Goal: Task Accomplishment & Management: Complete application form

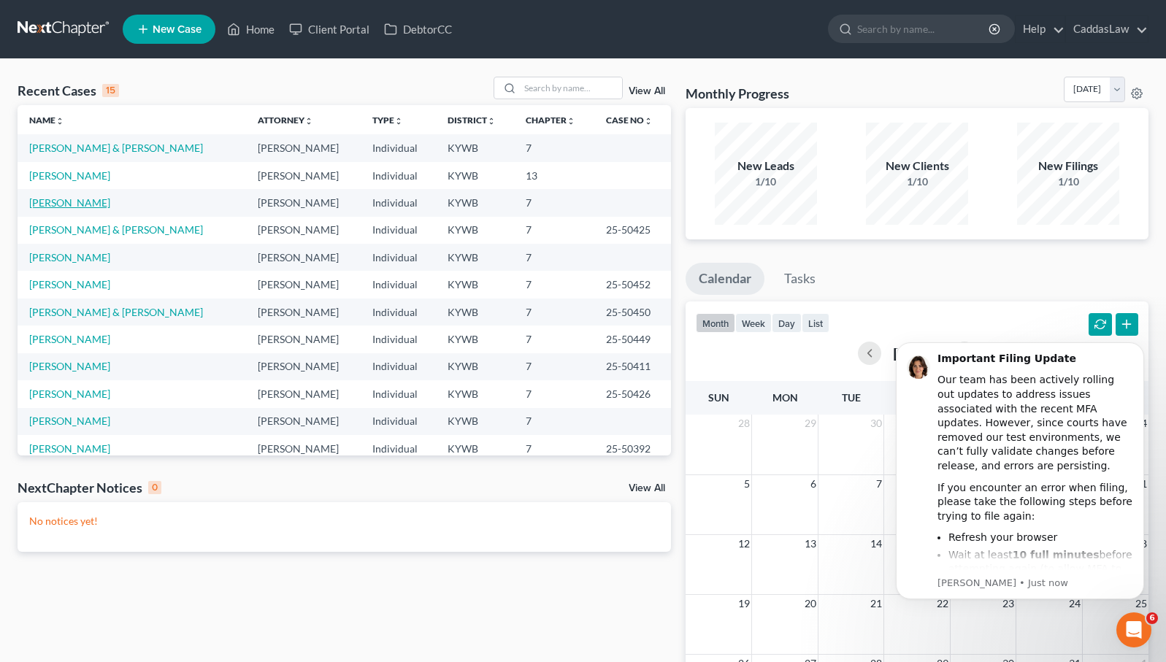
click at [55, 204] on link "[PERSON_NAME]" at bounding box center [69, 202] width 81 height 12
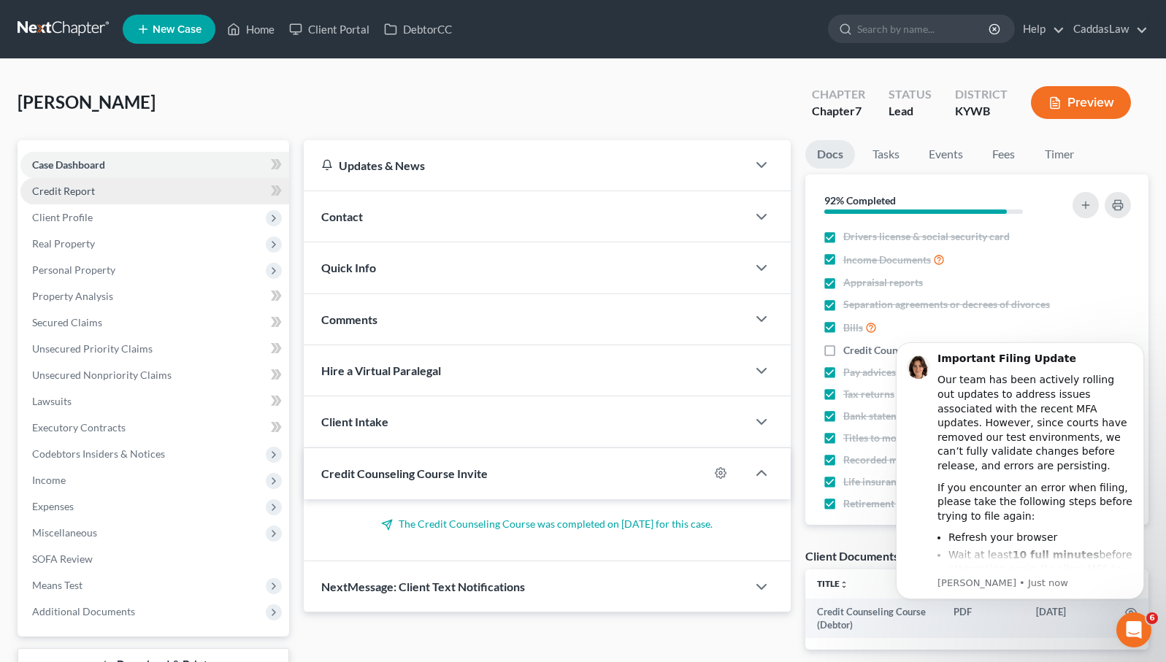
click at [82, 178] on link "Credit Report" at bounding box center [154, 191] width 269 height 26
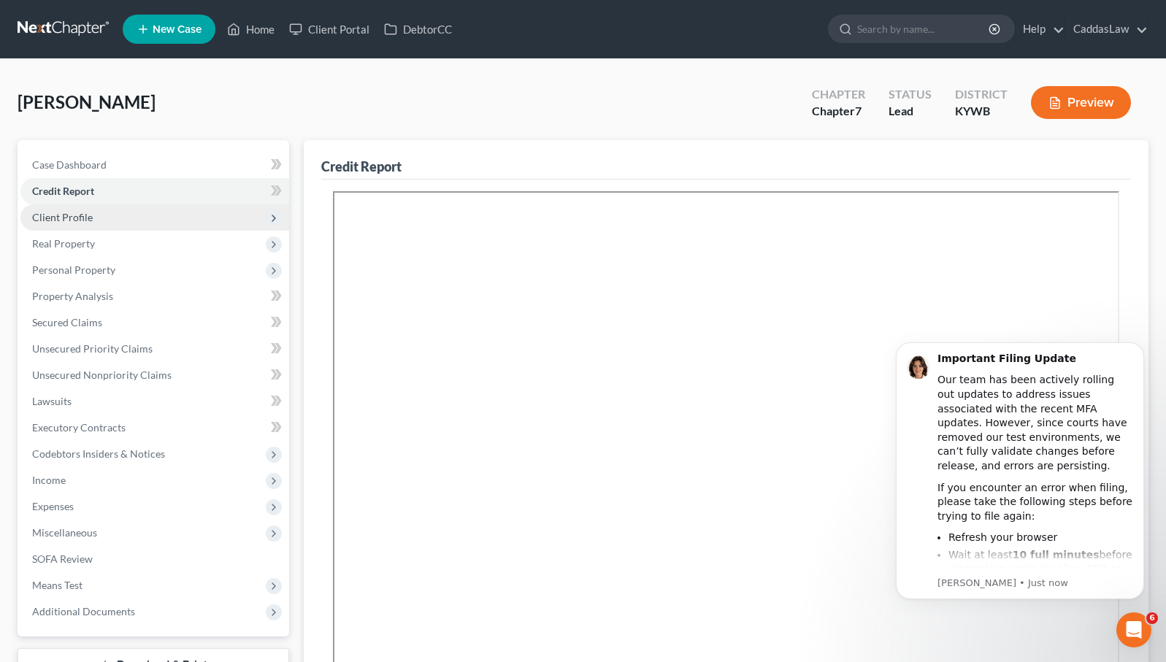
click at [83, 226] on span "Client Profile" at bounding box center [154, 217] width 269 height 26
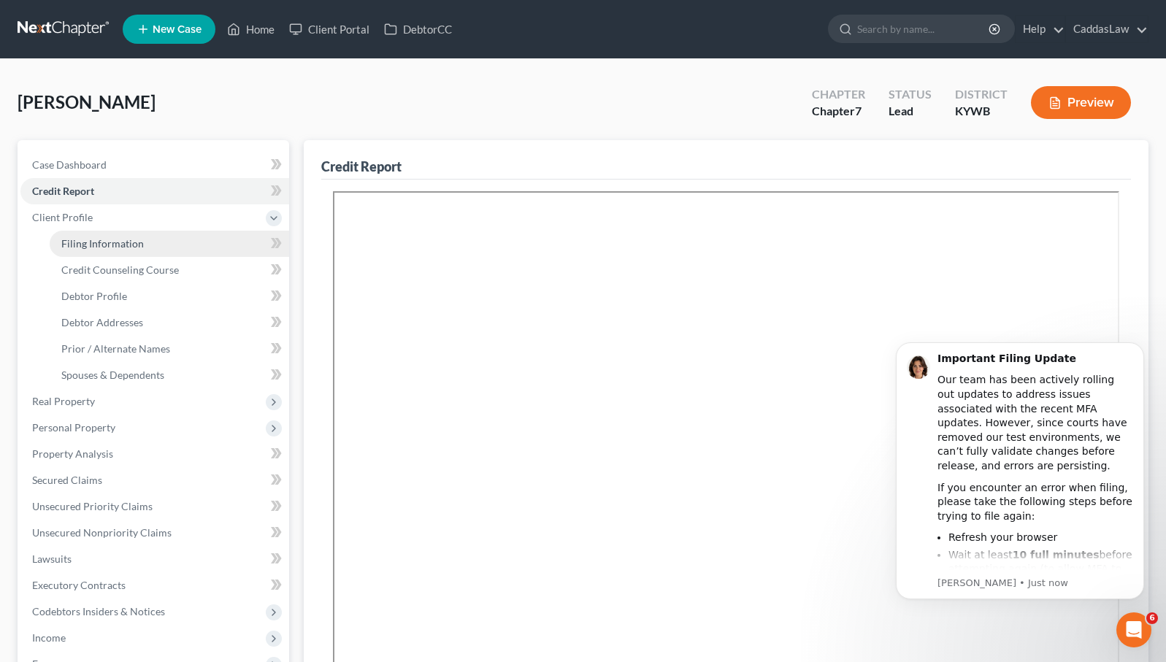
click at [89, 242] on span "Filing Information" at bounding box center [102, 243] width 82 height 12
select select "1"
select select "0"
select select "33"
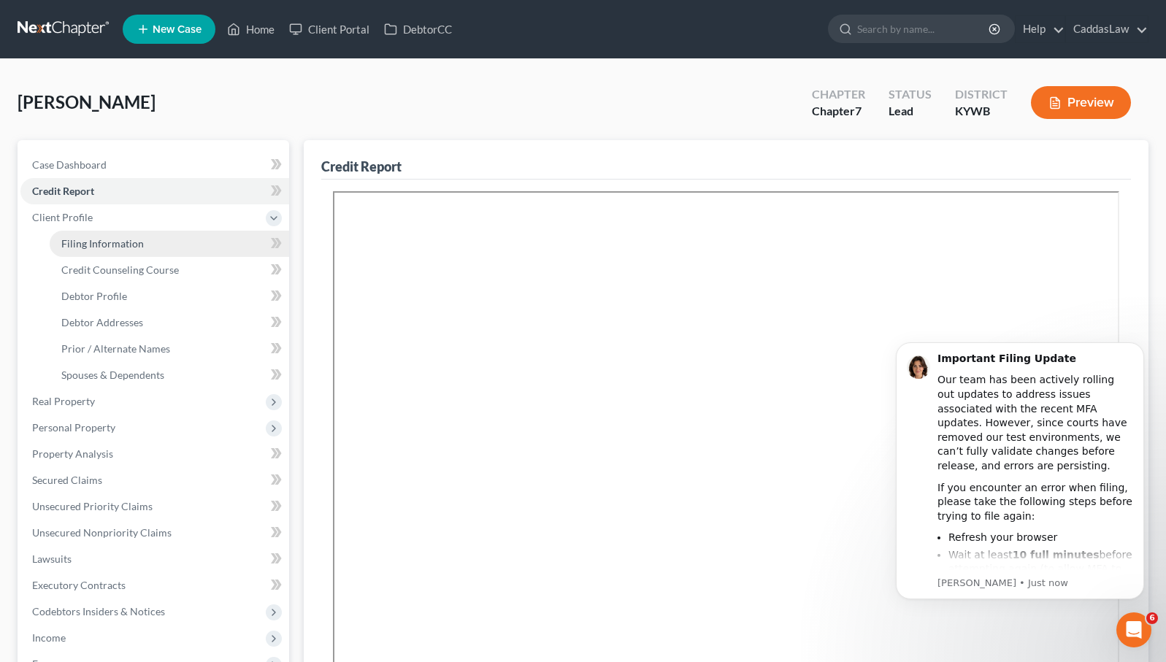
select select "0"
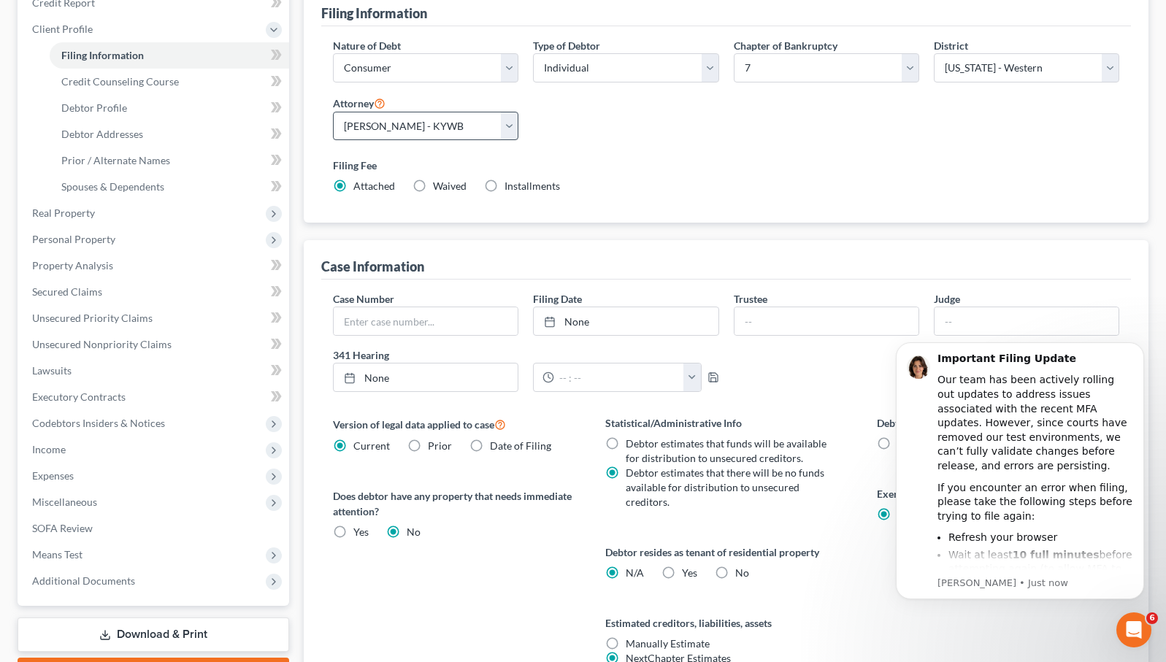
scroll to position [199, 0]
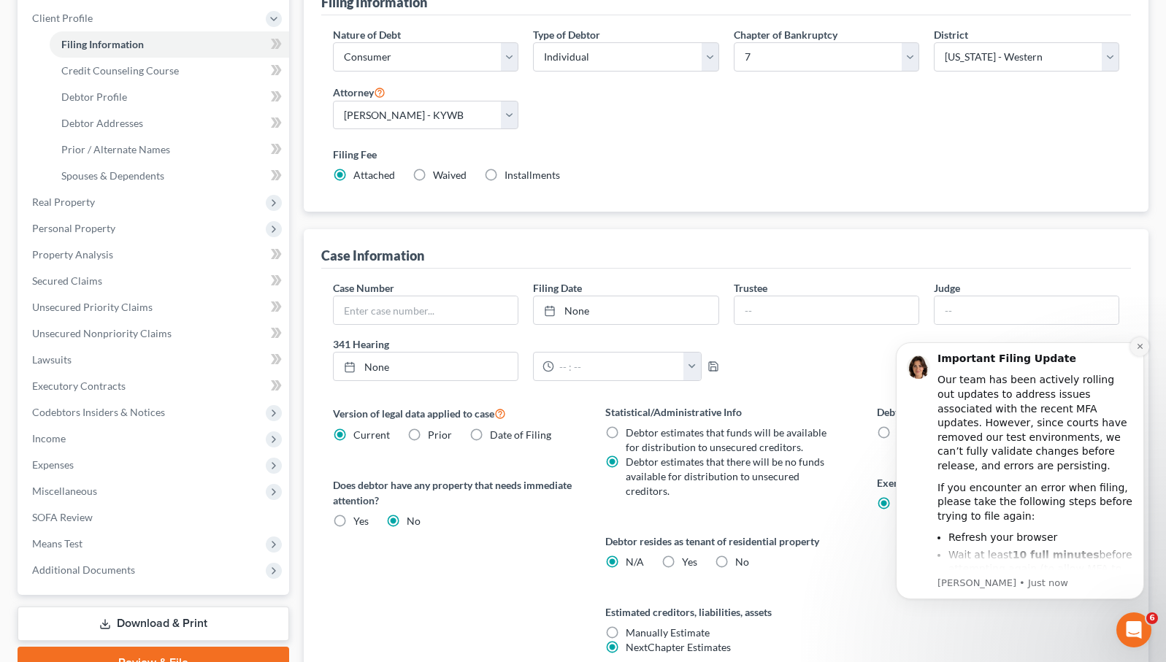
click at [1139, 347] on icon "Dismiss notification" at bounding box center [1139, 346] width 5 height 5
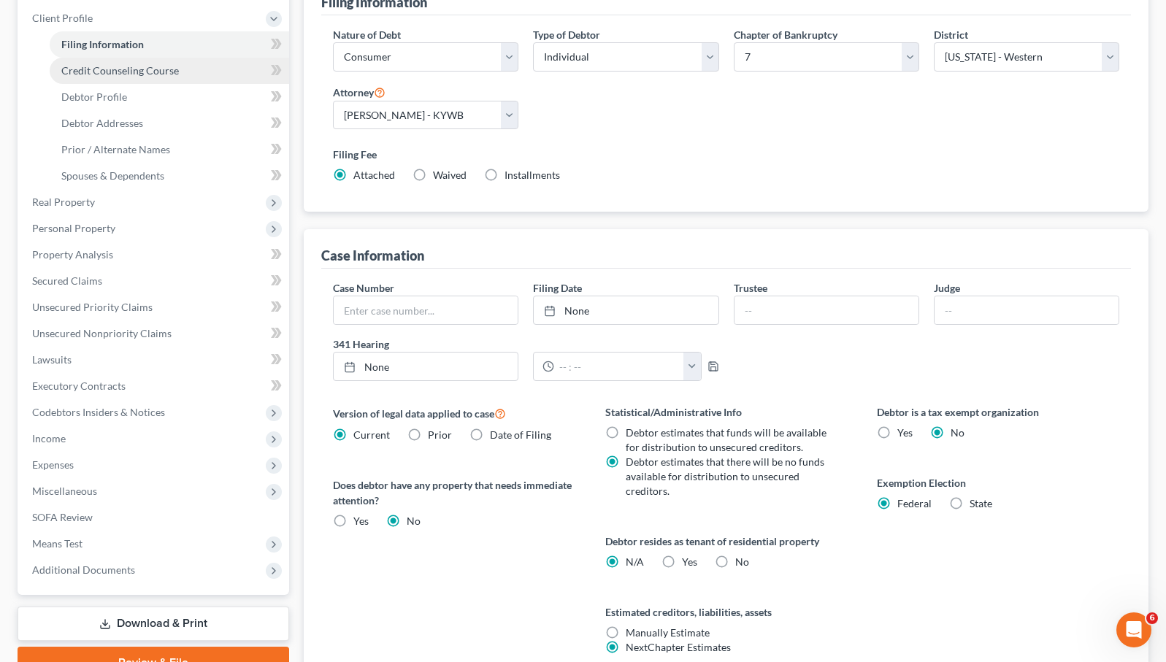
click at [116, 79] on link "Credit Counseling Course" at bounding box center [169, 71] width 239 height 26
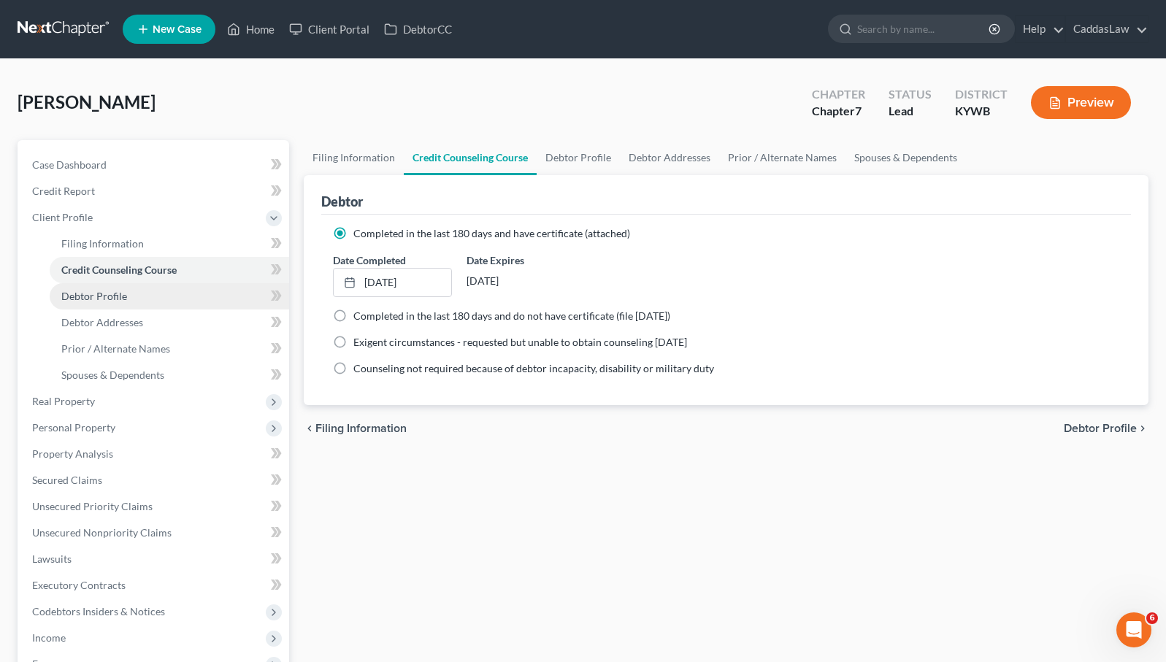
click at [118, 296] on span "Debtor Profile" at bounding box center [94, 296] width 66 height 12
select select "3"
select select "1"
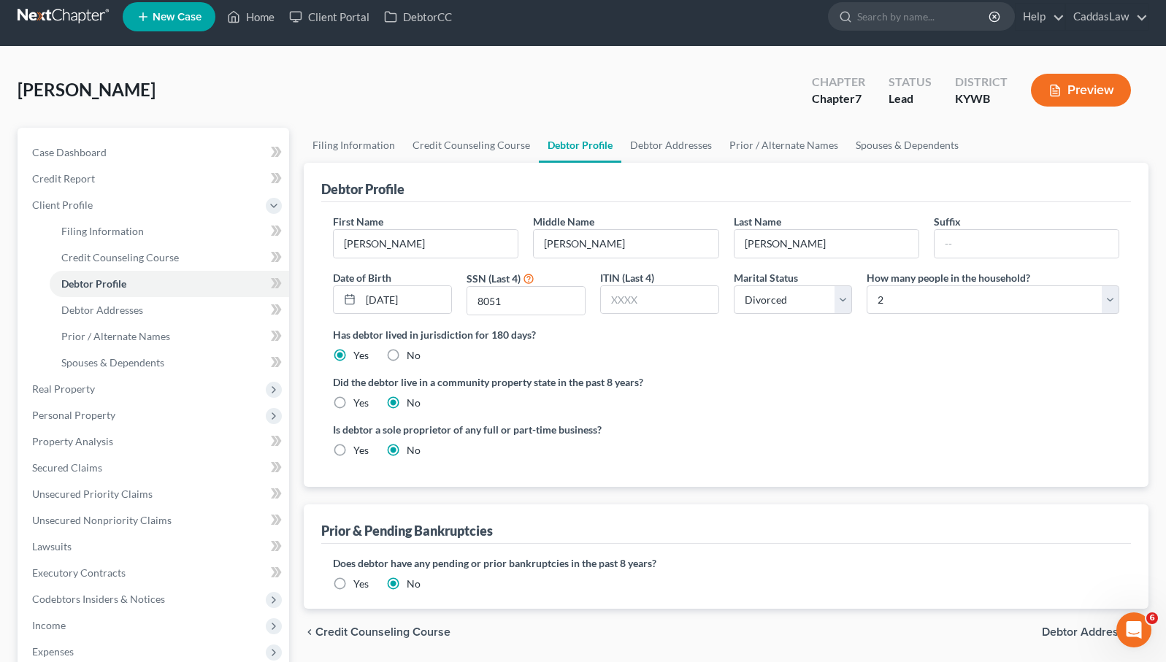
scroll to position [14, 0]
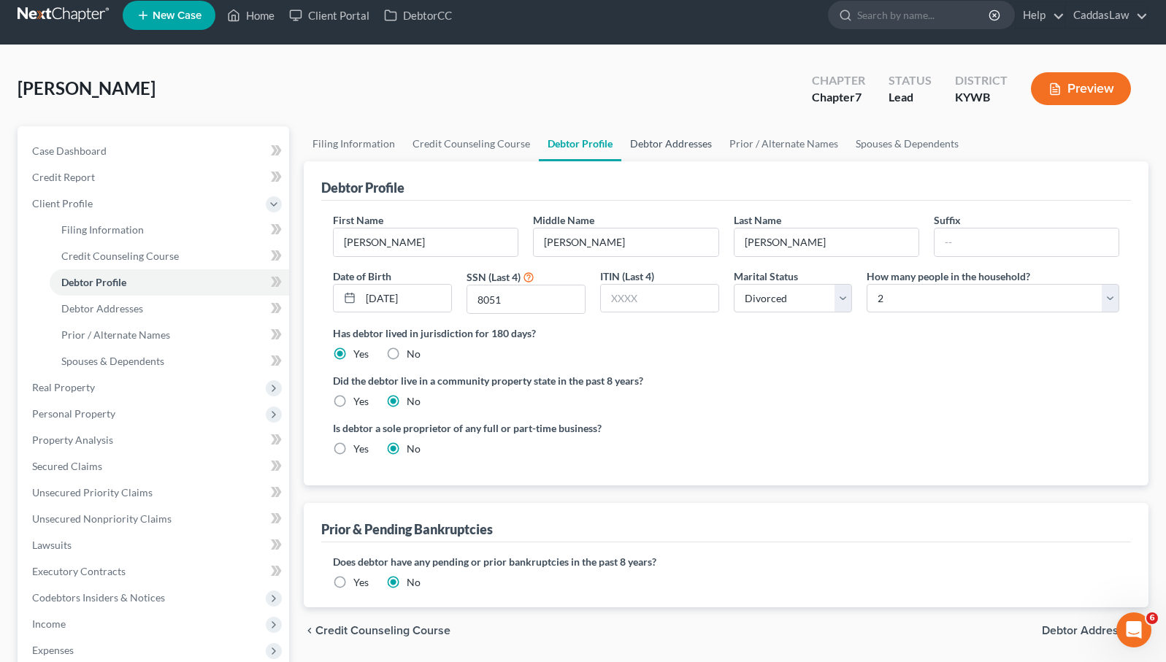
click at [685, 145] on link "Debtor Addresses" at bounding box center [670, 143] width 99 height 35
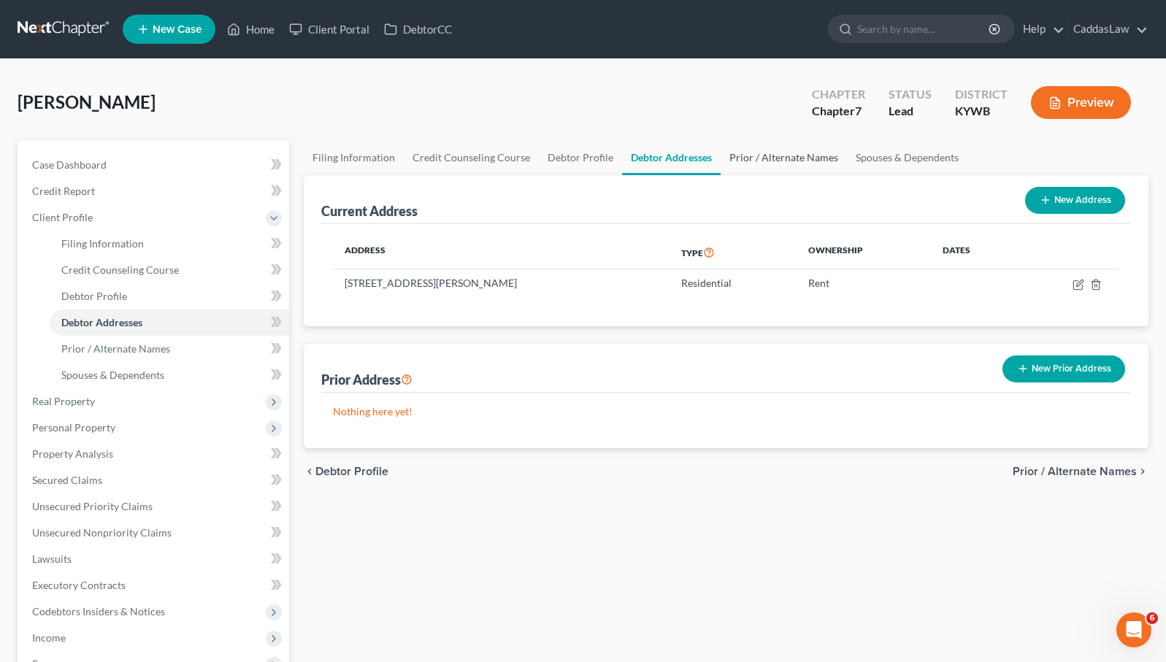
click at [753, 164] on link "Prior / Alternate Names" at bounding box center [783, 157] width 126 height 35
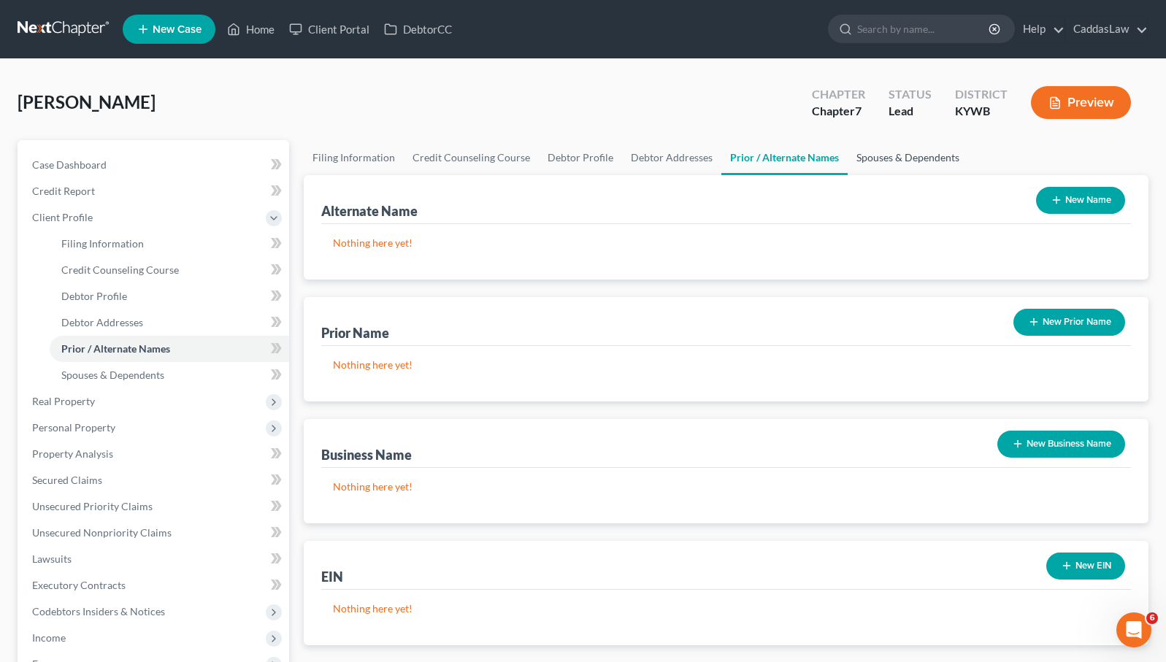
click at [859, 158] on link "Spouses & Dependents" at bounding box center [907, 157] width 120 height 35
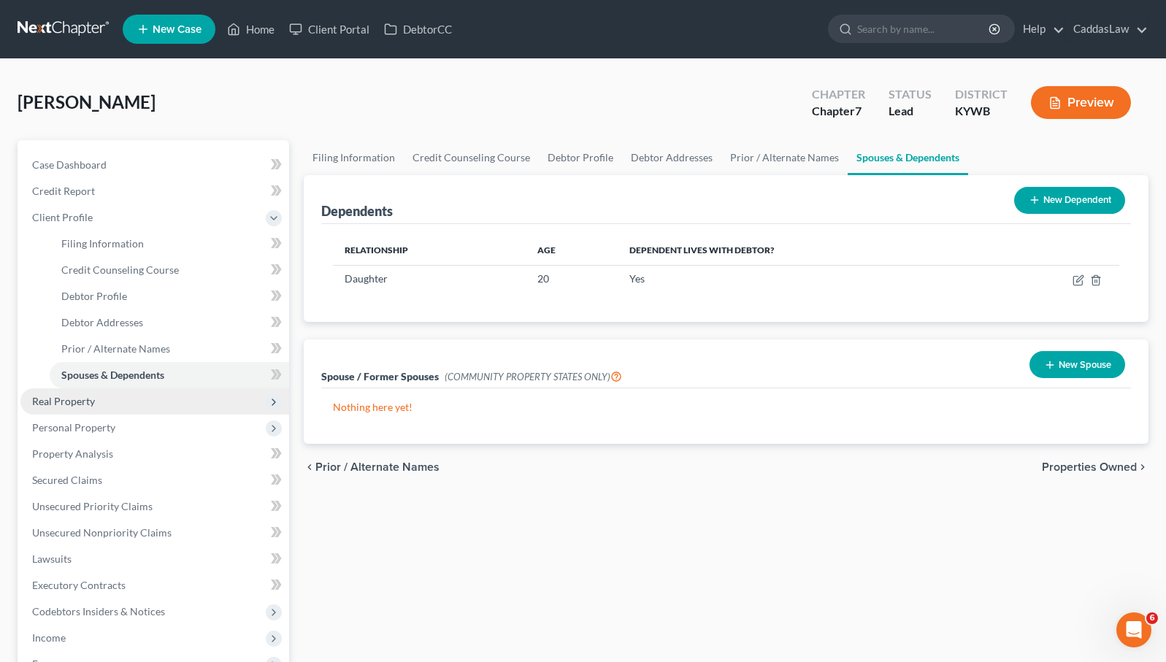
click at [87, 393] on span "Real Property" at bounding box center [154, 401] width 269 height 26
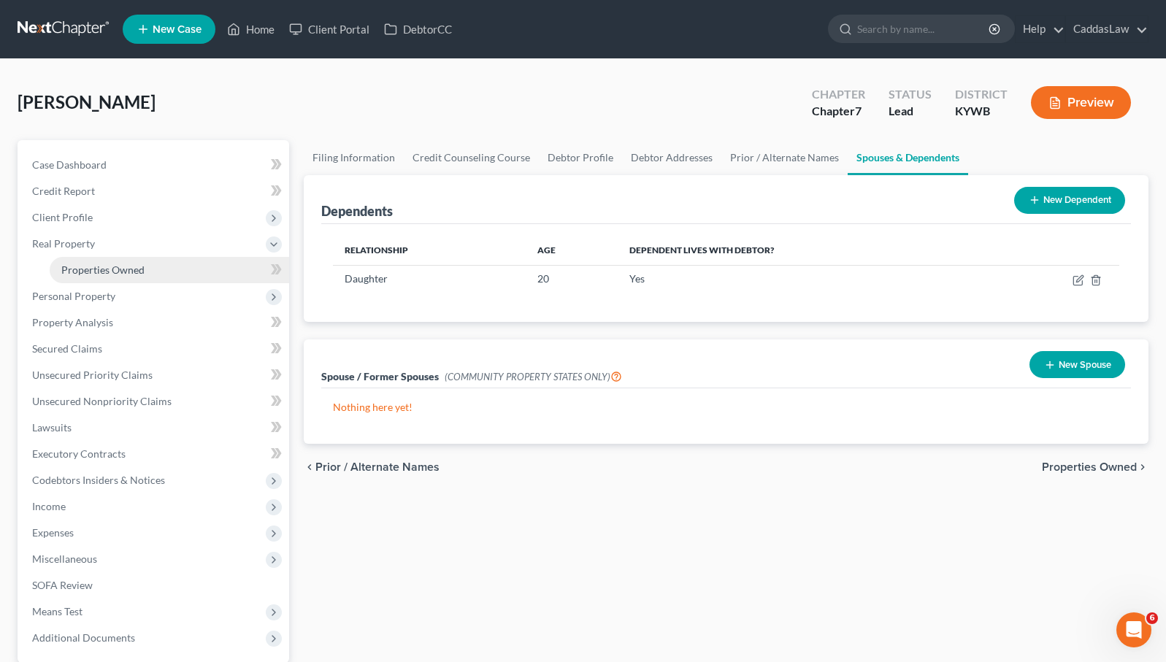
click at [99, 265] on span "Properties Owned" at bounding box center [102, 270] width 83 height 12
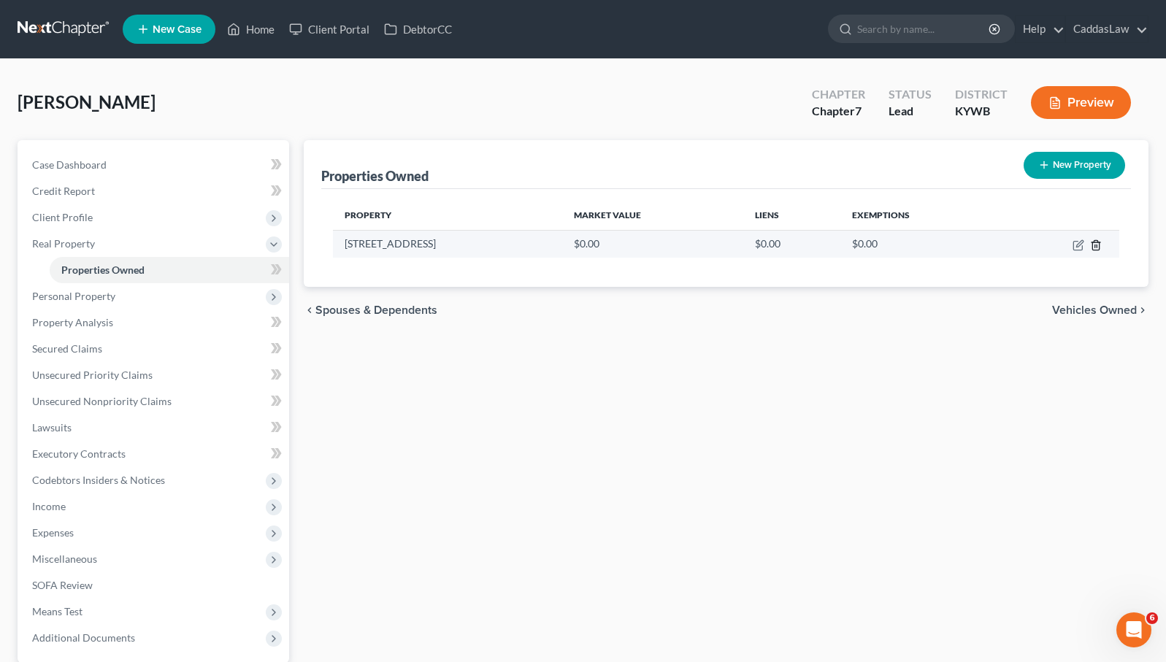
click at [1094, 240] on icon "button" at bounding box center [1095, 244] width 7 height 9
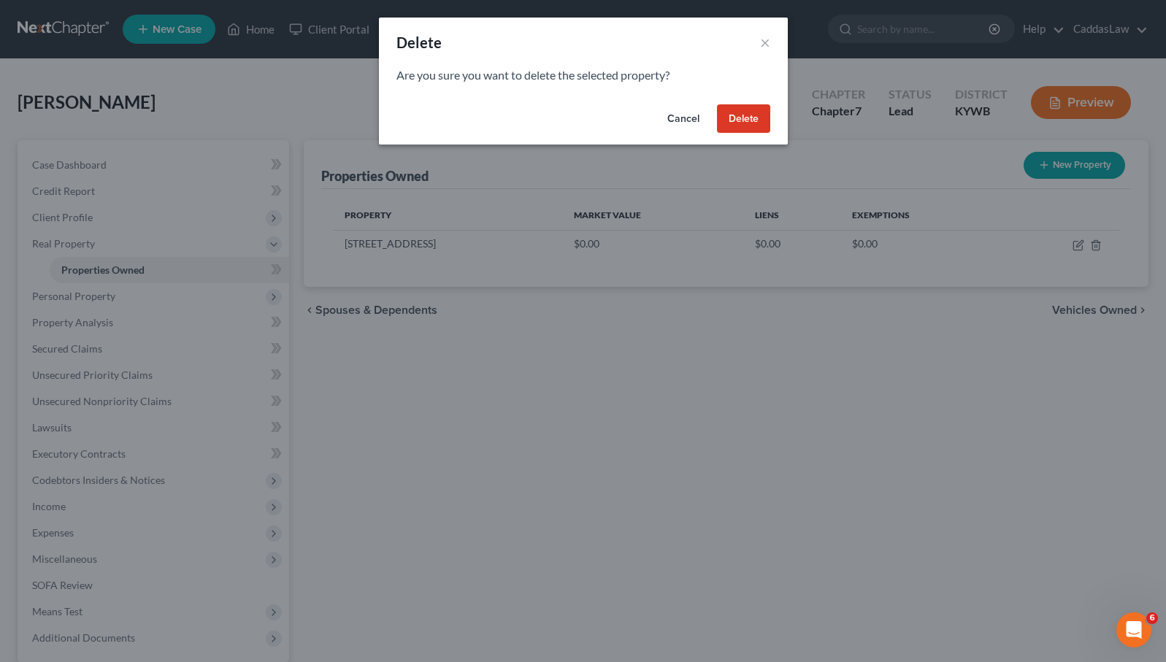
click at [754, 120] on button "Delete" at bounding box center [743, 118] width 53 height 29
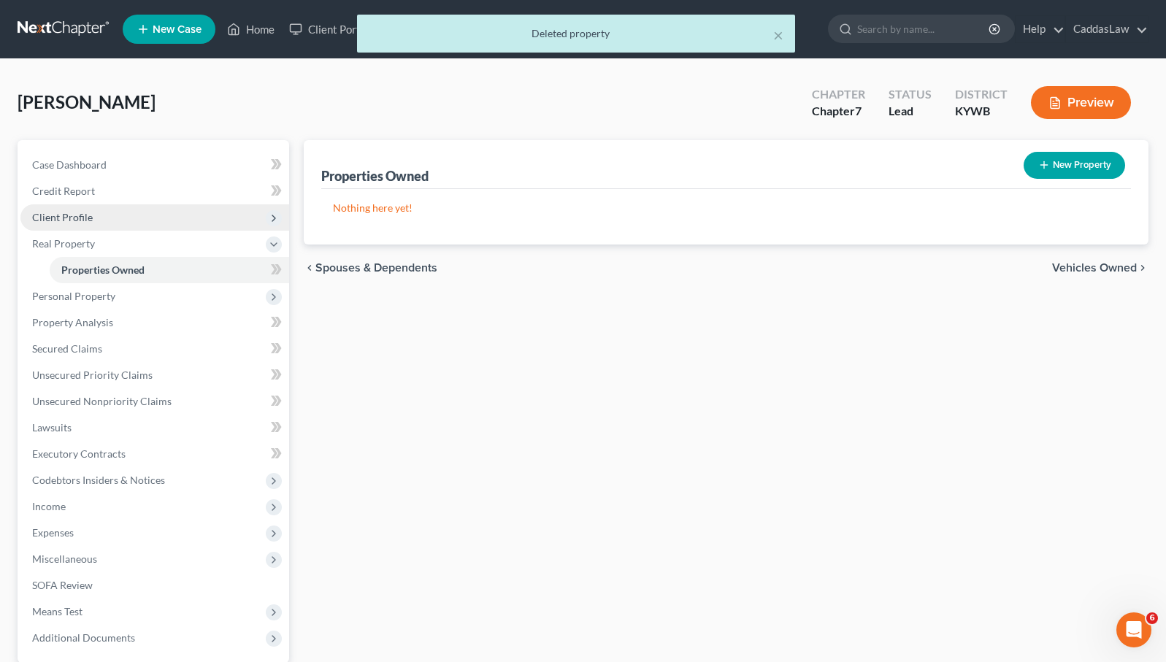
click at [66, 209] on span "Client Profile" at bounding box center [154, 217] width 269 height 26
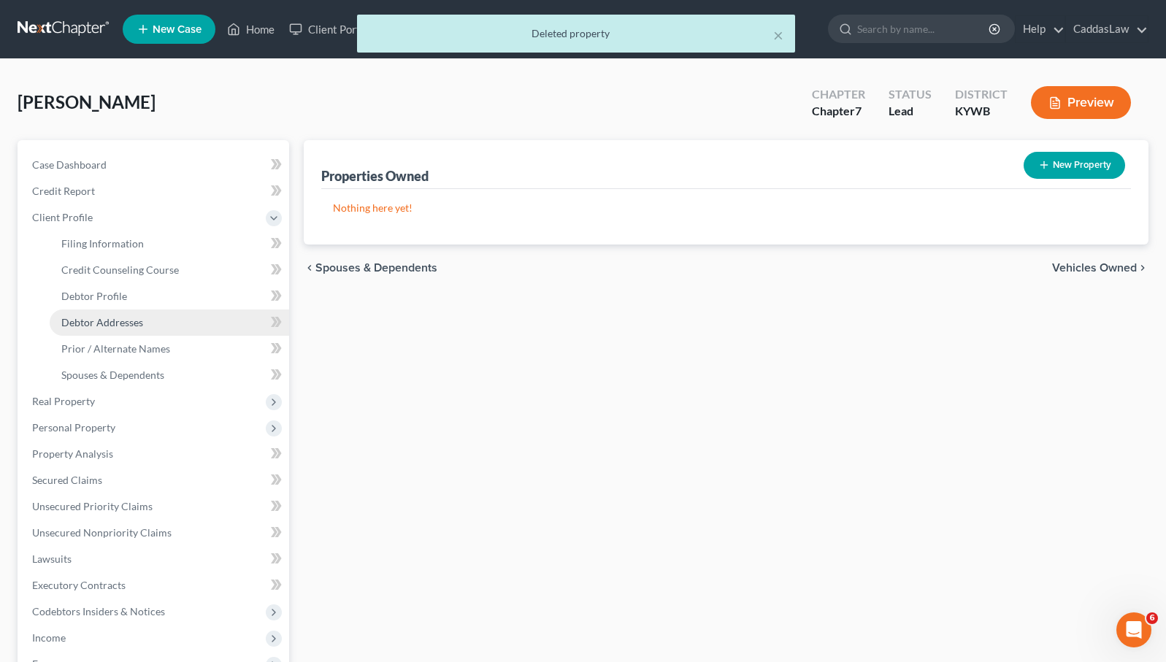
click at [127, 331] on link "Debtor Addresses" at bounding box center [169, 322] width 239 height 26
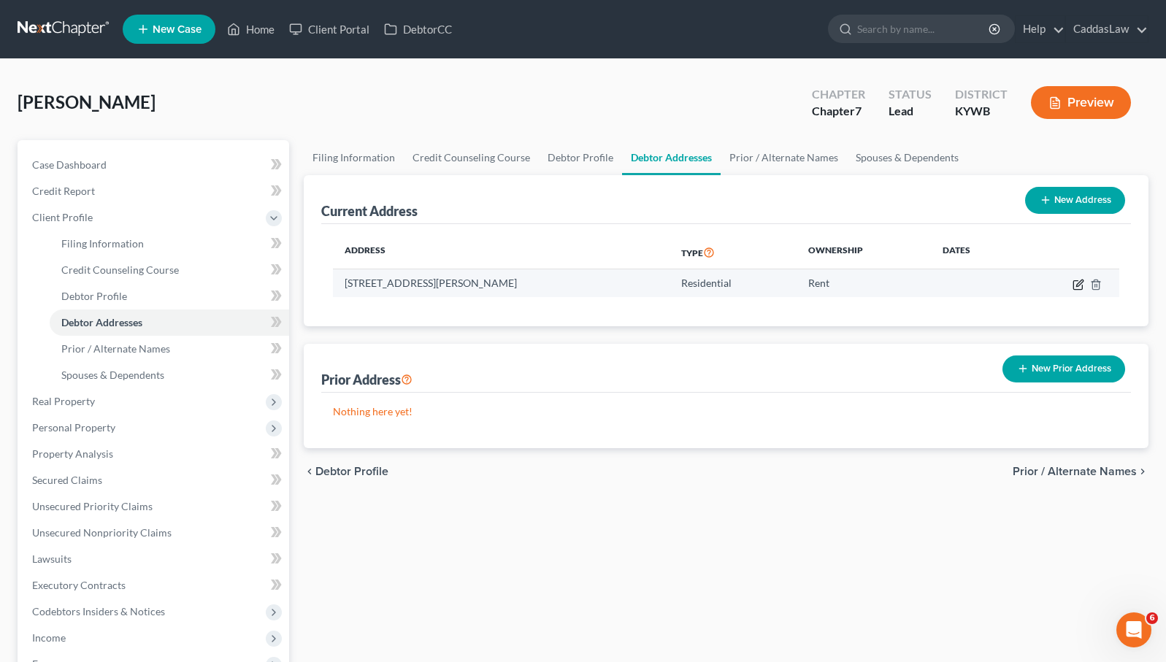
click at [1080, 281] on icon "button" at bounding box center [1078, 285] width 12 height 12
select select "18"
select select "0"
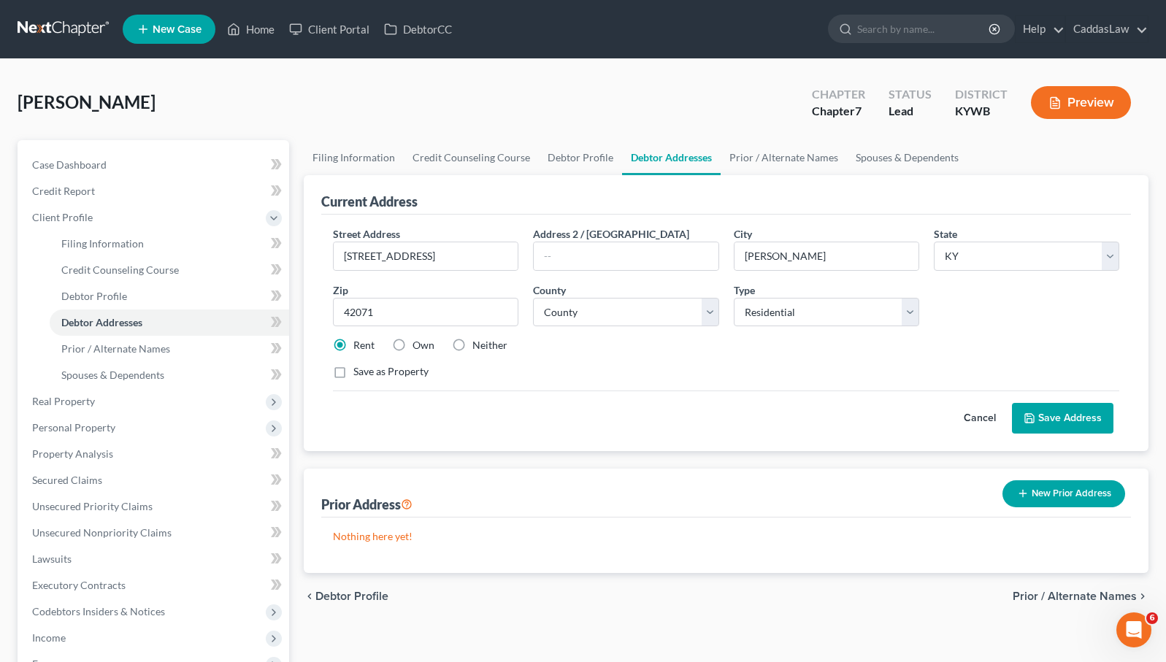
click at [472, 342] on label "Neither" at bounding box center [489, 345] width 35 height 15
click at [478, 342] on input "Neither" at bounding box center [482, 342] width 9 height 9
radio input "true"
click at [353, 345] on label "Rent" at bounding box center [363, 345] width 21 height 15
click at [359, 345] on input "Rent" at bounding box center [363, 342] width 9 height 9
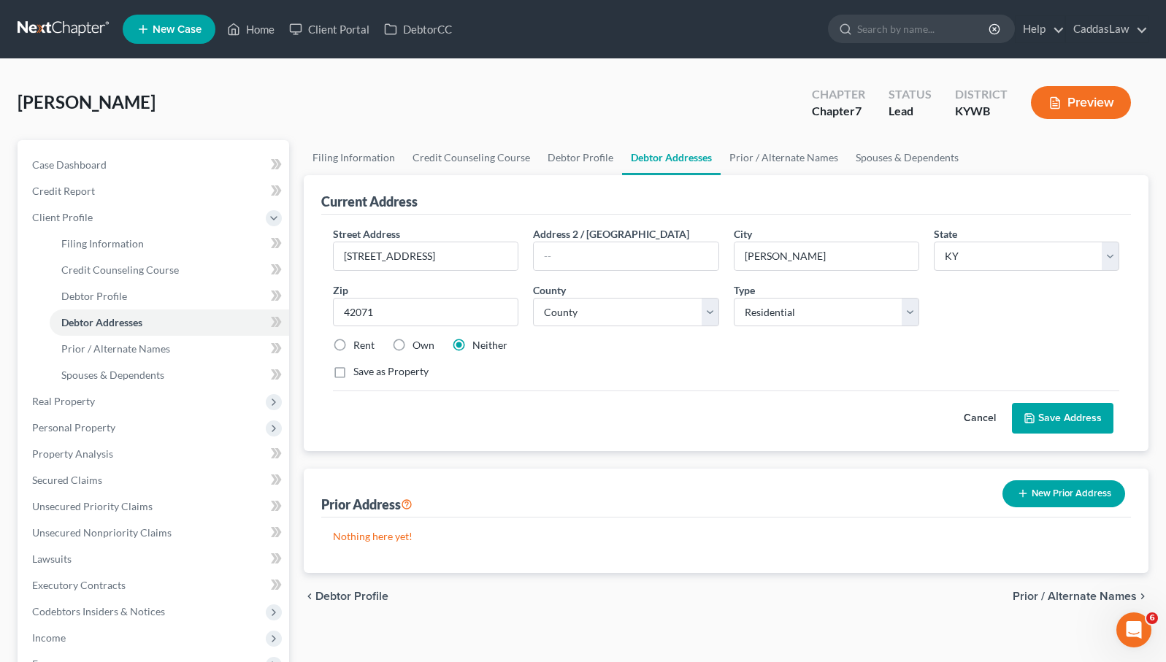
radio input "true"
click at [1054, 414] on button "Save Address" at bounding box center [1062, 418] width 101 height 31
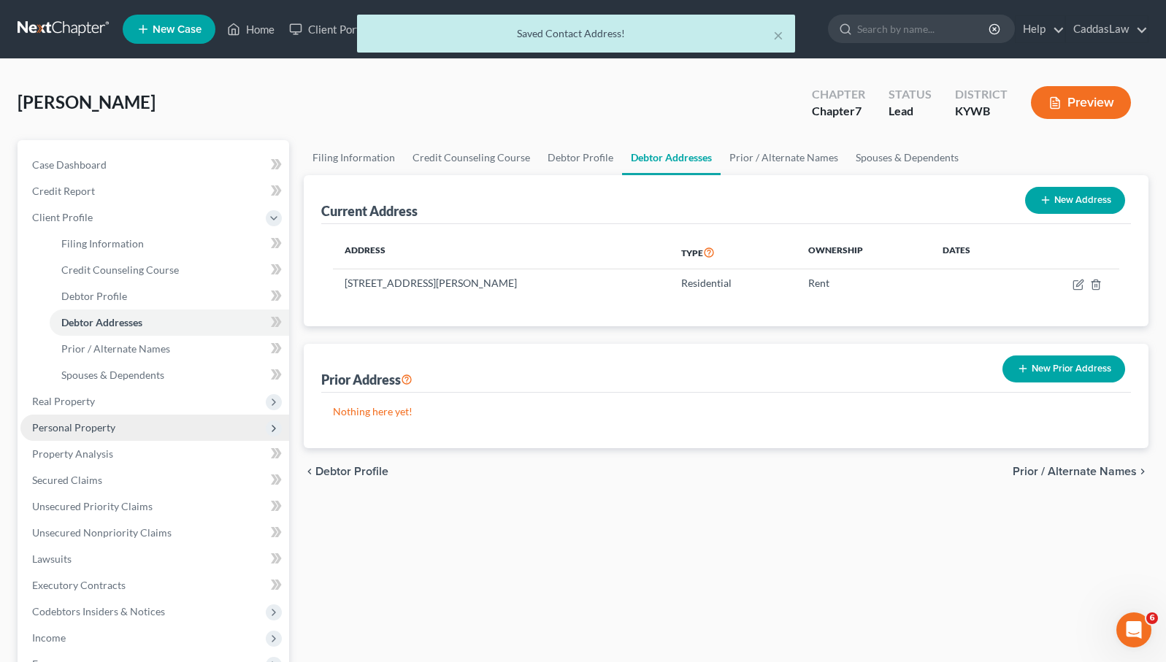
click at [106, 427] on span "Personal Property" at bounding box center [73, 427] width 83 height 12
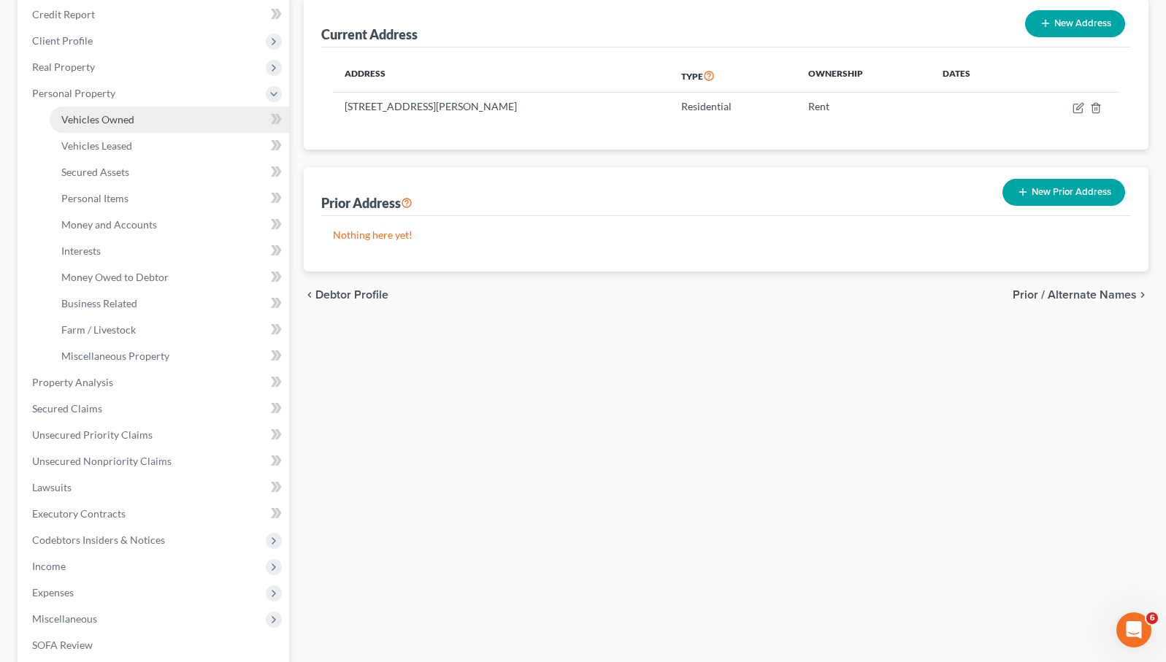
click at [121, 120] on span "Vehicles Owned" at bounding box center [97, 119] width 73 height 12
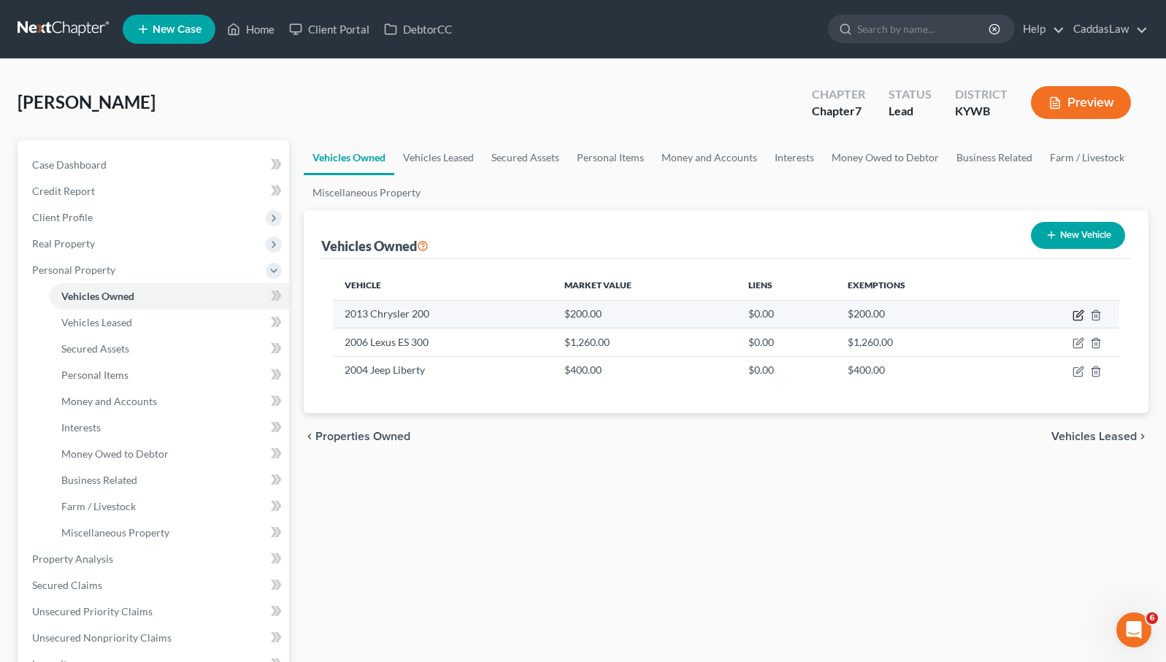
click at [1075, 312] on icon "button" at bounding box center [1078, 315] width 12 height 12
select select "0"
select select "13"
select select "3"
select select "0"
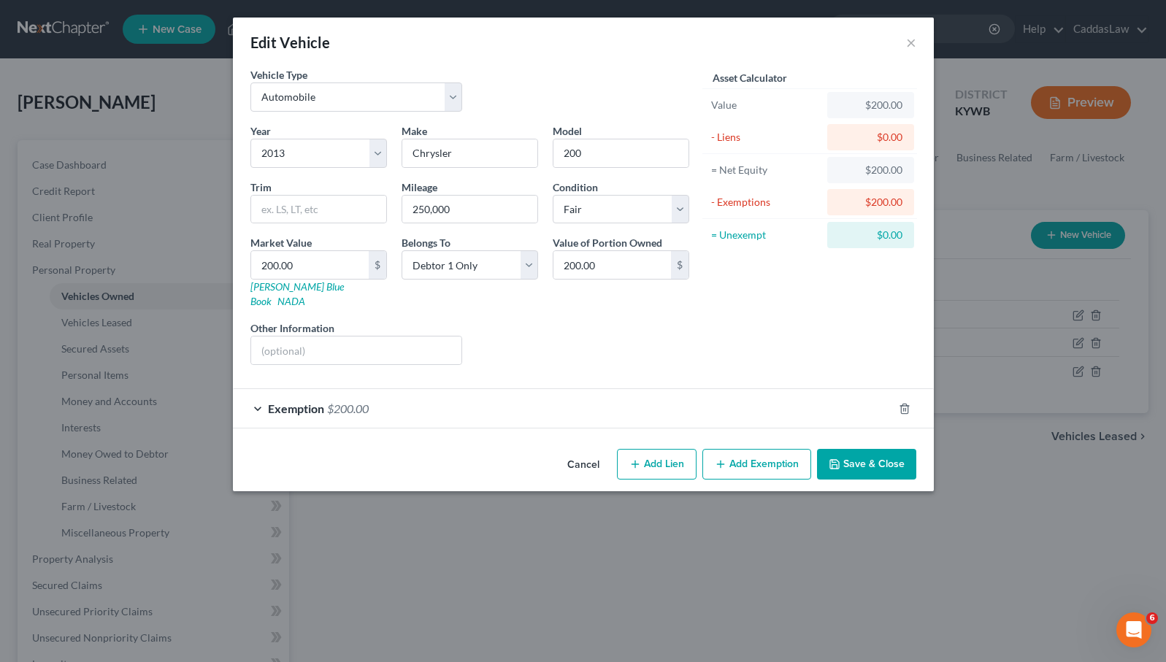
click at [880, 449] on button "Save & Close" at bounding box center [866, 464] width 99 height 31
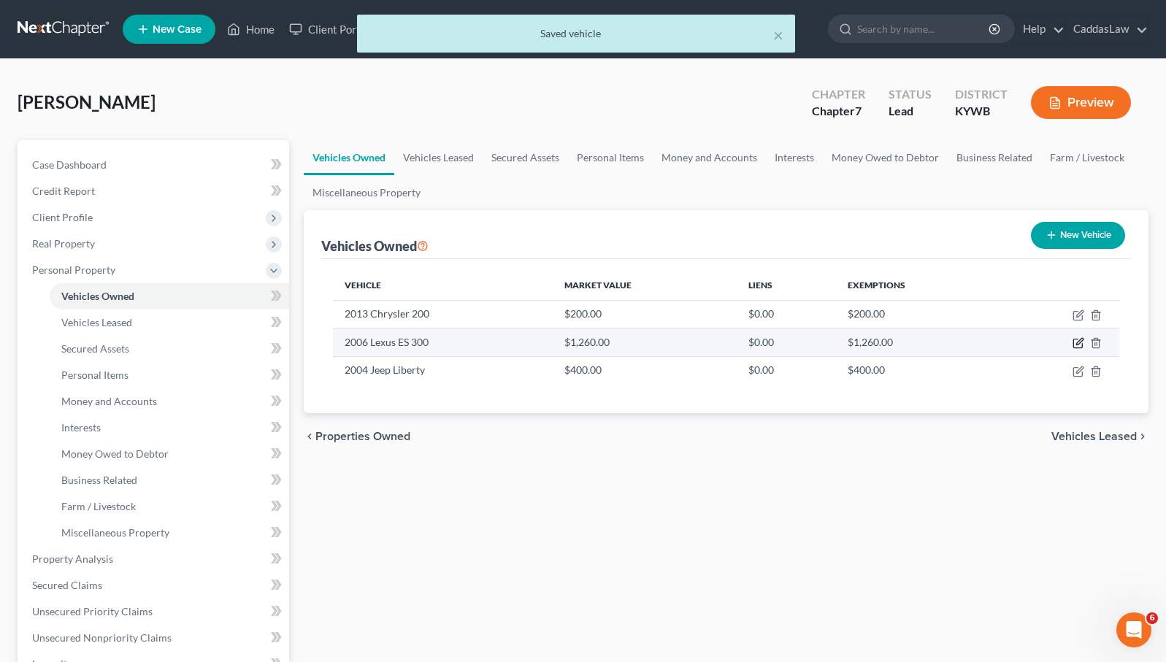
click at [1074, 345] on icon "button" at bounding box center [1078, 343] width 12 height 12
select select "0"
select select "20"
select select "3"
select select "0"
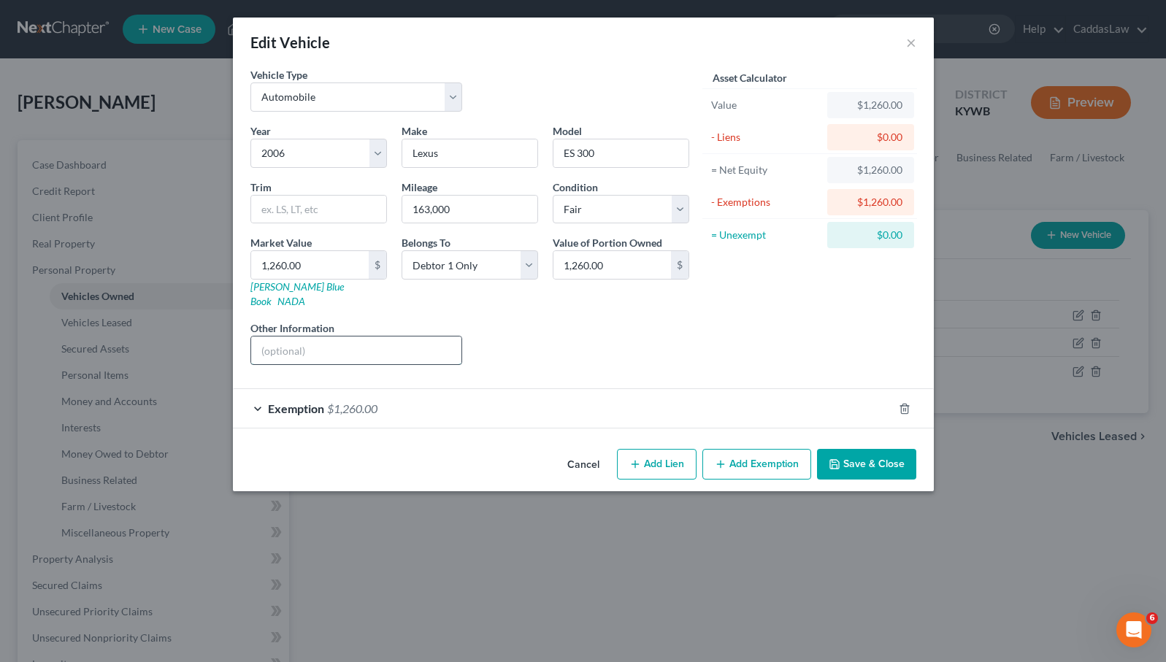
click at [271, 336] on input "text" at bounding box center [356, 350] width 211 height 28
type input "Doesn't run, Debtor owns half"
select select "3"
click at [616, 268] on input "1,260.00" at bounding box center [612, 265] width 118 height 28
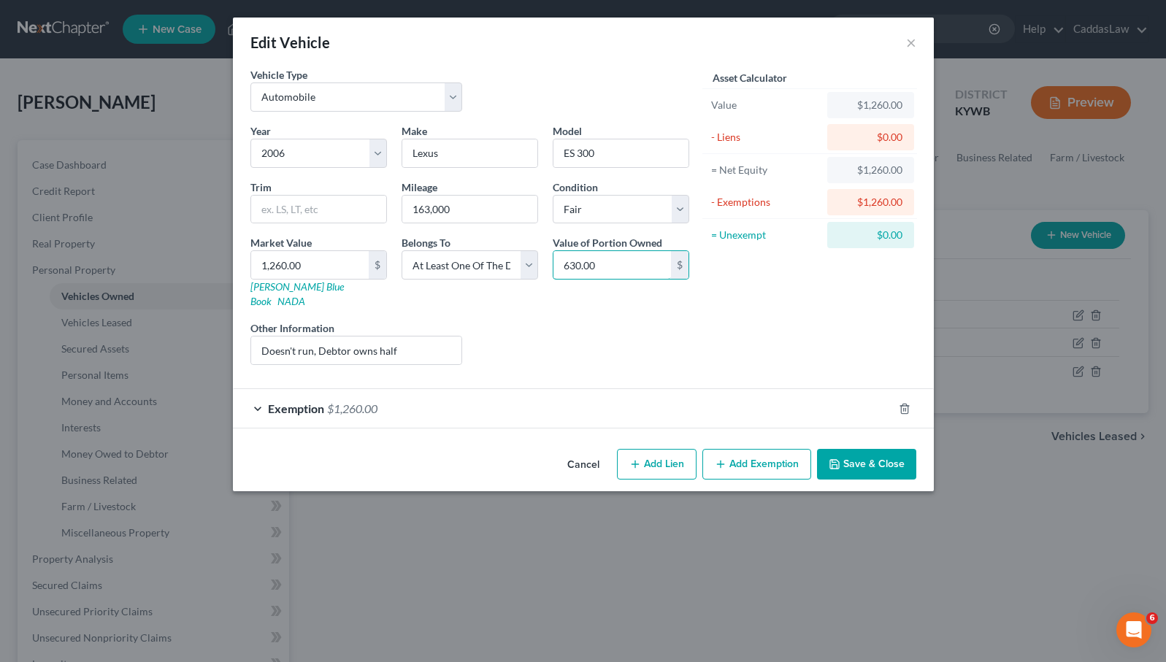
type input "630.00"
click at [753, 399] on div "Exemption $1,260.00" at bounding box center [563, 408] width 660 height 39
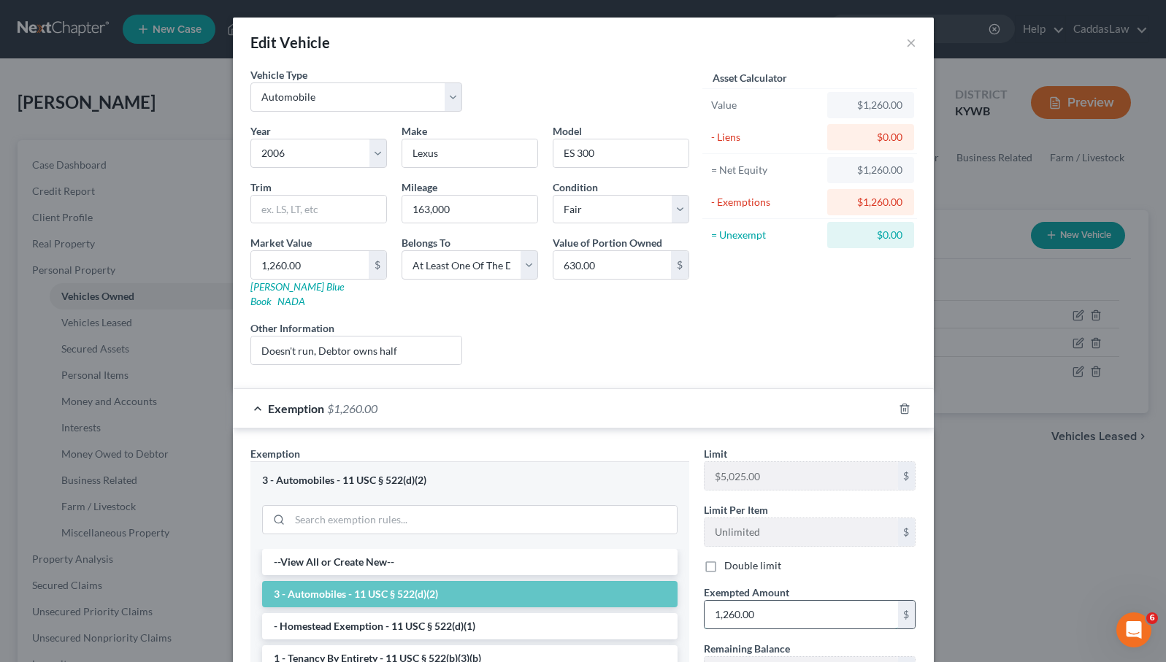
click at [753, 601] on input "1,260.00" at bounding box center [800, 615] width 193 height 28
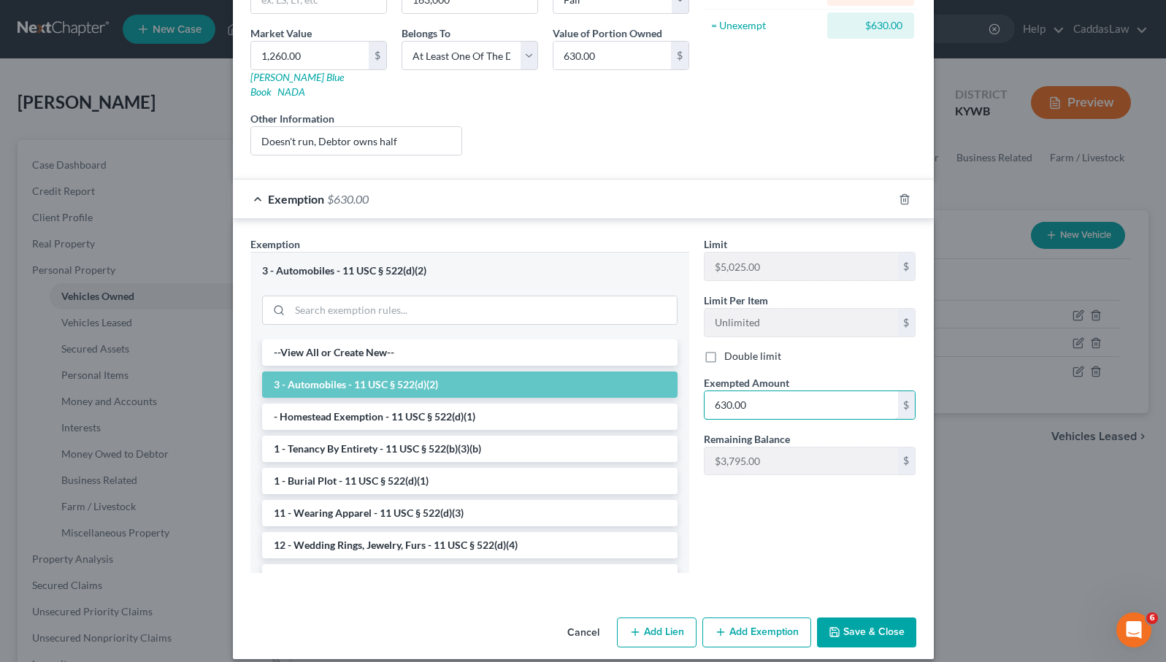
scroll to position [209, 0]
type input "630.00"
click at [868, 631] on button "Save & Close" at bounding box center [866, 633] width 99 height 31
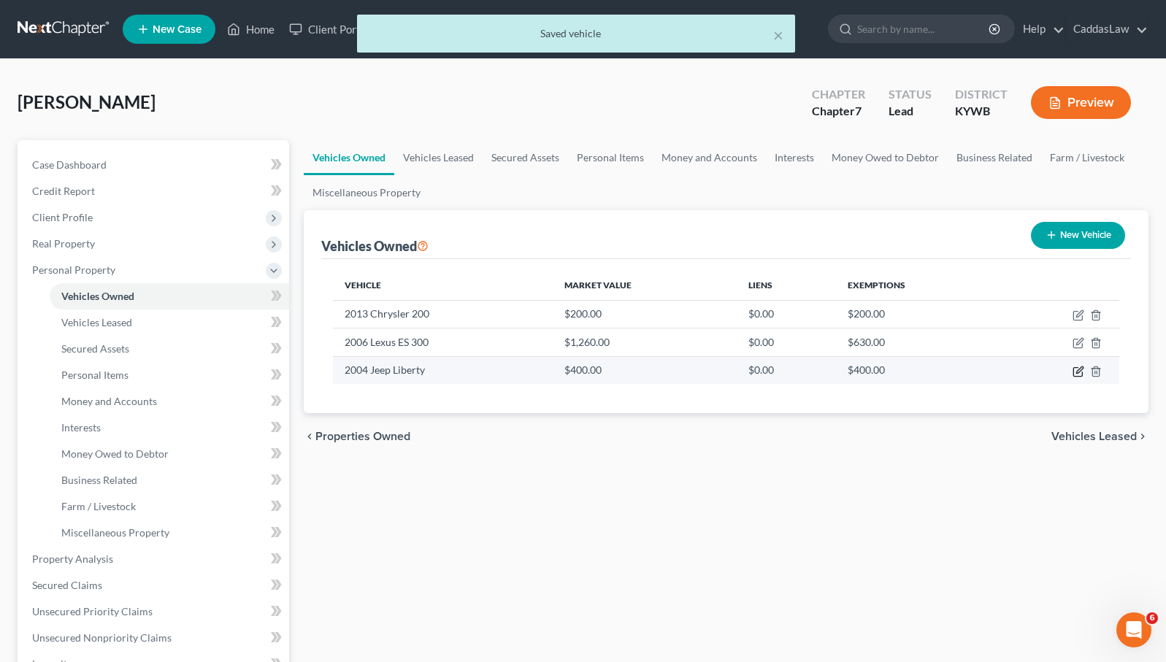
click at [1077, 369] on icon "button" at bounding box center [1078, 372] width 12 height 12
select select "0"
select select "22"
select select "3"
select select "0"
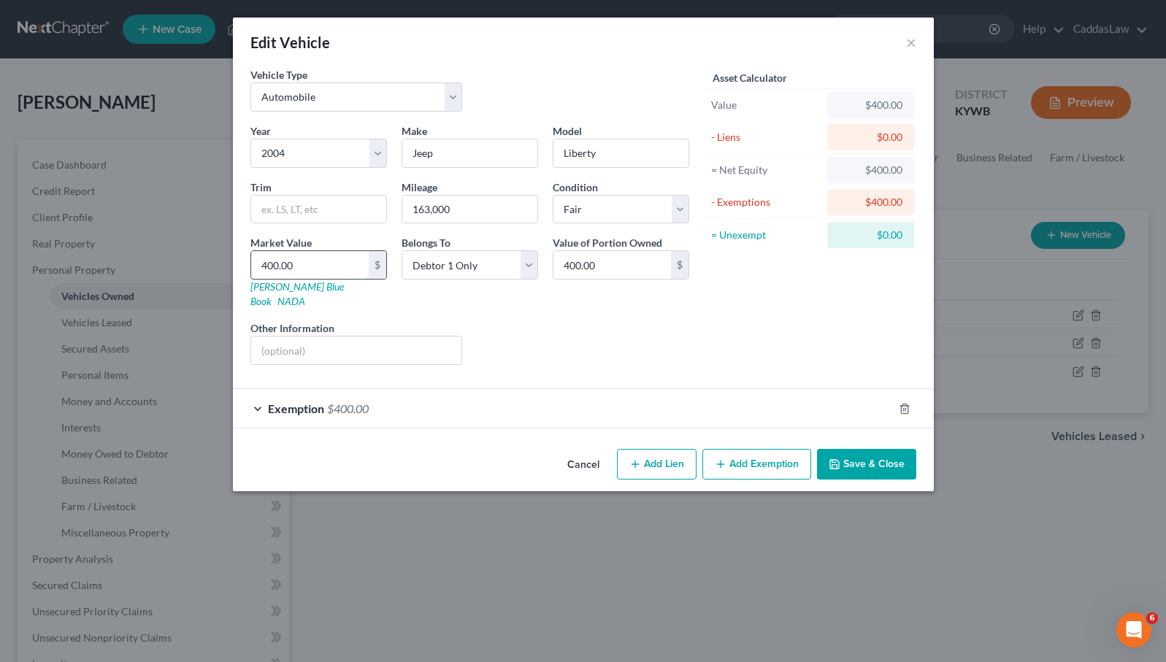
click at [268, 264] on input "400.00" at bounding box center [310, 265] width 118 height 28
type input "4000.00"
type input "4,000.00"
click at [574, 393] on div "Exemption $400.00" at bounding box center [563, 408] width 660 height 39
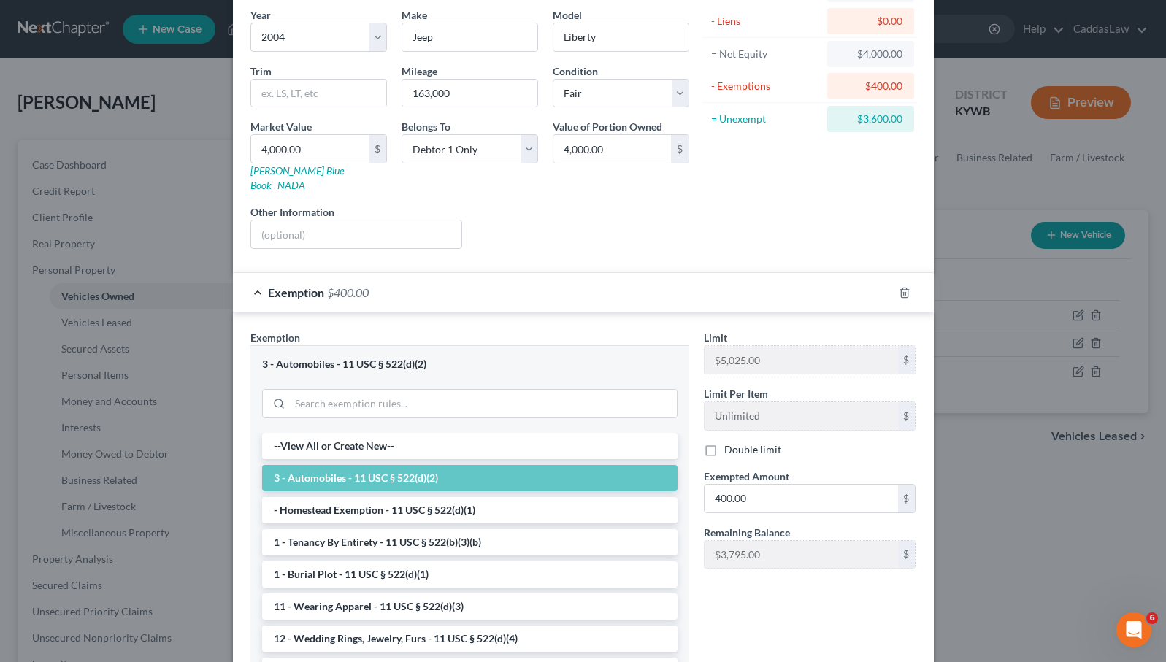
scroll to position [126, 0]
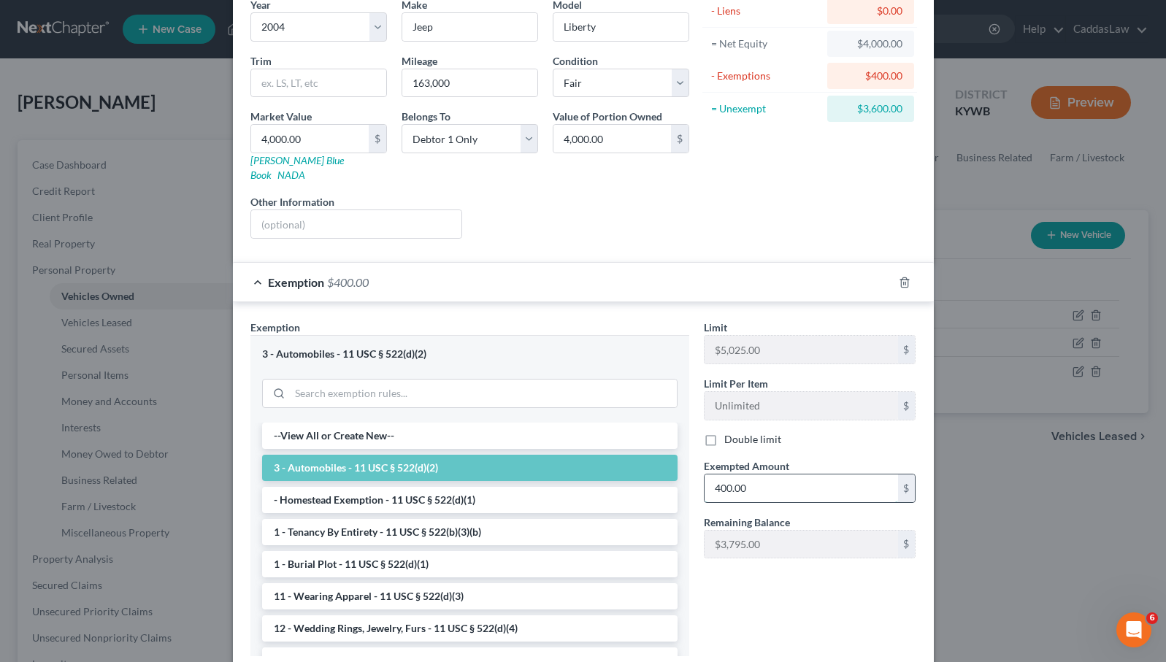
click at [721, 474] on input "400.00" at bounding box center [800, 488] width 193 height 28
type input "4,000.00"
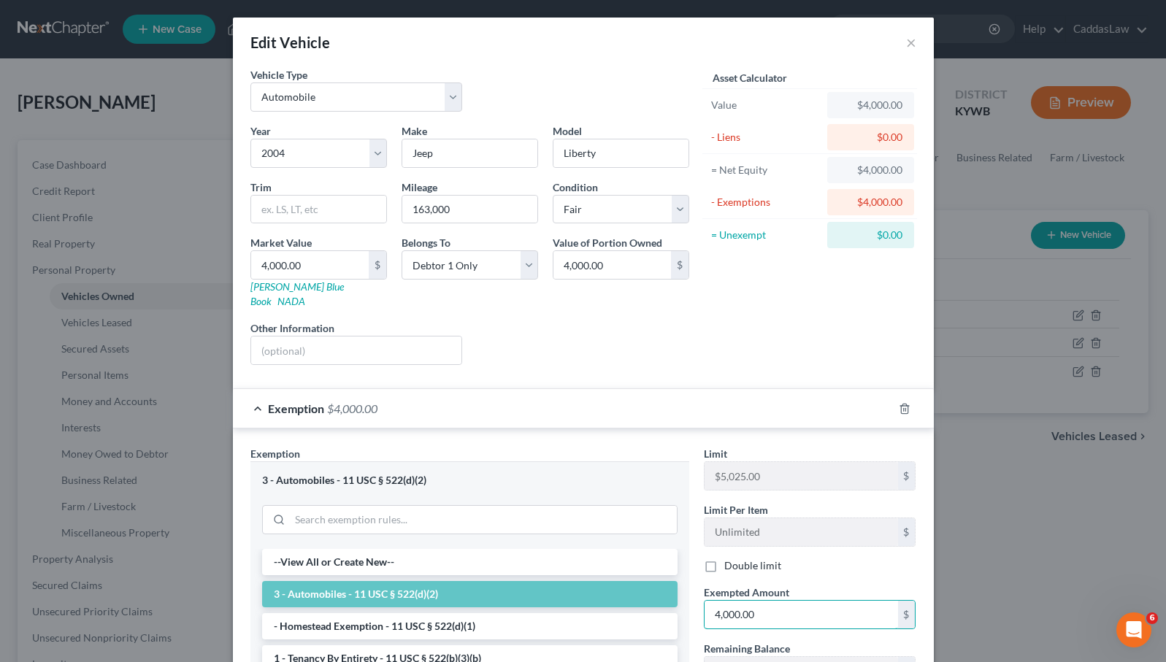
scroll to position [0, 0]
click at [912, 42] on button "×" at bounding box center [911, 43] width 10 height 18
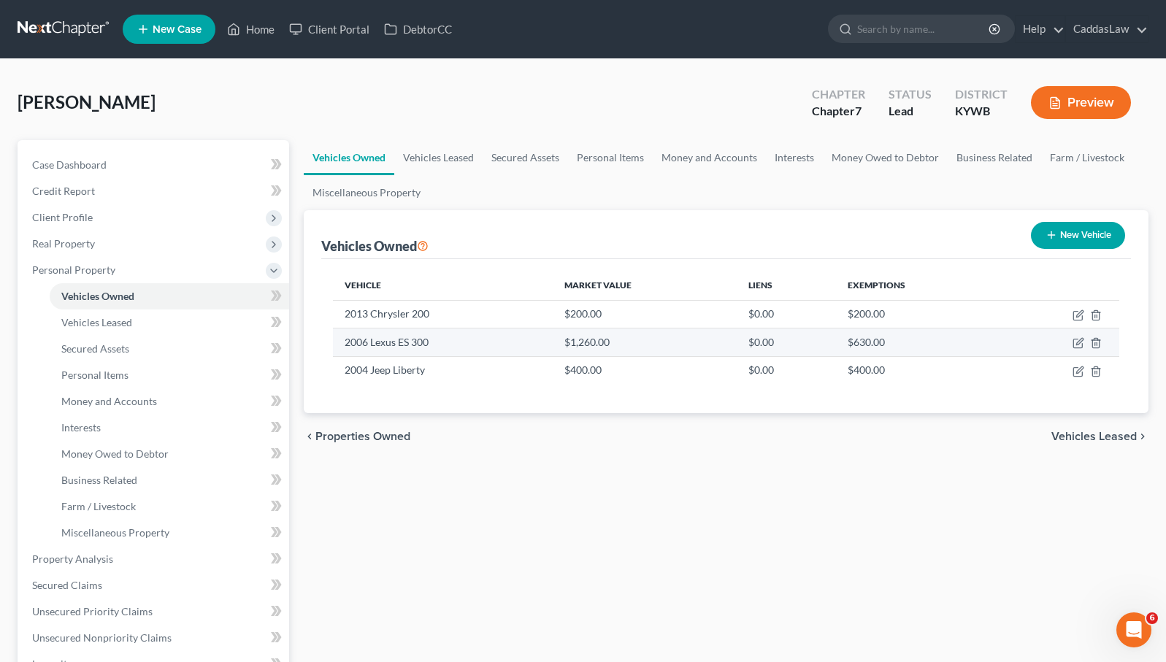
click at [870, 344] on td "$630.00" at bounding box center [918, 342] width 165 height 28
click at [1078, 341] on icon "button" at bounding box center [1078, 343] width 12 height 12
select select "0"
select select "20"
select select "3"
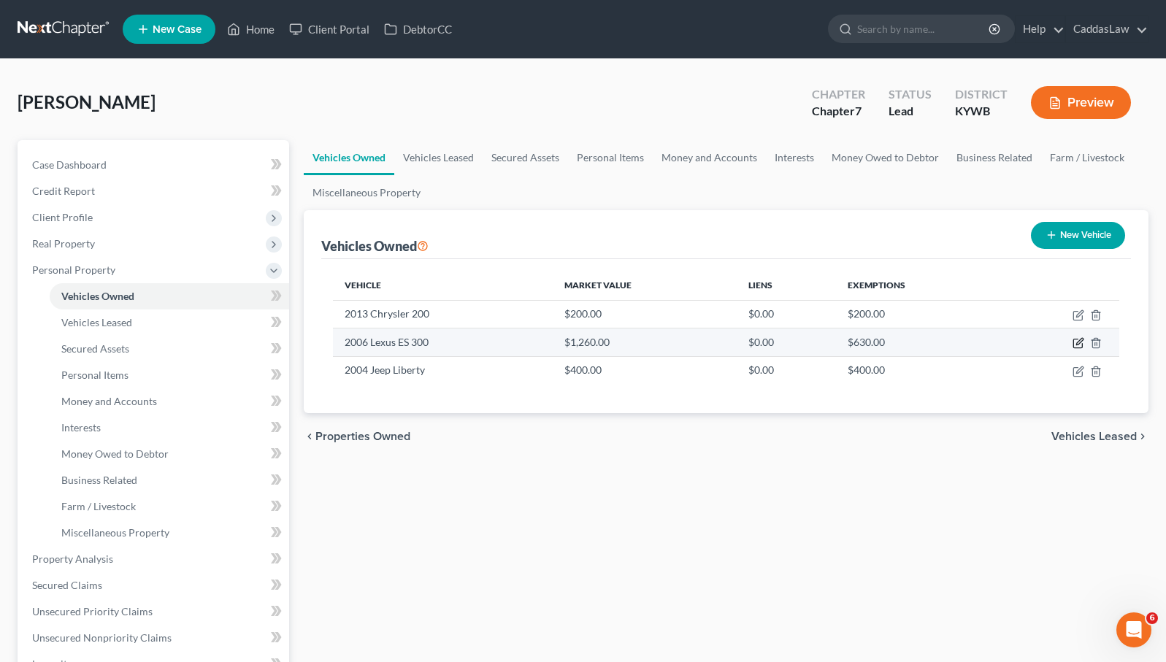
select select "3"
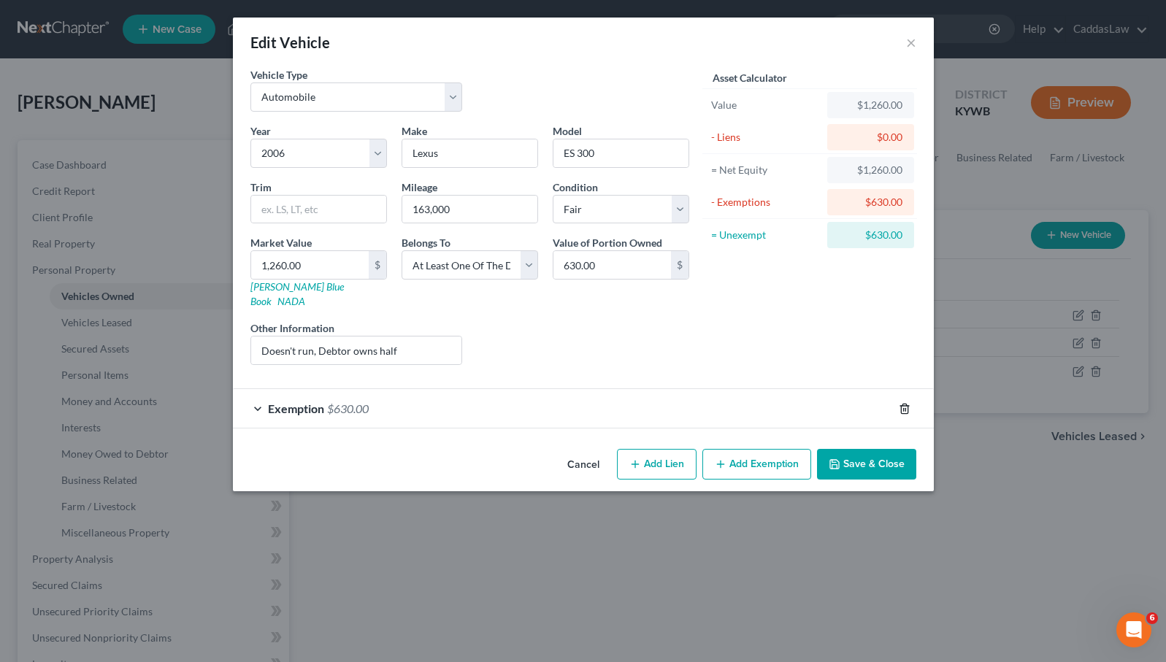
click at [905, 408] on line "button" at bounding box center [905, 409] width 0 height 3
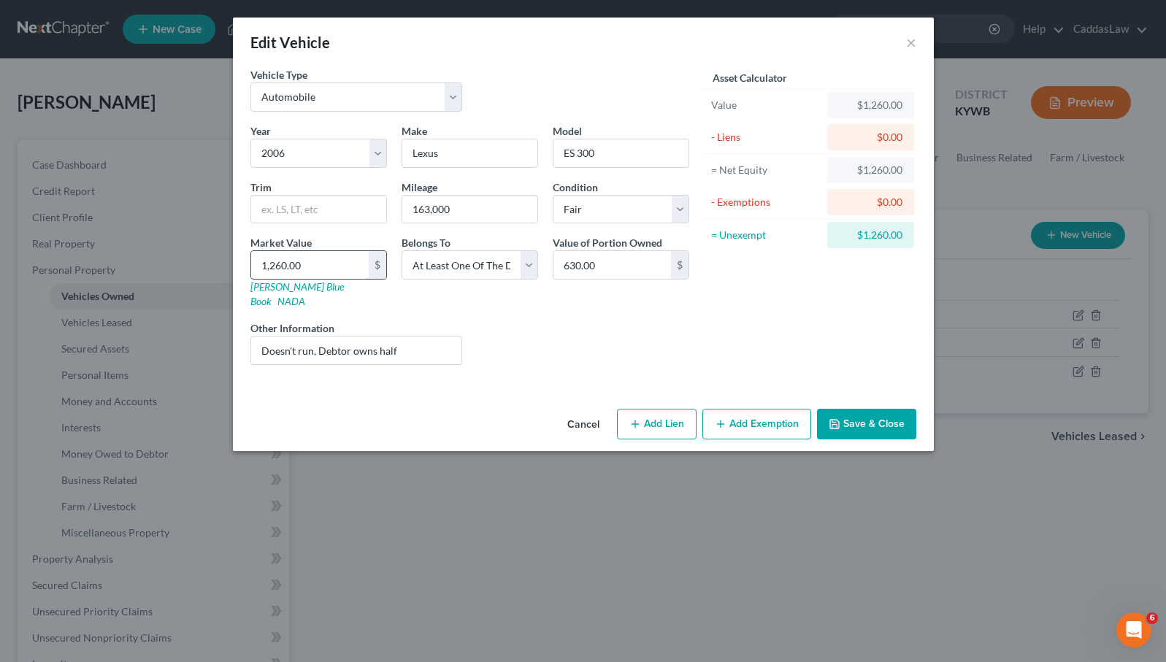
click at [332, 267] on input "1,260.00" at bounding box center [310, 265] width 118 height 28
type input "1"
type input "1.00"
type input "10"
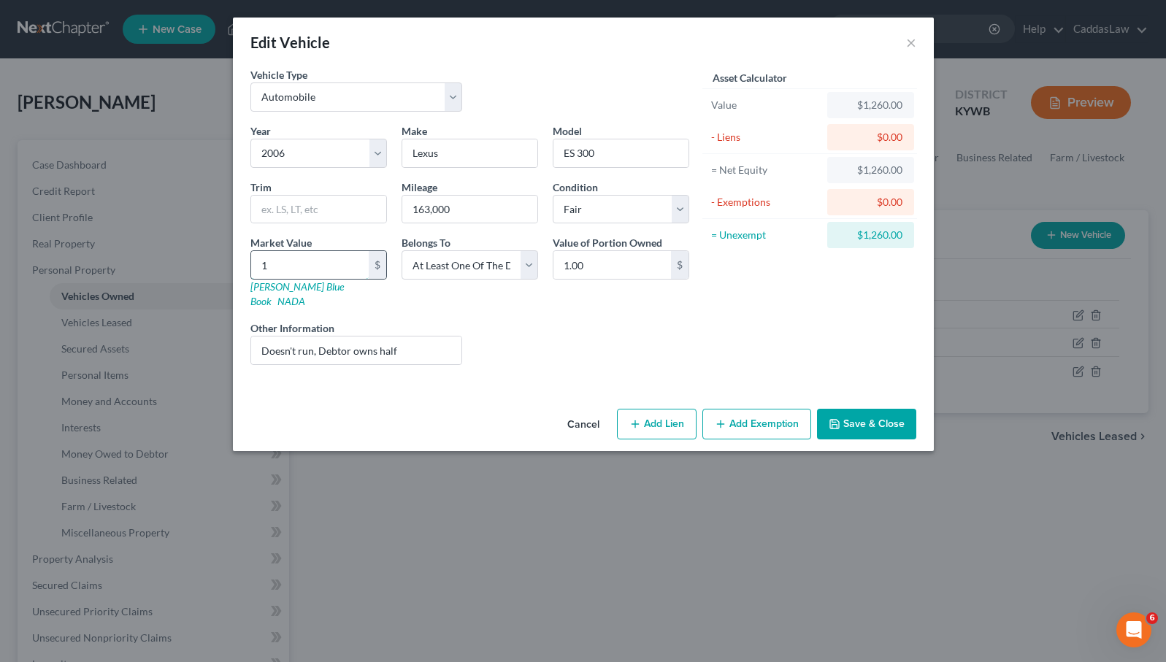
type input "10.00"
type input "100"
type input "100.00"
type input "1000"
type input "1,000.00"
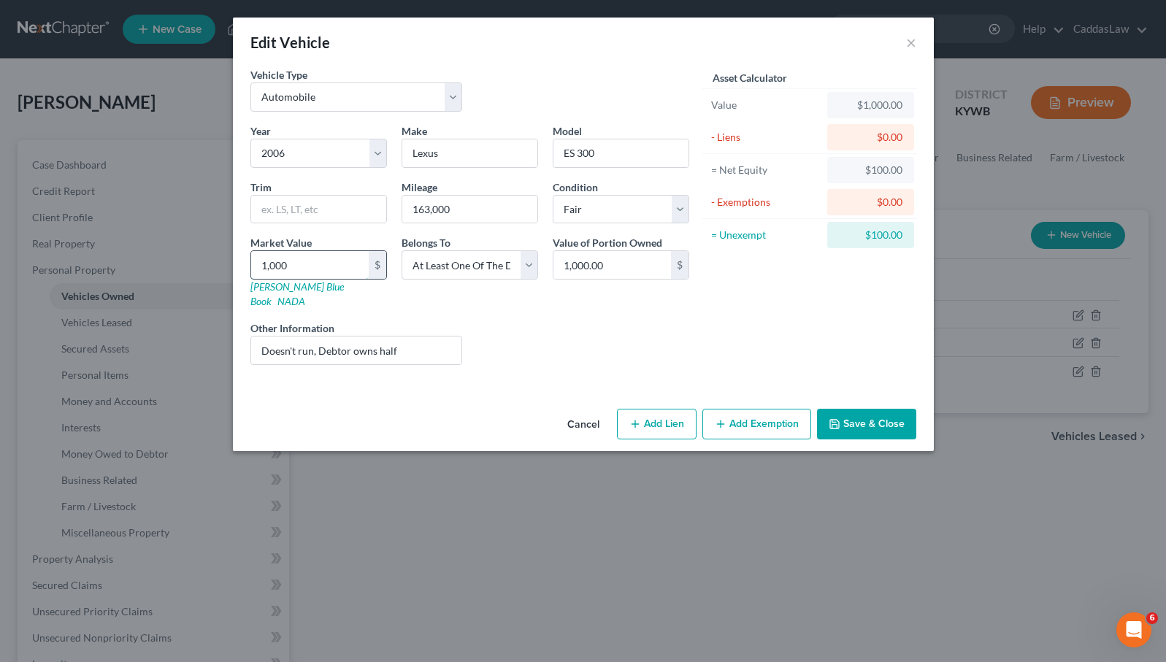
type input "1,00"
type input "100.00"
type input "100"
click at [606, 272] on input "100.00" at bounding box center [612, 265] width 118 height 28
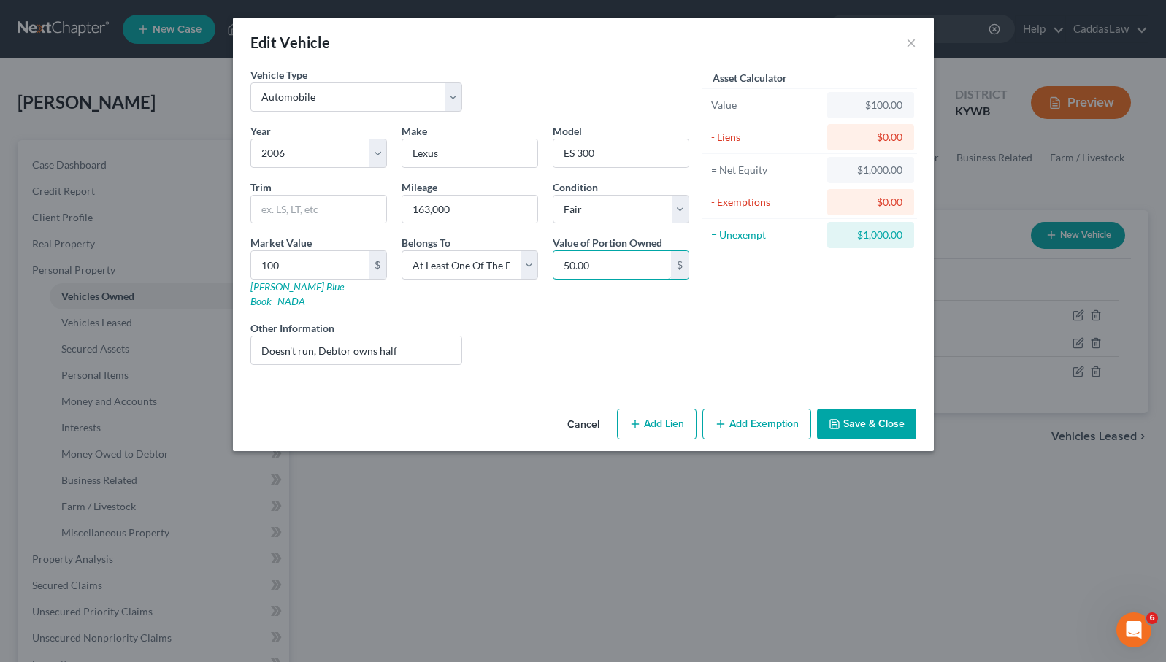
type input "50.00"
click at [869, 409] on button "Save & Close" at bounding box center [866, 424] width 99 height 31
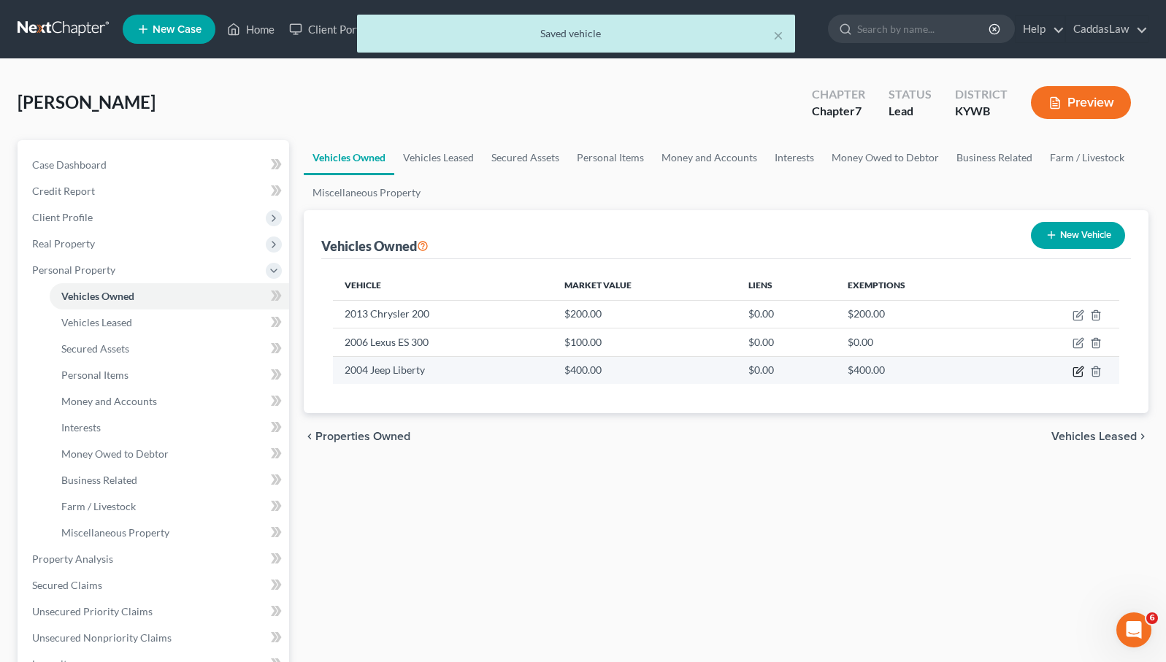
click at [1076, 373] on icon "button" at bounding box center [1079, 369] width 7 height 7
select select "0"
select select "22"
select select "3"
select select "0"
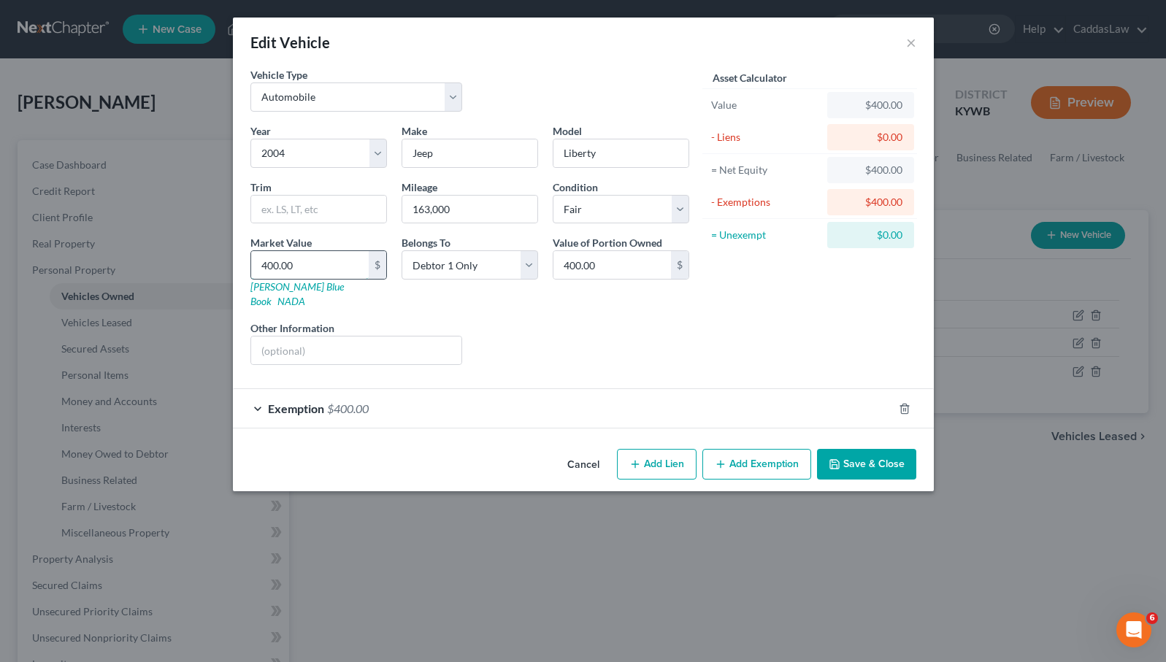
click at [345, 257] on input "400.00" at bounding box center [310, 265] width 118 height 28
type input "5"
type input "5.00"
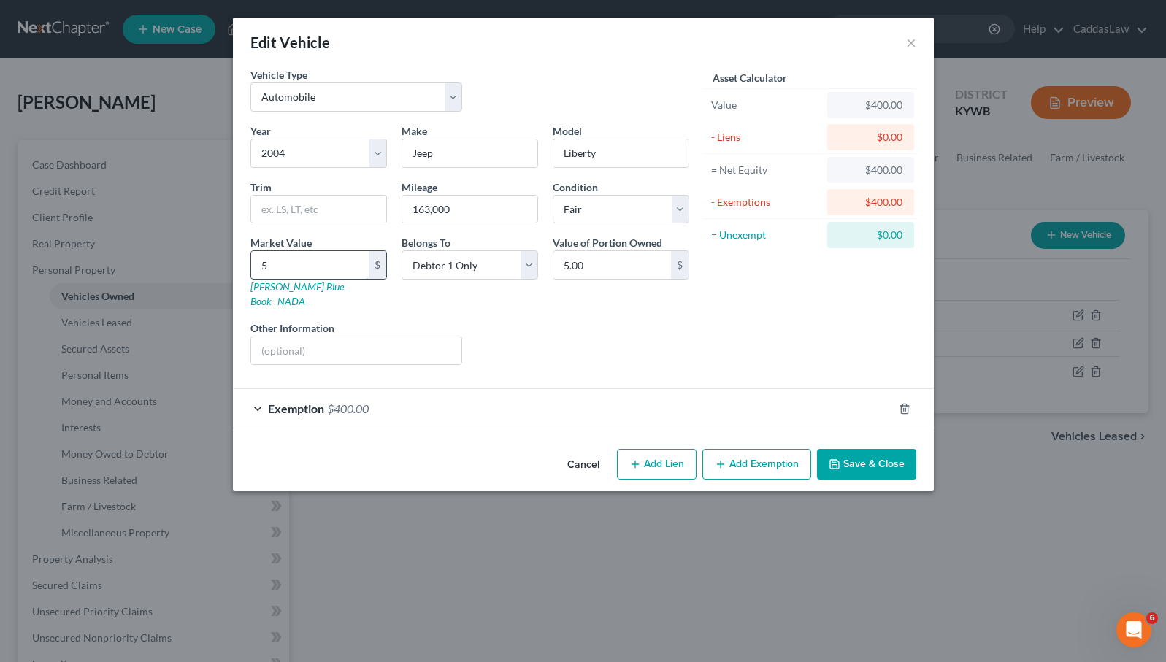
type input "50"
type input "50.00"
type input "500"
type input "500.00"
type input "5000"
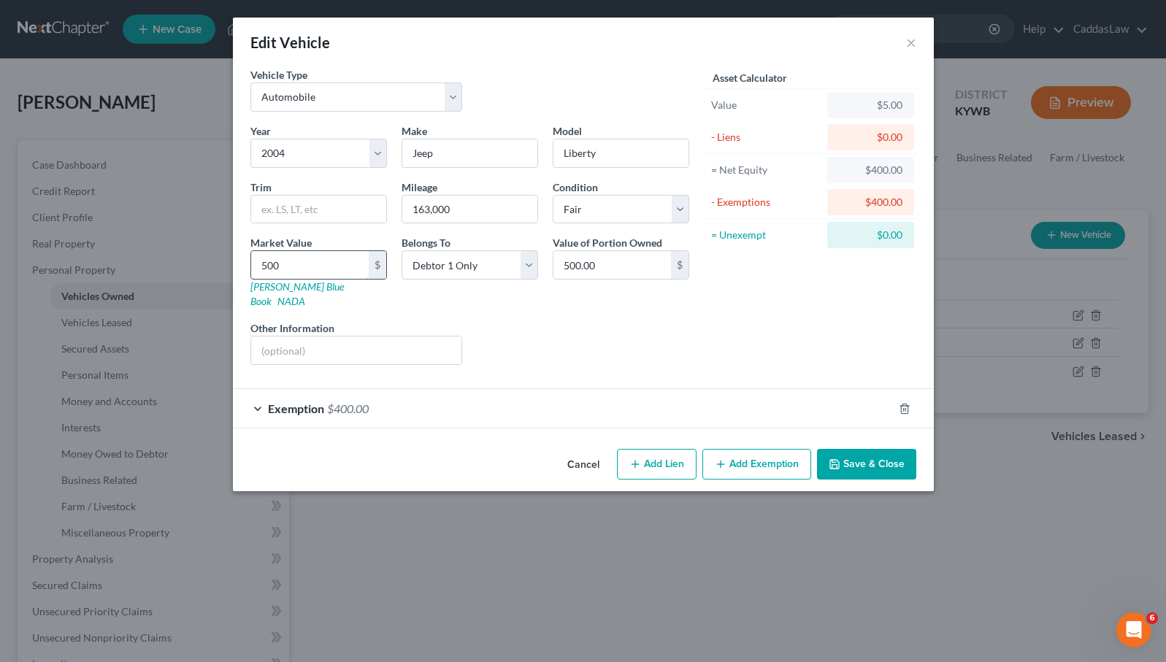
type input "5,000.00"
click at [398, 389] on div "Exemption $400.00" at bounding box center [563, 408] width 660 height 39
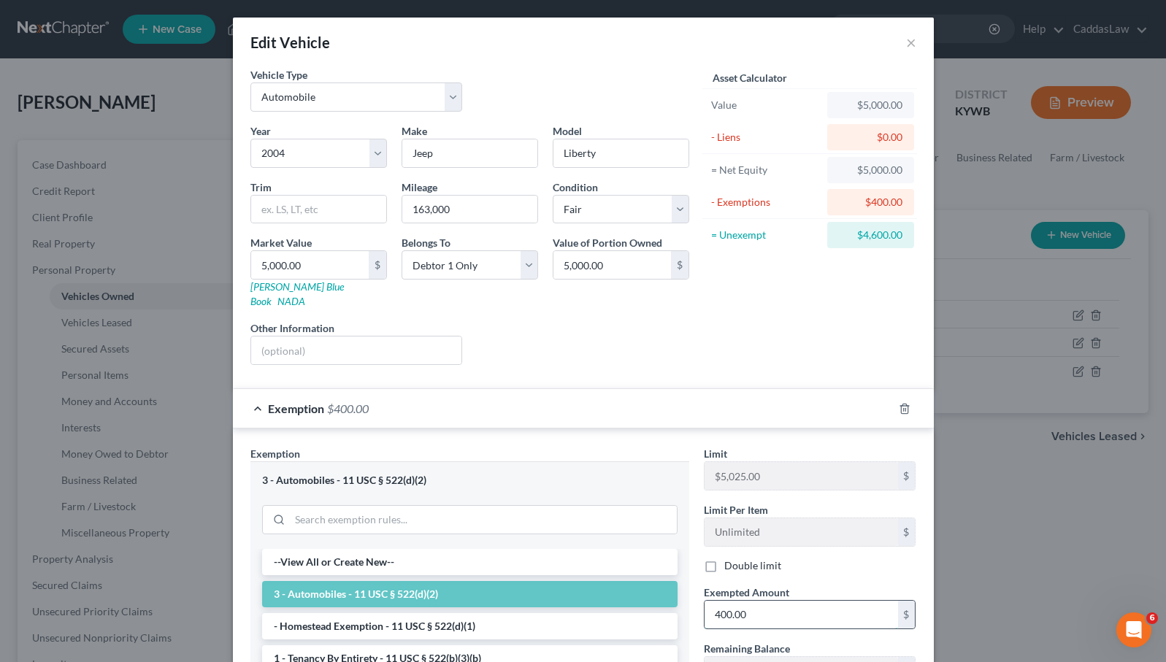
click at [766, 602] on input "400.00" at bounding box center [800, 615] width 193 height 28
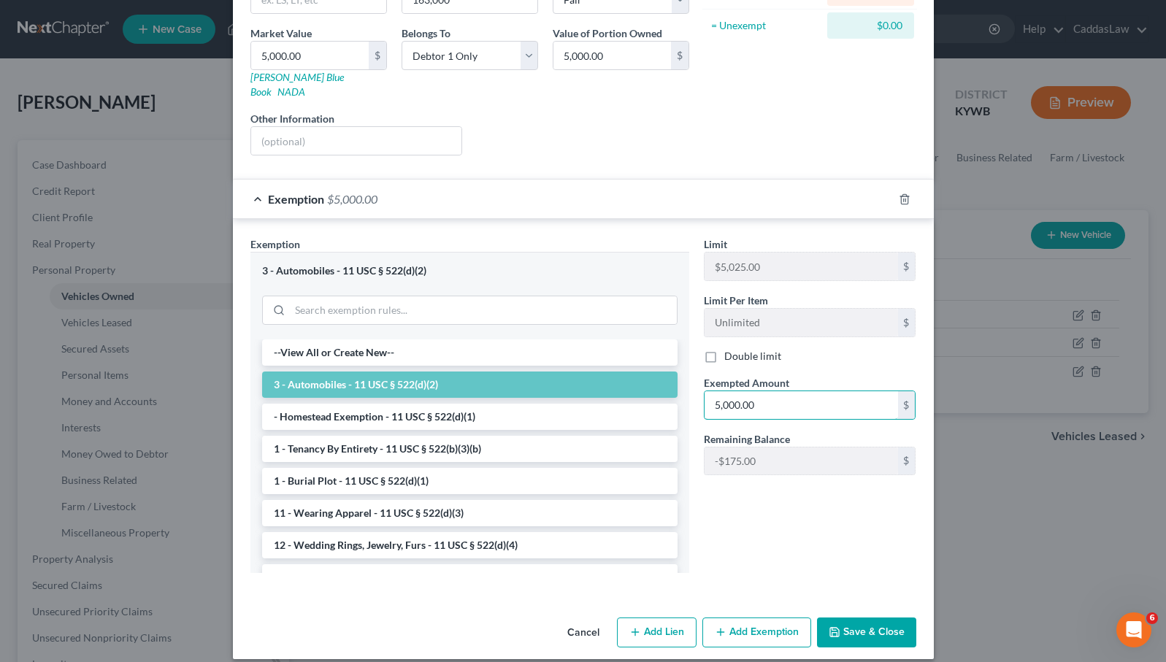
scroll to position [209, 0]
type input "5,000.00"
click at [846, 618] on button "Save & Close" at bounding box center [866, 633] width 99 height 31
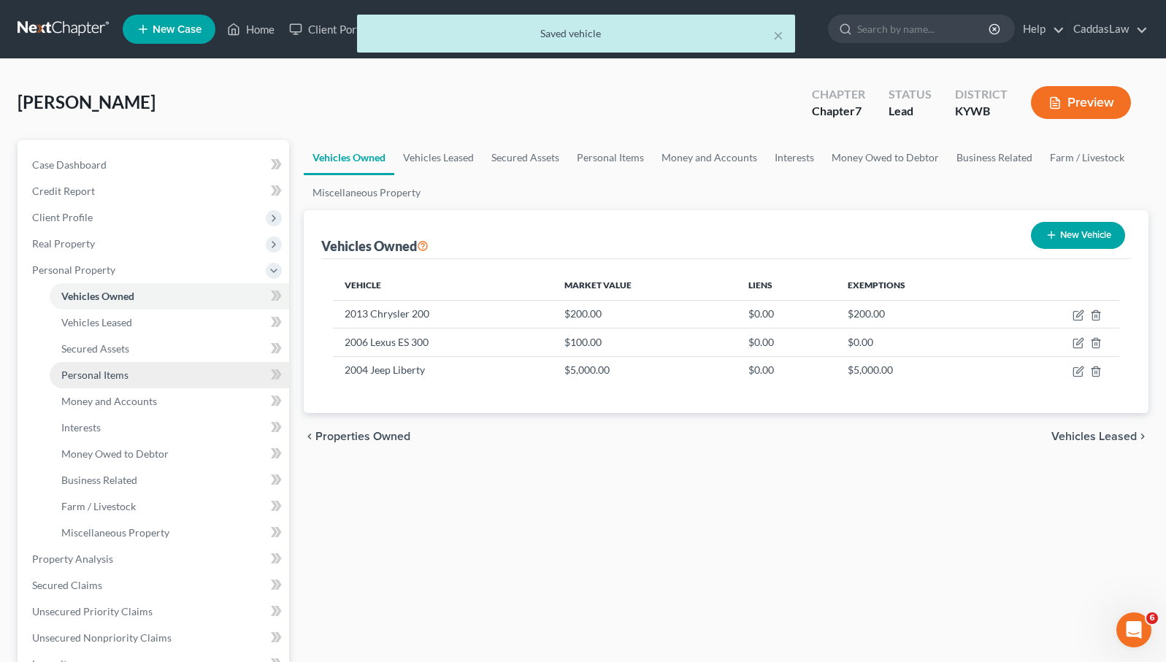
click at [87, 372] on span "Personal Items" at bounding box center [94, 375] width 67 height 12
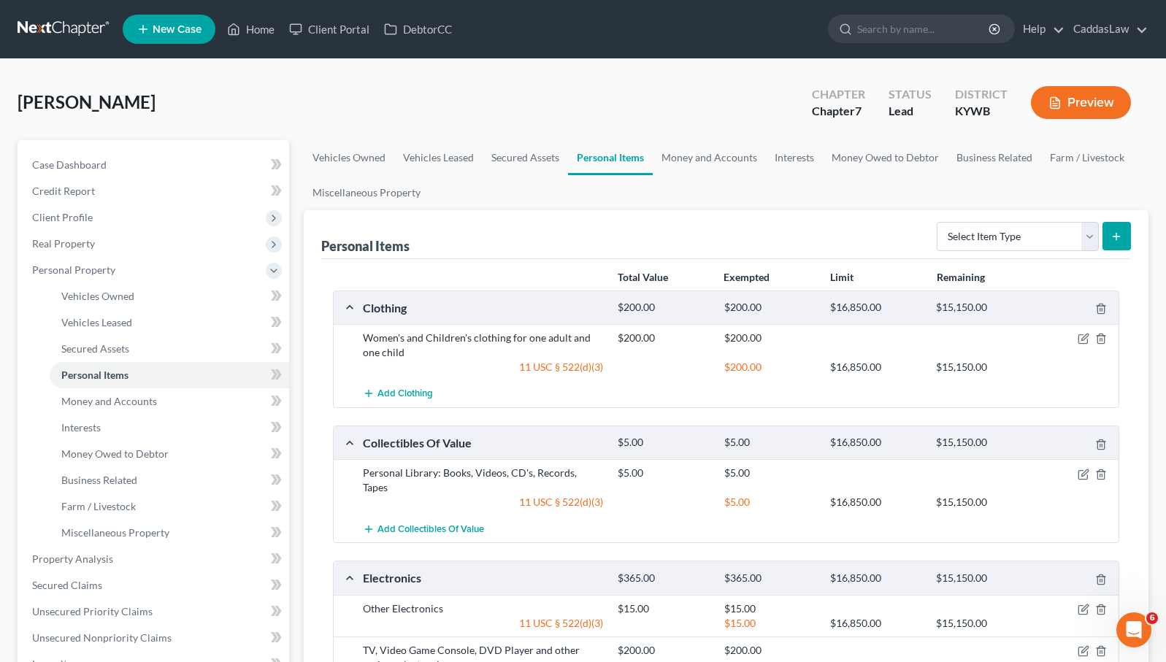
scroll to position [26, 0]
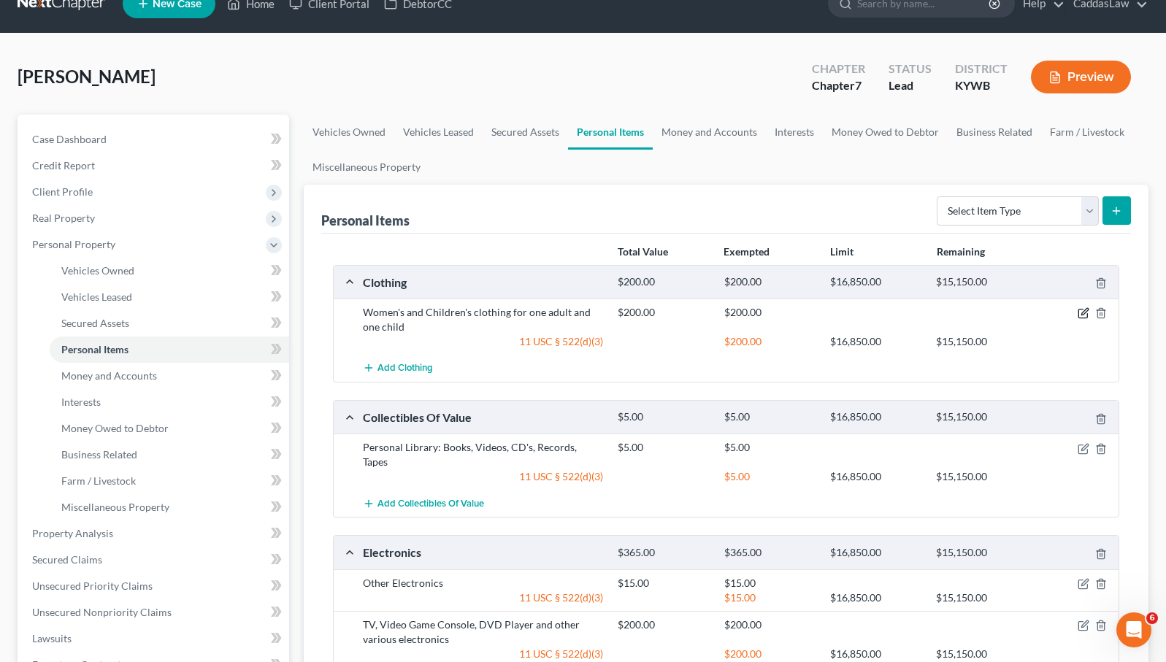
click at [1085, 309] on icon "button" at bounding box center [1083, 313] width 12 height 12
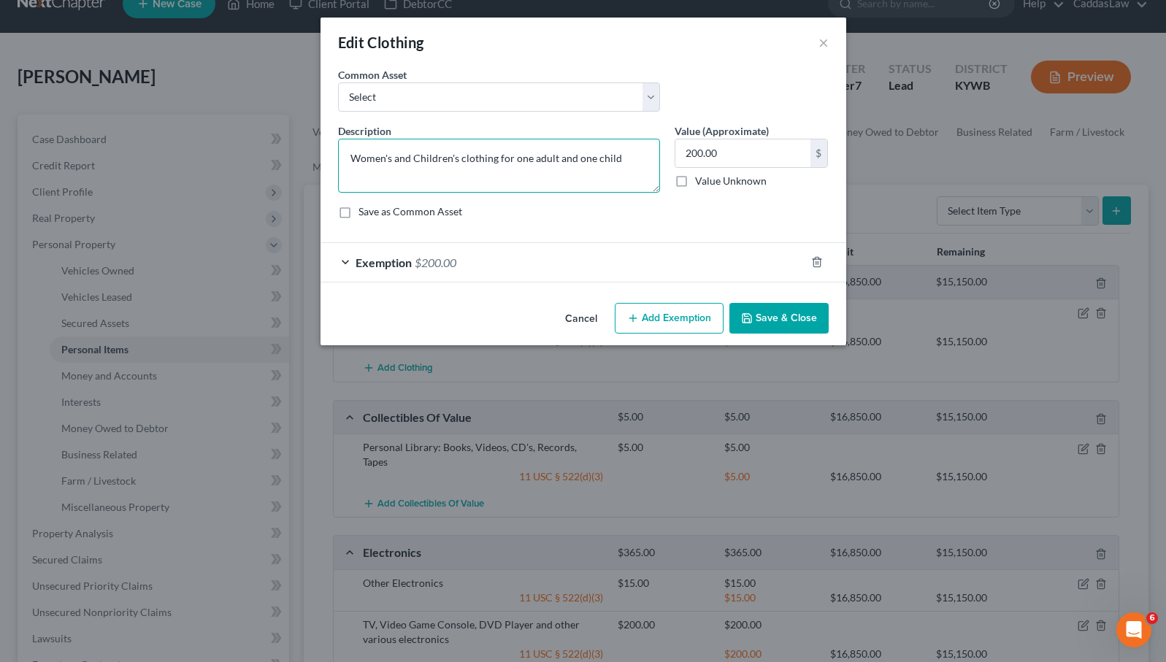
drag, startPoint x: 628, startPoint y: 154, endPoint x: 393, endPoint y: 159, distance: 235.1
click at [393, 159] on textarea "Women's and Children's clothing for one adult and one child" at bounding box center [499, 166] width 322 height 54
type textarea "W"
type textarea "Clothing for Debtor"
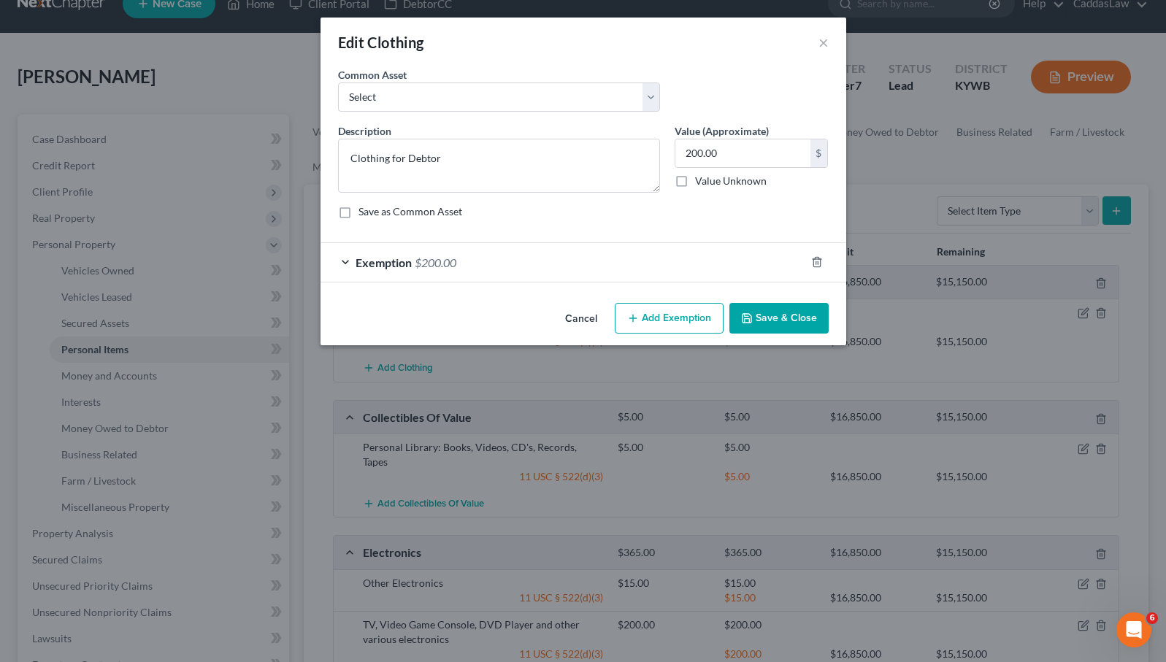
click at [735, 320] on button "Save & Close" at bounding box center [778, 318] width 99 height 31
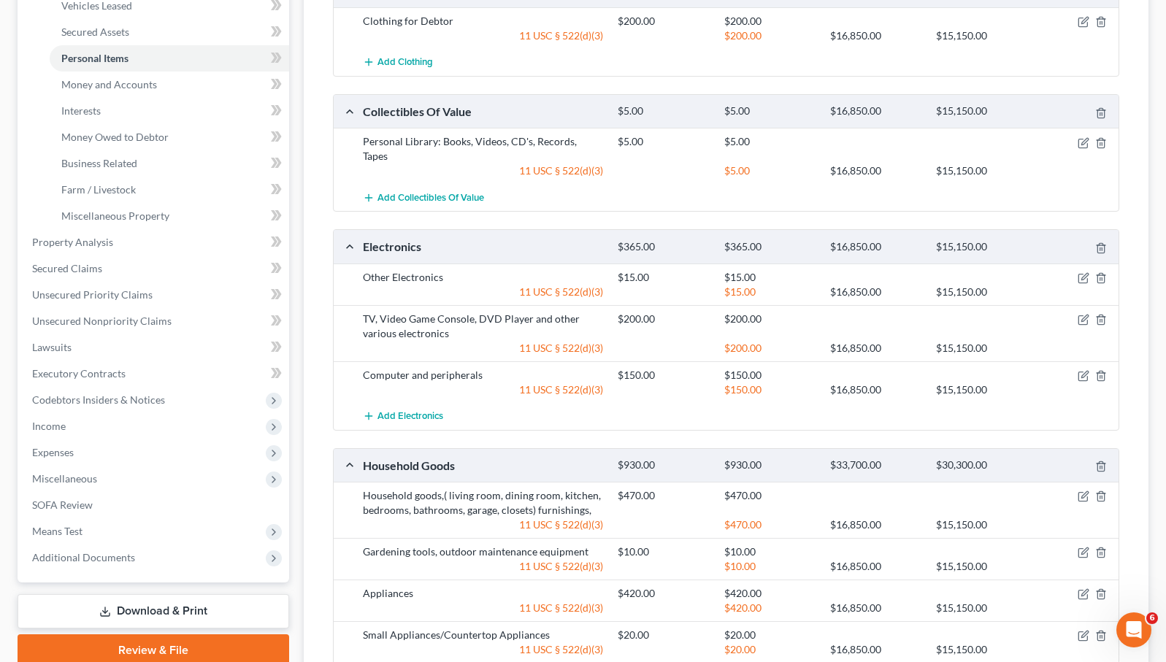
scroll to position [332, 0]
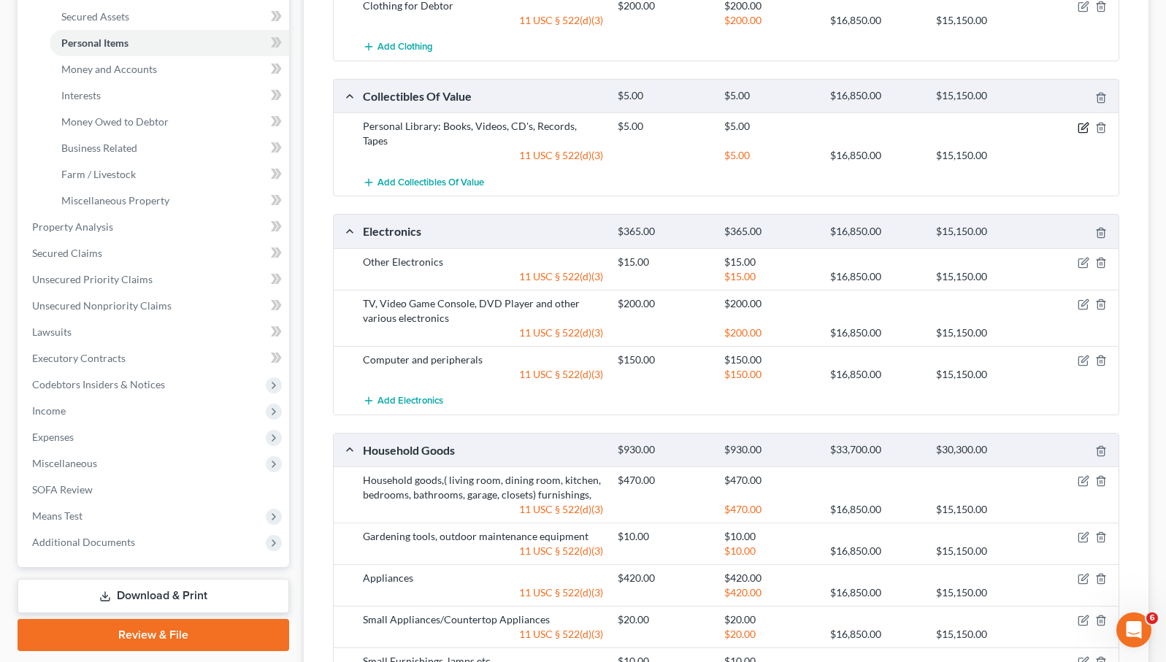
click at [1085, 126] on icon "button" at bounding box center [1083, 128] width 12 height 12
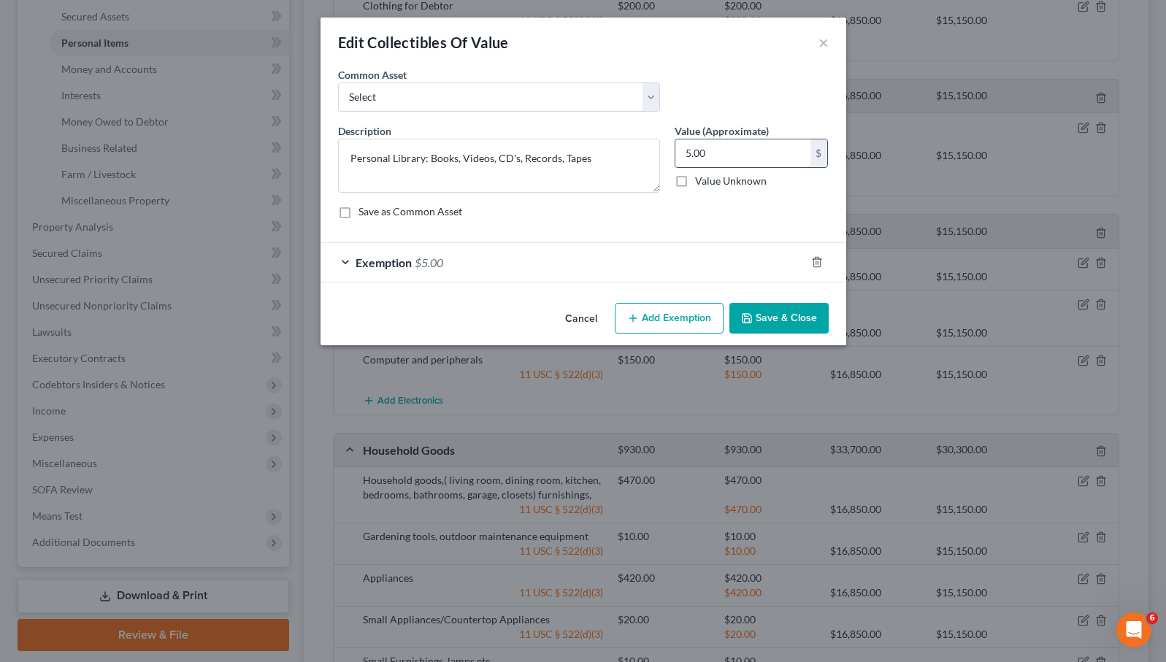
click at [689, 152] on input "5.00" at bounding box center [742, 153] width 135 height 28
type input "50.00"
click at [753, 257] on div "Exemption $5.00" at bounding box center [562, 262] width 485 height 39
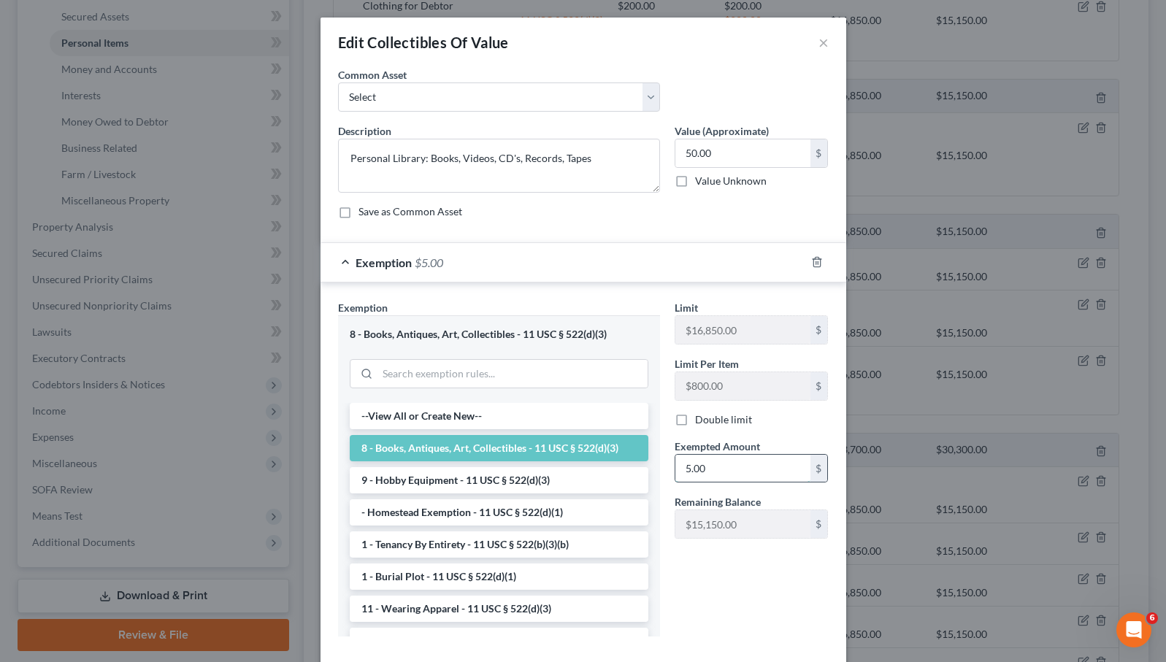
click at [689, 470] on input "5.00" at bounding box center [742, 469] width 135 height 28
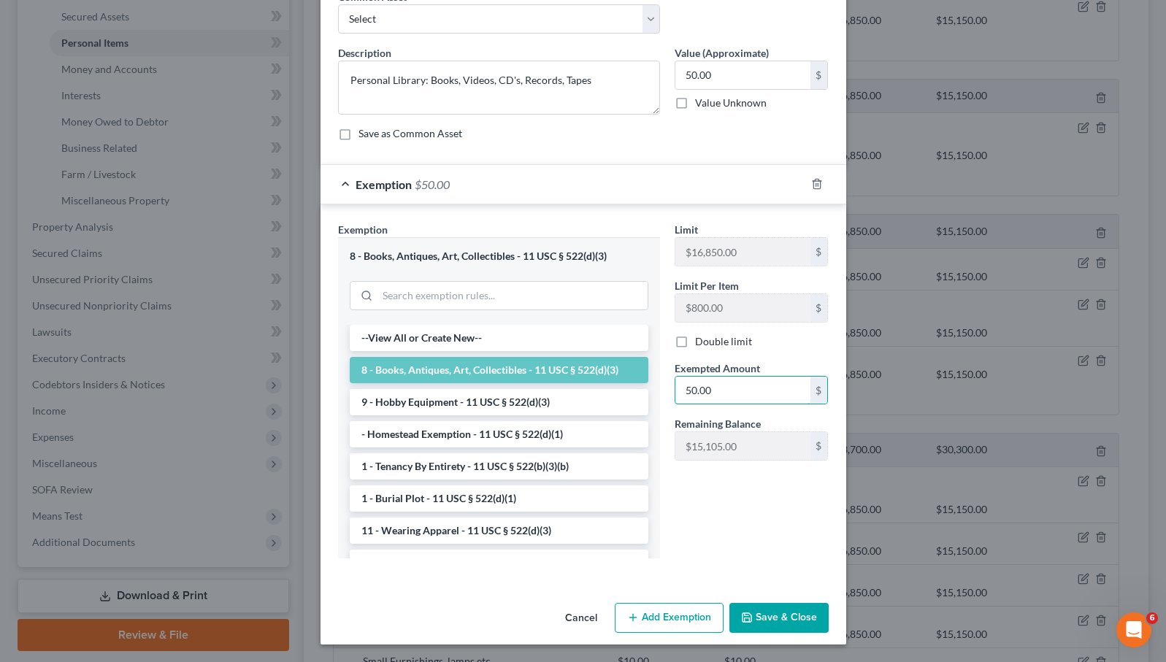
scroll to position [77, 0]
type input "50.00"
click at [774, 609] on button "Save & Close" at bounding box center [778, 619] width 99 height 31
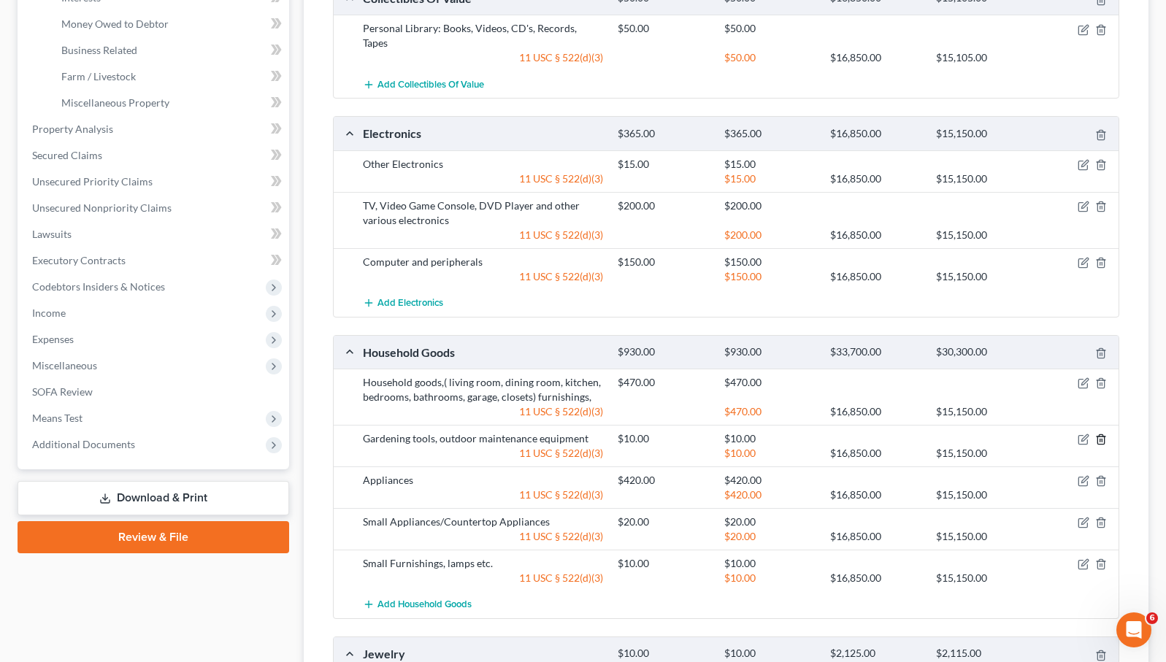
scroll to position [431, 0]
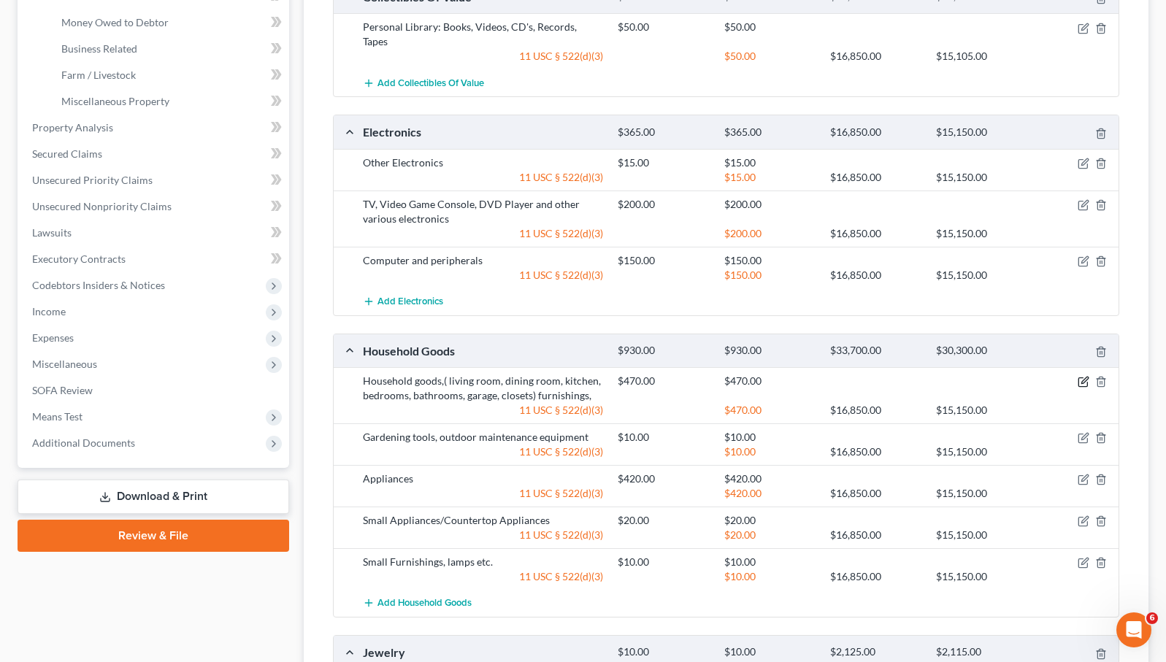
click at [1086, 376] on icon "button" at bounding box center [1083, 382] width 12 height 12
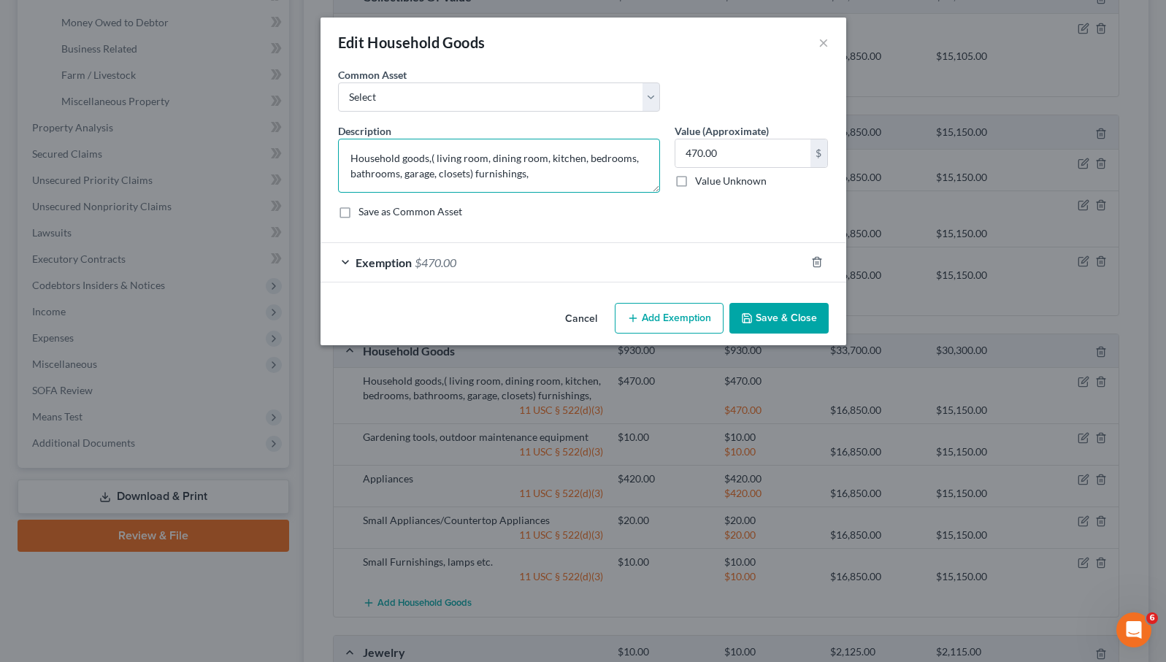
drag, startPoint x: 474, startPoint y: 170, endPoint x: 402, endPoint y: 162, distance: 72.0
click at [402, 162] on textarea "Household goods,( living room, dining room, kitchen, bedrooms, bathrooms, garag…" at bounding box center [499, 166] width 322 height 54
click at [464, 164] on textarea "Household furnishings," at bounding box center [499, 166] width 322 height 54
type textarea "Household furnishings"
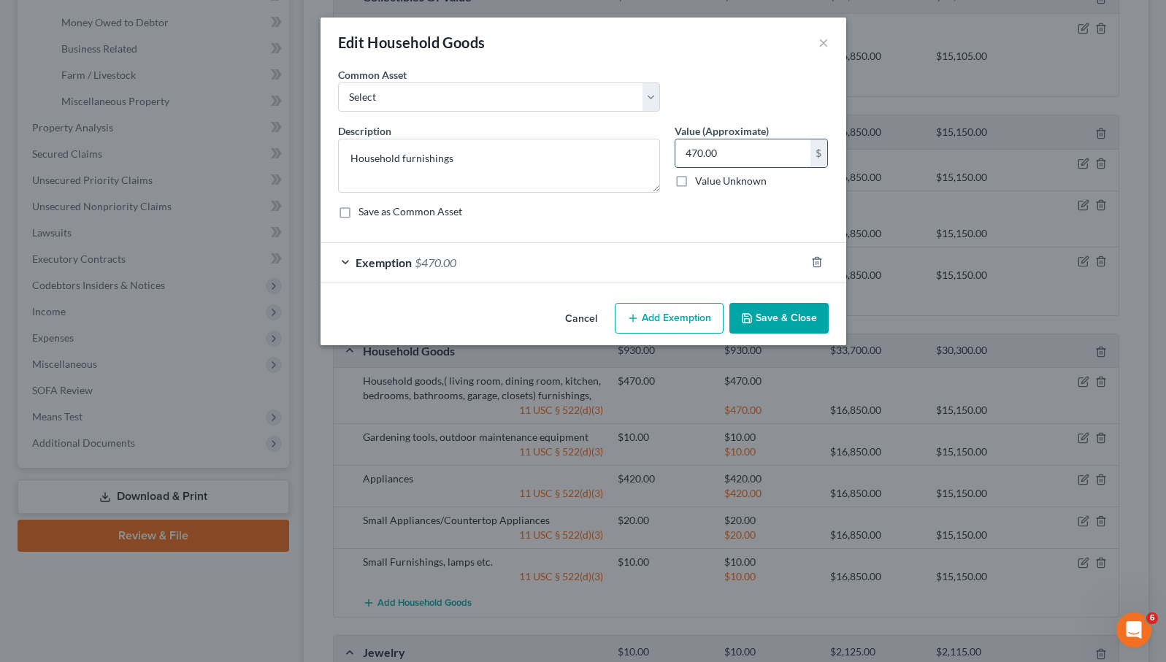
click at [729, 151] on input "470.00" at bounding box center [742, 153] width 135 height 28
type input "1,000"
click at [647, 265] on div "Exemption $470.00" at bounding box center [562, 262] width 485 height 39
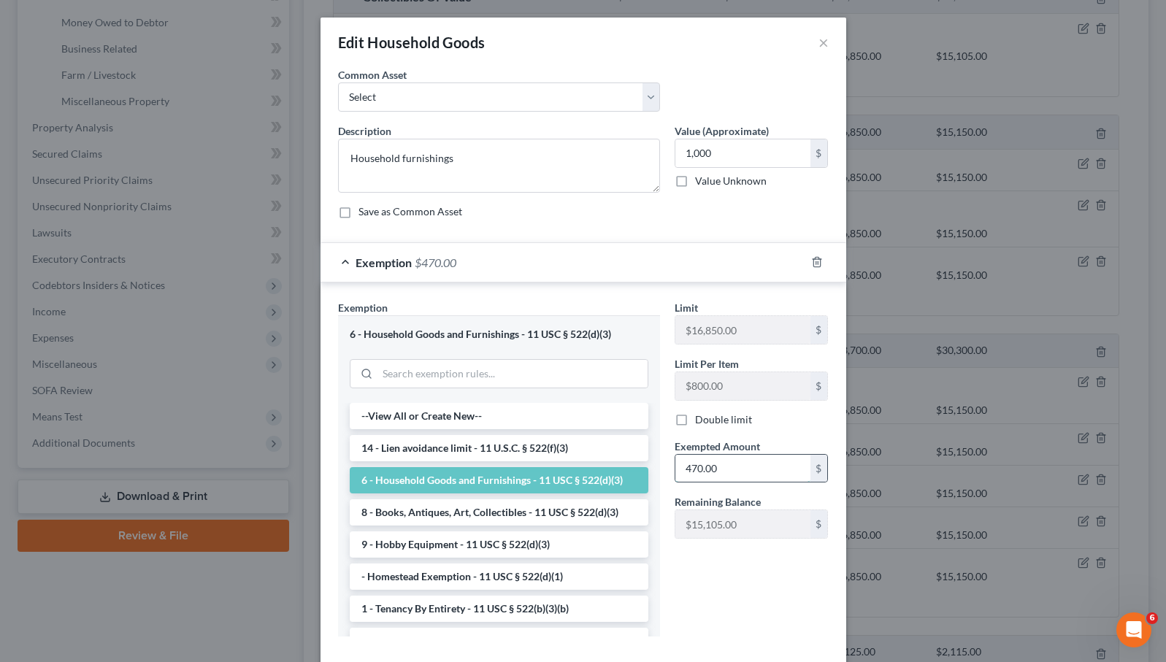
click at [724, 464] on input "470.00" at bounding box center [742, 469] width 135 height 28
type input "1,000"
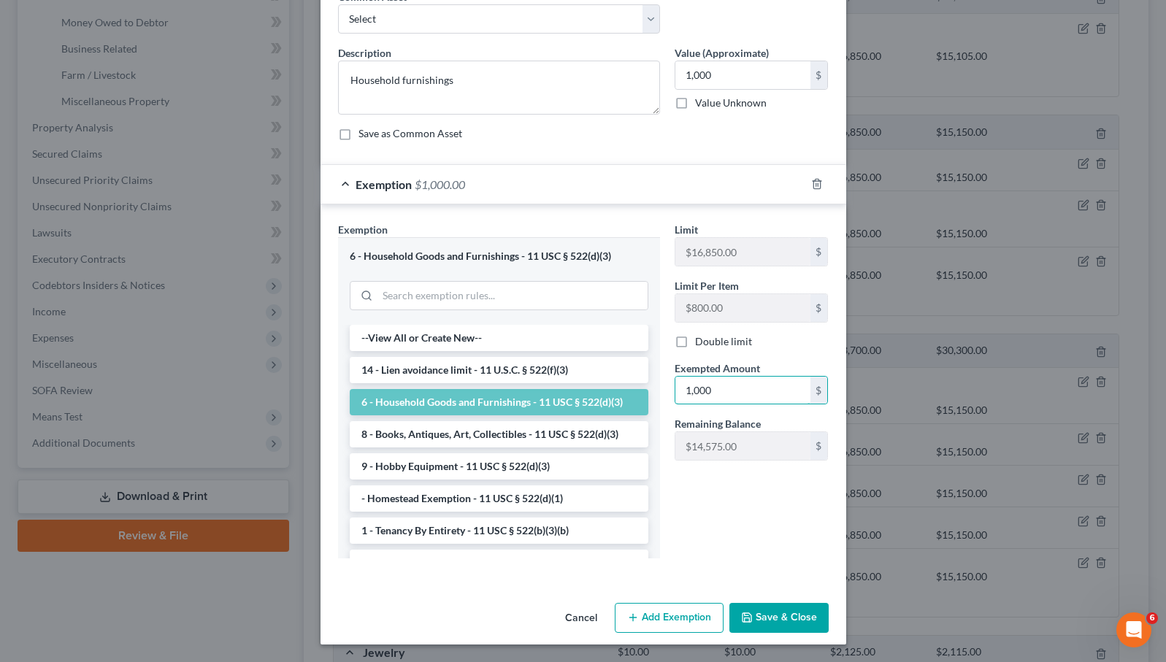
scroll to position [77, 0]
click at [778, 611] on button "Save & Close" at bounding box center [778, 619] width 99 height 31
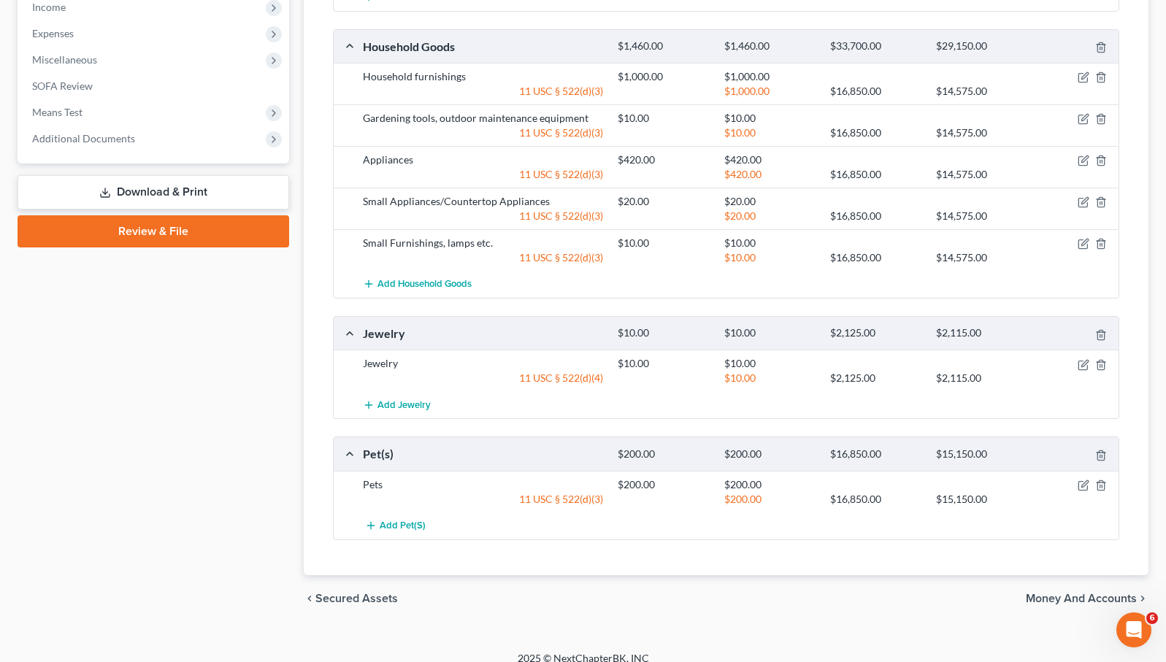
scroll to position [735, 0]
click at [1082, 360] on icon "button" at bounding box center [1083, 366] width 12 height 12
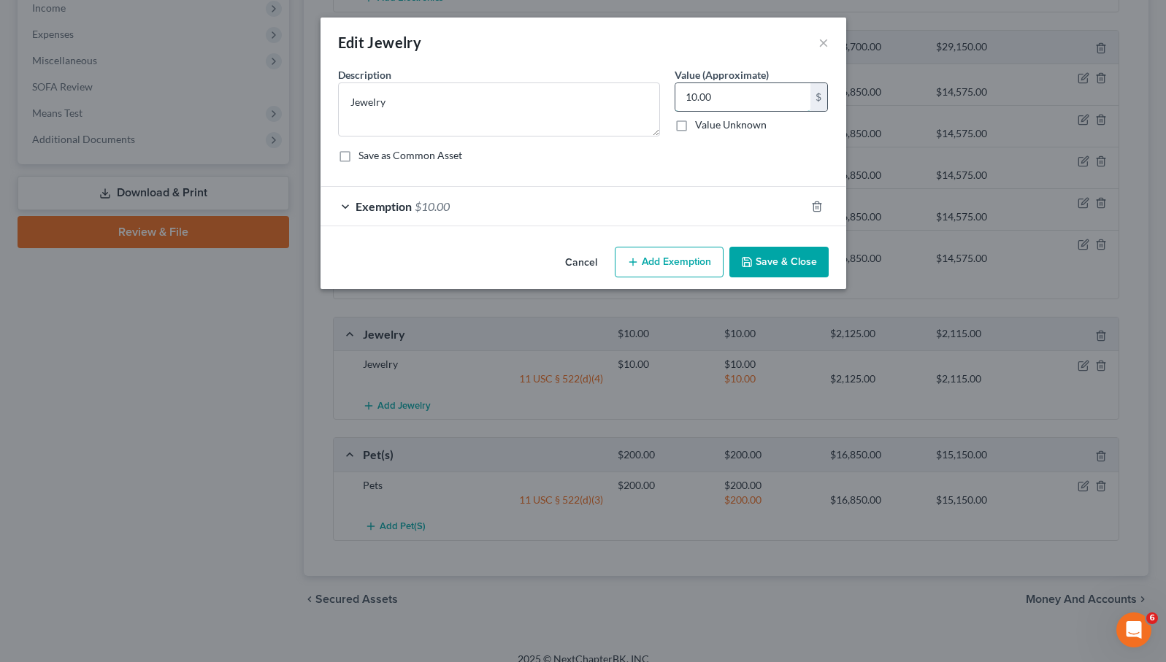
click at [691, 97] on input "10.00" at bounding box center [742, 97] width 135 height 28
type input "150.00"
click at [661, 213] on div "Exemption $10.00" at bounding box center [562, 206] width 485 height 39
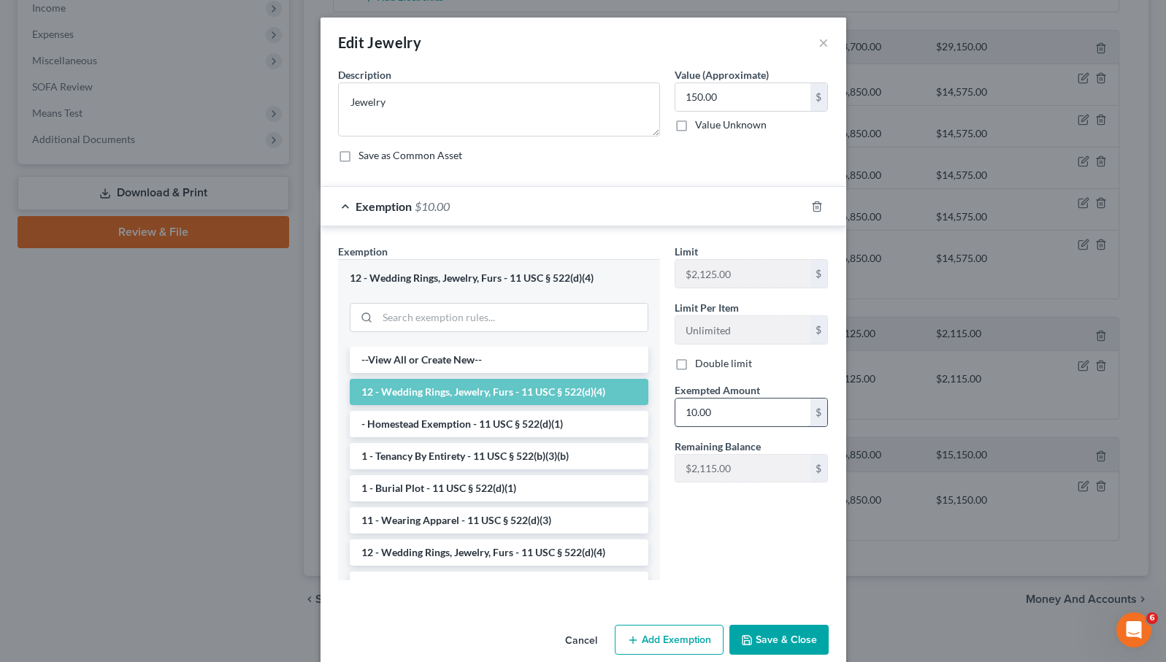
click at [693, 411] on input "10.00" at bounding box center [742, 413] width 135 height 28
type input "150.00"
click at [779, 634] on button "Save & Close" at bounding box center [778, 640] width 99 height 31
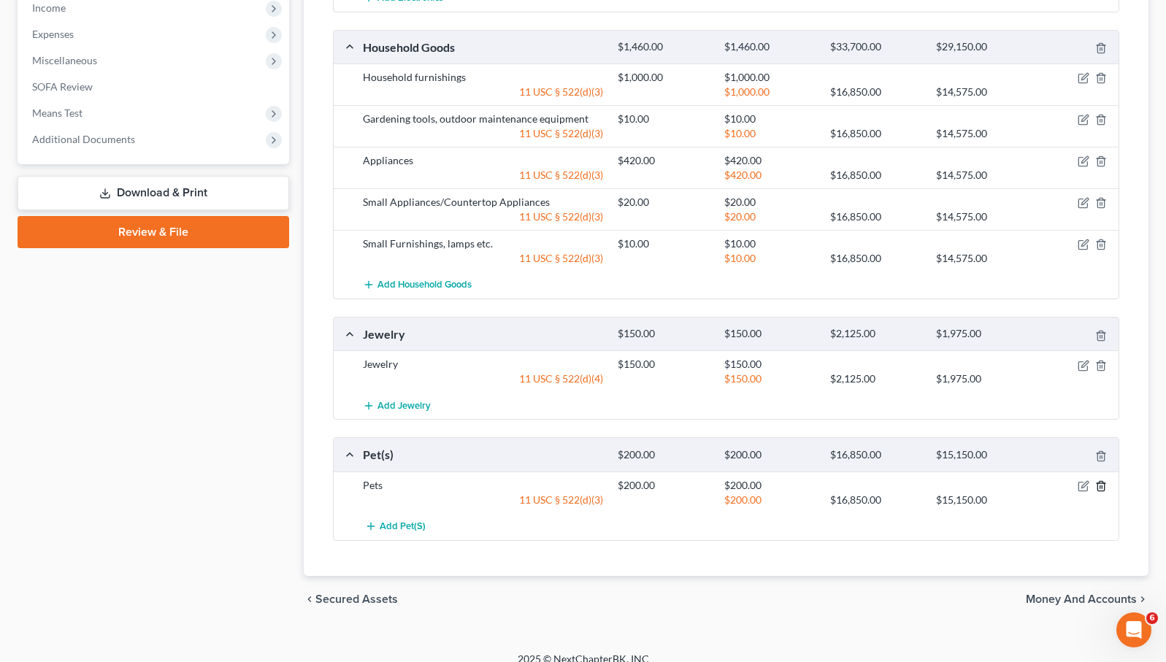
click at [1101, 480] on icon "button" at bounding box center [1101, 486] width 12 height 12
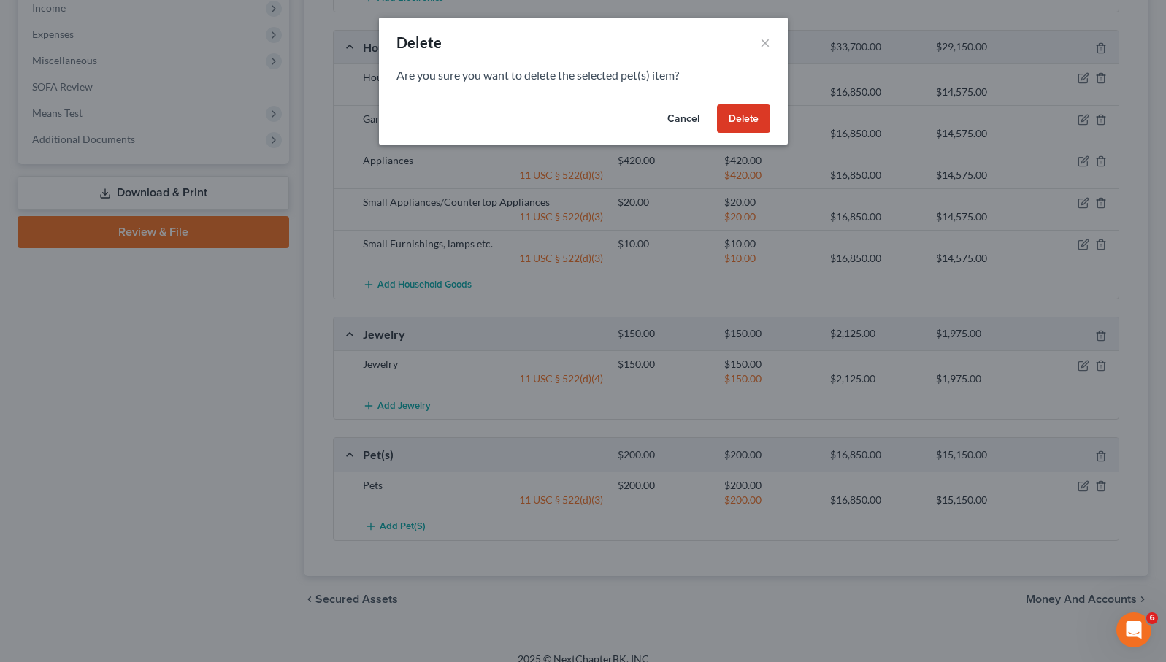
click at [739, 123] on button "Delete" at bounding box center [743, 118] width 53 height 29
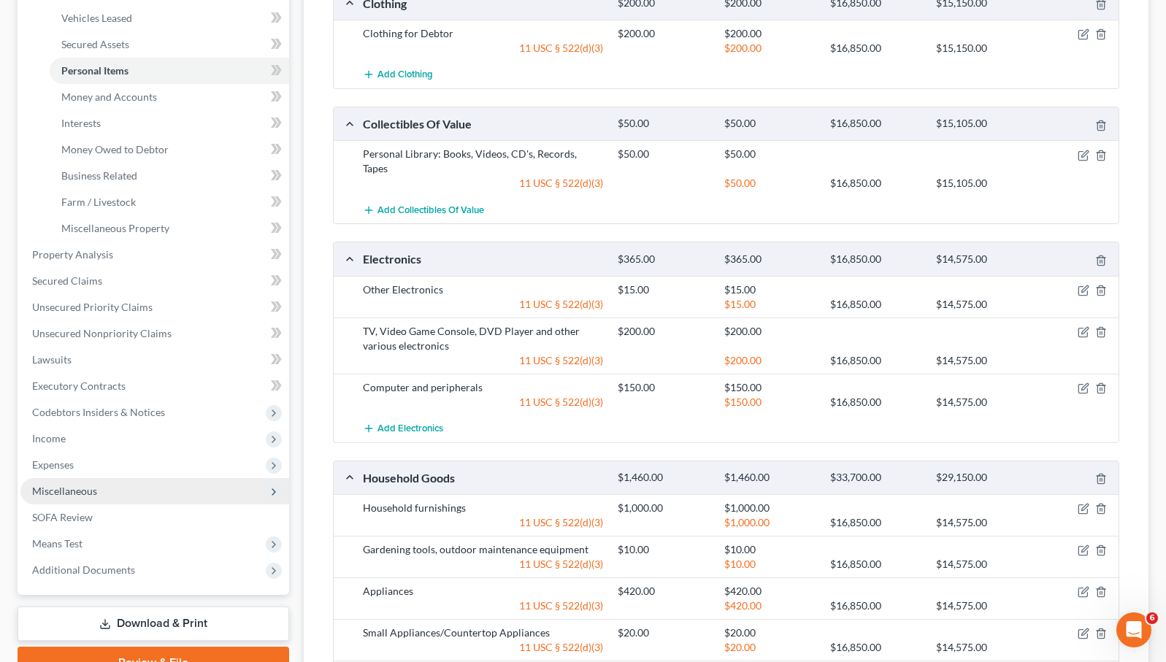
scroll to position [240, 0]
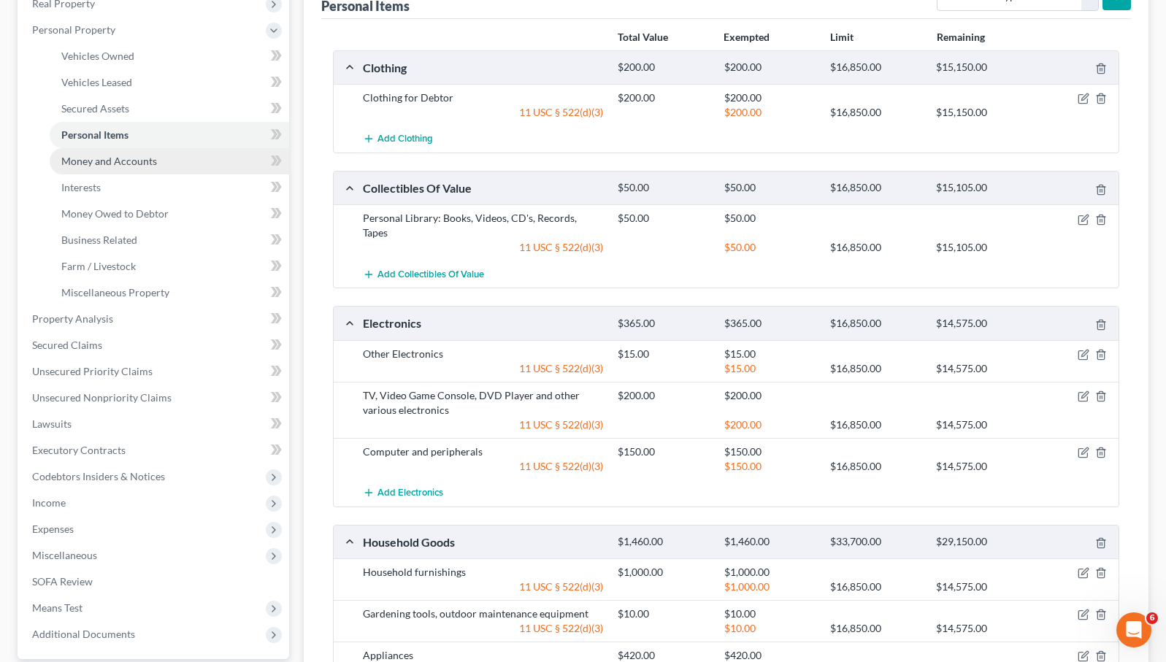
click at [153, 156] on span "Money and Accounts" at bounding box center [109, 161] width 96 height 12
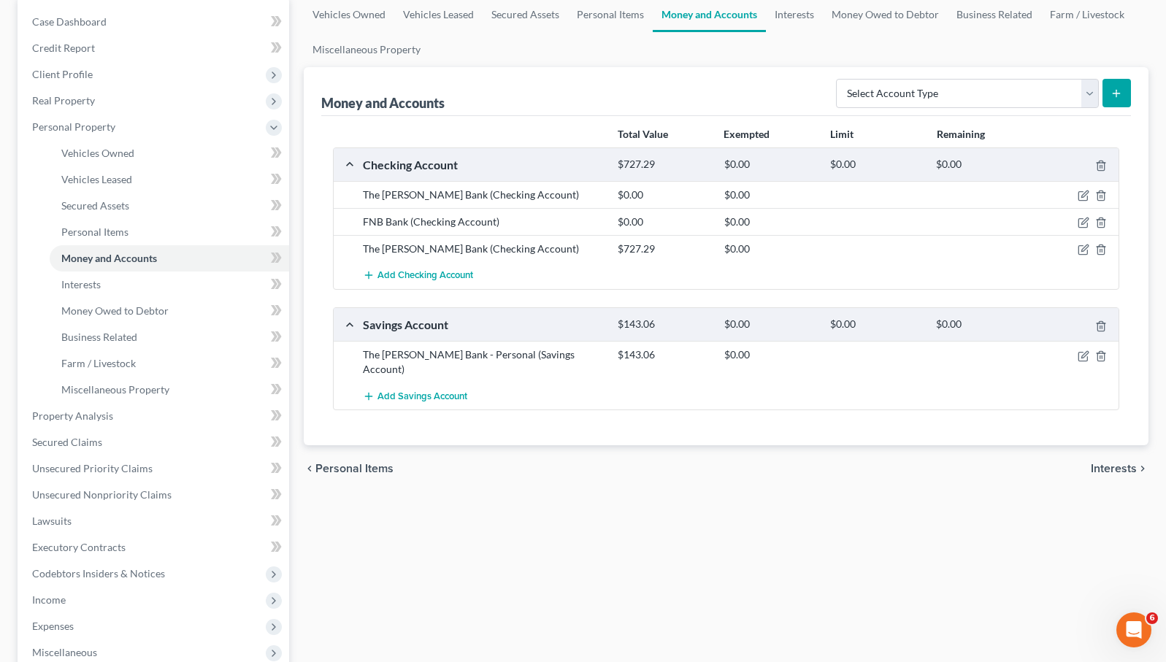
scroll to position [153, 0]
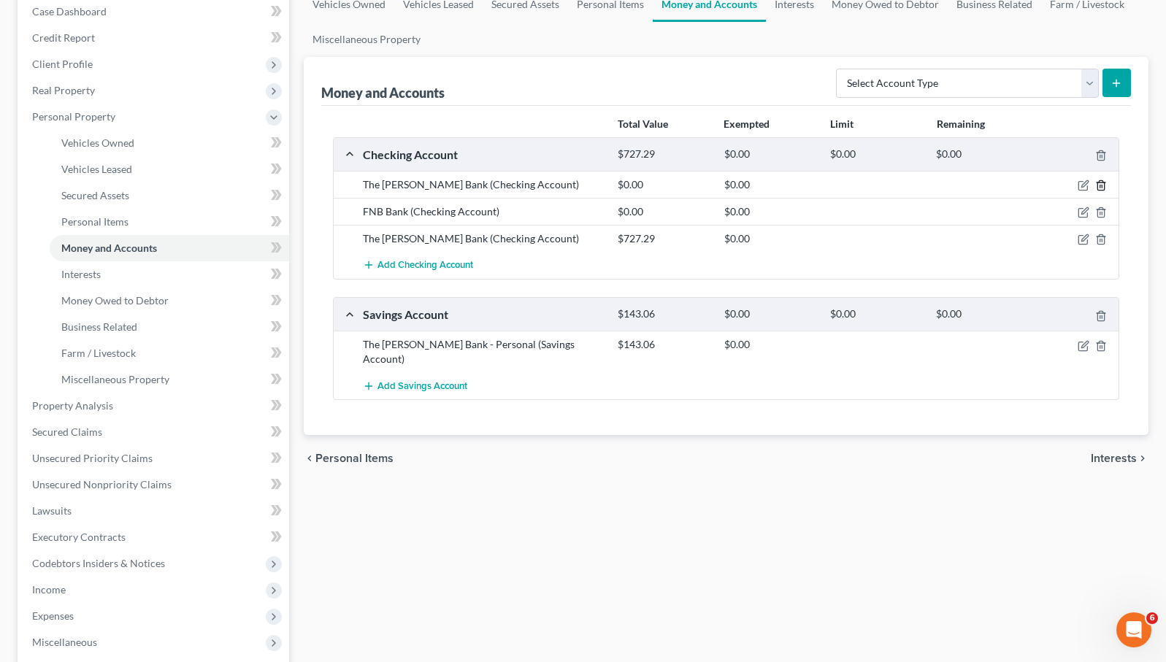
click at [1101, 183] on icon "button" at bounding box center [1101, 186] width 12 height 12
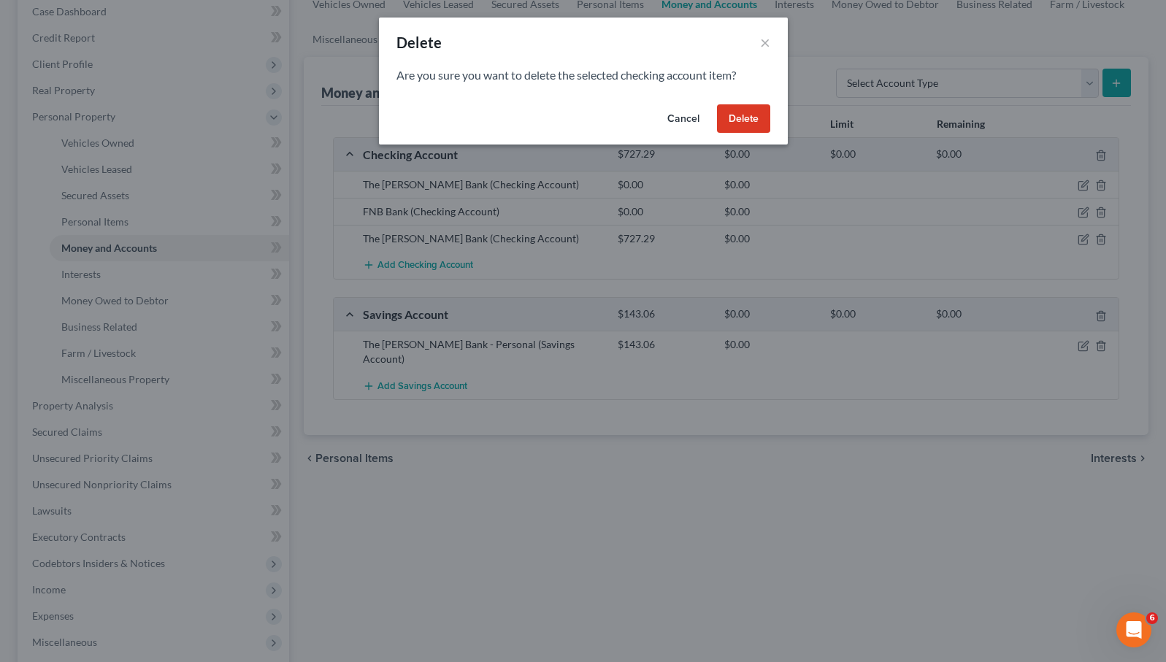
click at [747, 123] on button "Delete" at bounding box center [743, 118] width 53 height 29
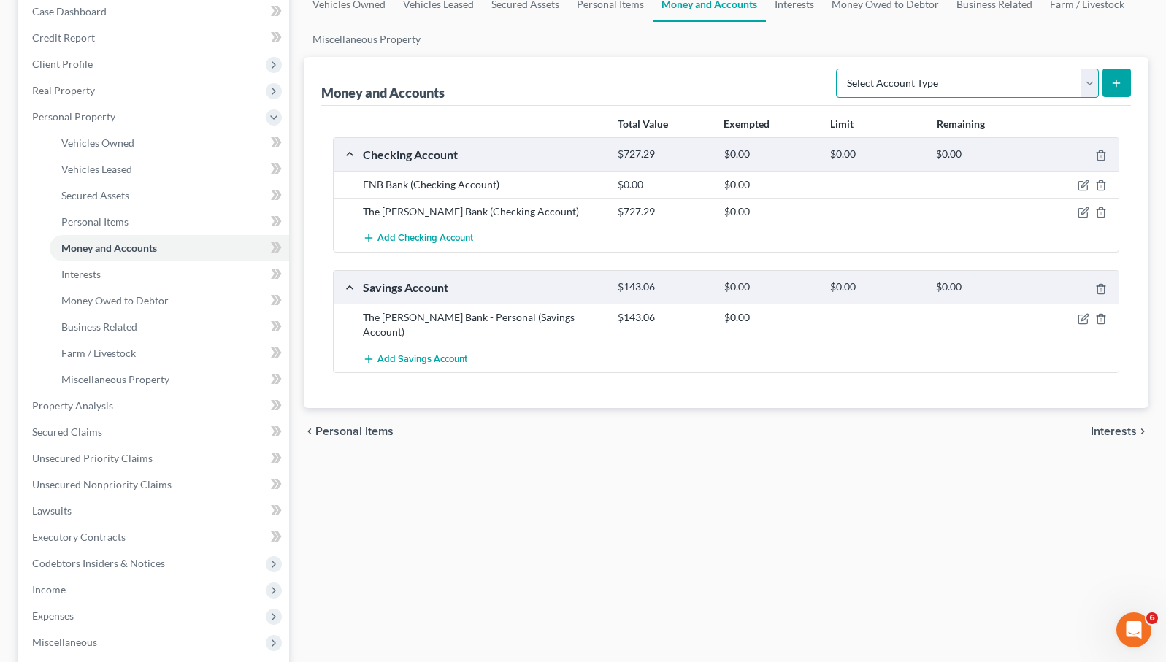
select select "checking"
click at [447, 241] on span "Add Checking Account" at bounding box center [425, 239] width 96 height 12
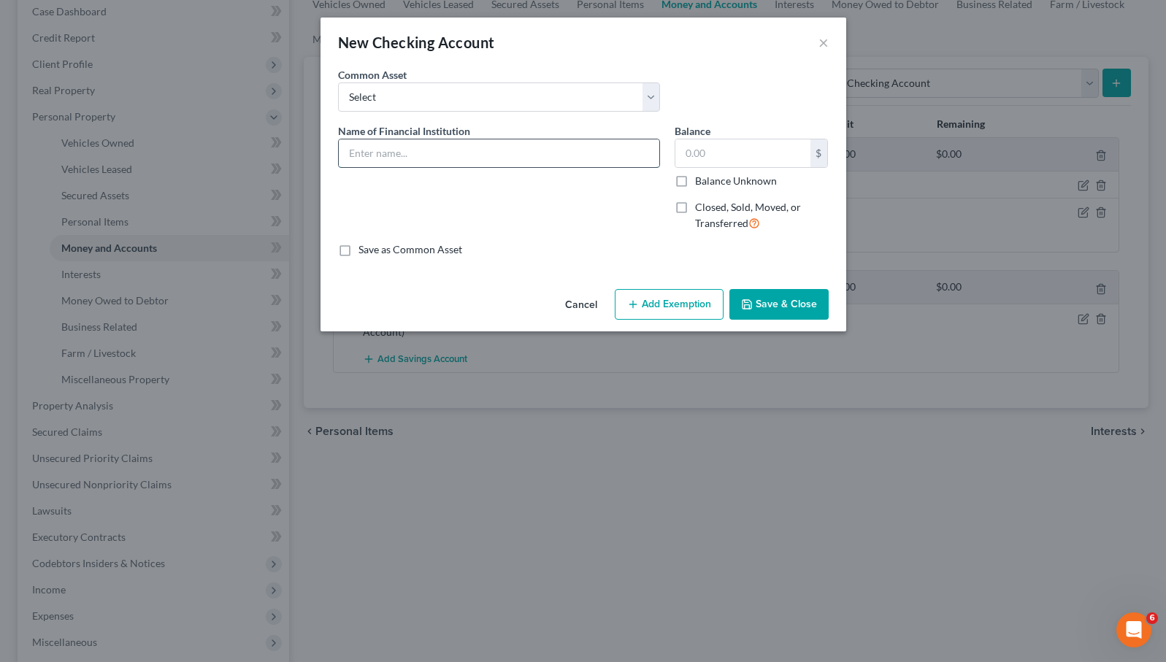
click at [423, 159] on input "text" at bounding box center [499, 153] width 320 height 28
select select "0"
type input "The [PERSON_NAME] Bank"
type input "908.36"
click at [695, 204] on label "Closed, Sold, Moved, or Transferred" at bounding box center [762, 215] width 134 height 31
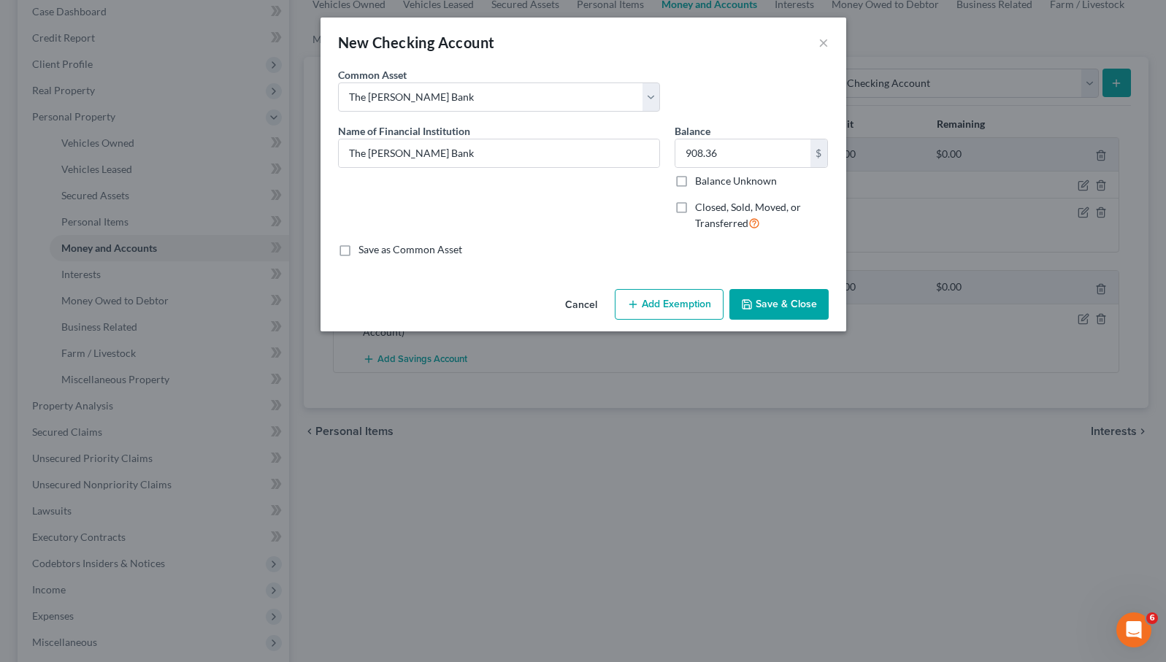
click at [701, 204] on input "Closed, Sold, Moved, or Transferred" at bounding box center [705, 204] width 9 height 9
checkbox input "true"
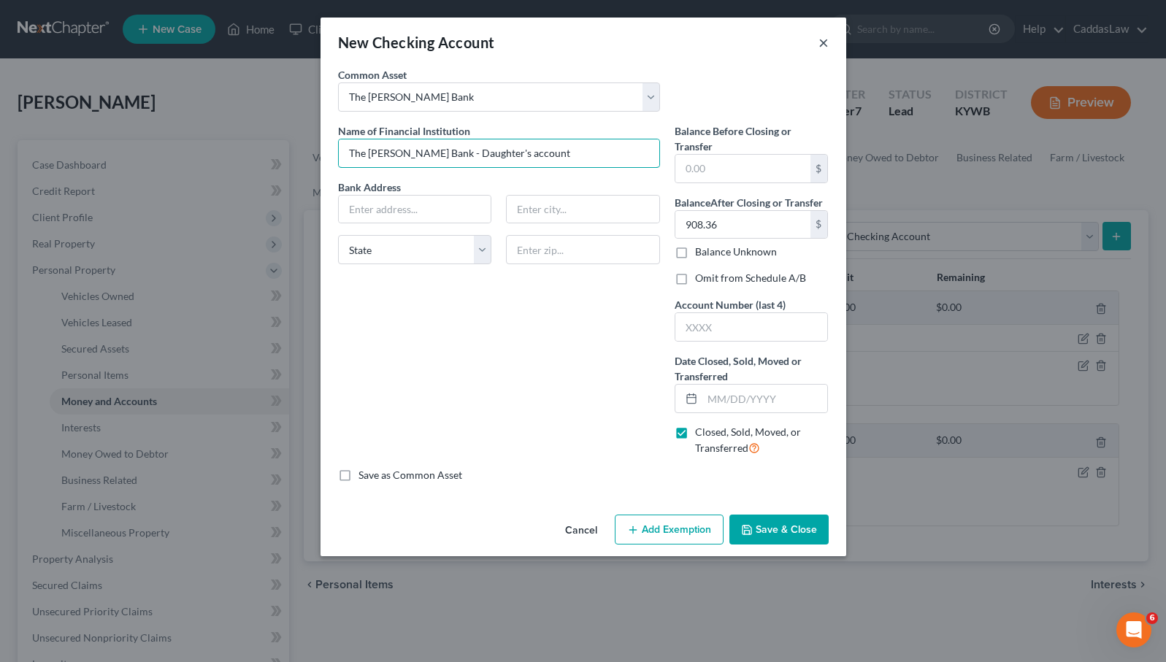
type input "The Murray Bank - Daughter's account"
click at [821, 43] on button "×" at bounding box center [823, 43] width 10 height 18
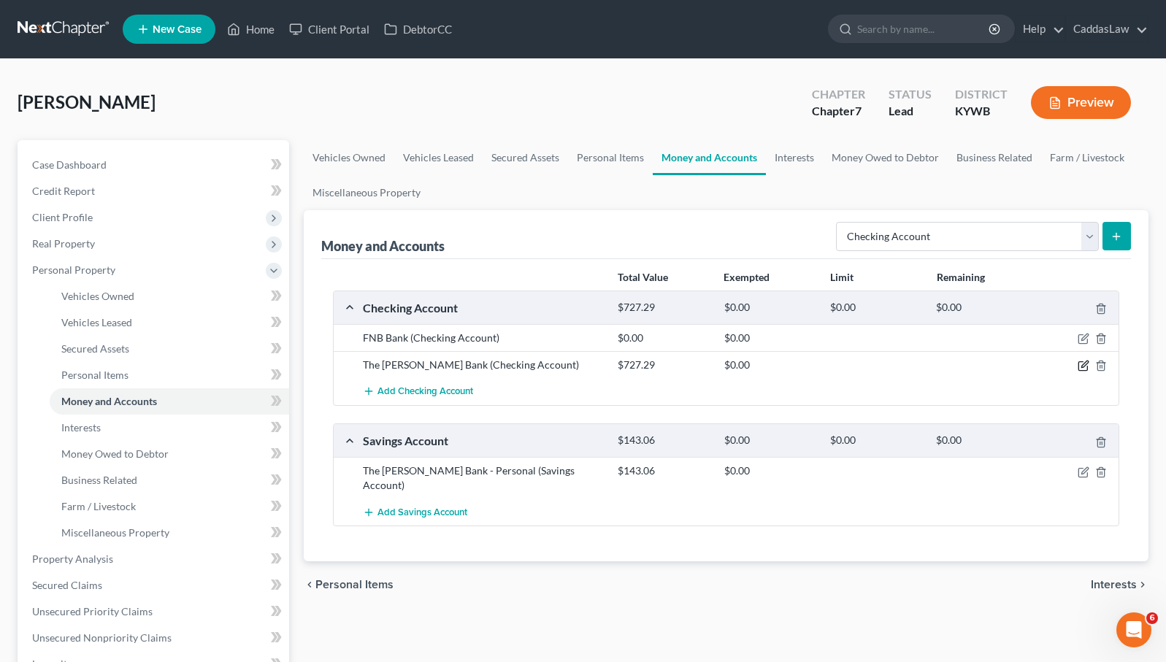
click at [1083, 364] on icon "button" at bounding box center [1084, 364] width 7 height 7
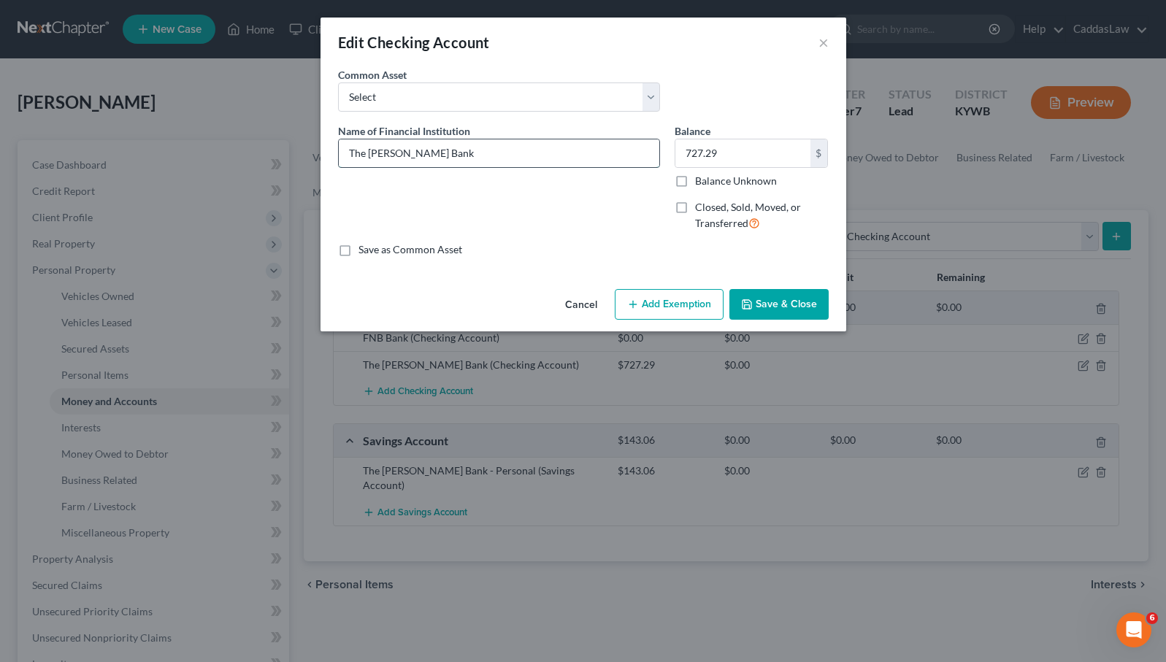
click at [472, 147] on input "The [PERSON_NAME] Bank" at bounding box center [499, 153] width 320 height 28
type input "The Murray Bank - 6555"
click at [695, 204] on label "Closed, Sold, Moved, or Transferred" at bounding box center [762, 215] width 134 height 31
click at [701, 204] on input "Closed, Sold, Moved, or Transferred" at bounding box center [705, 204] width 9 height 9
checkbox input "true"
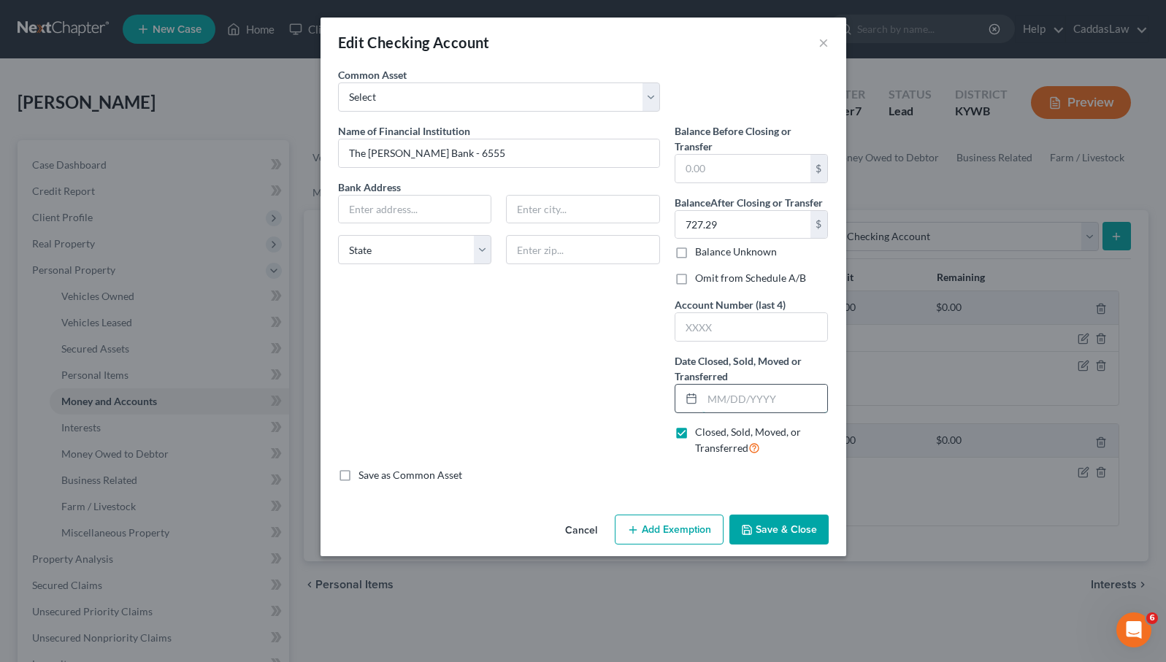
click at [725, 396] on input "text" at bounding box center [765, 399] width 126 height 28
type input "09/01/2025"
type input "0.00"
click at [737, 399] on input "09/01/2025" at bounding box center [765, 399] width 126 height 28
type input "09/06/2025"
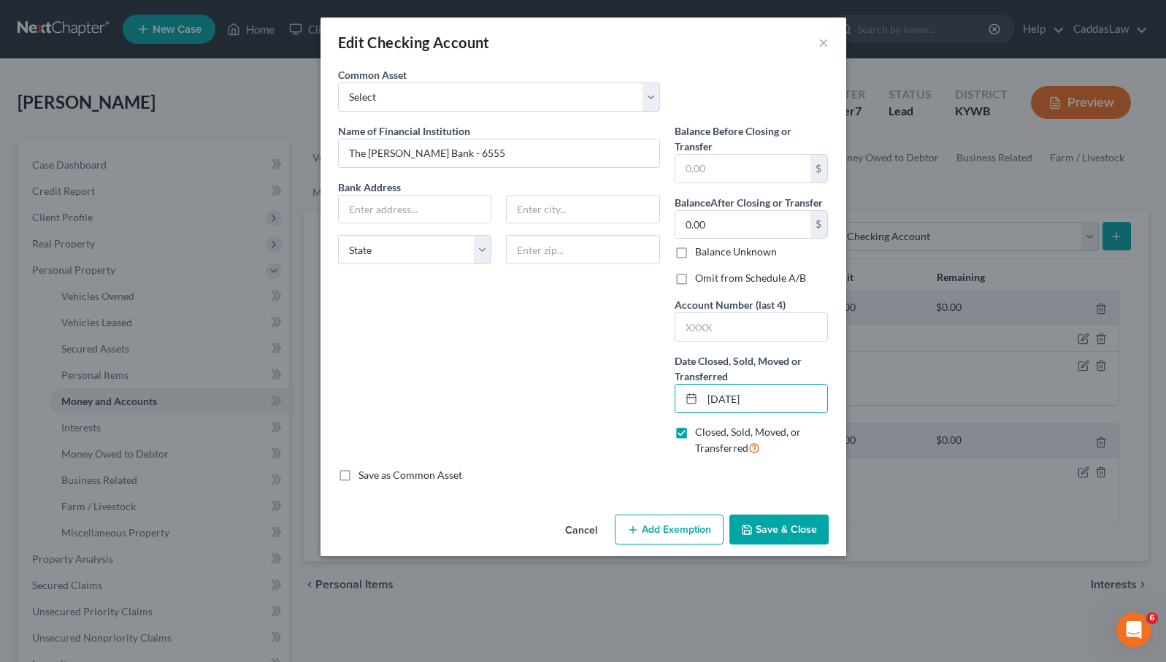
click at [793, 523] on button "Save & Close" at bounding box center [778, 530] width 99 height 31
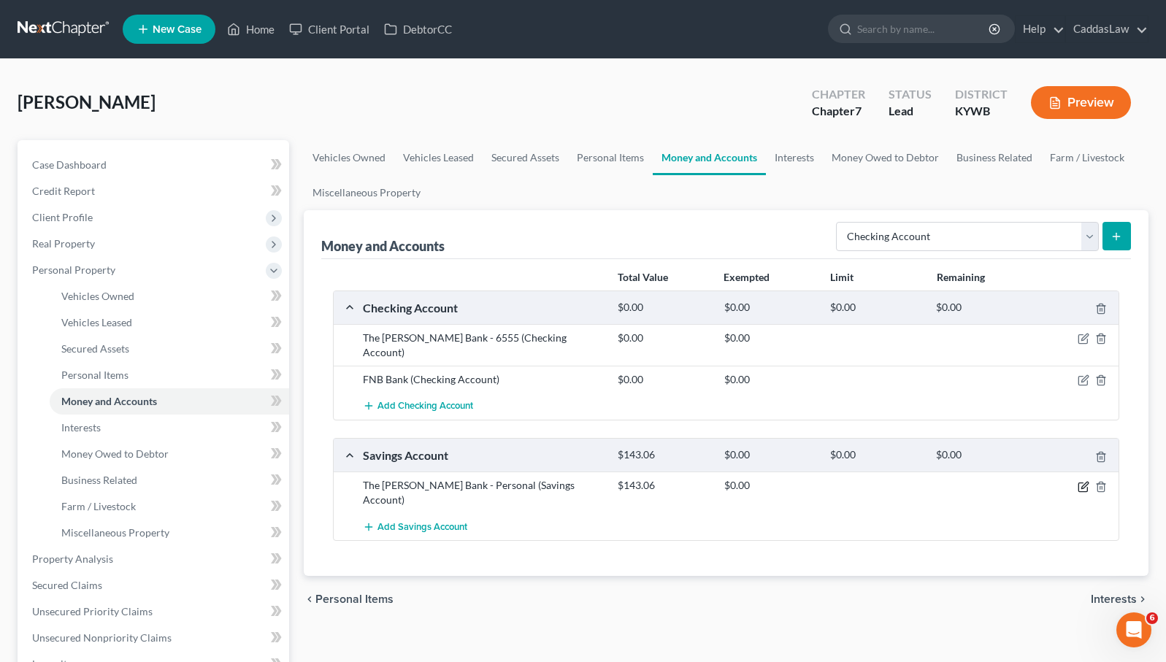
click at [1083, 481] on icon "button" at bounding box center [1083, 487] width 12 height 12
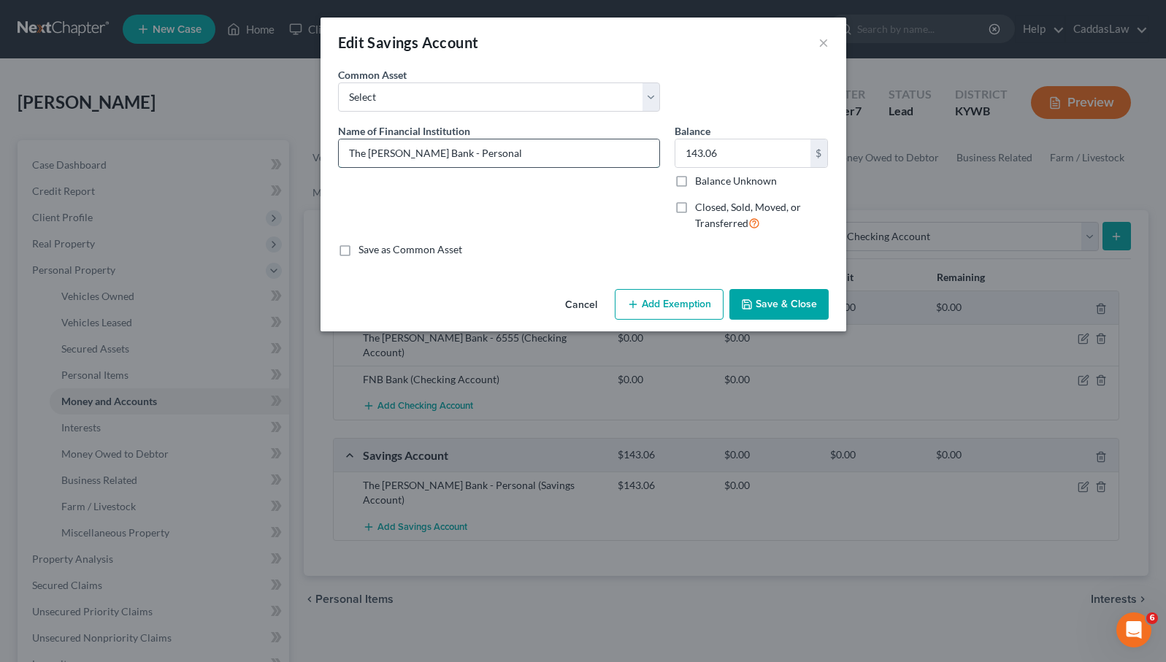
click at [530, 148] on input "The Murray Bank - Personal" at bounding box center [499, 153] width 320 height 28
drag, startPoint x: 513, startPoint y: 155, endPoint x: 433, endPoint y: 156, distance: 80.3
click at [433, 156] on input "The Murray Bank - Personal" at bounding box center [499, 153] width 320 height 28
type input "The Murray Bank - 7323"
click at [695, 206] on label "Closed, Sold, Moved, or Transferred" at bounding box center [762, 215] width 134 height 31
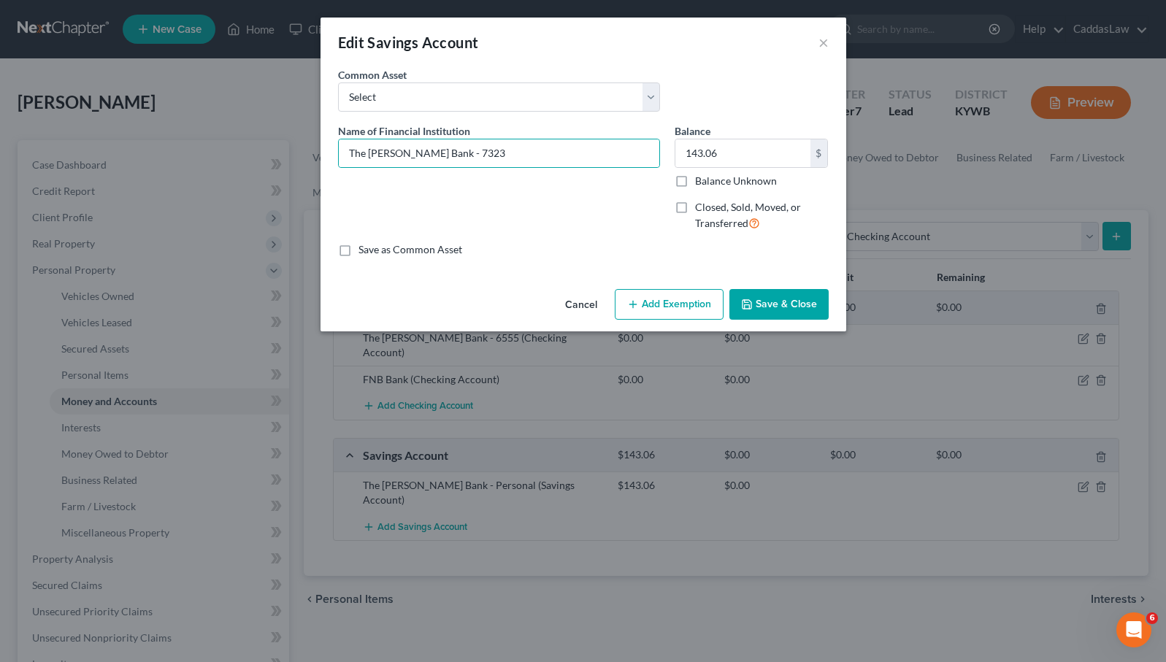
click at [701, 206] on input "Closed, Sold, Moved, or Transferred" at bounding box center [705, 204] width 9 height 9
checkbox input "true"
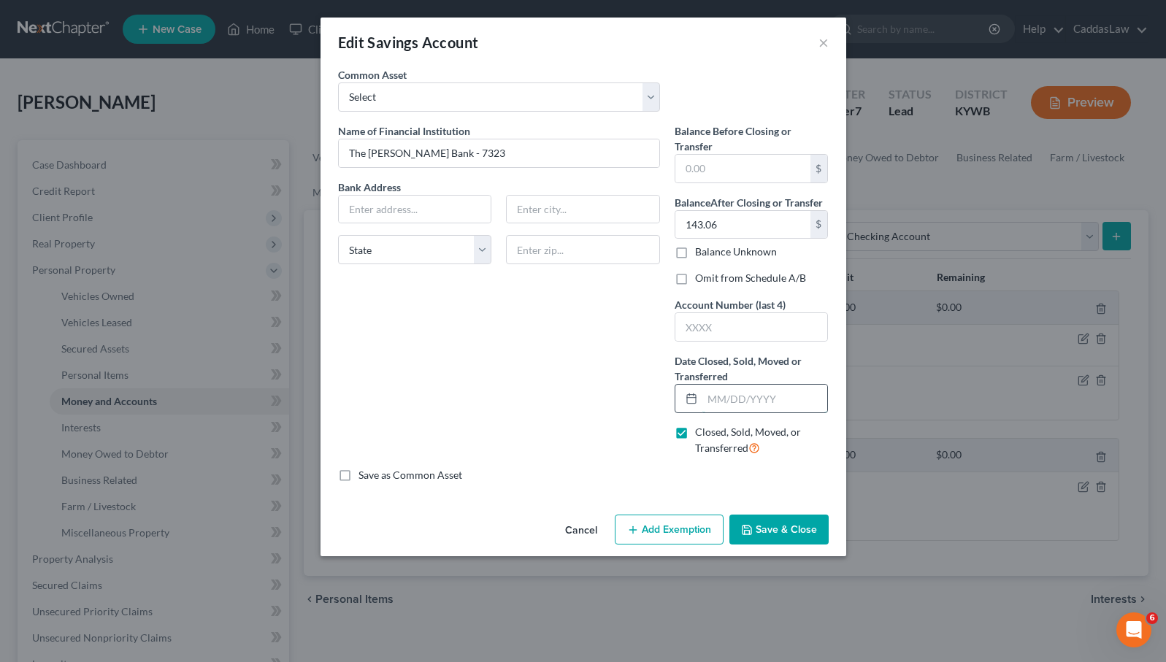
click at [718, 401] on input "text" at bounding box center [765, 399] width 126 height 28
type input "09/06/2025"
click at [729, 226] on input "143.06" at bounding box center [742, 225] width 135 height 28
type input "0.00"
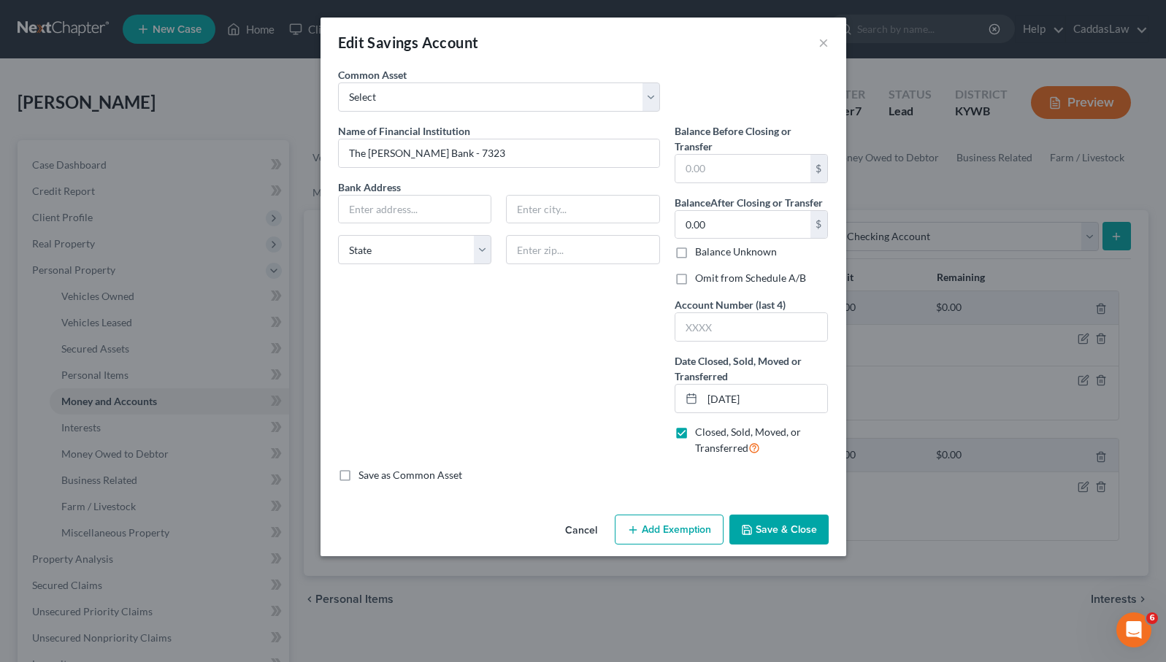
click at [791, 522] on button "Save & Close" at bounding box center [778, 530] width 99 height 31
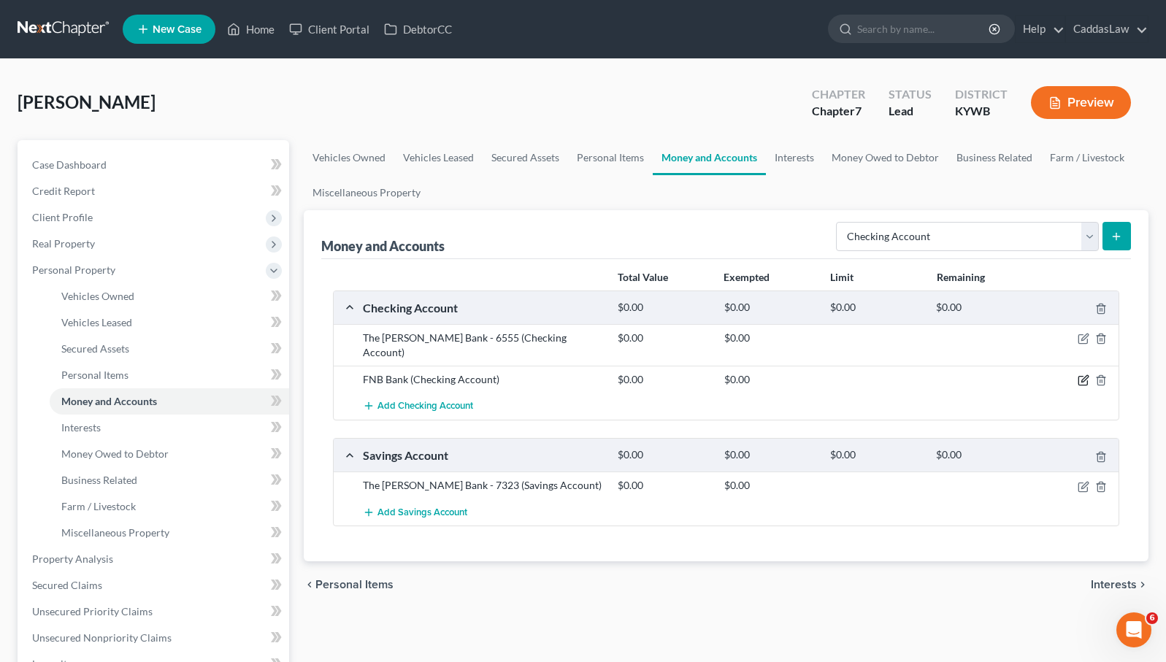
click at [1086, 374] on icon "button" at bounding box center [1083, 380] width 12 height 12
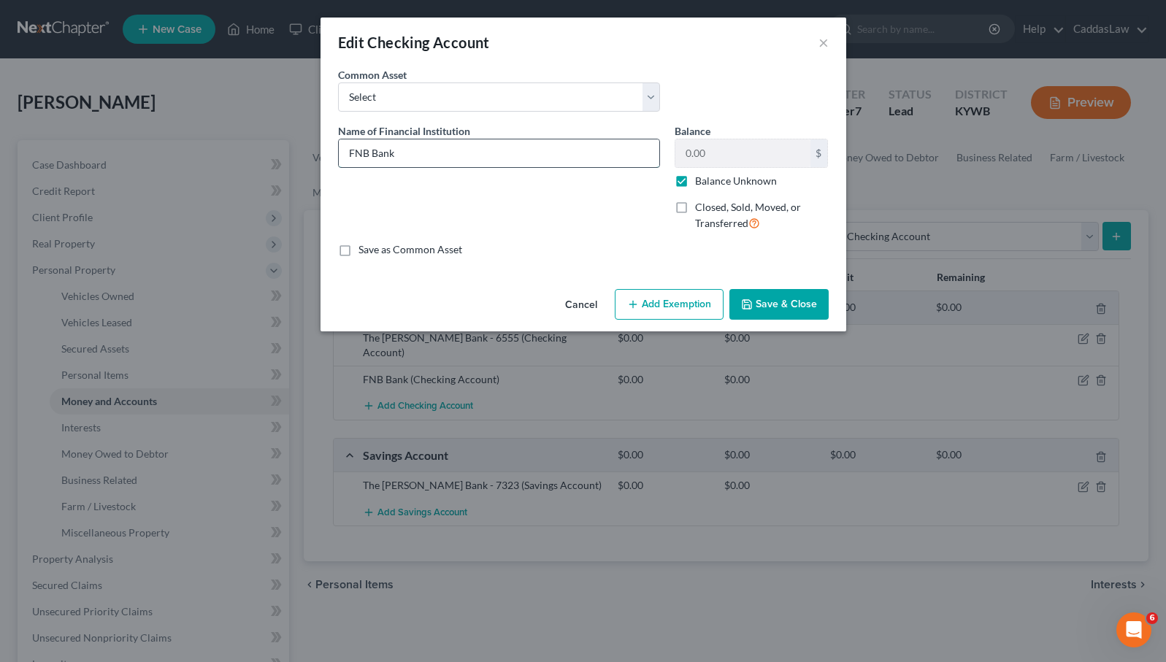
click at [426, 139] on input "FNB Bank" at bounding box center [499, 153] width 320 height 28
click at [426, 147] on input "FNB Bank" at bounding box center [499, 153] width 320 height 28
type input "FNB Bank - 7921"
click at [695, 311] on button "Add Exemption" at bounding box center [669, 304] width 109 height 31
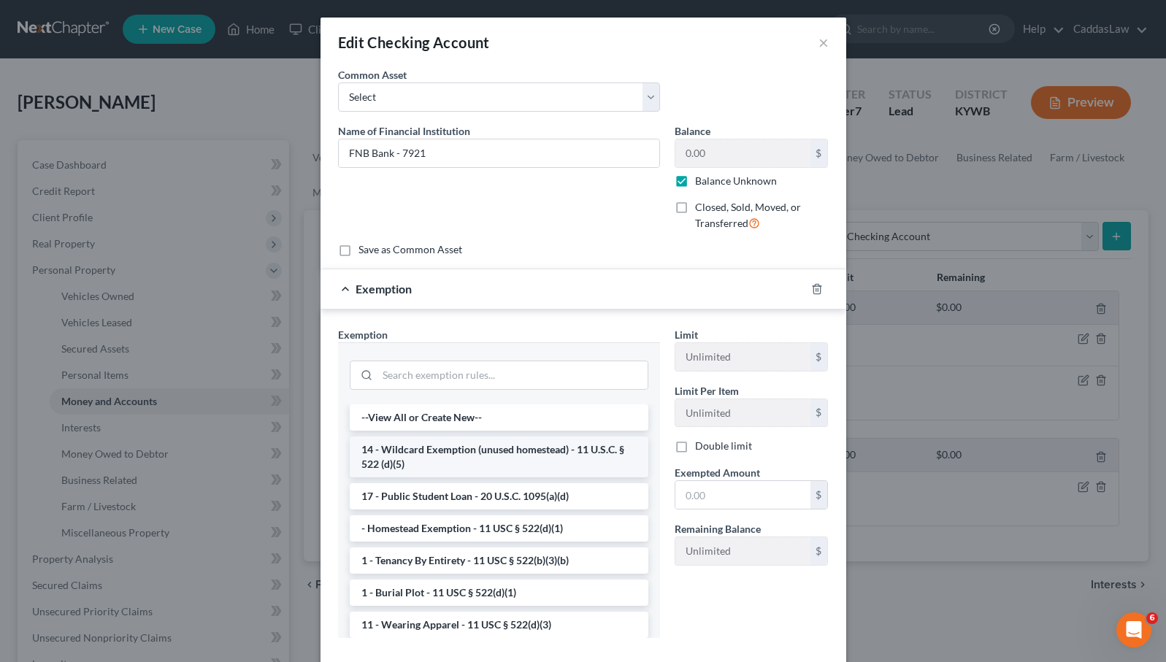
click at [457, 449] on li "14 - Wildcard Exemption (unused homestead) - 11 U.S.C. § 522 (d)(5)" at bounding box center [499, 456] width 299 height 41
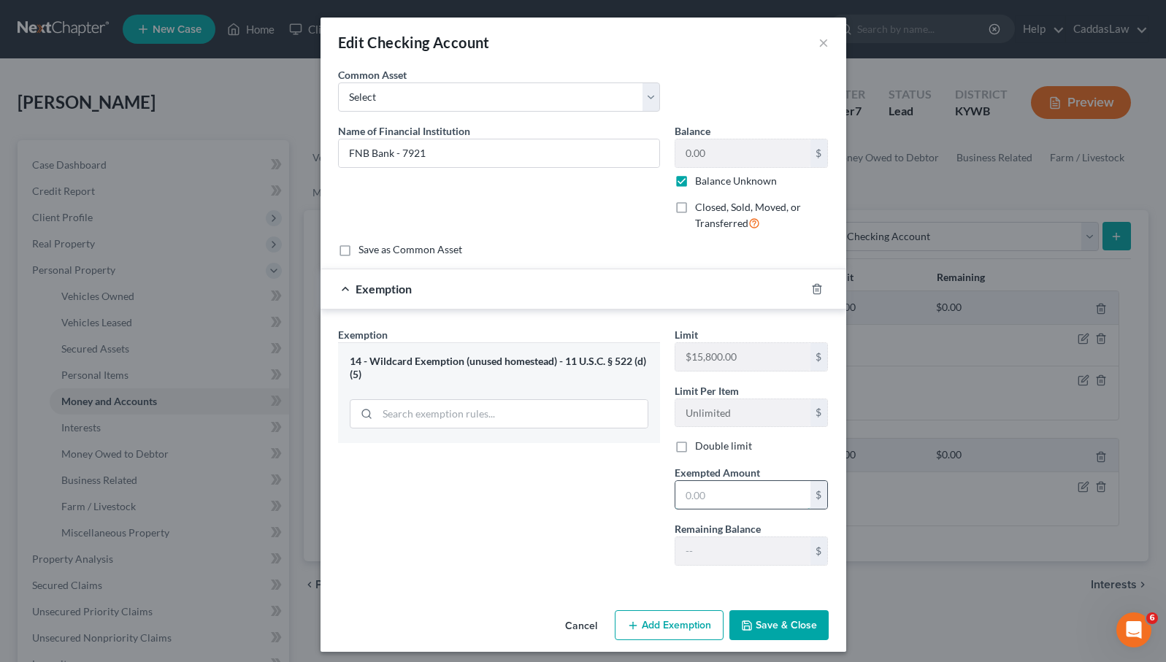
click at [731, 497] on input "text" at bounding box center [742, 495] width 135 height 28
type input "390.36"
click at [797, 624] on button "Save & Close" at bounding box center [778, 625] width 99 height 31
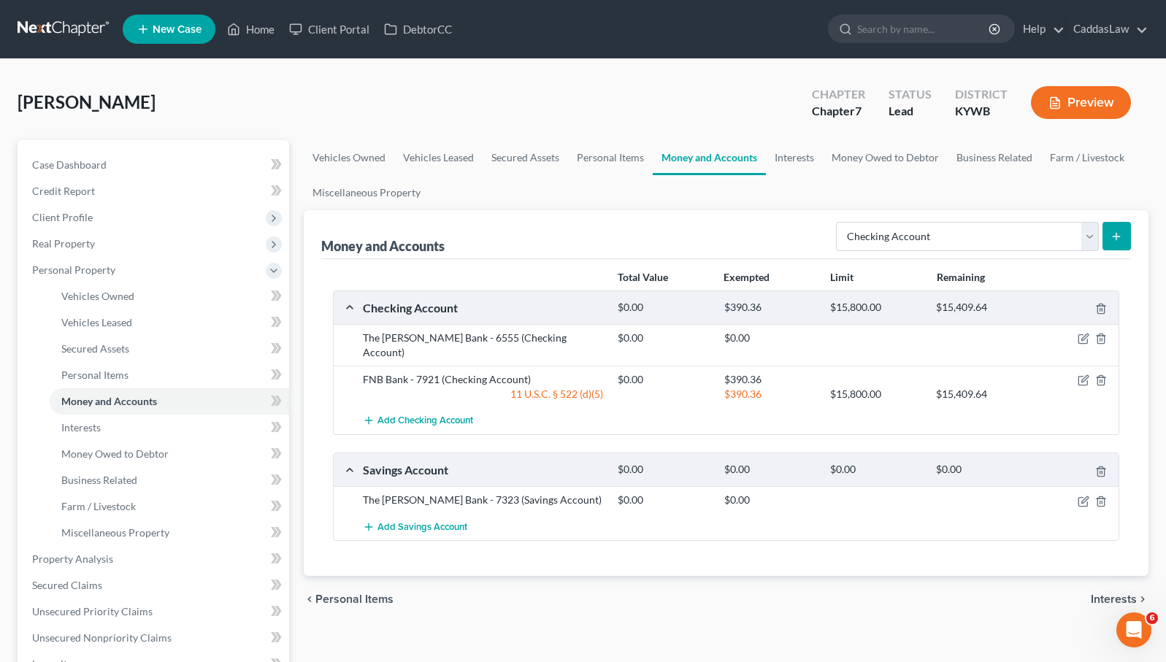
click at [1115, 246] on button "submit" at bounding box center [1116, 236] width 28 height 28
click at [1122, 233] on button "submit" at bounding box center [1116, 236] width 28 height 28
click at [1115, 231] on icon "submit" at bounding box center [1116, 237] width 12 height 12
click at [1109, 241] on button "submit" at bounding box center [1116, 236] width 28 height 28
select select "checking"
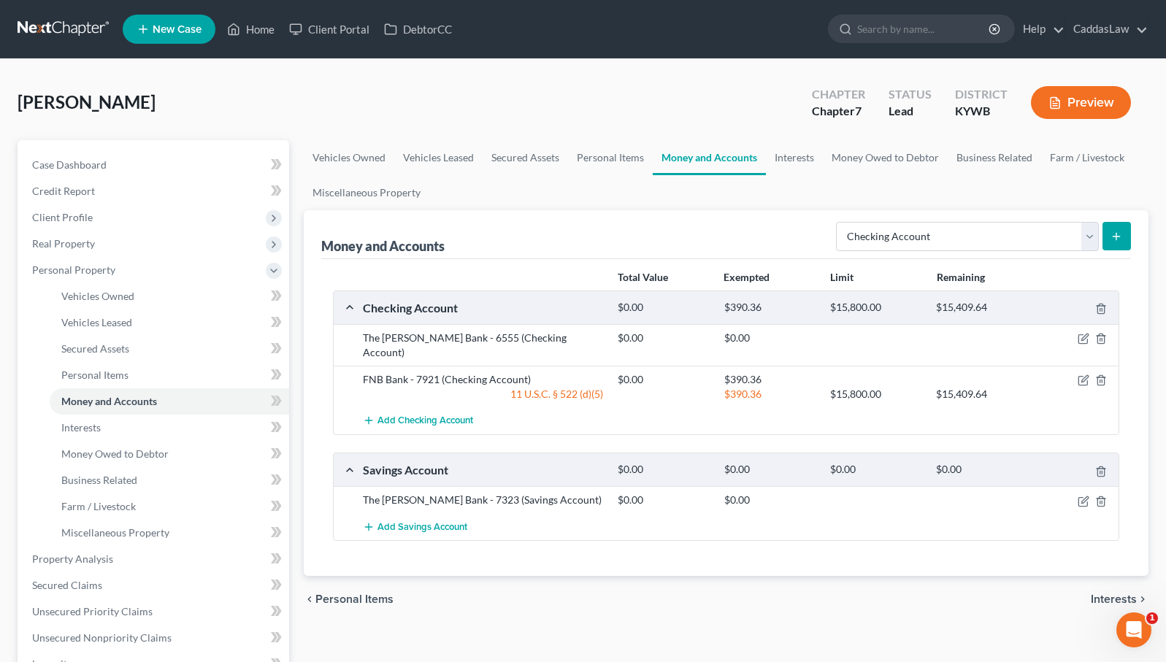
click at [1115, 243] on button "submit" at bounding box center [1116, 236] width 28 height 28
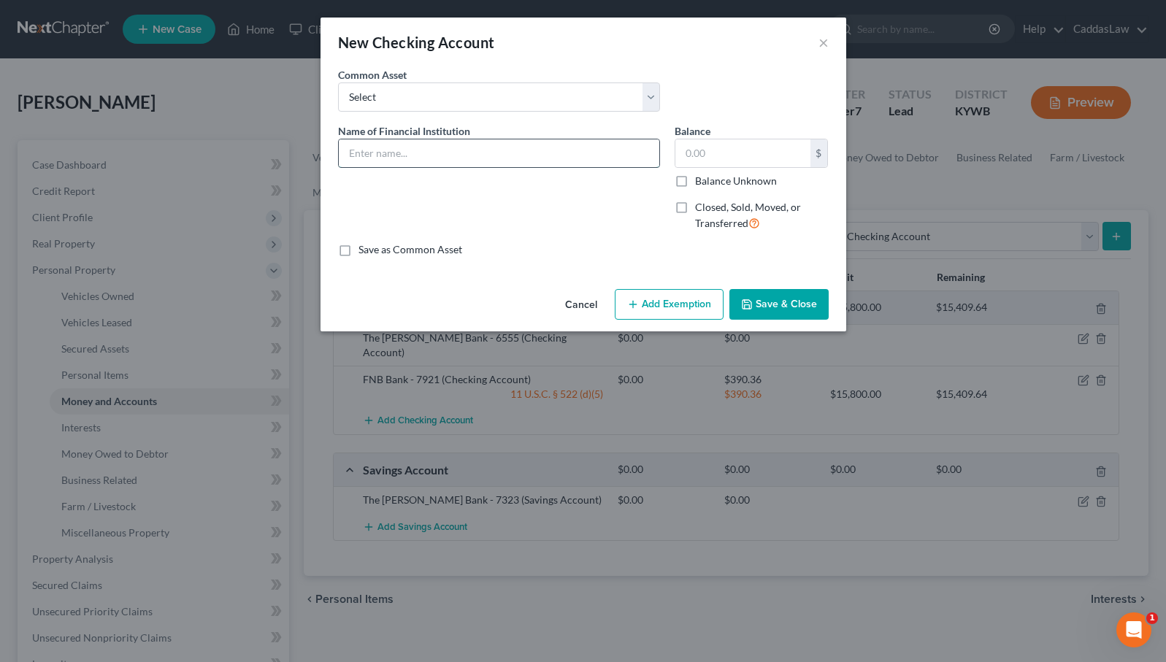
click at [383, 161] on input "text" at bounding box center [499, 153] width 320 height 28
type input "FNB Checking - 7913"
click at [723, 152] on input "text" at bounding box center [742, 153] width 135 height 28
type input "5.00"
click at [677, 296] on button "Add Exemption" at bounding box center [669, 304] width 109 height 31
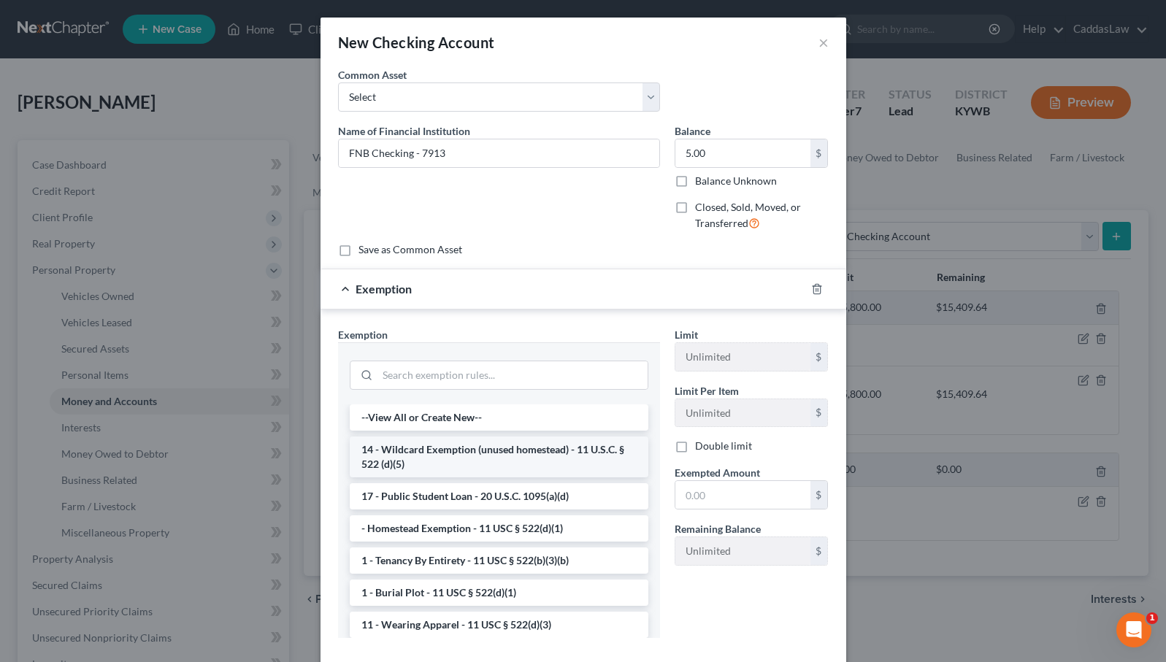
click at [443, 446] on li "14 - Wildcard Exemption (unused homestead) - 11 U.S.C. § 522 (d)(5)" at bounding box center [499, 456] width 299 height 41
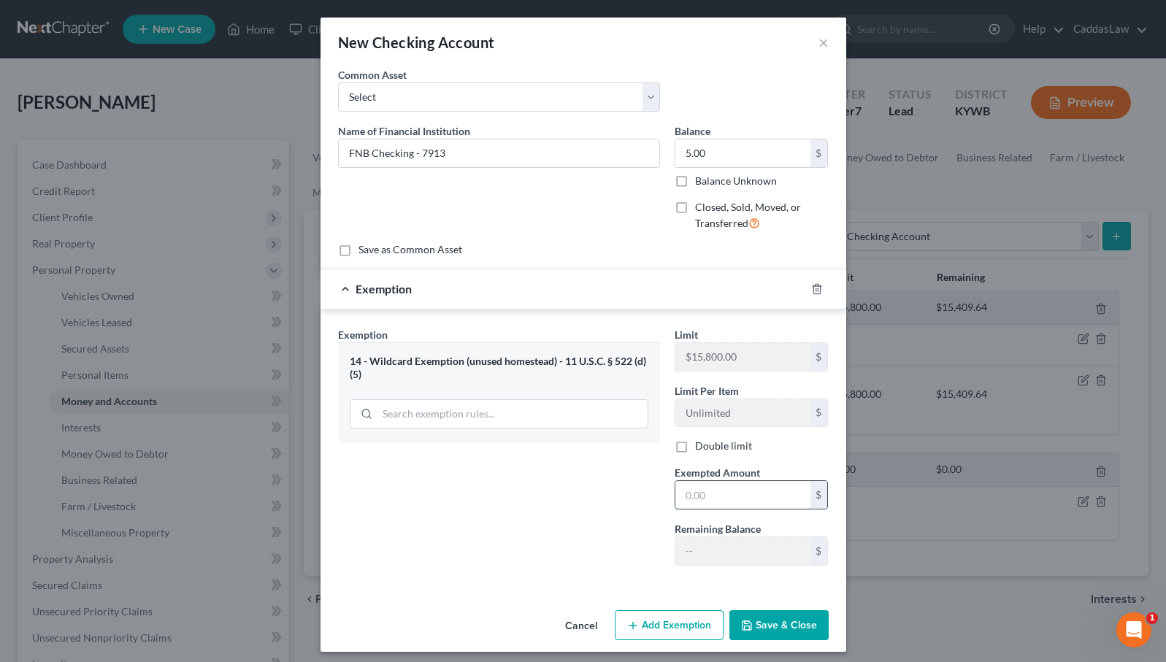
click at [709, 498] on input "text" at bounding box center [742, 495] width 135 height 28
type input "5.00"
click at [782, 621] on button "Save & Close" at bounding box center [778, 625] width 99 height 31
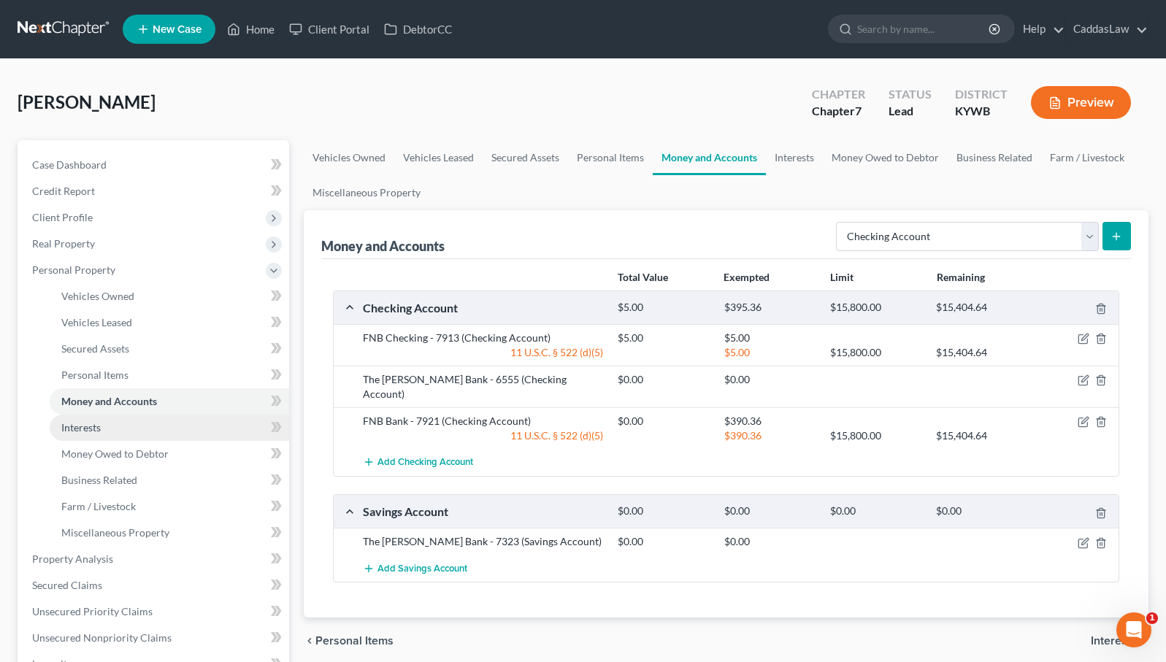
click at [131, 423] on link "Interests" at bounding box center [169, 428] width 239 height 26
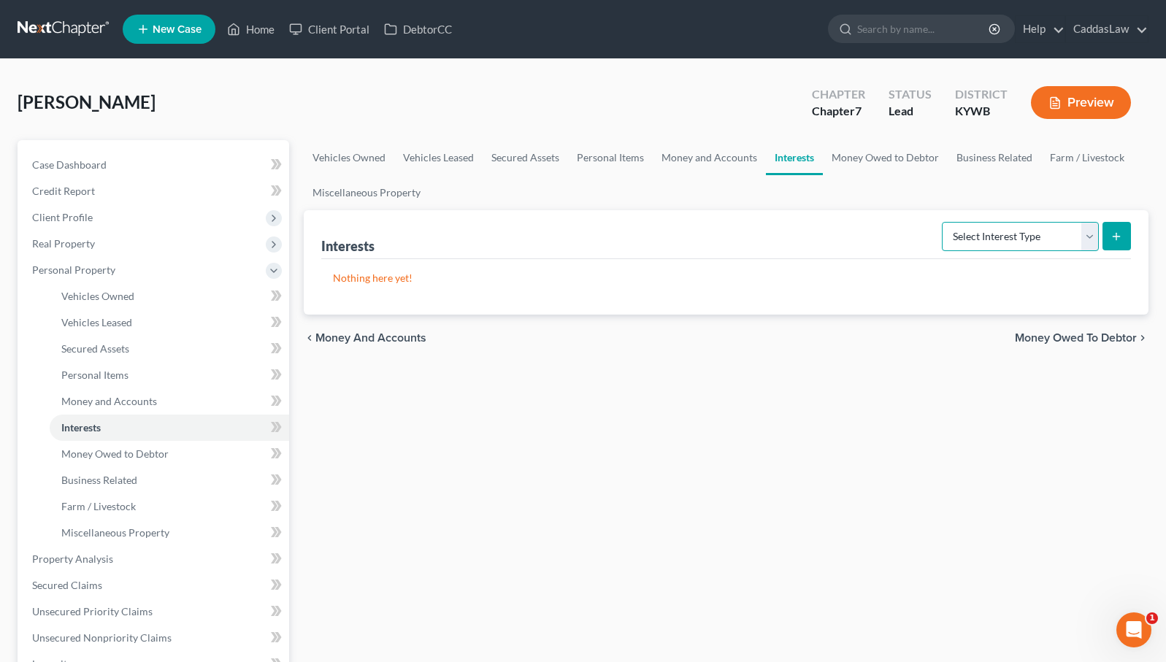
select select "401k"
click at [1111, 236] on icon "submit" at bounding box center [1116, 237] width 12 height 12
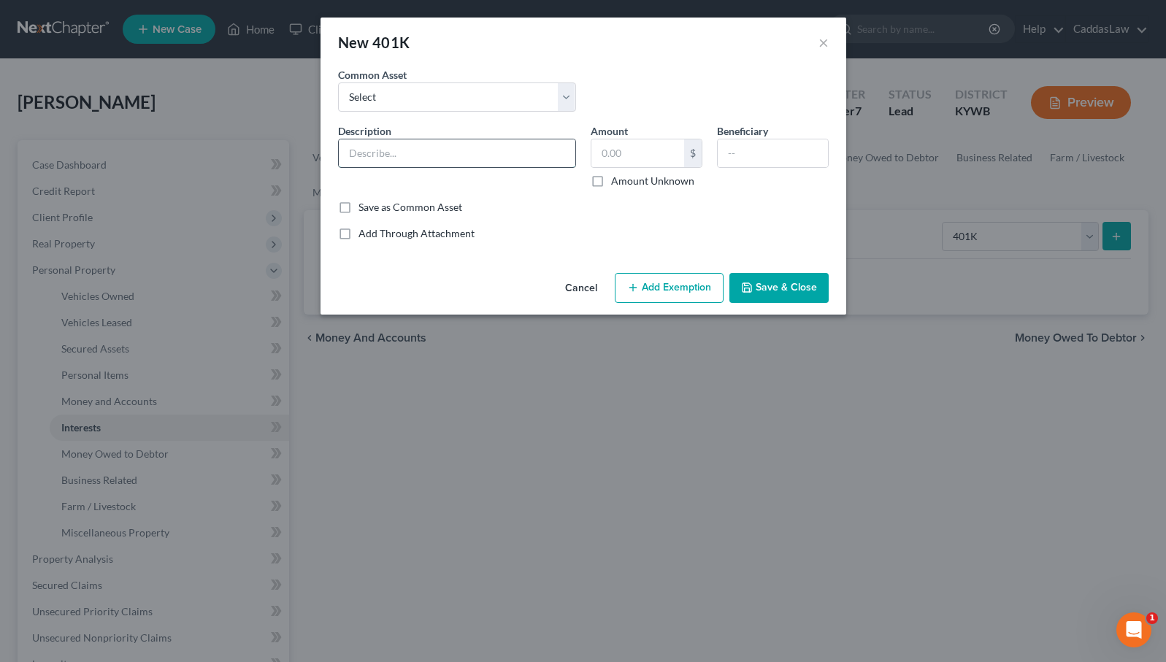
click at [492, 155] on input "text" at bounding box center [457, 153] width 236 height 28
type input "Wellbox 401K"
click at [662, 148] on input "text" at bounding box center [637, 153] width 93 height 28
type input "716.80"
click at [669, 292] on button "Add Exemption" at bounding box center [669, 288] width 109 height 31
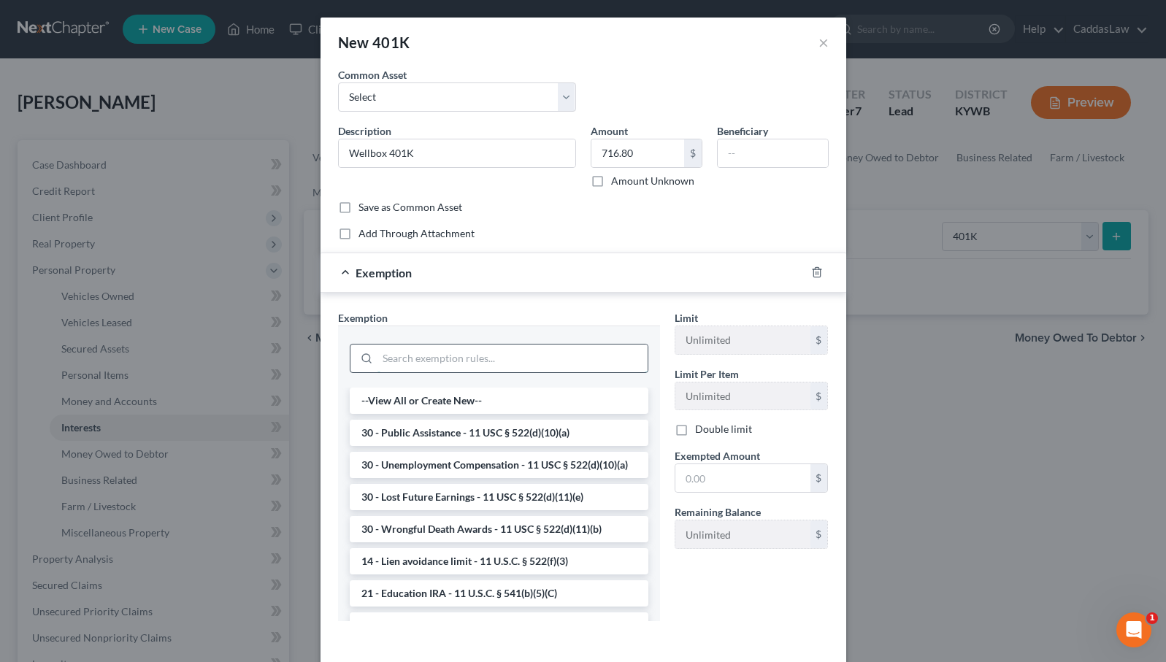
click at [442, 366] on input "search" at bounding box center [512, 359] width 270 height 28
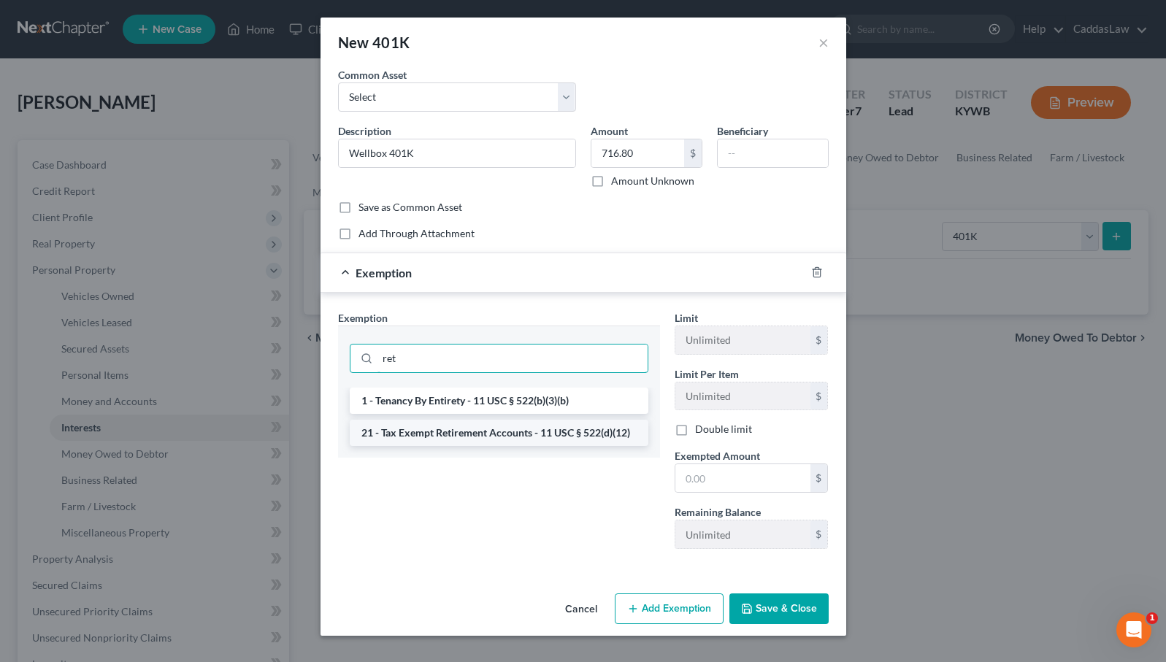
type input "ret"
click at [435, 431] on li "21 - Tax Exempt Retirement Accounts - 11 USC § 522(d)(12)" at bounding box center [499, 433] width 299 height 26
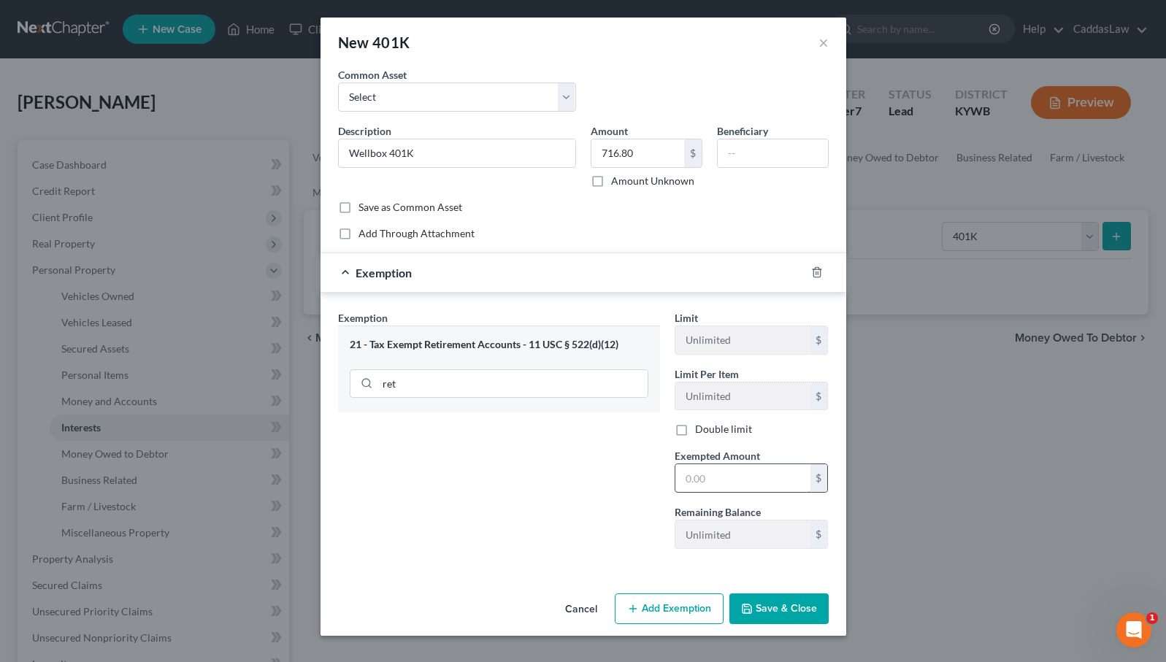
click at [723, 482] on input "text" at bounding box center [742, 478] width 135 height 28
type input "716.80"
click at [808, 602] on button "Save & Close" at bounding box center [778, 608] width 99 height 31
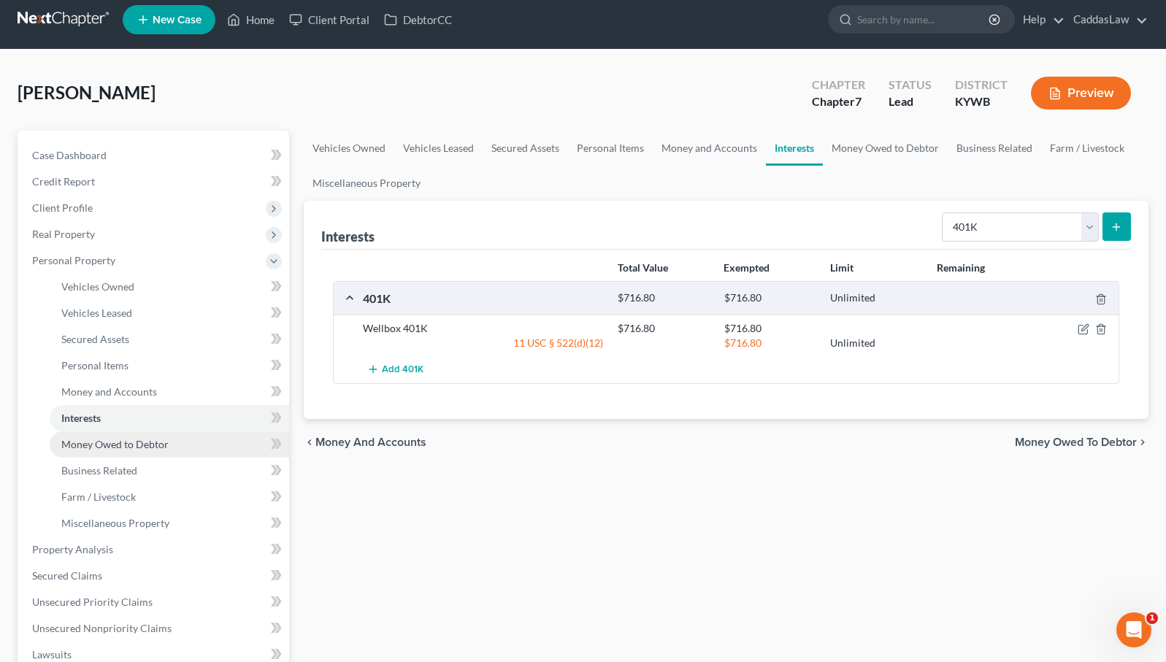
scroll to position [13, 0]
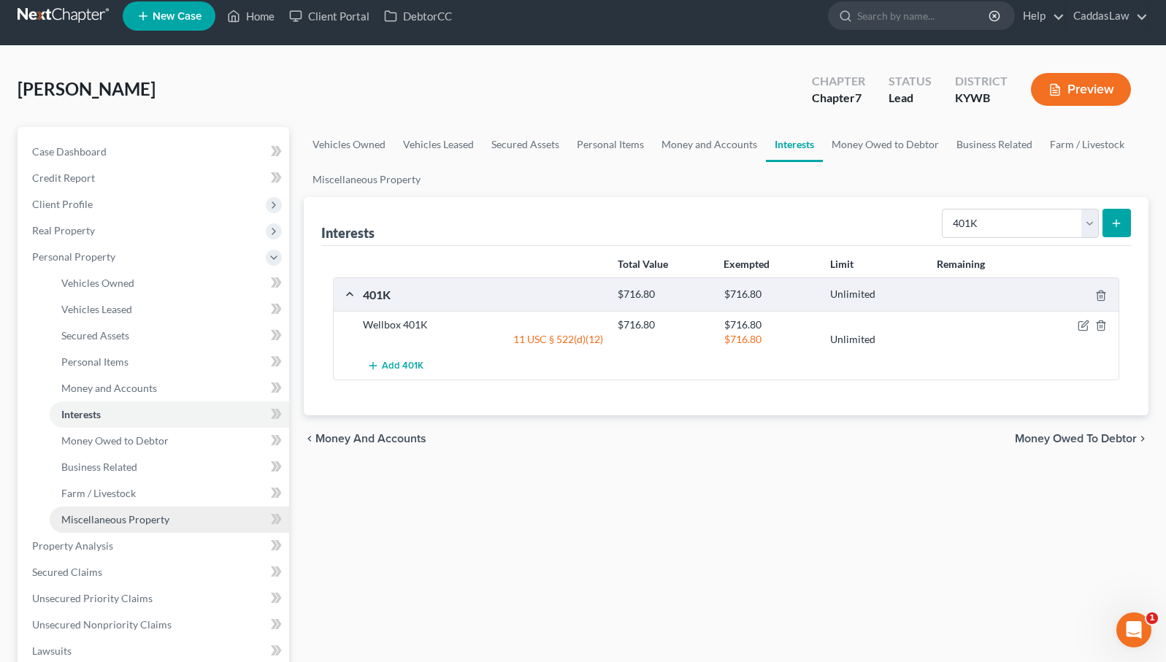
click at [122, 518] on span "Miscellaneous Property" at bounding box center [115, 519] width 108 height 12
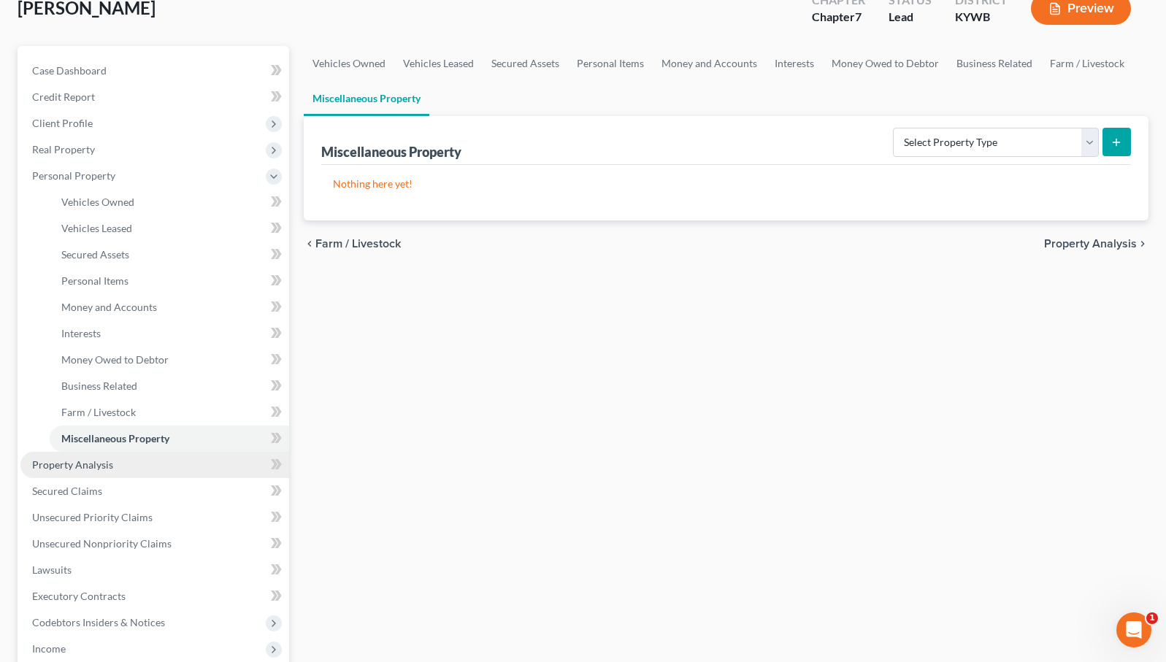
scroll to position [97, 0]
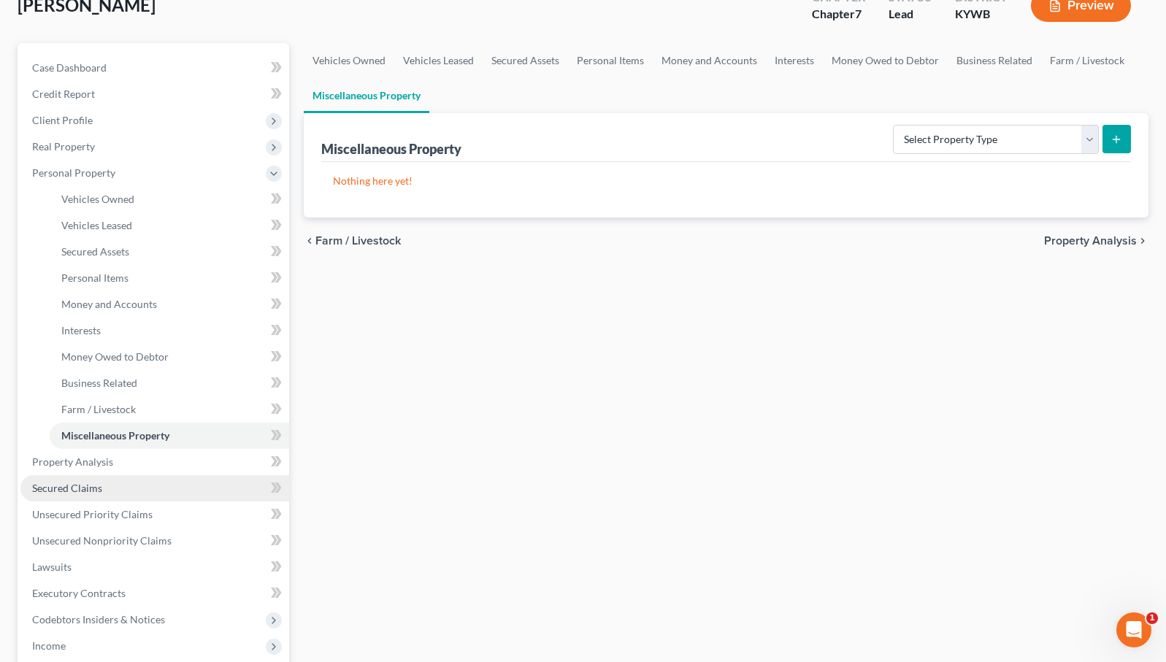
click at [111, 496] on link "Secured Claims" at bounding box center [154, 488] width 269 height 26
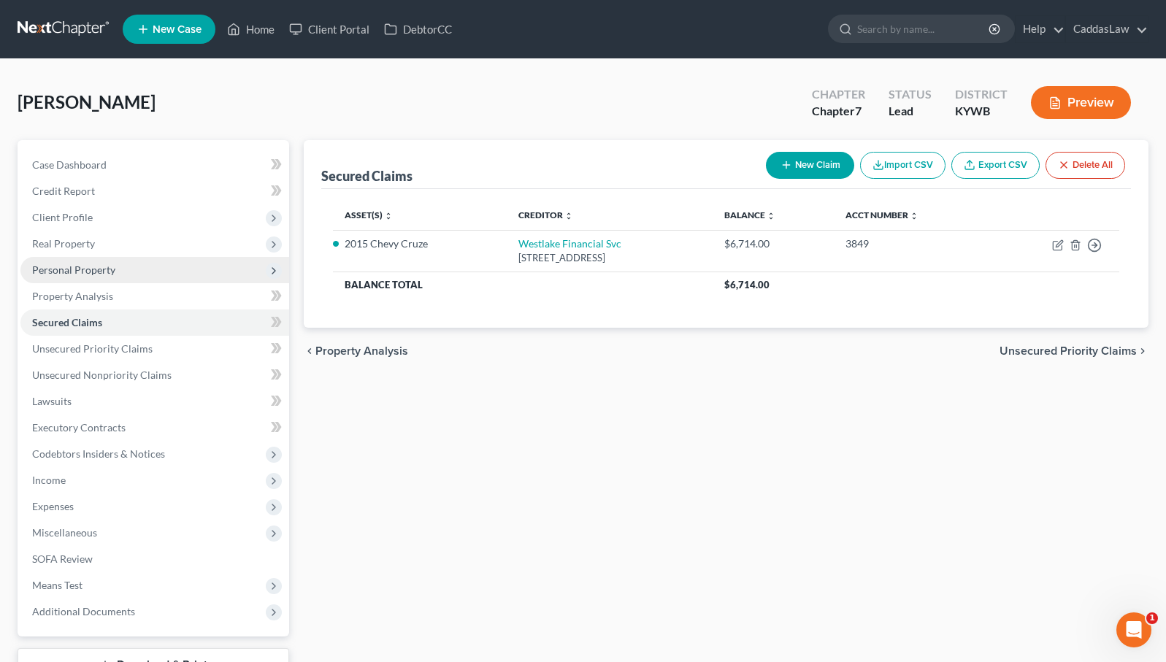
click at [91, 274] on span "Personal Property" at bounding box center [73, 270] width 83 height 12
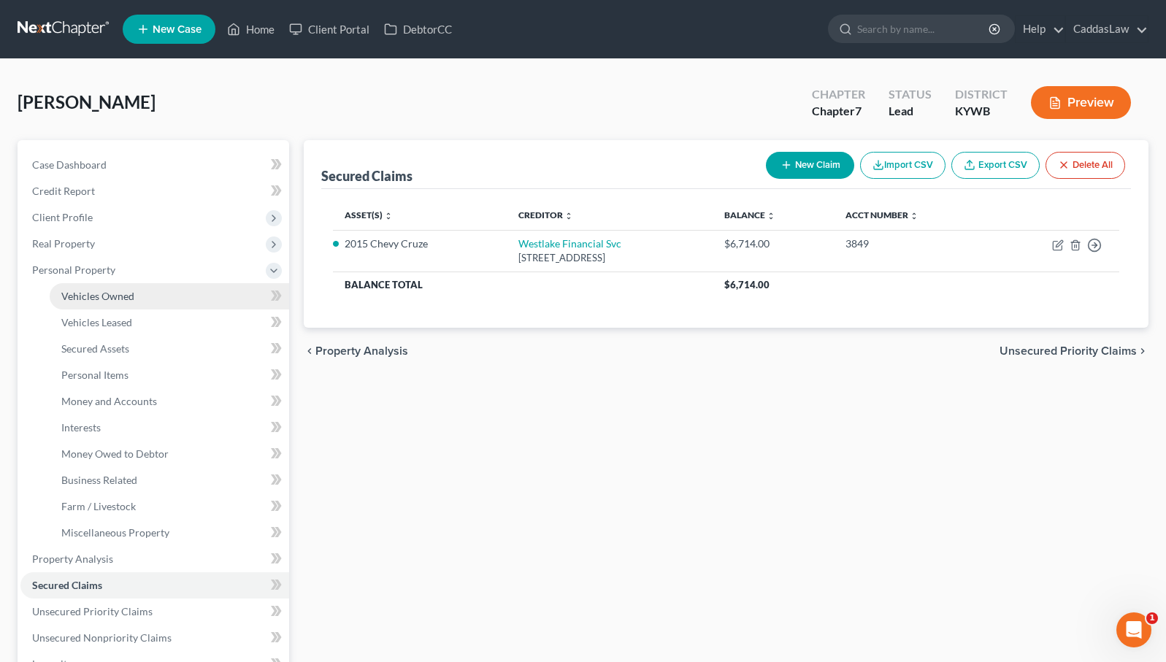
click at [93, 292] on span "Vehicles Owned" at bounding box center [97, 296] width 73 height 12
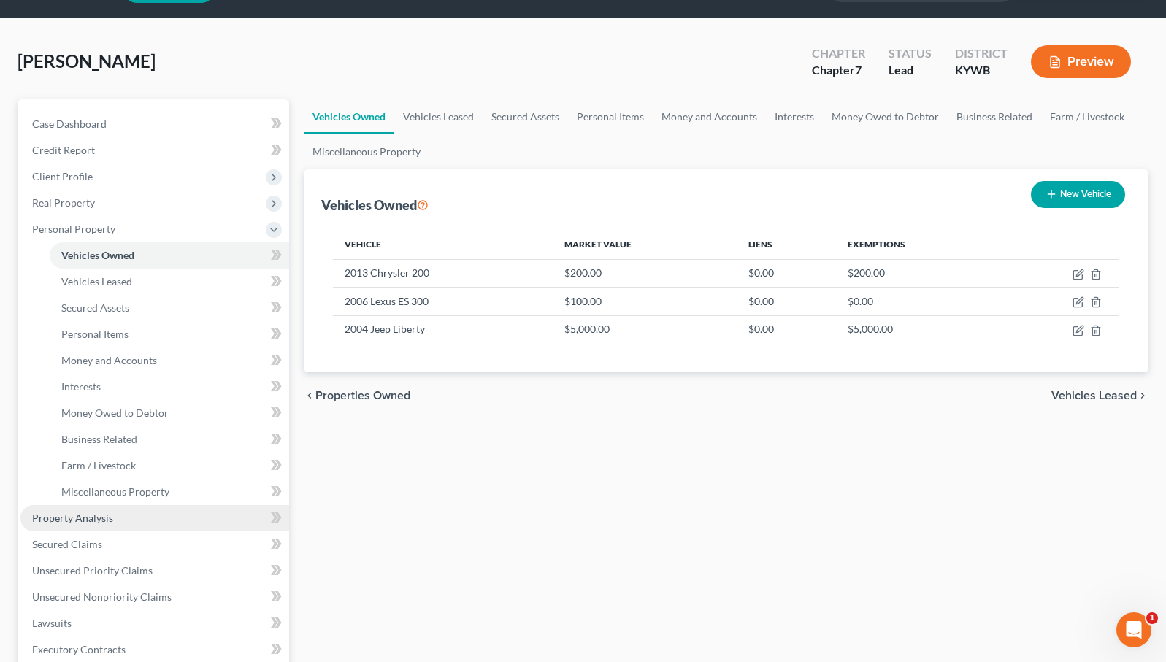
scroll to position [42, 0]
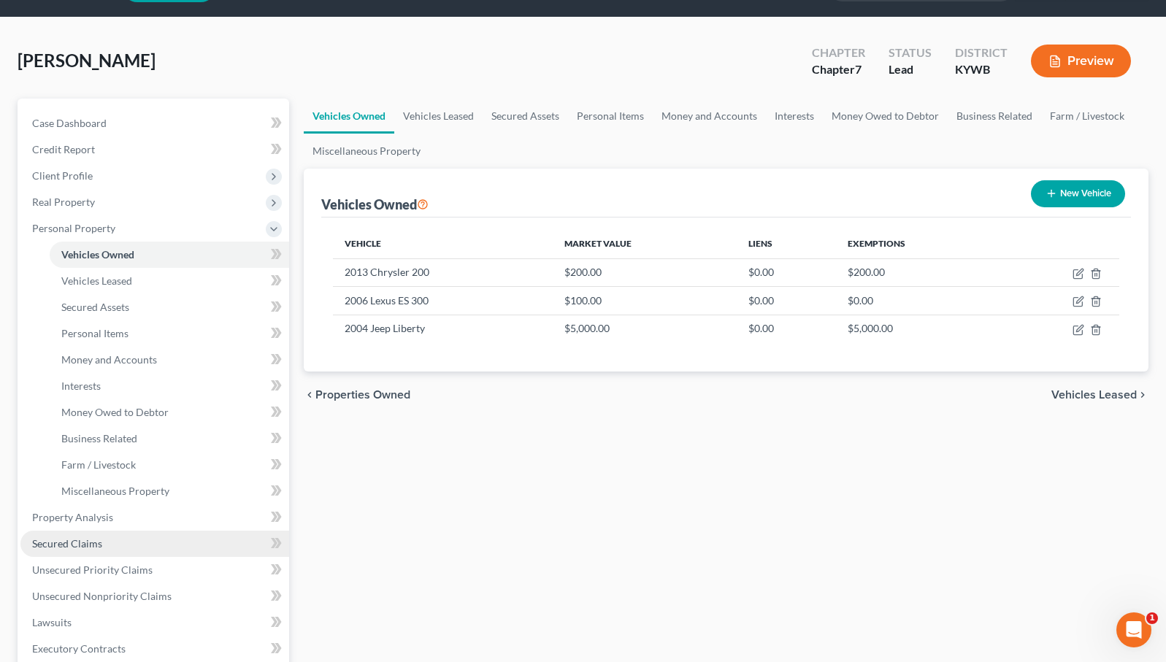
click at [91, 544] on span "Secured Claims" at bounding box center [67, 543] width 70 height 12
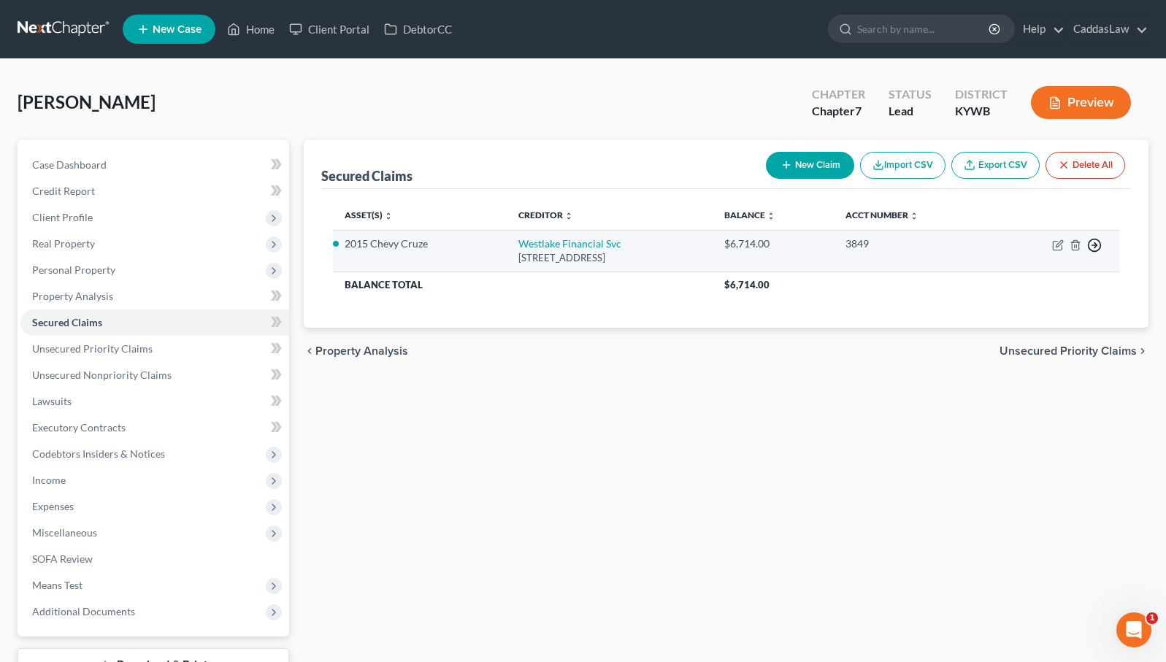
click at [1095, 242] on icon "button" at bounding box center [1094, 245] width 15 height 15
click at [995, 280] on link "Move to F" at bounding box center [1027, 280] width 122 height 25
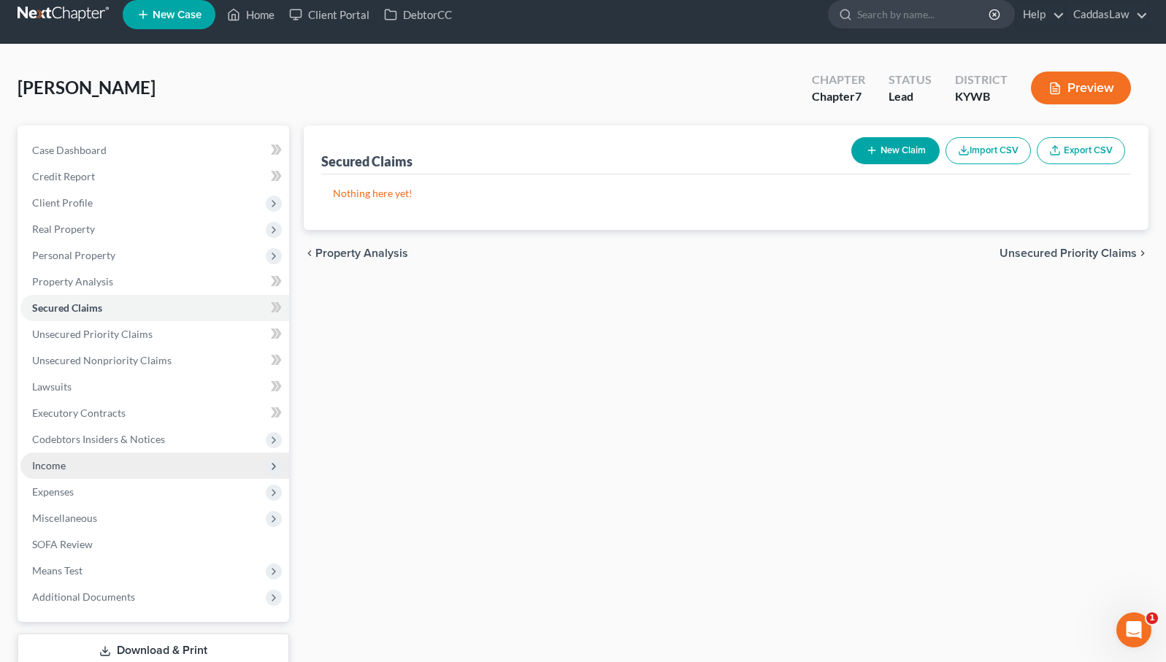
scroll to position [20, 0]
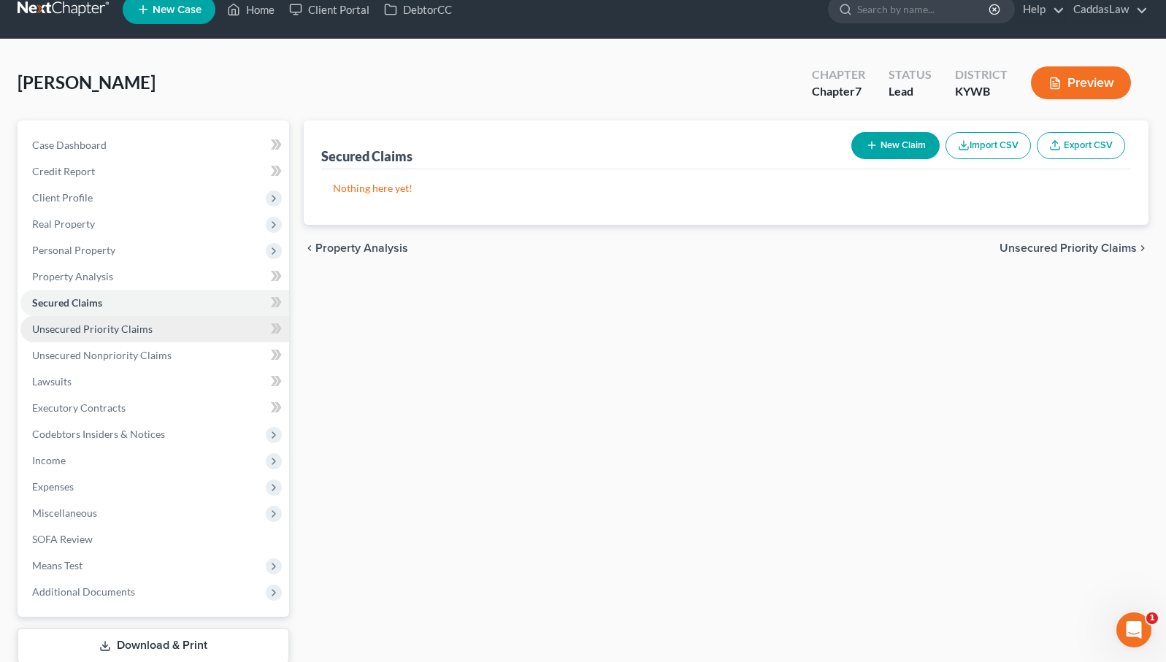
click at [110, 334] on span "Unsecured Priority Claims" at bounding box center [92, 329] width 120 height 12
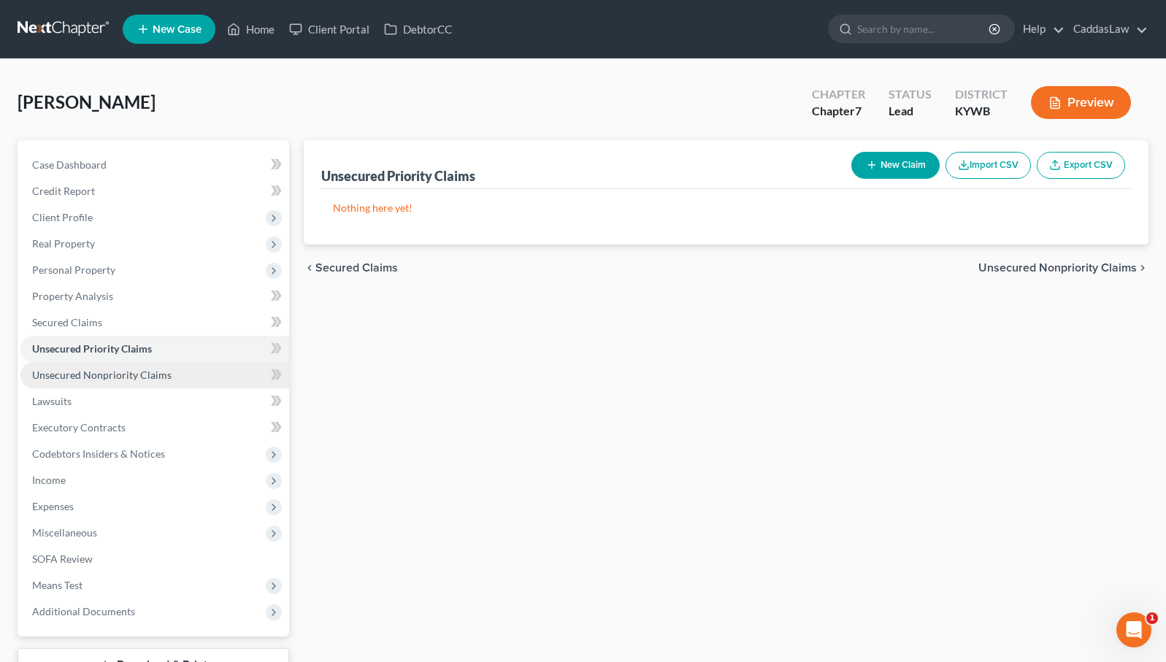
click at [104, 373] on span "Unsecured Nonpriority Claims" at bounding box center [101, 375] width 139 height 12
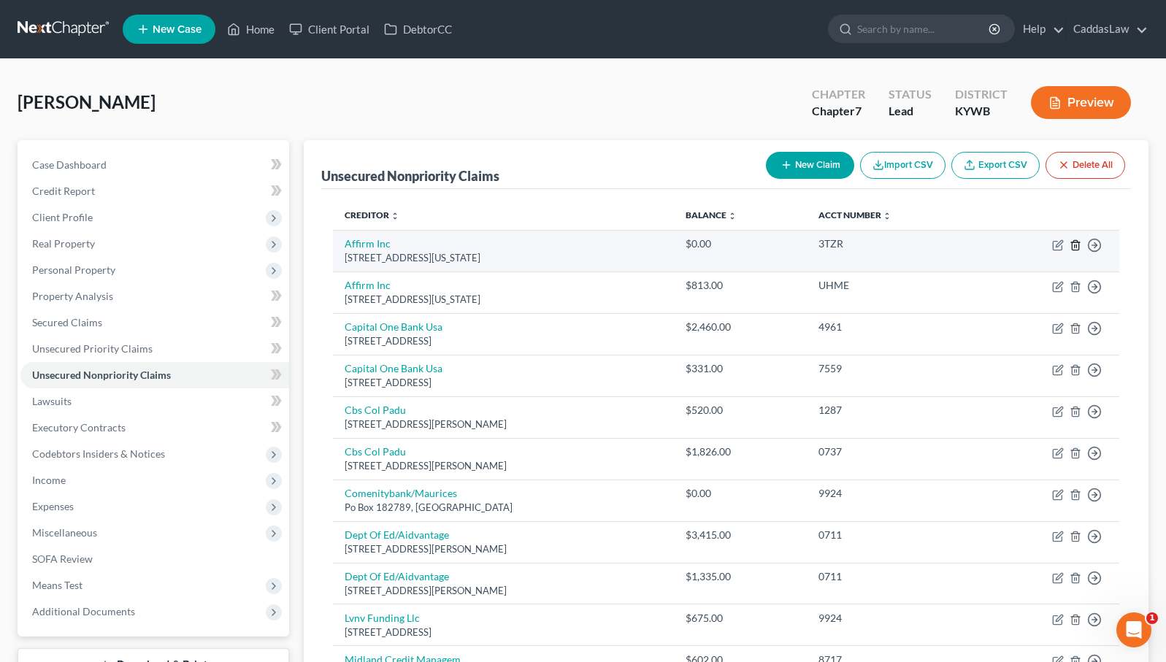
click at [1074, 248] on icon "button" at bounding box center [1075, 245] width 12 height 12
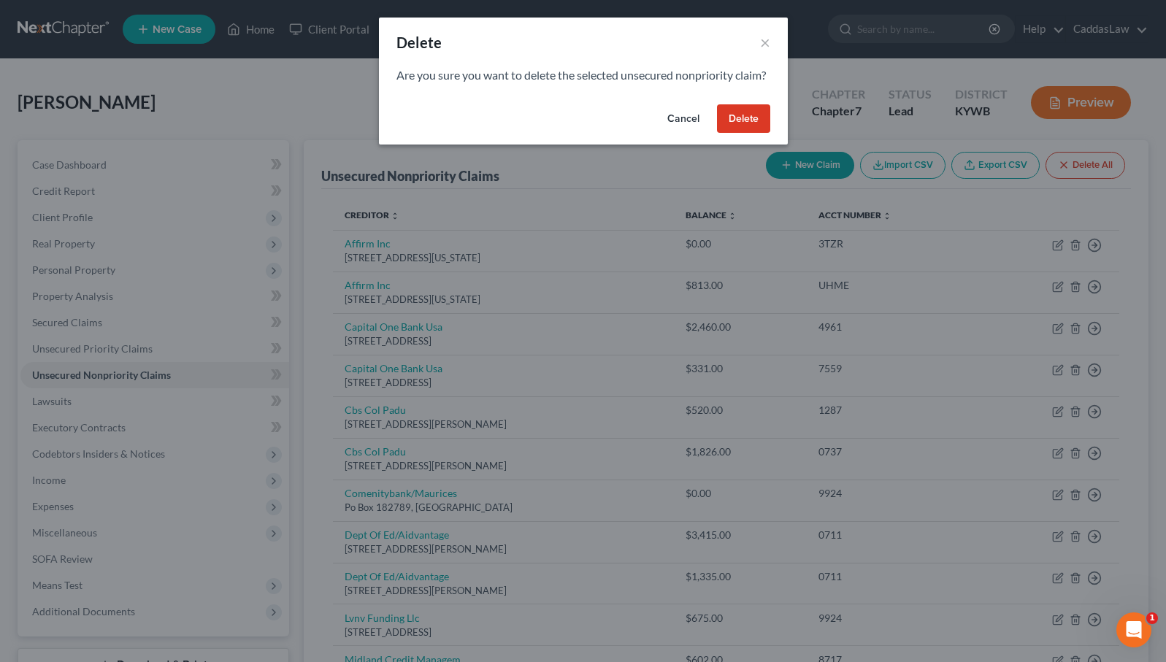
click at [747, 130] on button "Delete" at bounding box center [743, 118] width 53 height 29
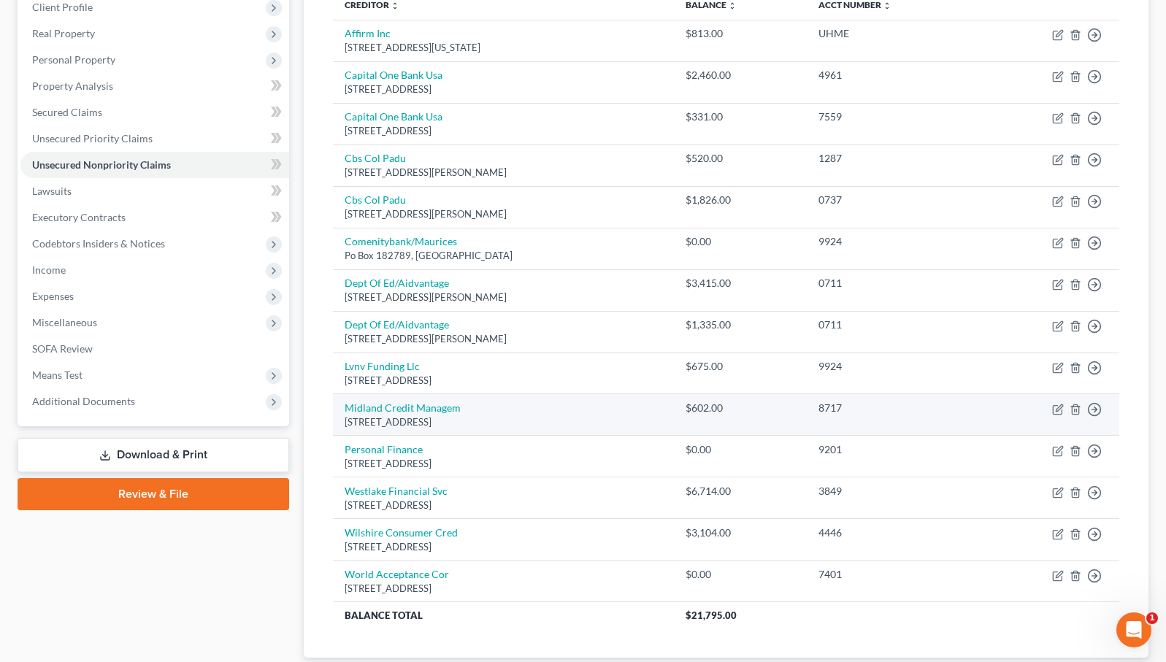
scroll to position [210, 0]
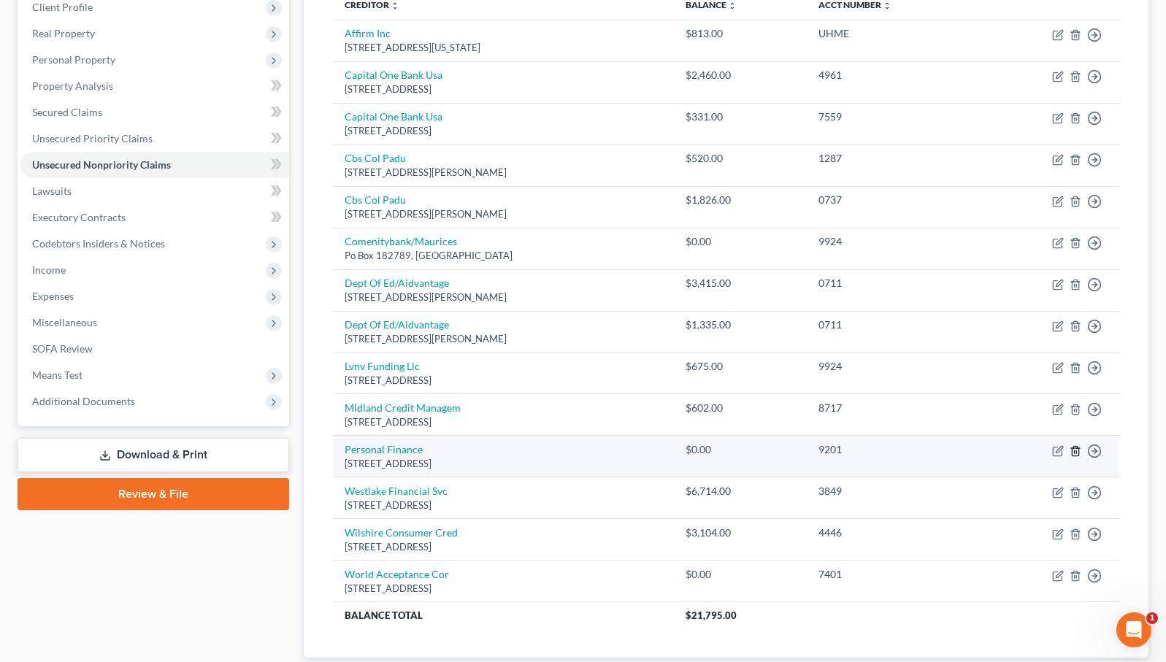
click at [1075, 445] on icon "button" at bounding box center [1075, 451] width 12 height 12
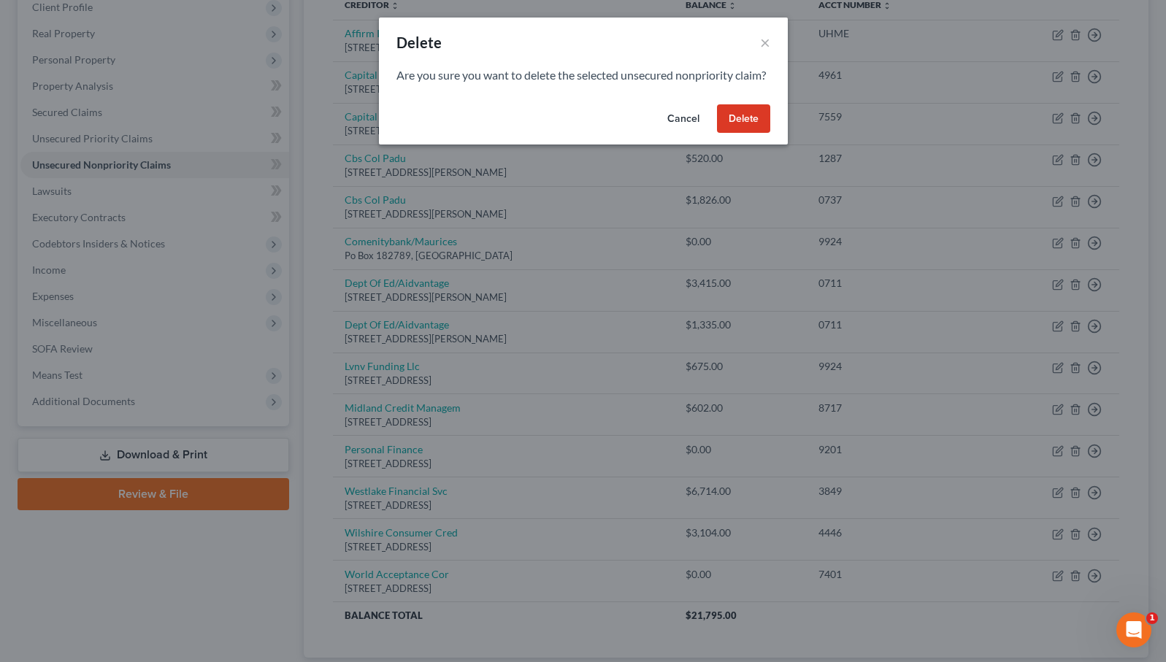
click at [736, 134] on button "Delete" at bounding box center [743, 118] width 53 height 29
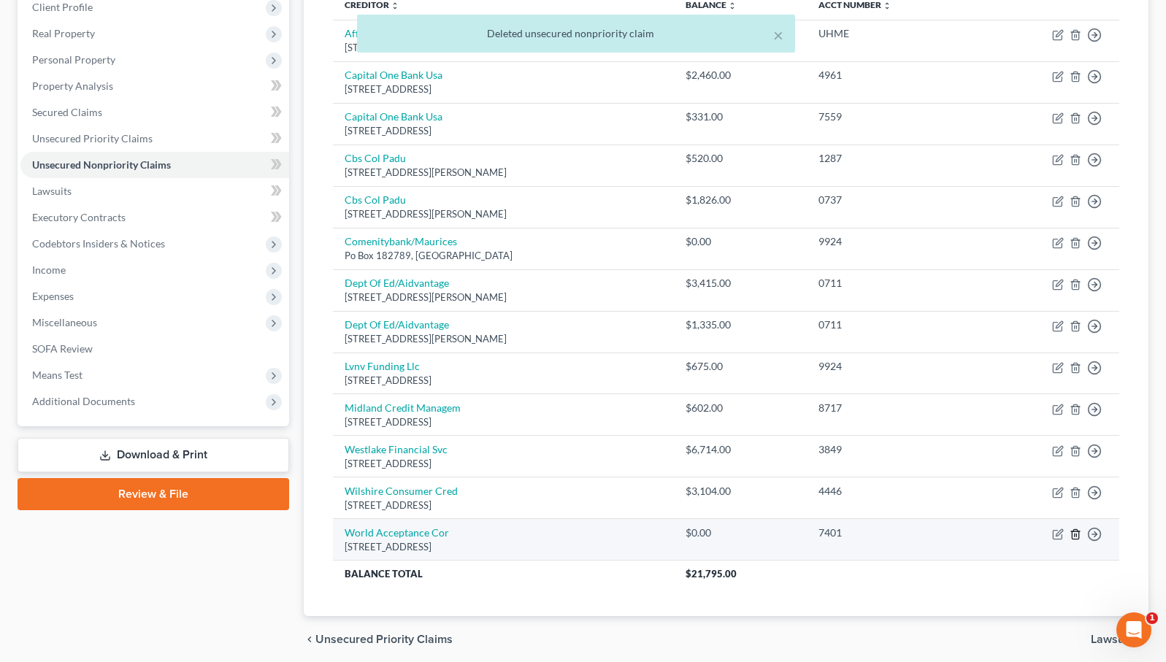
click at [1072, 529] on icon "button" at bounding box center [1075, 533] width 7 height 9
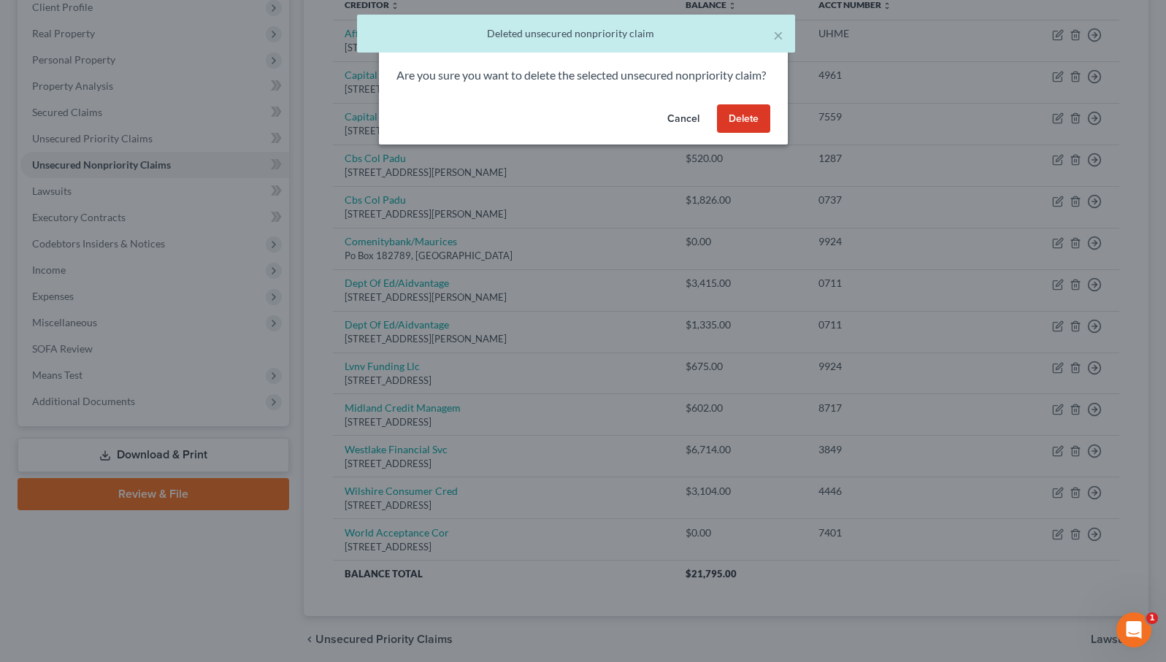
click at [758, 131] on button "Delete" at bounding box center [743, 118] width 53 height 29
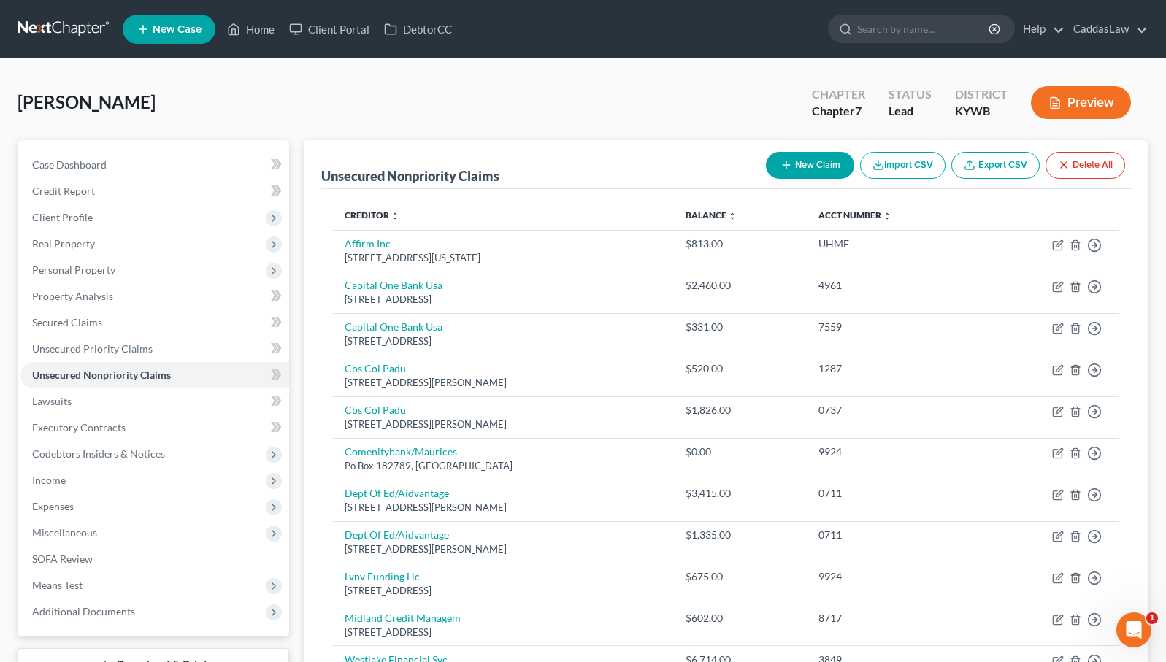
scroll to position [0, 0]
click at [822, 158] on button "New Claim" at bounding box center [810, 165] width 88 height 27
select select "0"
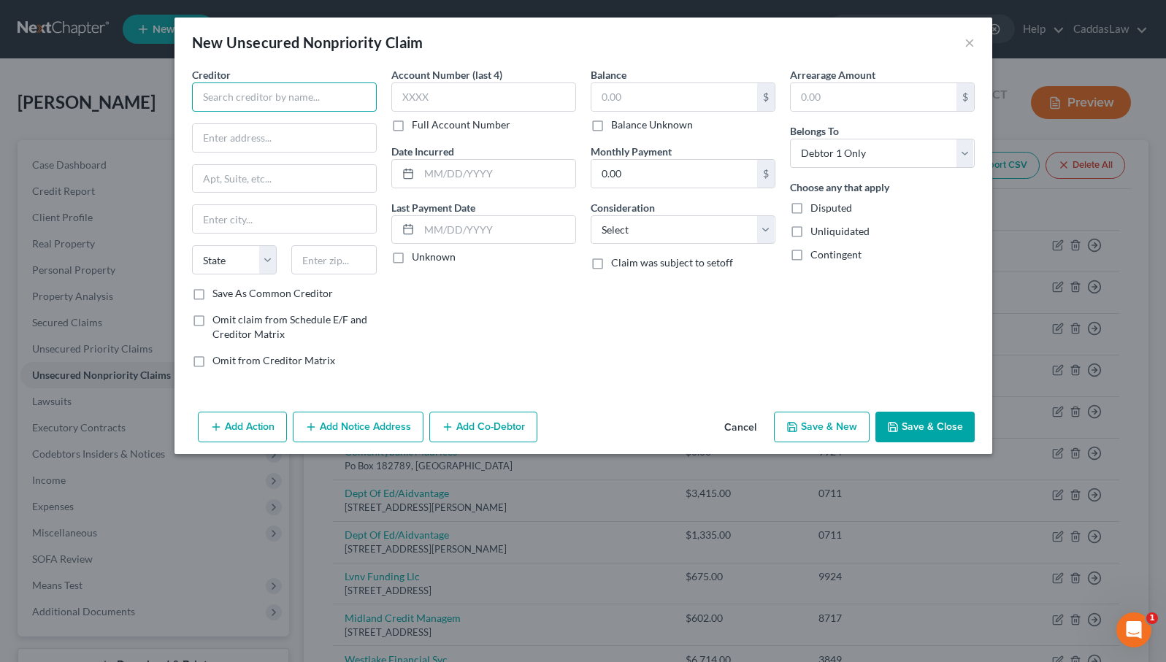
click at [373, 85] on input "text" at bounding box center [284, 96] width 185 height 29
type input "[PERSON_NAME][GEOGRAPHIC_DATA]"
click at [101, 45] on div "New Unsecured Nonpriority Claim × Creditor * [PERSON_NAME][GEOGRAPHIC_DATA] [US…" at bounding box center [583, 331] width 1166 height 662
drag, startPoint x: 263, startPoint y: 139, endPoint x: 253, endPoint y: 140, distance: 9.5
click at [261, 139] on input "text" at bounding box center [284, 138] width 183 height 28
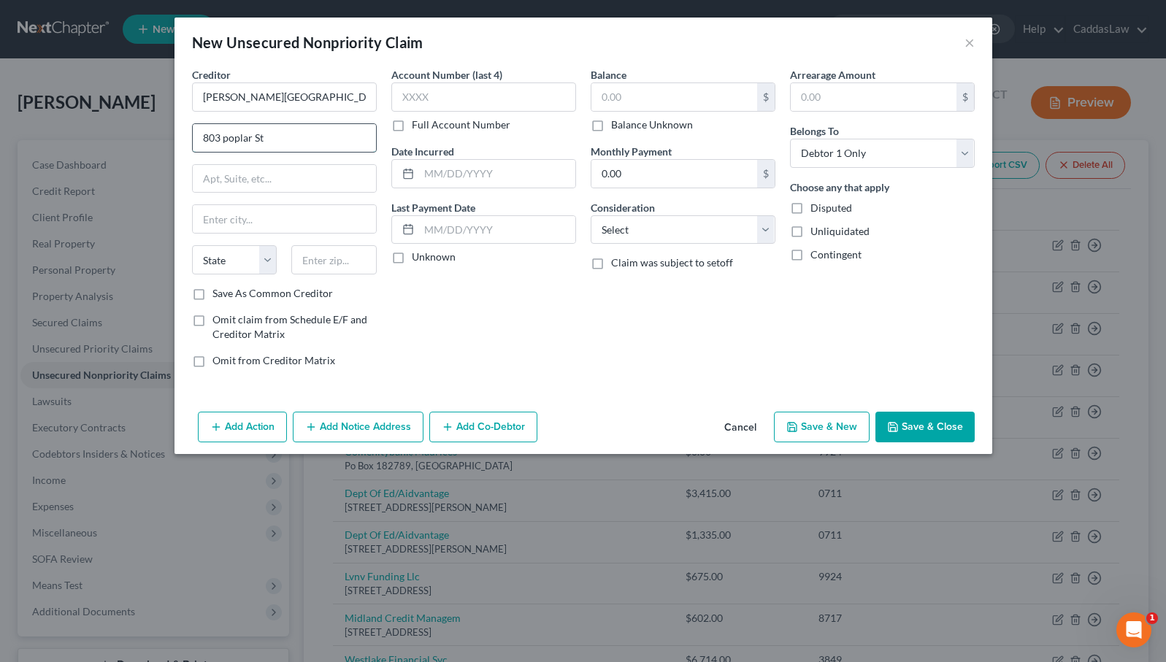
type input "803 poplar St"
type input "[PERSON_NAME]"
select select "18"
type input "42071"
click at [940, 418] on button "Save & Close" at bounding box center [924, 427] width 99 height 31
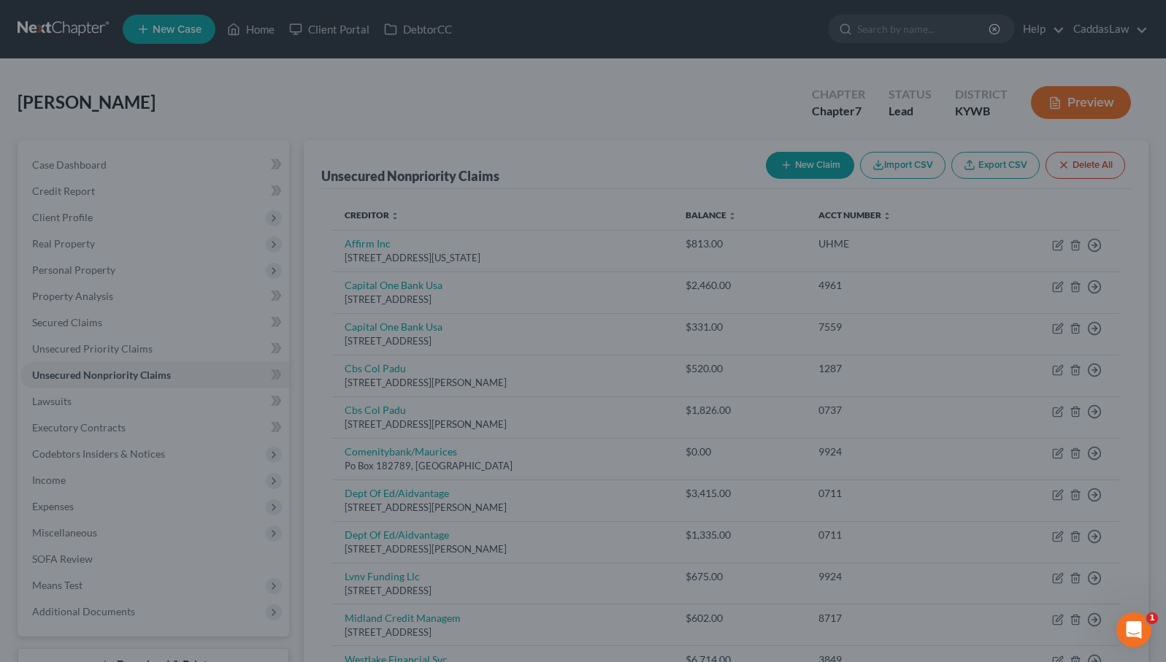
type input "0.00"
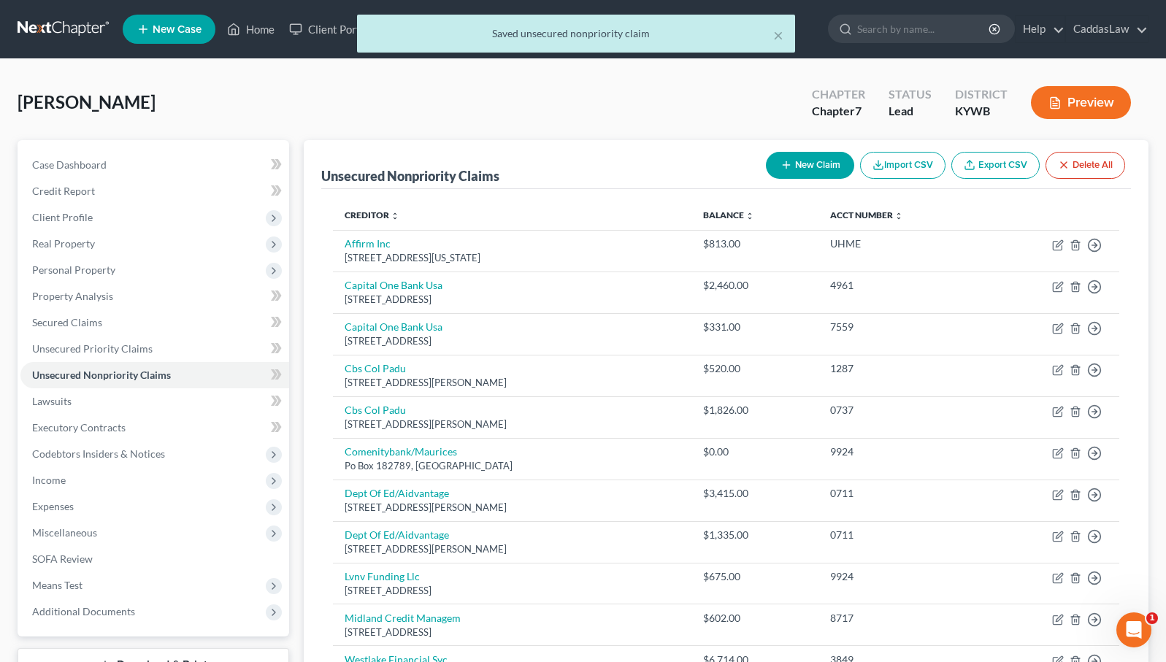
click at [837, 161] on button "New Claim" at bounding box center [810, 165] width 88 height 27
select select "0"
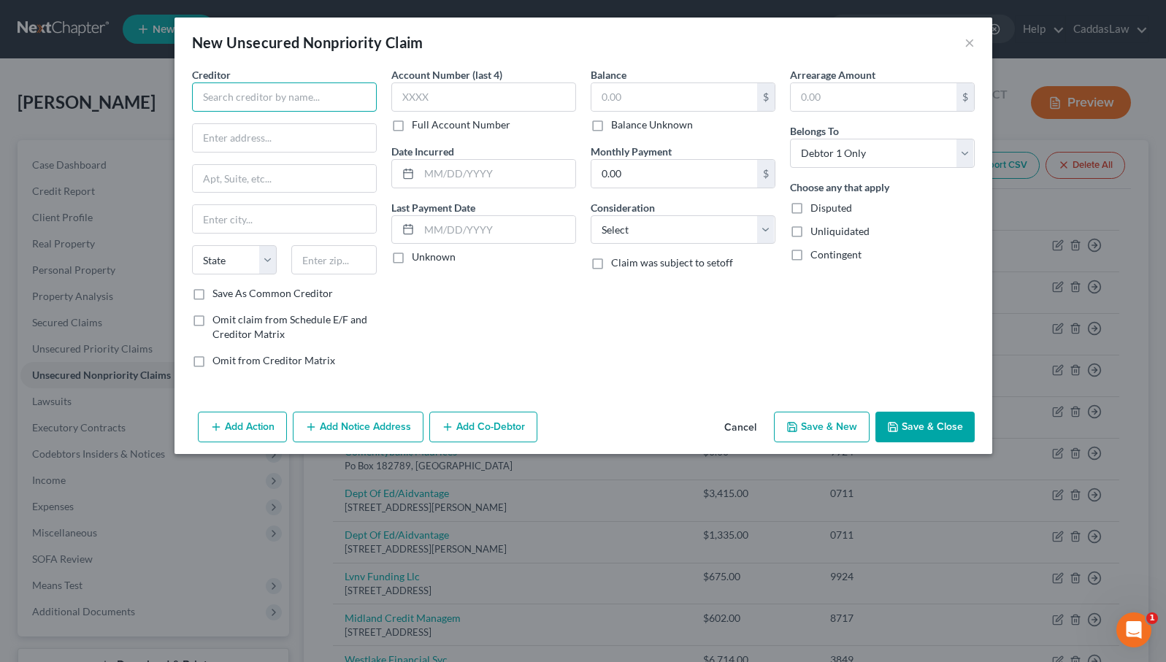
click at [271, 103] on input "text" at bounding box center [284, 96] width 185 height 29
type input "Village Medical"
paste input "[STREET_ADDRESS][PERSON_NAME]"
type input "[STREET_ADDRESS][PERSON_NAME]"
type input "[GEOGRAPHIC_DATA]"
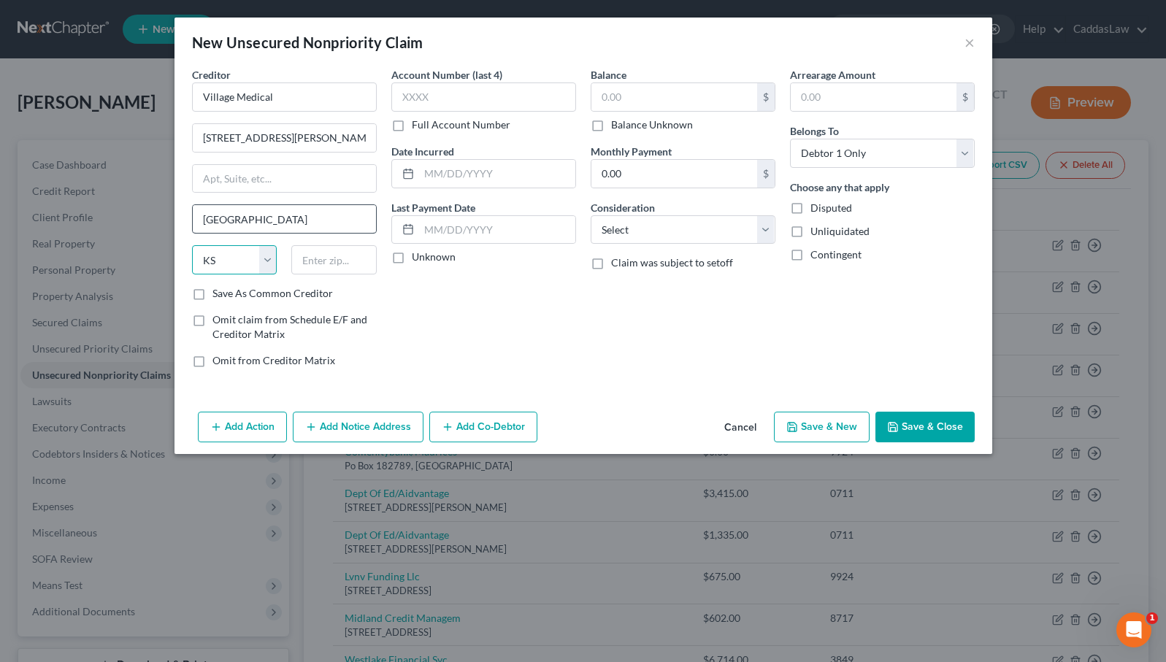
select select "18"
type input "40243"
click at [974, 432] on button "Save & Close" at bounding box center [924, 427] width 99 height 31
type input "0.00"
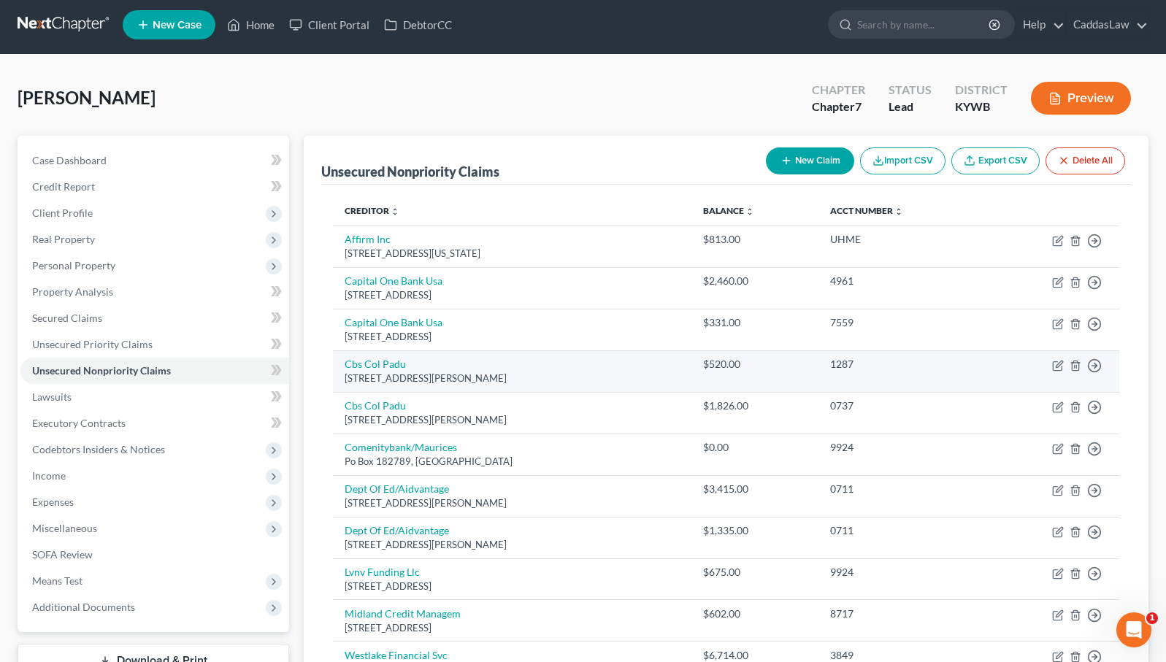
scroll to position [6, 0]
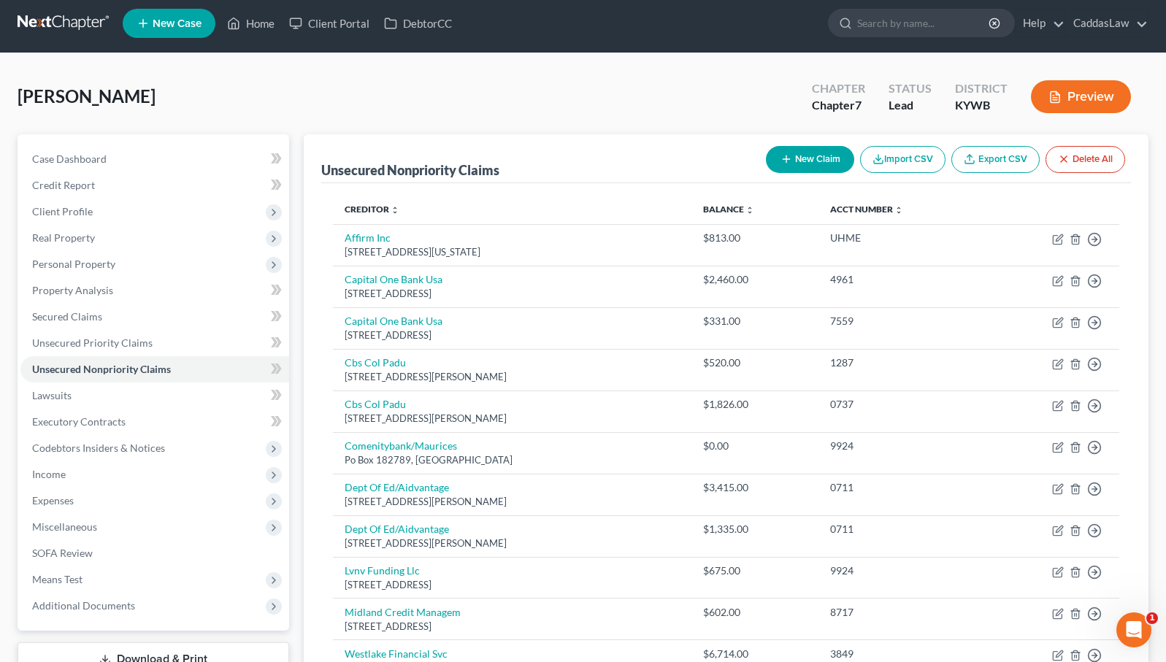
click at [794, 158] on button "New Claim" at bounding box center [810, 159] width 88 height 27
select select "0"
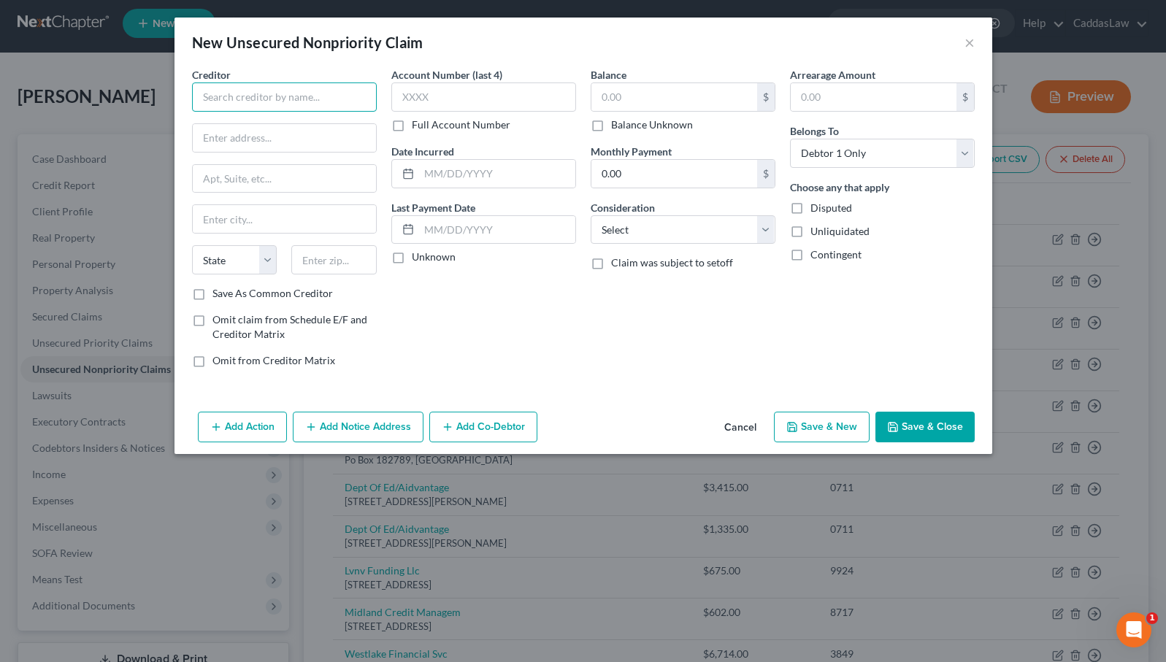
click at [342, 100] on input "text" at bounding box center [284, 96] width 185 height 29
type input "advance america"
type input "[STREET_ADDRESS]"
type input "[PERSON_NAME]"
select select "18"
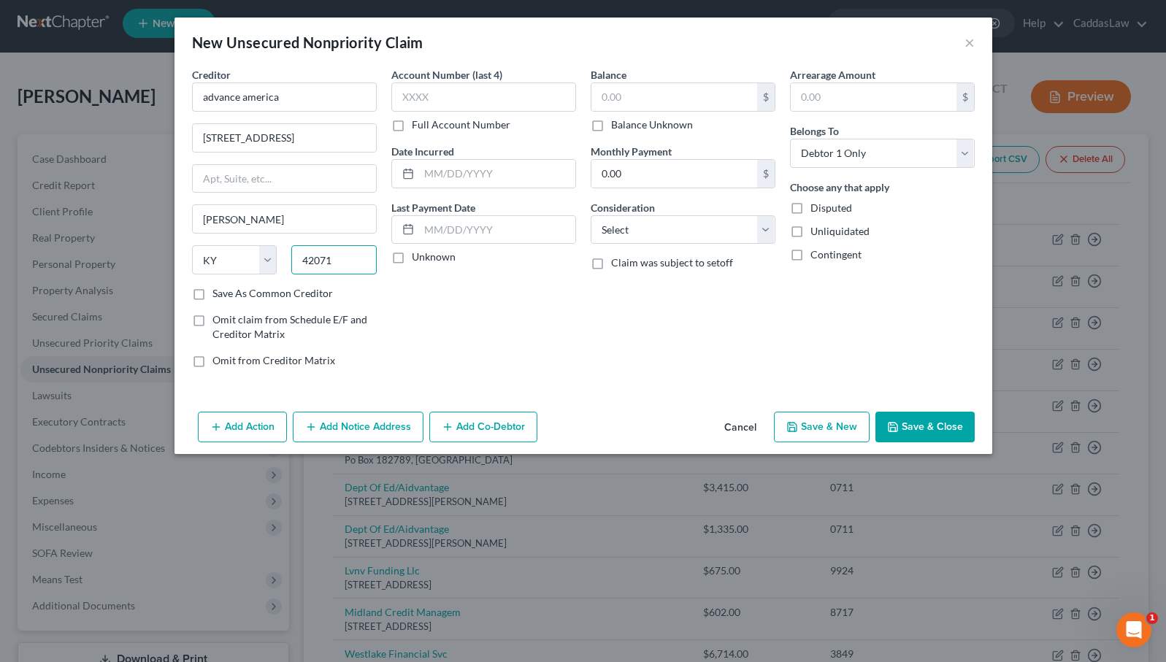
type input "42071"
click at [913, 432] on button "Save & Close" at bounding box center [924, 427] width 99 height 31
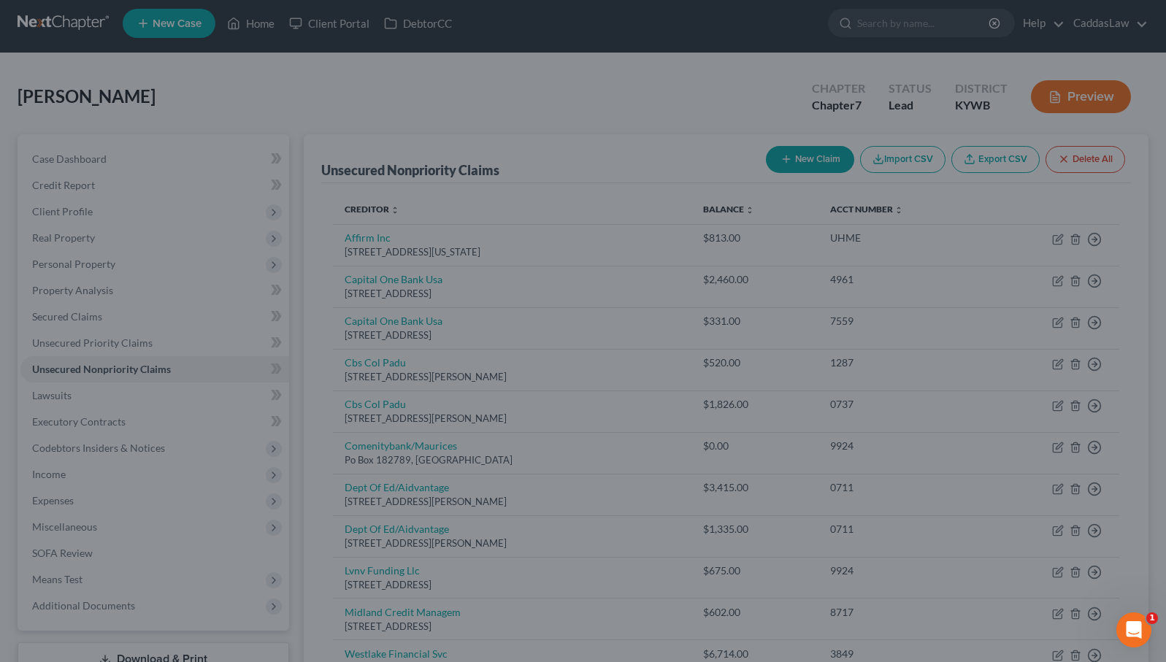
type input "0.00"
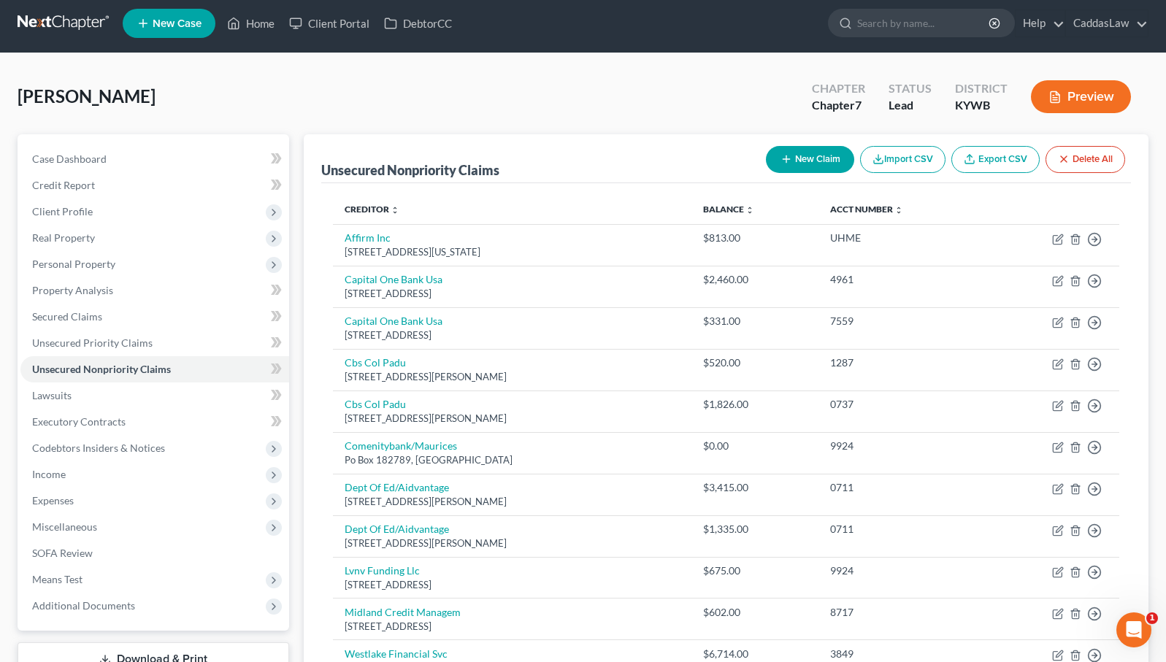
click at [826, 159] on button "New Claim" at bounding box center [810, 159] width 88 height 27
select select "0"
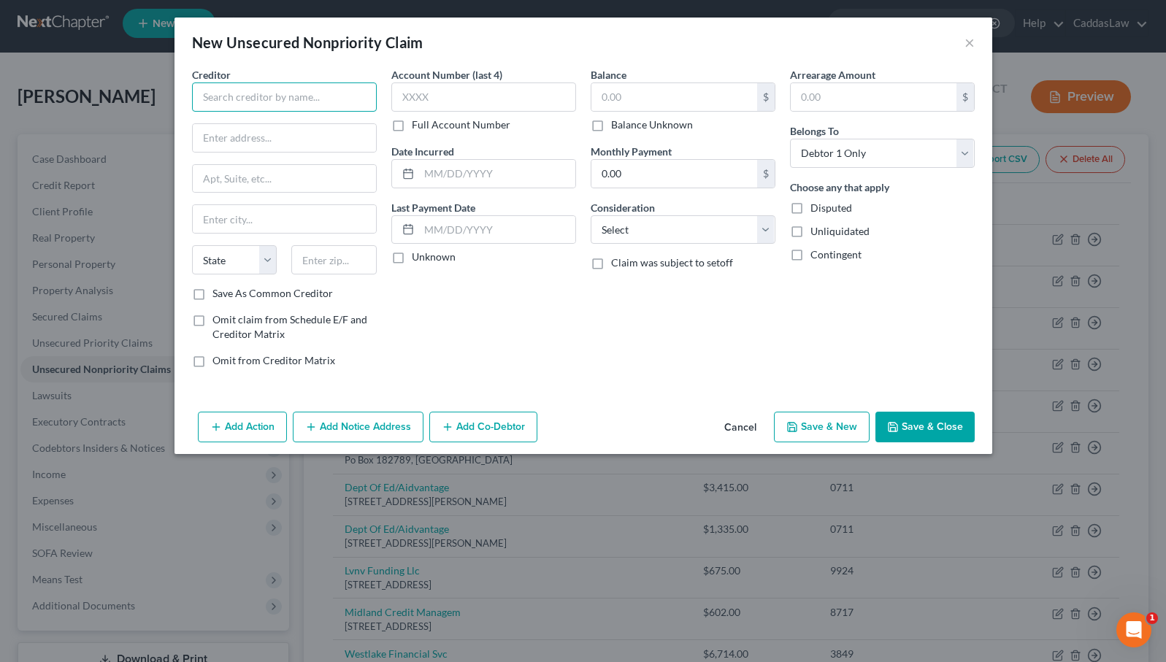
click at [272, 111] on input "text" at bounding box center [284, 96] width 185 height 29
paste input "[STREET_ADDRESS]"
type input "lab corp"
paste input "[STREET_ADDRESS]"
type input "[STREET_ADDRESS]"
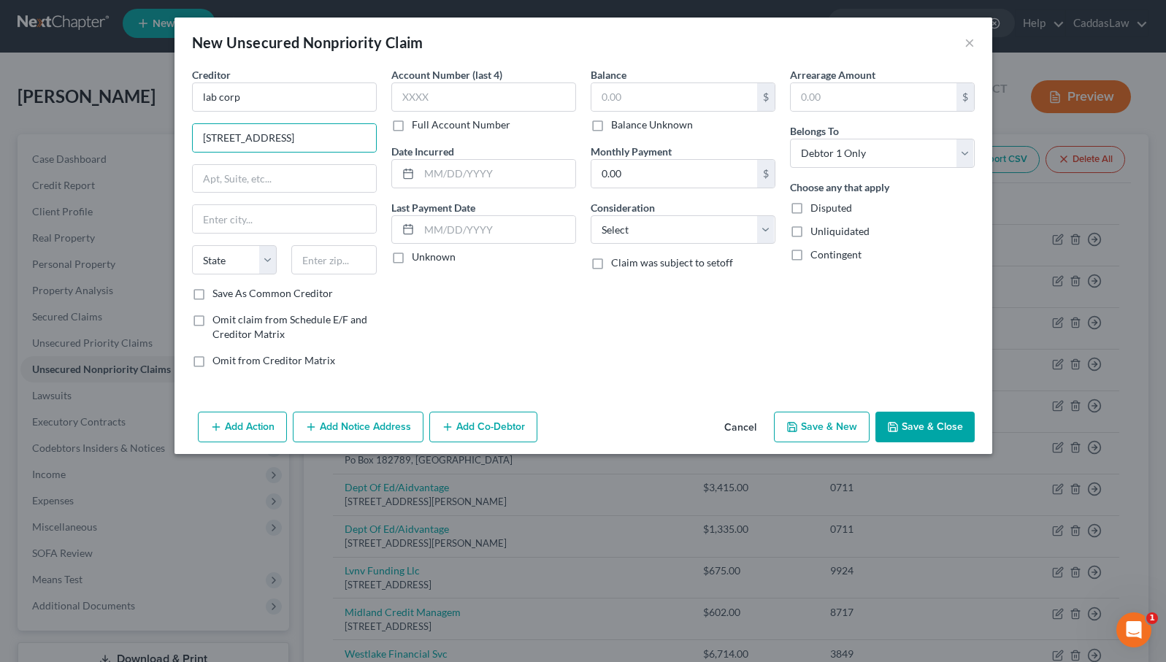
click at [291, 201] on div "Creditor * lab corp [STREET_ADDRESS][US_STATE] AZ CA CO [GEOGRAPHIC_DATA] DE DC…" at bounding box center [284, 176] width 185 height 219
type input "[GEOGRAPHIC_DATA]"
select select "28"
type input "27215"
click at [947, 427] on button "Save & Close" at bounding box center [924, 427] width 99 height 31
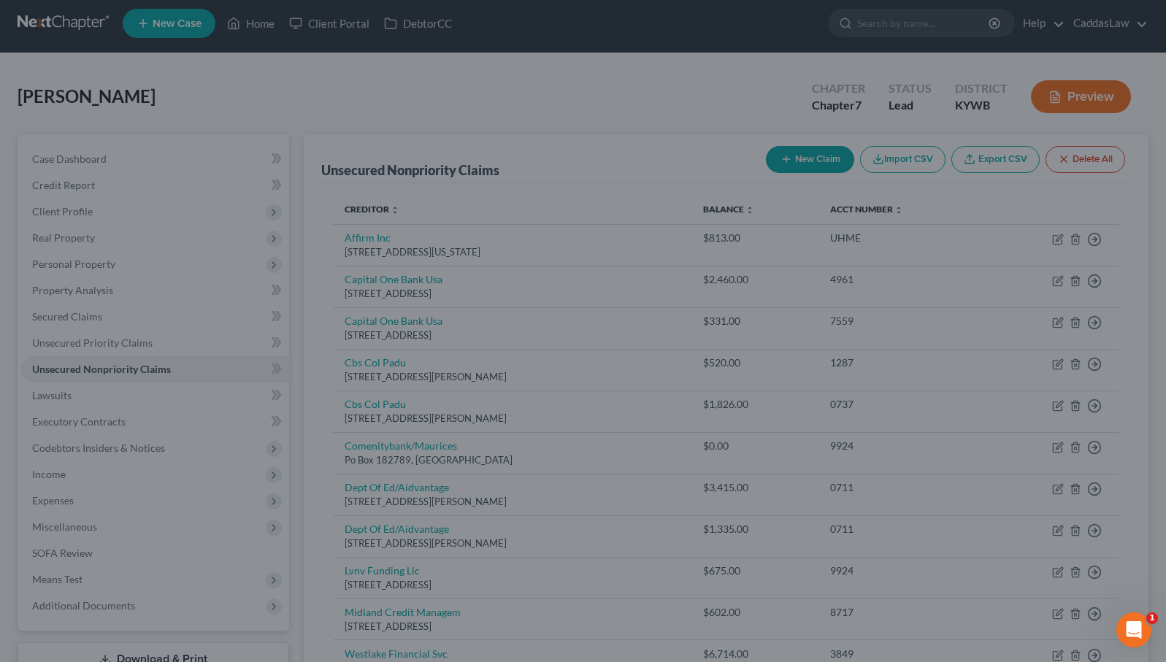
type input "0.00"
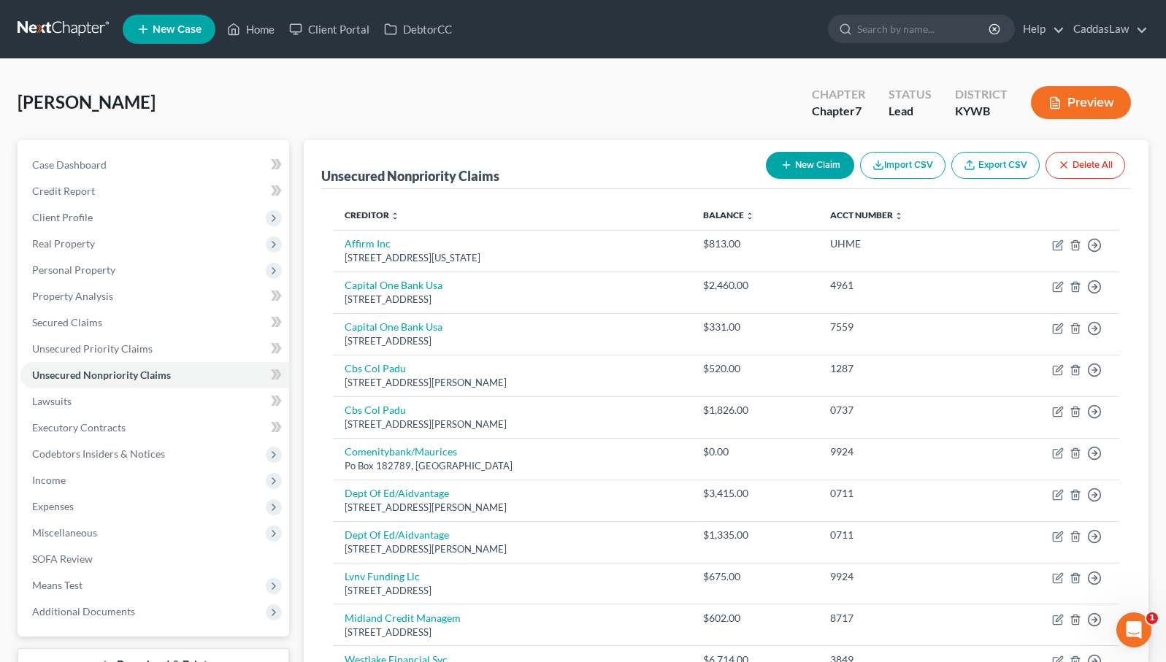
scroll to position [0, 0]
click at [809, 159] on button "New Claim" at bounding box center [810, 165] width 88 height 27
select select "0"
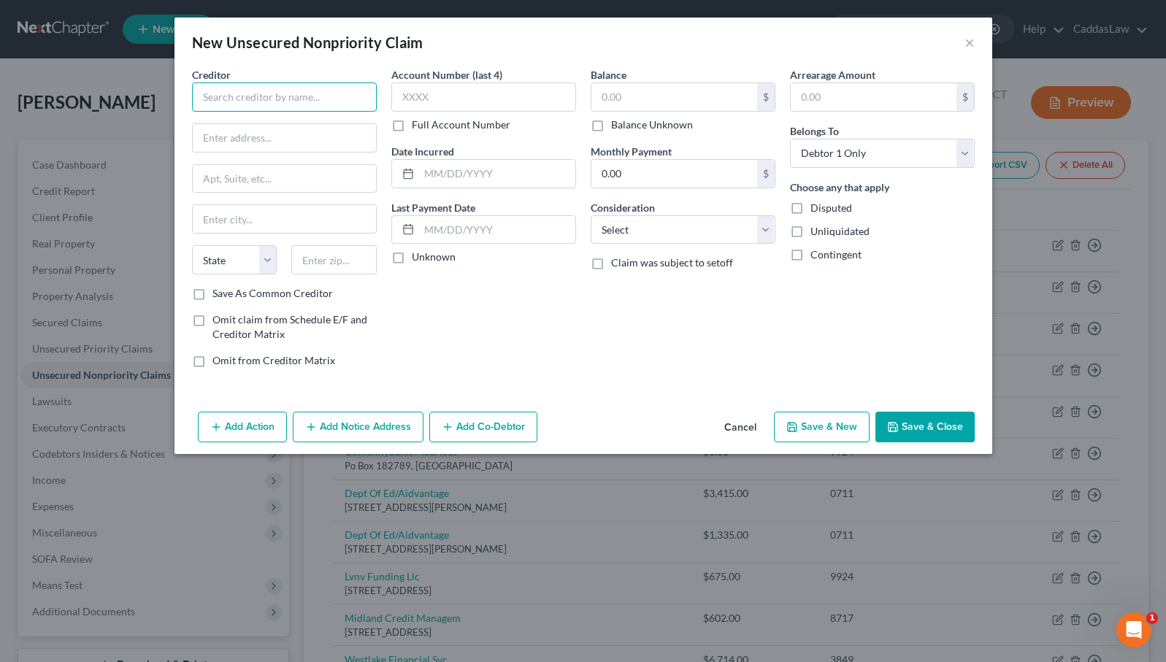
click at [282, 91] on input "text" at bounding box center [284, 96] width 185 height 29
type input "Klarna"
click at [99, 211] on div "New Unsecured Nonpriority Claim × Creditor * Klarna State [US_STATE] AK AR AZ C…" at bounding box center [583, 331] width 1166 height 662
click at [261, 145] on input "text" at bounding box center [284, 138] width 183 height 28
paste input "[STREET_ADDRESS]"
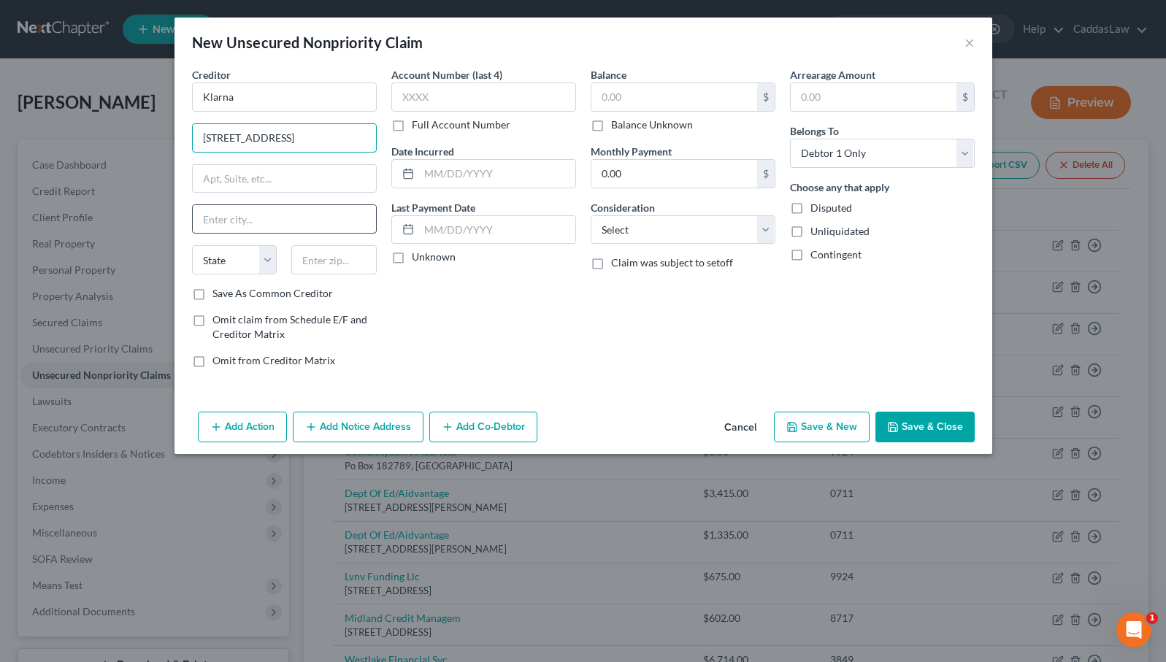
type input "[STREET_ADDRESS]"
type input "Columbus"
select select "36"
paste input "43215"
type input "43215"
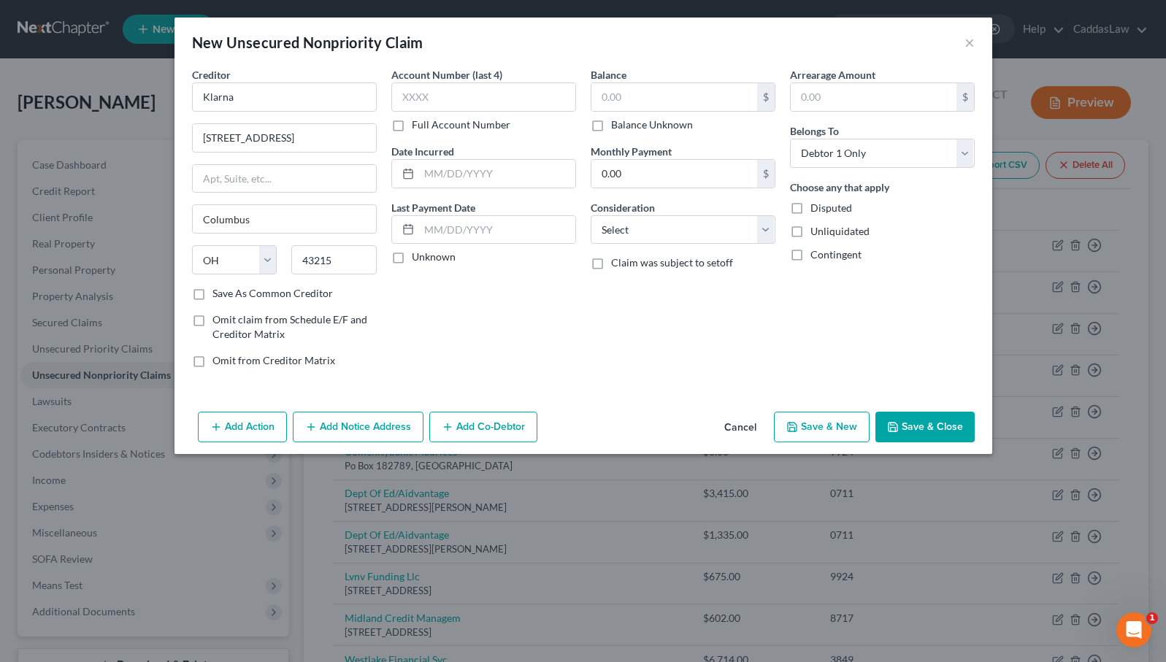
click at [899, 426] on icon "button" at bounding box center [893, 427] width 12 height 12
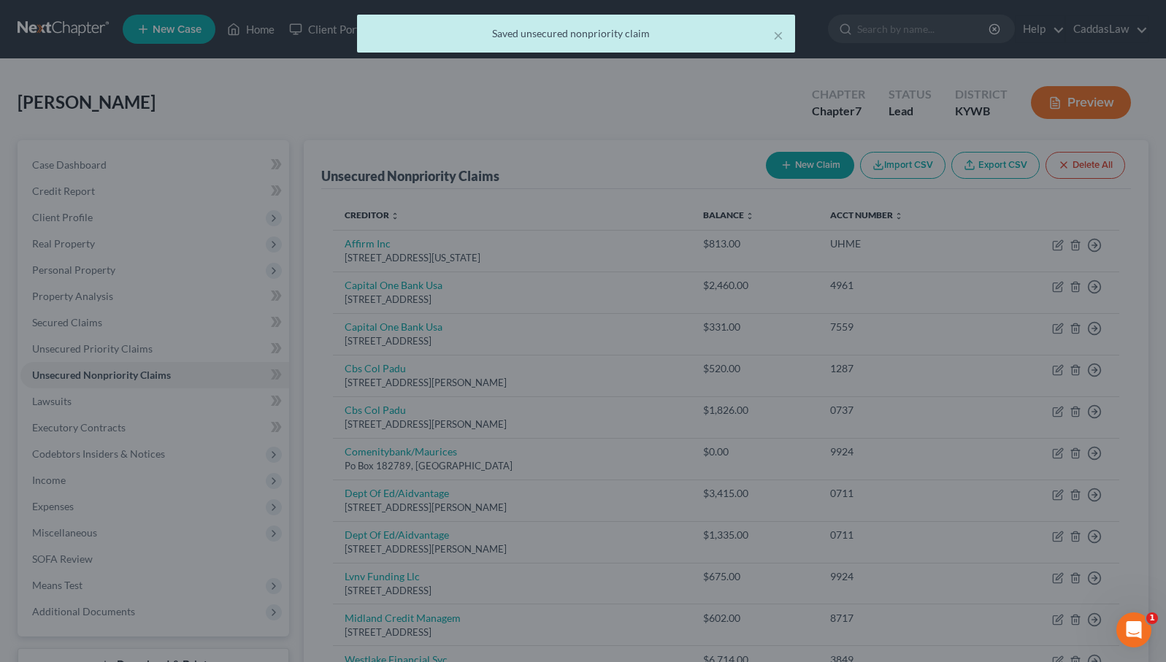
type input "0.00"
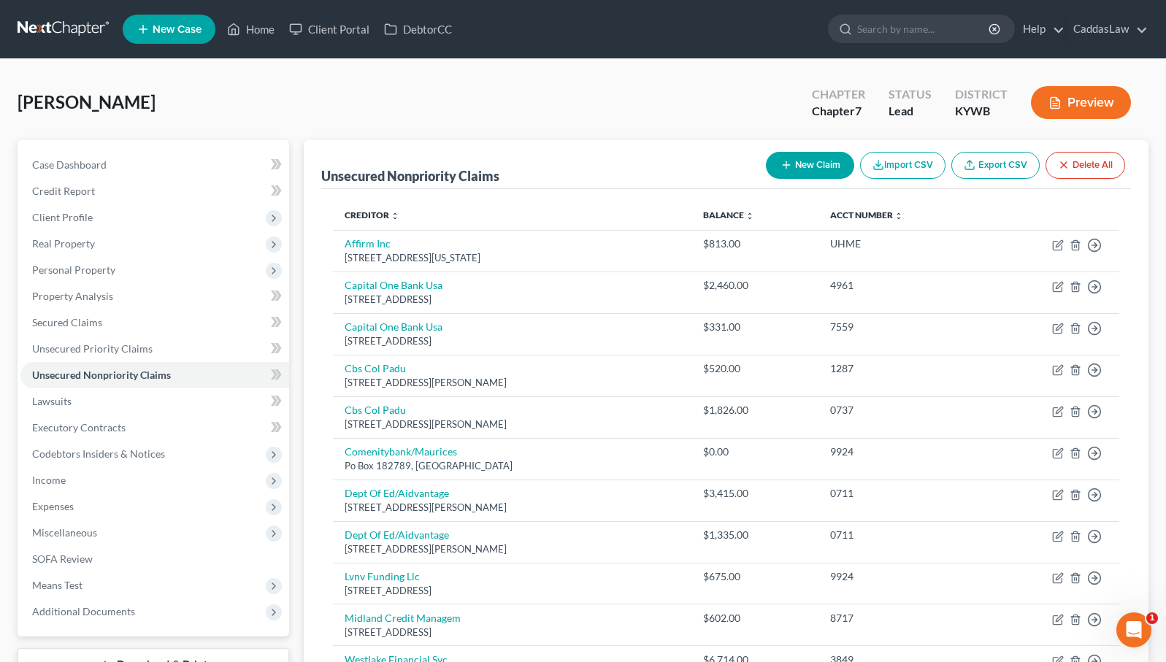
click at [789, 159] on button "New Claim" at bounding box center [810, 165] width 88 height 27
select select "0"
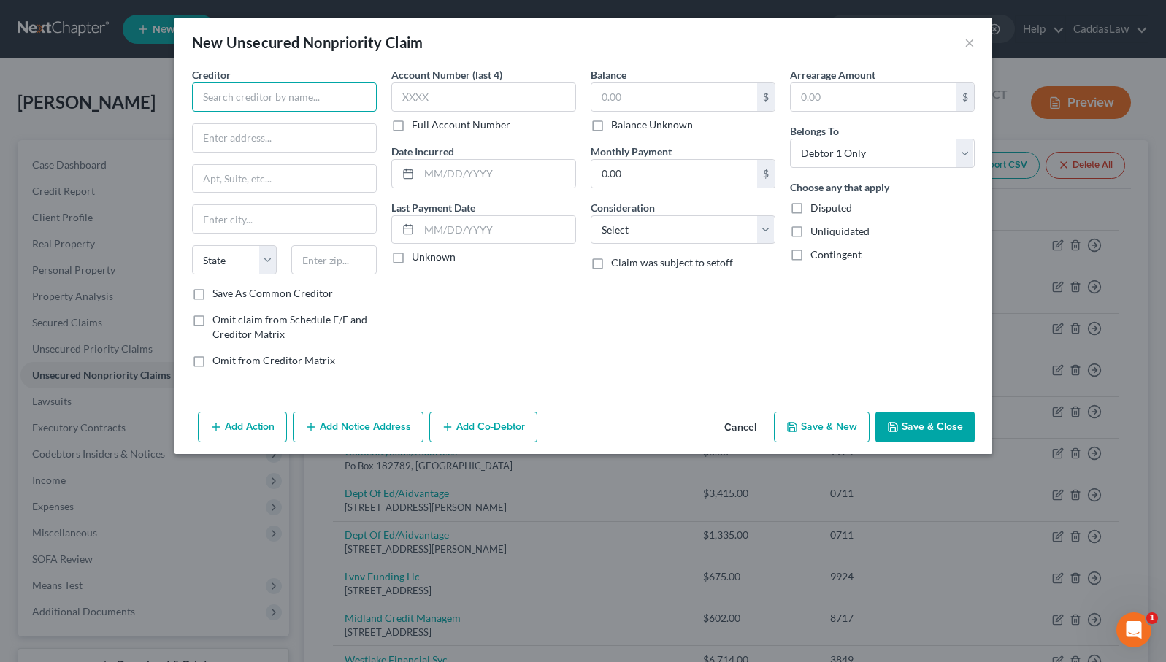
click at [240, 98] on input "text" at bounding box center [284, 96] width 185 height 29
type input "[PERSON_NAME]"
type input "[STREET_ADDRESS]"
type input "[PERSON_NAME]"
select select "18"
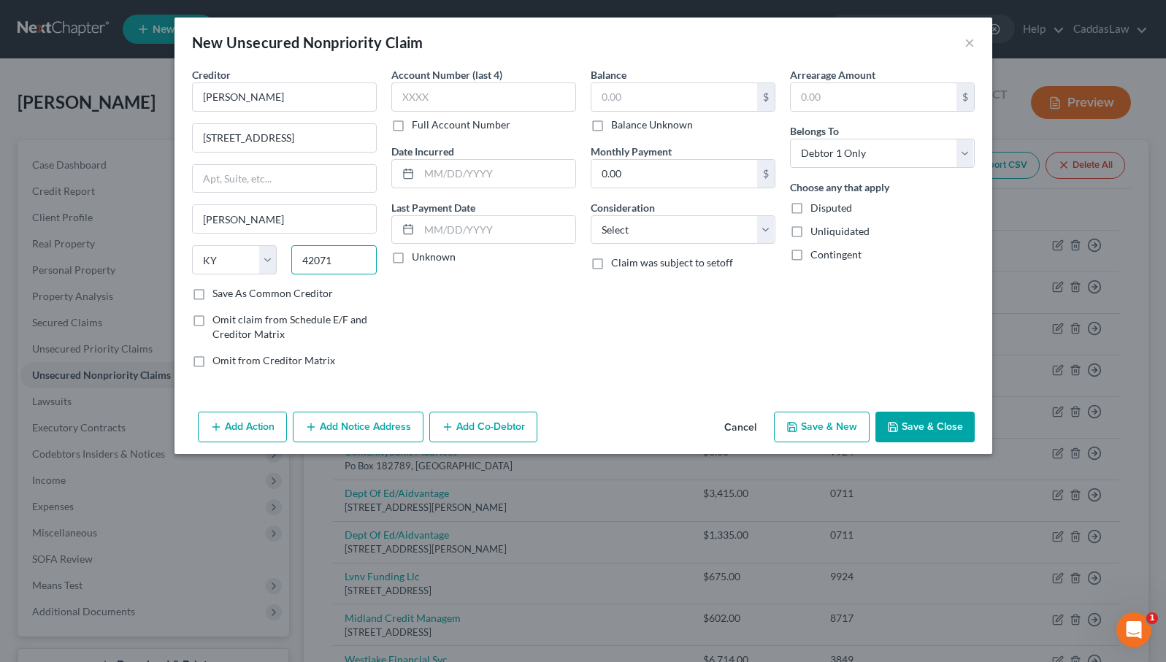
type input "42071"
click at [962, 428] on button "Save & Close" at bounding box center [924, 427] width 99 height 31
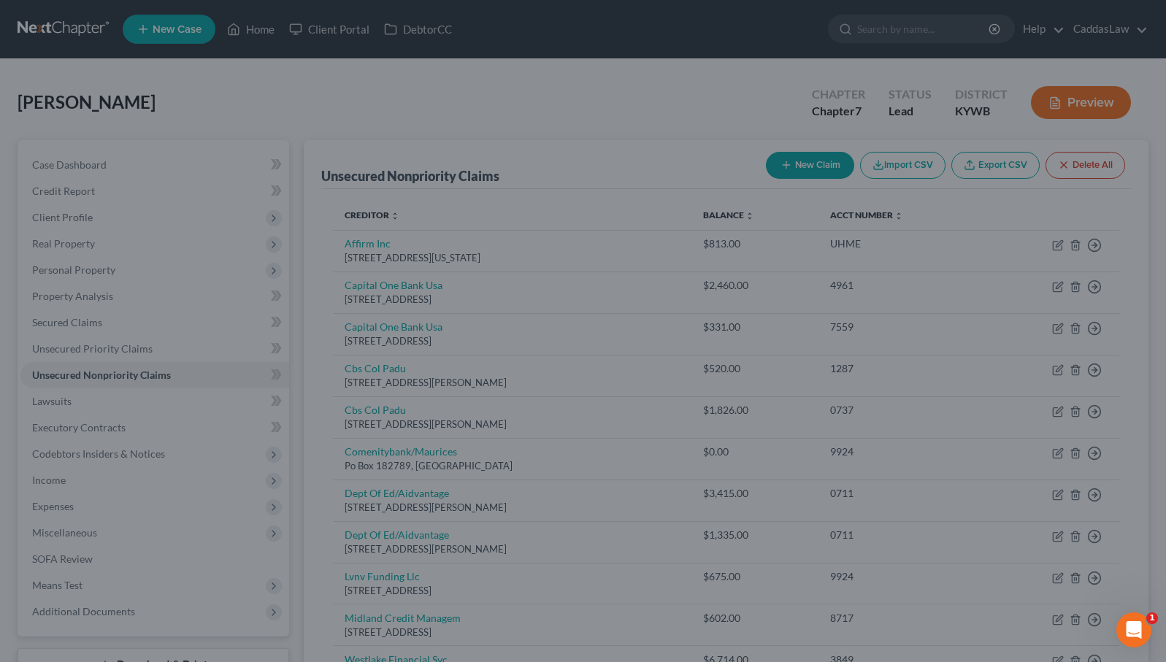
type input "0.00"
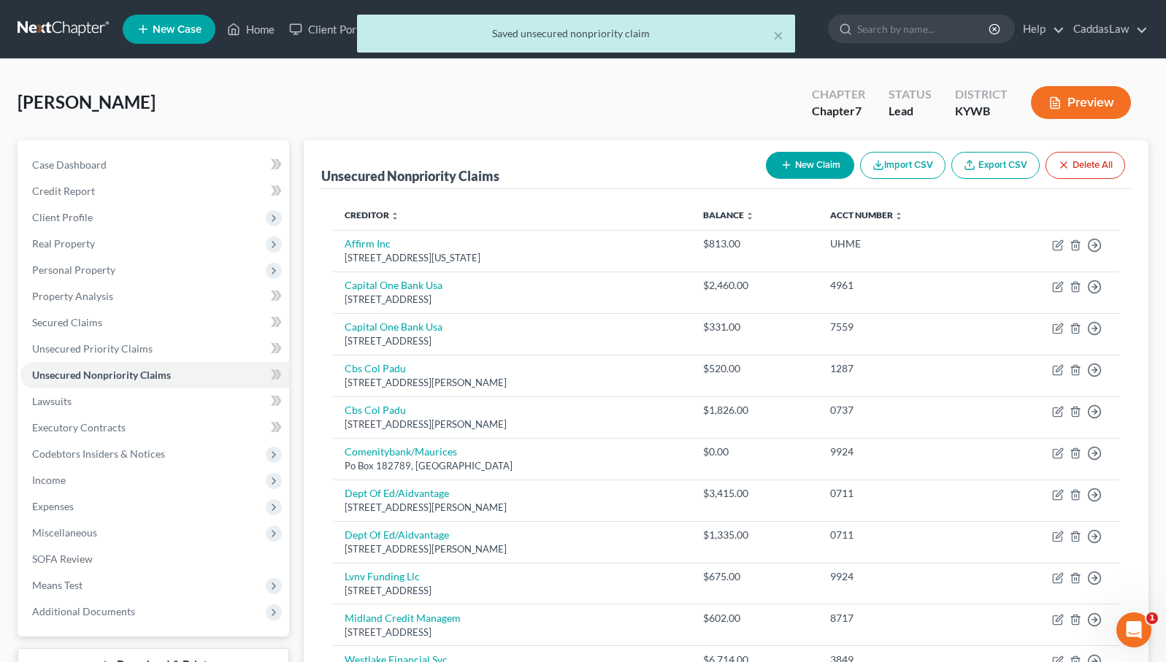
click at [811, 172] on button "New Claim" at bounding box center [810, 165] width 88 height 27
select select "0"
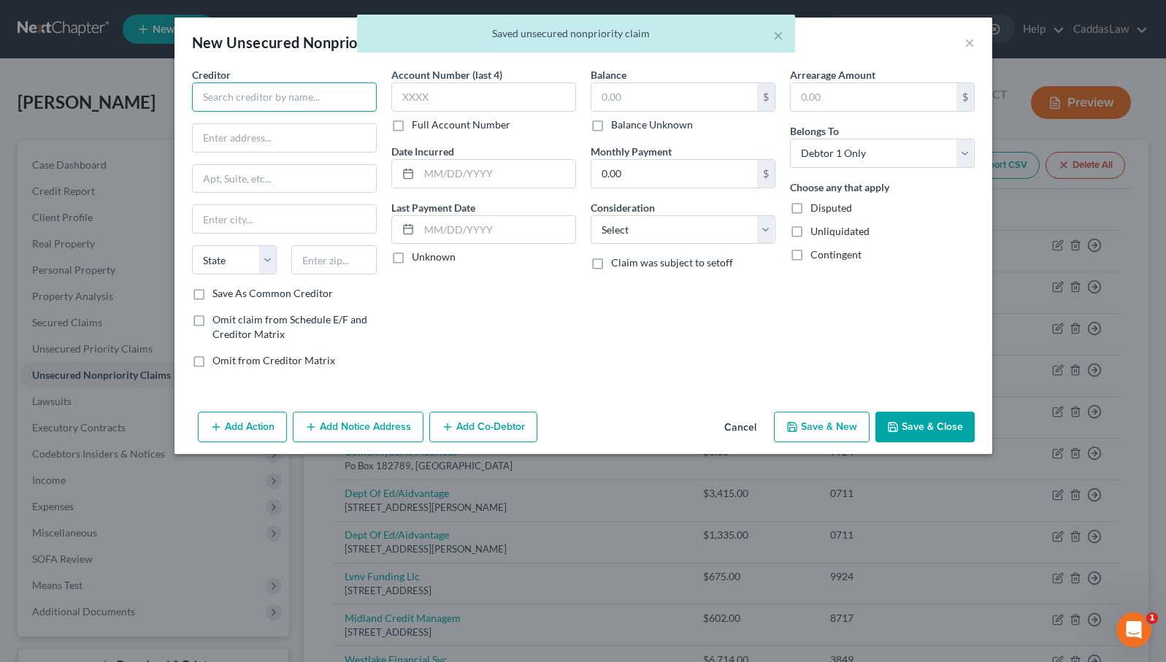
click at [288, 84] on input "text" at bounding box center [284, 96] width 185 height 29
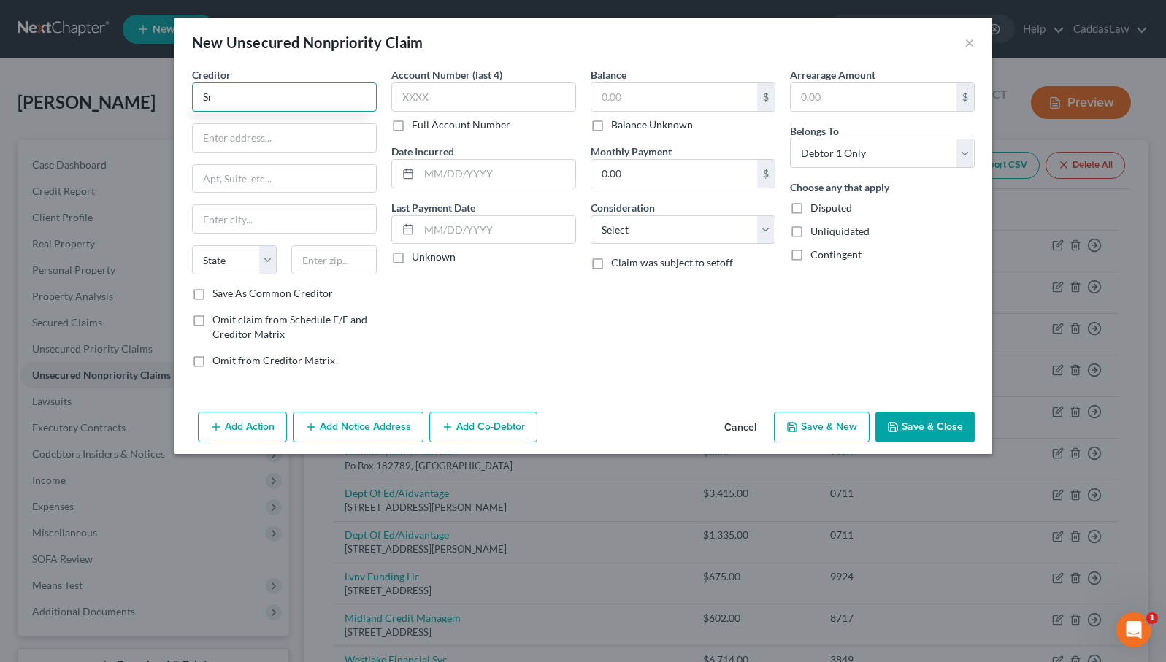
type input "S"
type input "[PERSON_NAME]"
type input "1405 [PERSON_NAME] Dr."
type input "[PERSON_NAME]"
select select "18"
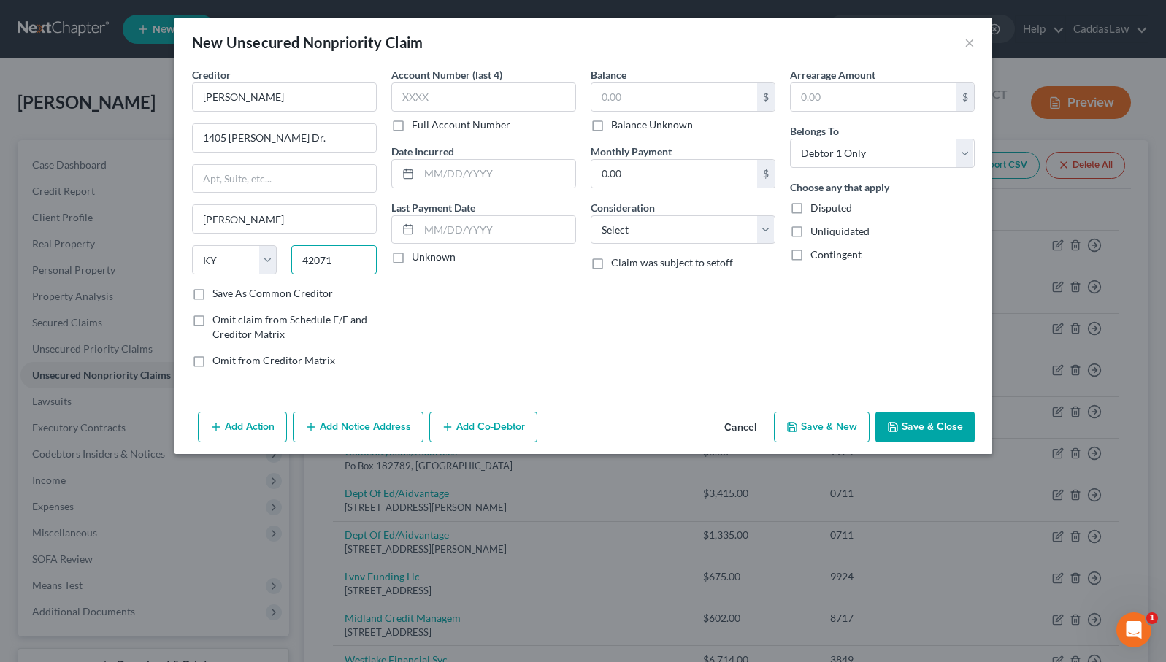
type input "42071"
click at [923, 421] on button "Save & Close" at bounding box center [924, 427] width 99 height 31
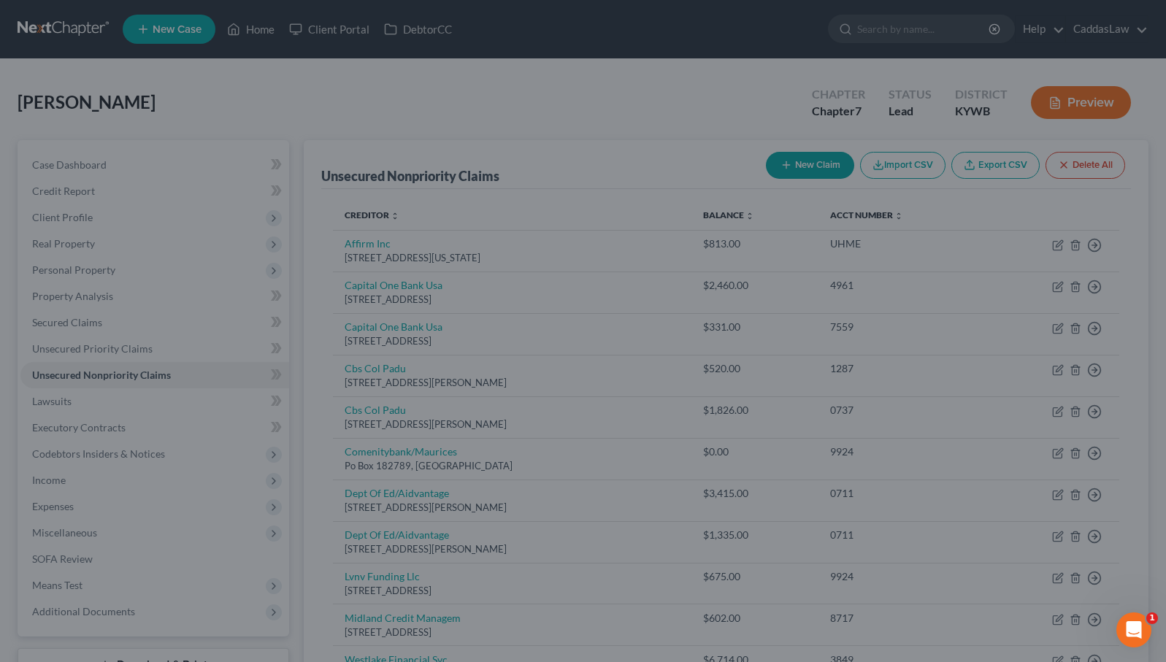
type input "0.00"
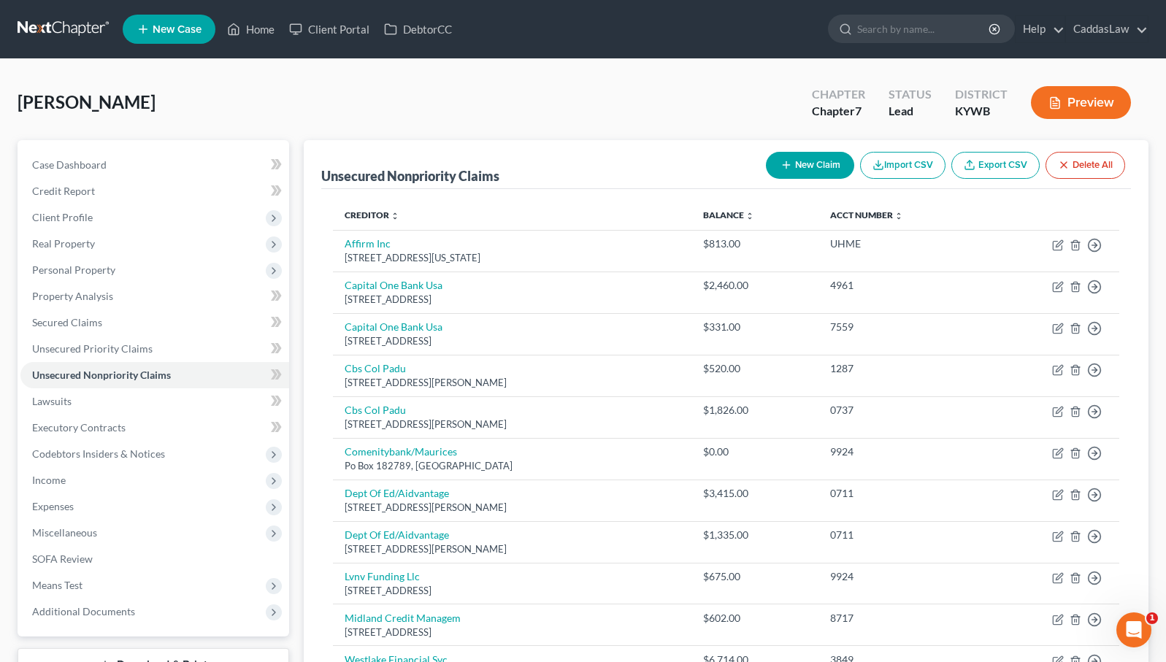
click at [799, 169] on button "New Claim" at bounding box center [810, 165] width 88 height 27
select select "0"
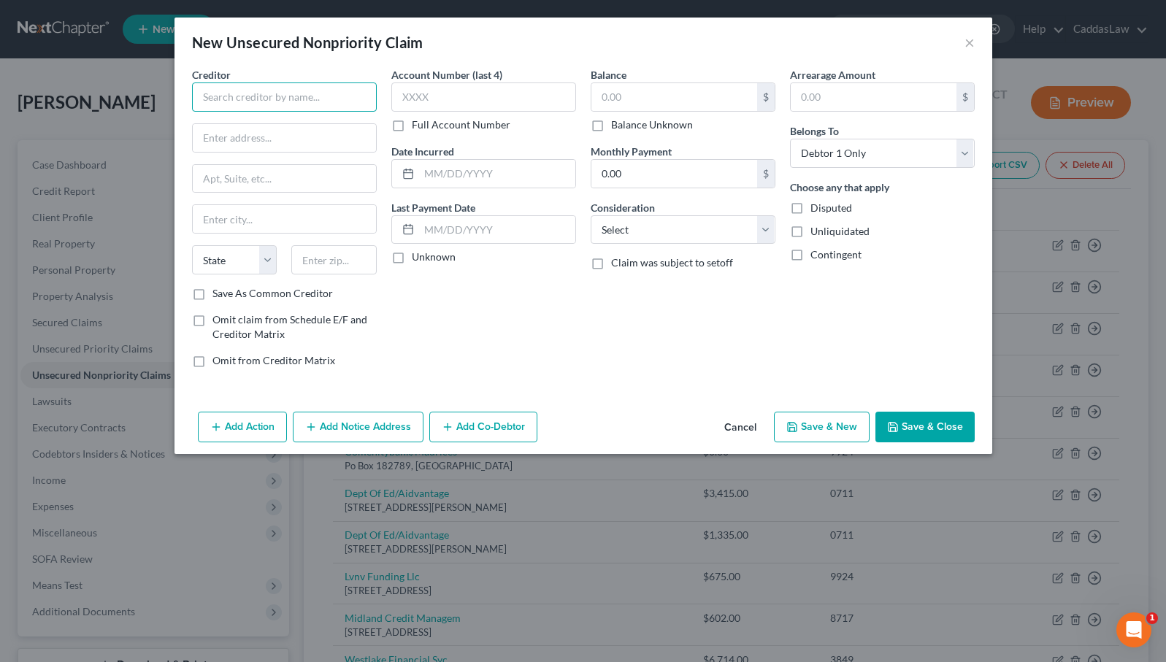
click at [337, 102] on input "text" at bounding box center [284, 96] width 185 height 29
type input "Credit One"
paste input "P.O. Box 60500"
type input "P.O. Box 60500"
paste input "City of Industry"
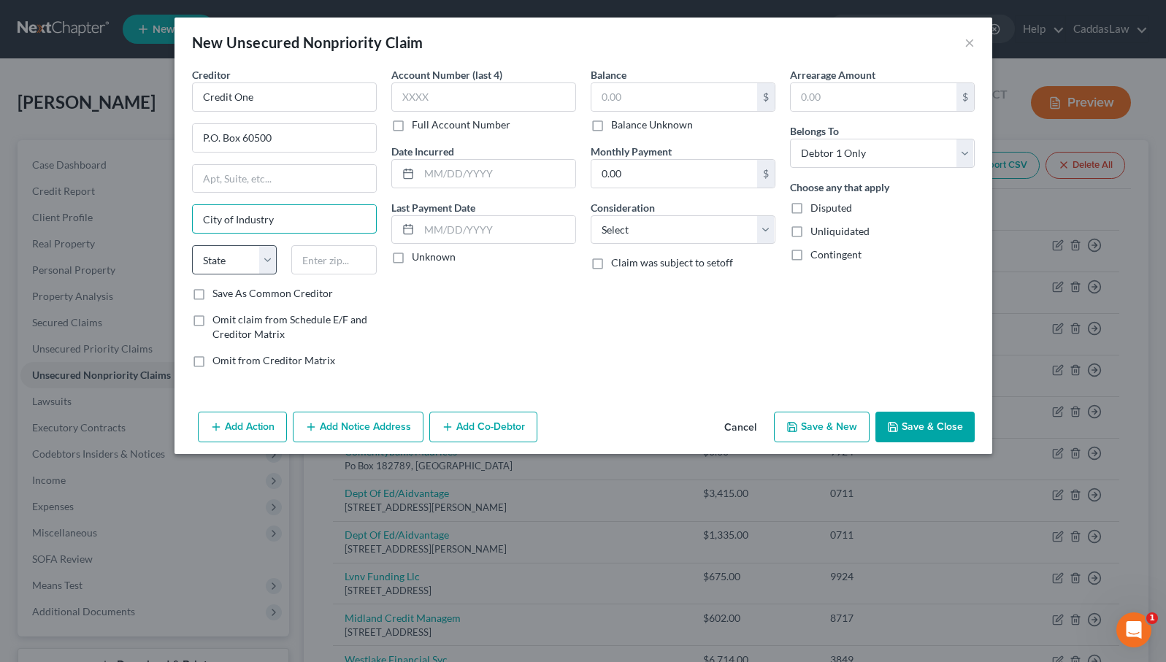
type input "City of Industry"
select select "4"
type input "91716"
type input "City Of Industry"
click at [904, 418] on button "Save & Close" at bounding box center [924, 427] width 99 height 31
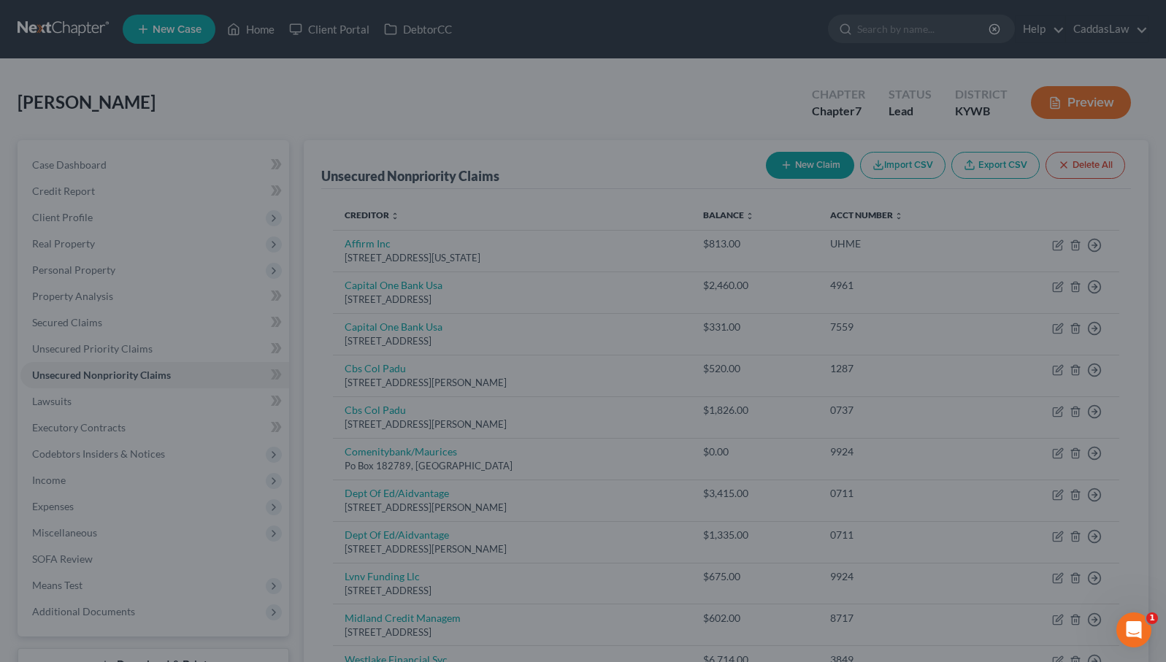
type input "0.00"
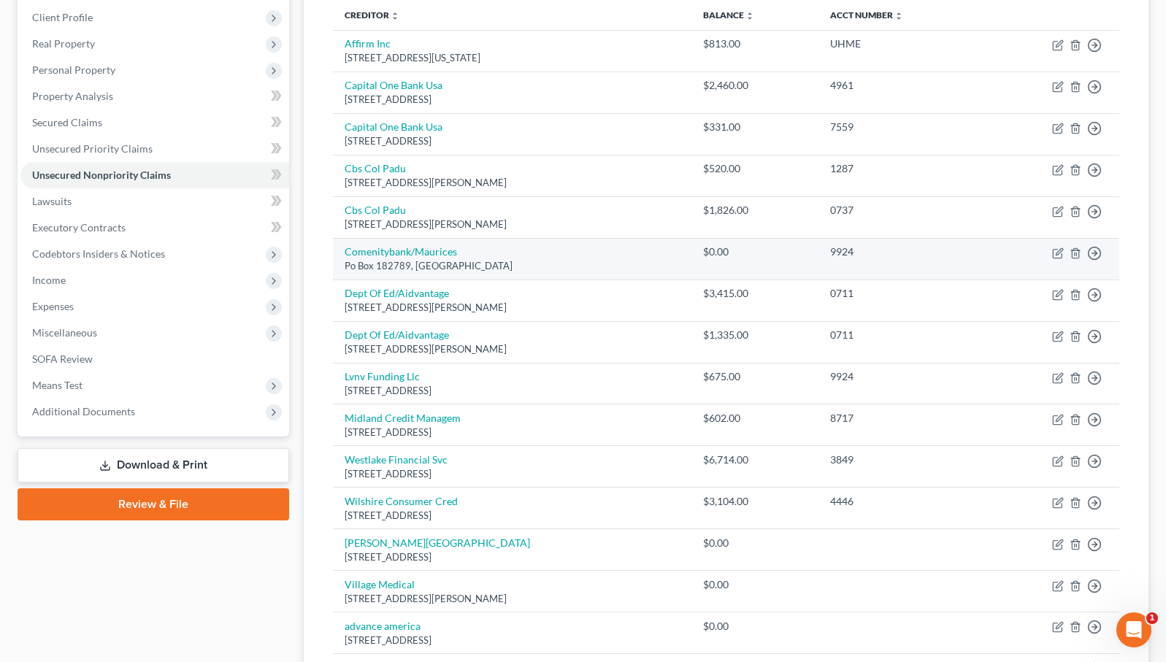
scroll to position [80, 0]
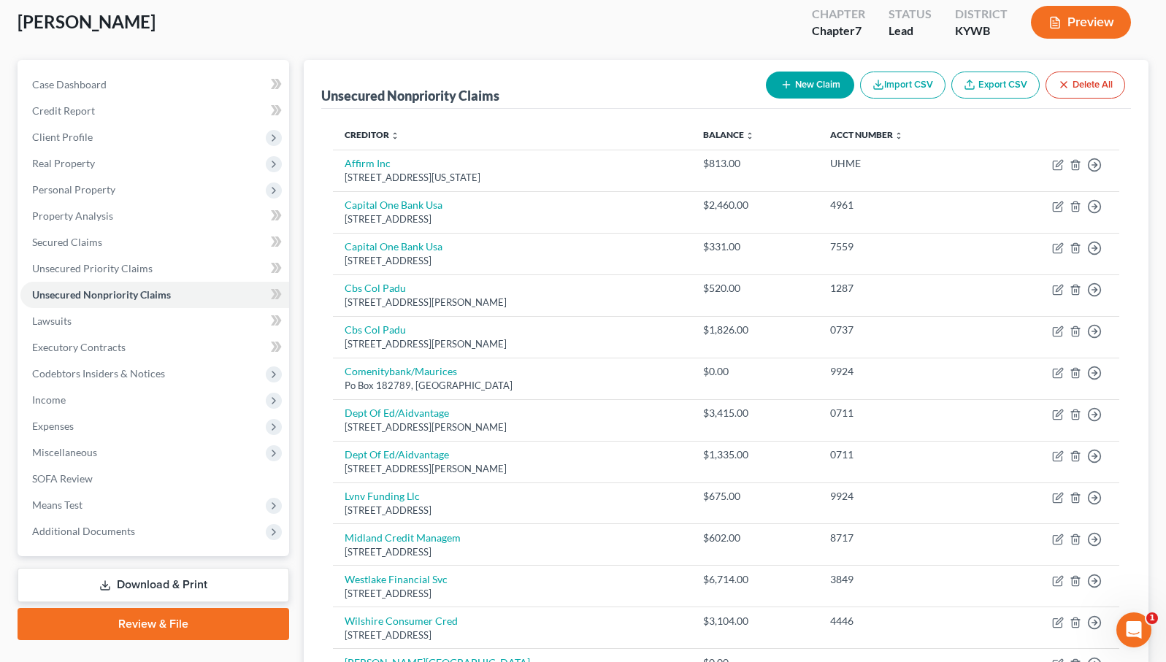
click at [814, 96] on button "New Claim" at bounding box center [810, 85] width 88 height 27
select select "0"
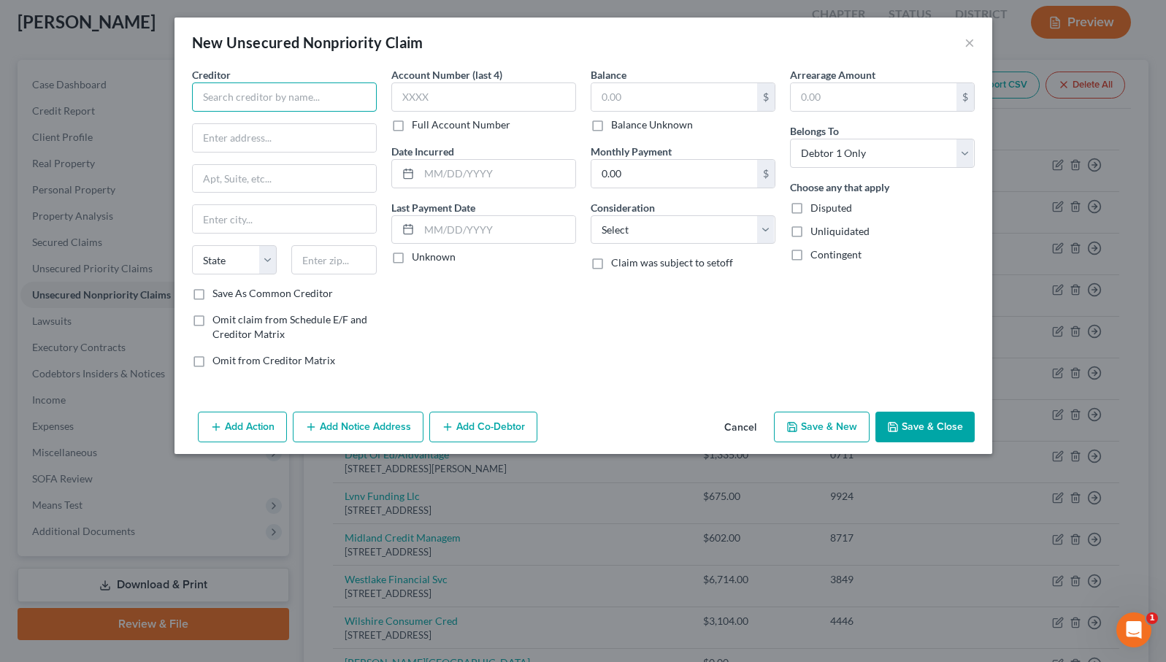
click at [366, 100] on input "text" at bounding box center [284, 96] width 185 height 29
type input "indigo"
paste input "P.O. Box 84059"
type input "P.O. Box 84059"
type input "Columbus"
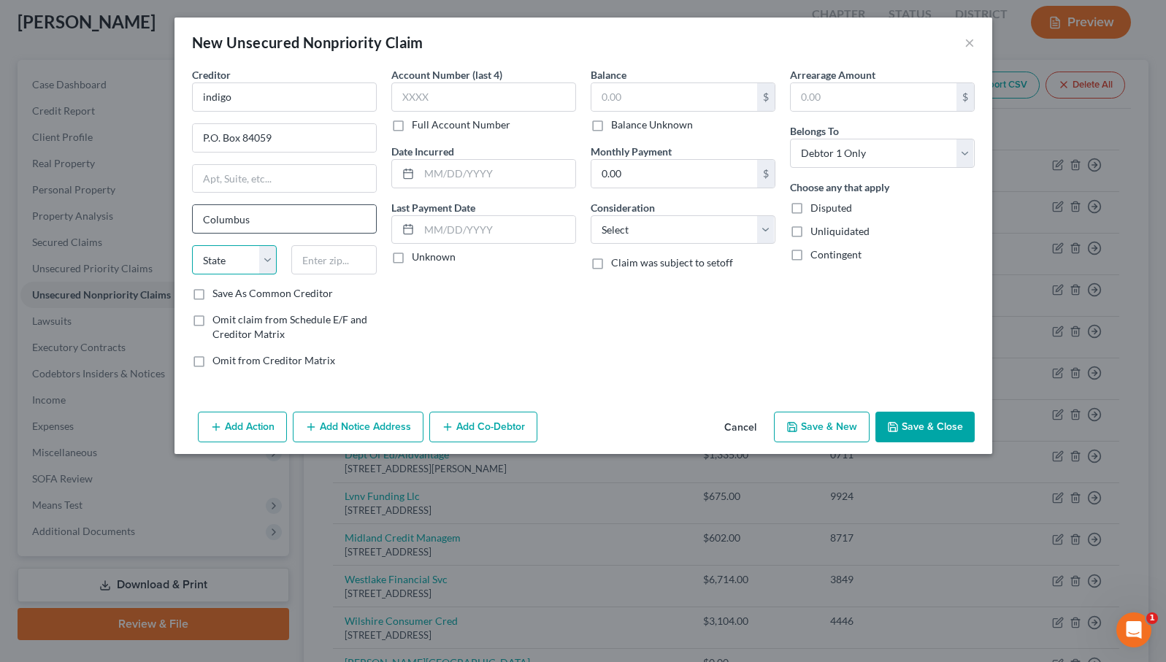
select select "10"
paste input "3190"
type input "31908"
click at [953, 424] on button "Save & Close" at bounding box center [924, 427] width 99 height 31
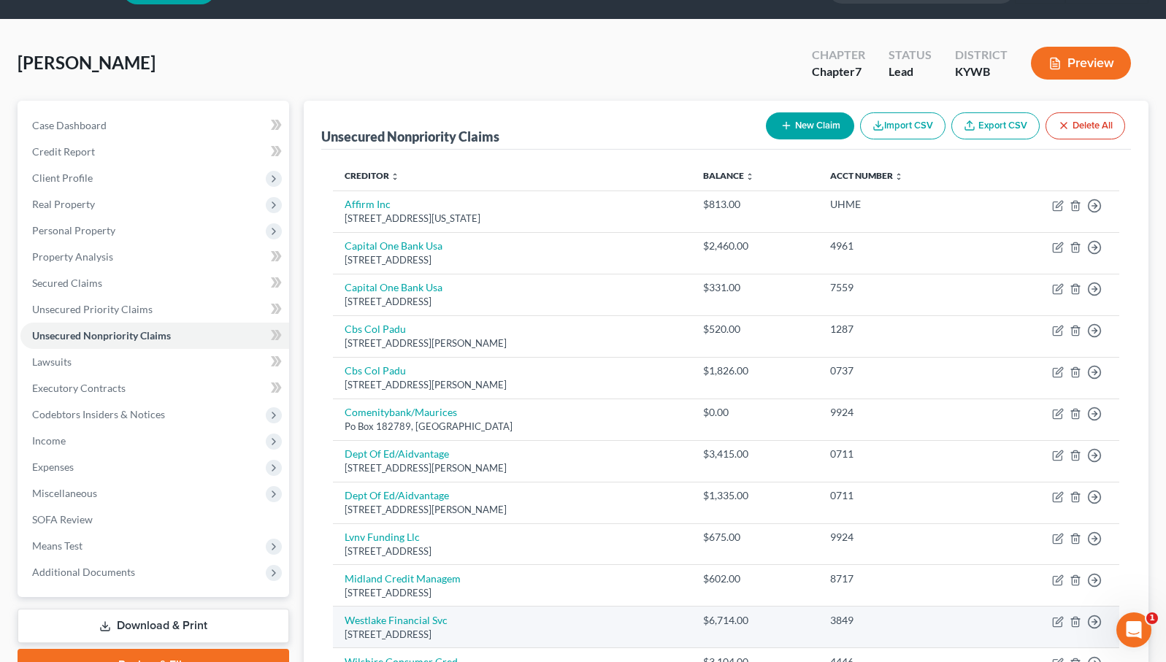
scroll to position [15, 0]
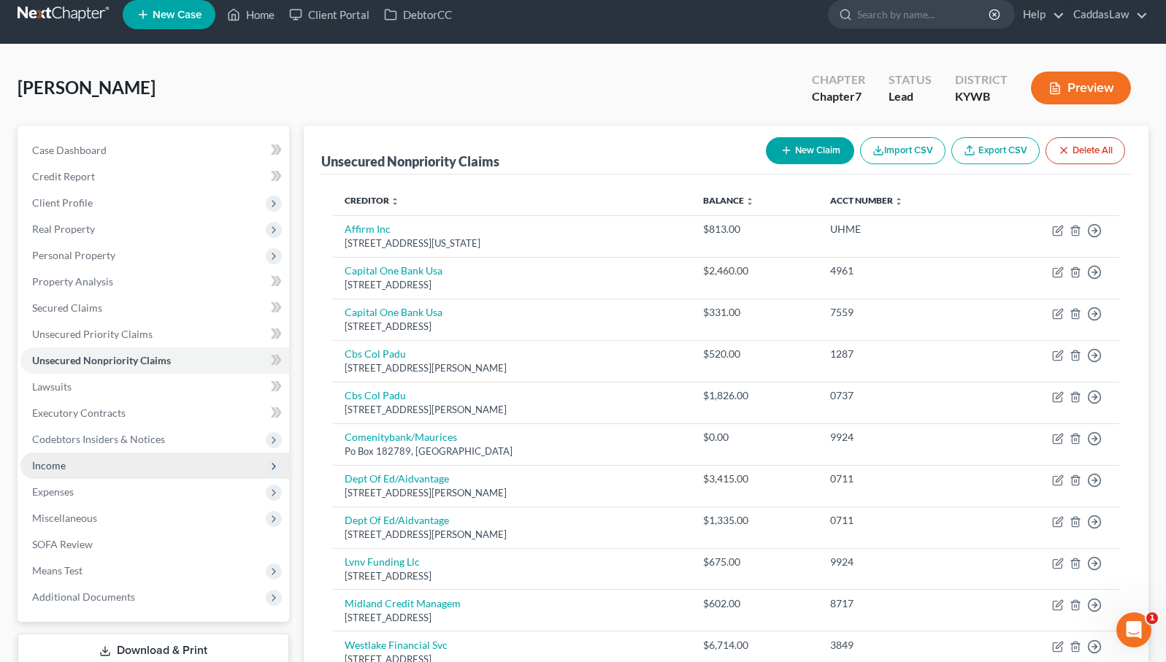
click at [62, 464] on span "Income" at bounding box center [49, 465] width 34 height 12
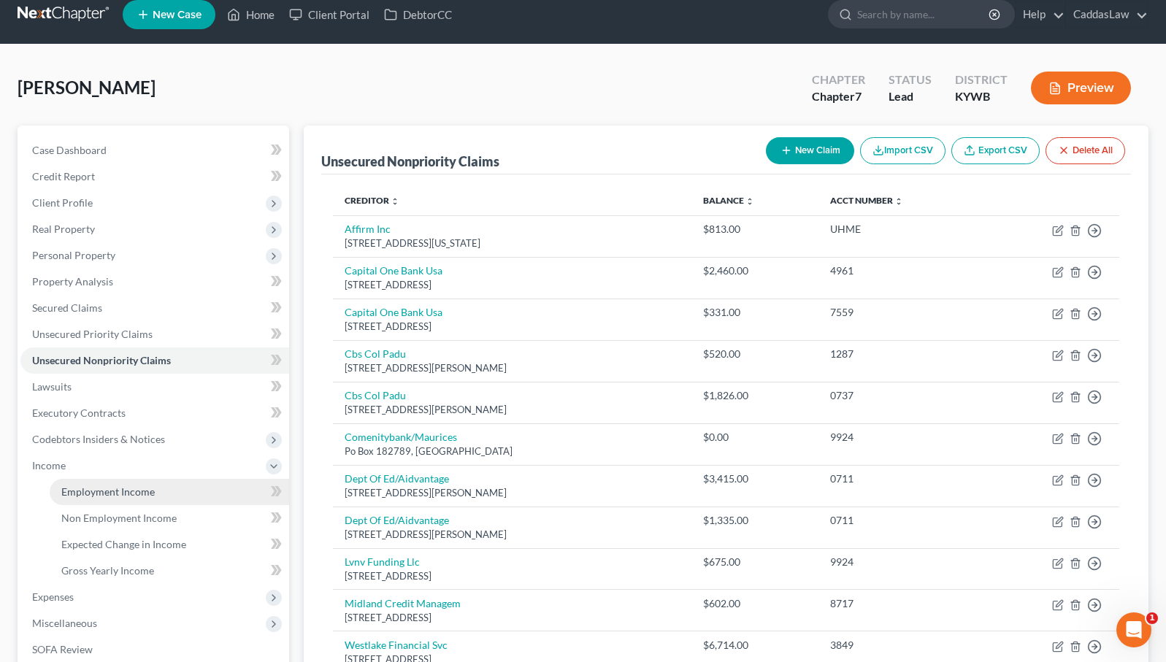
click at [136, 487] on span "Employment Income" at bounding box center [107, 491] width 93 height 12
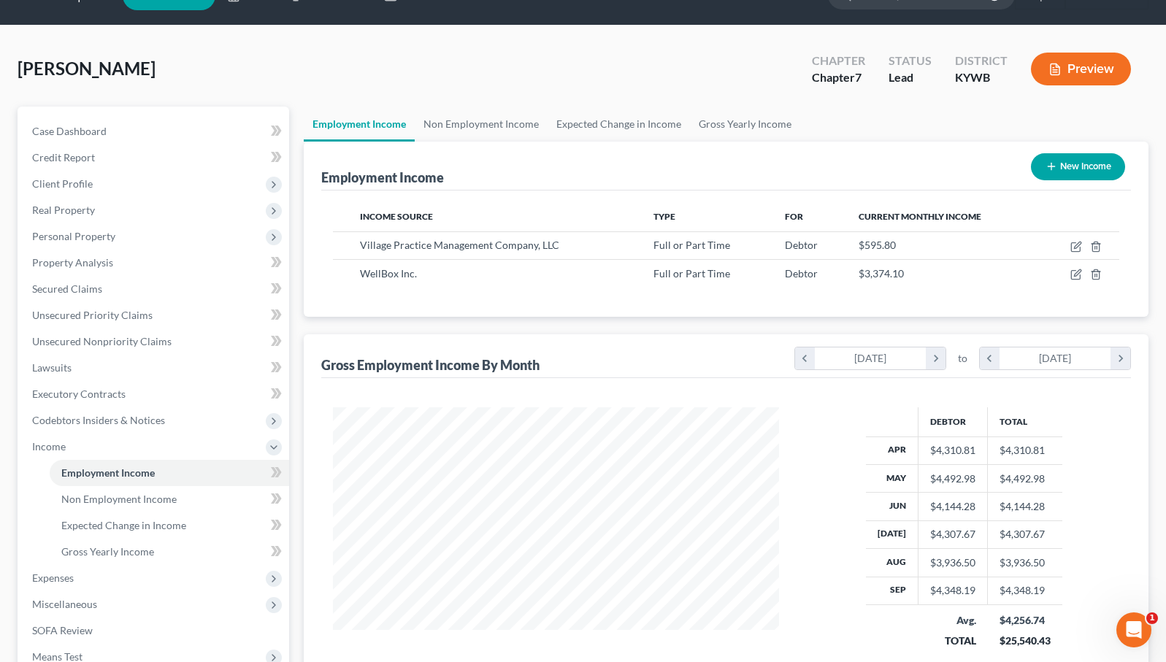
scroll to position [35, 0]
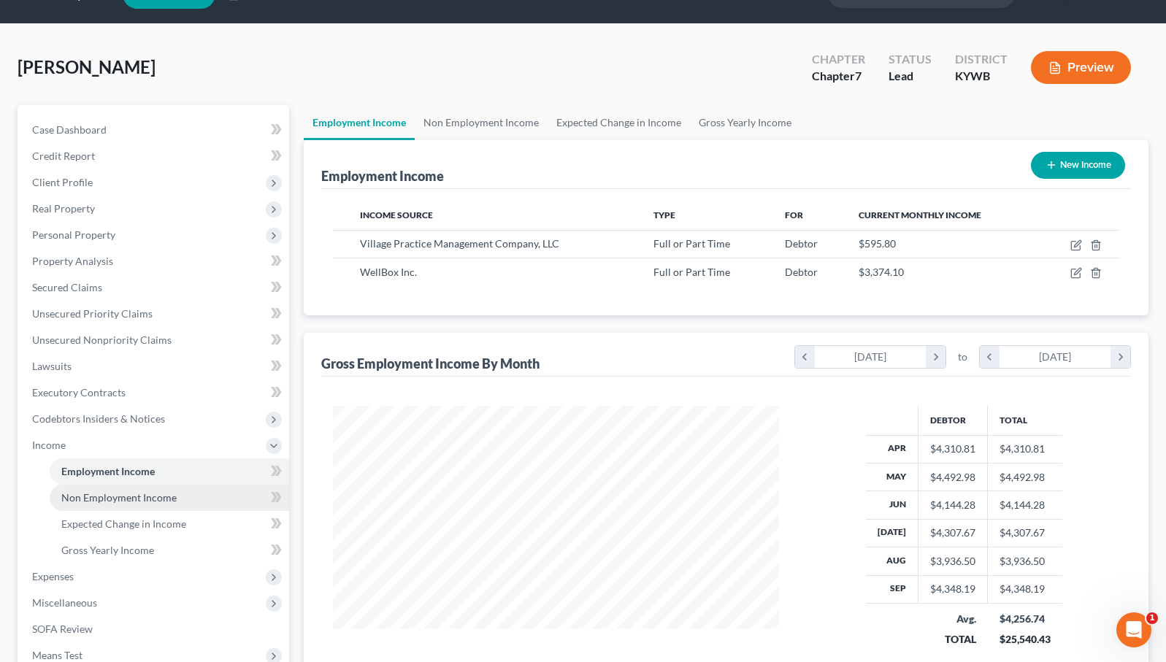
click at [126, 500] on span "Non Employment Income" at bounding box center [118, 497] width 115 height 12
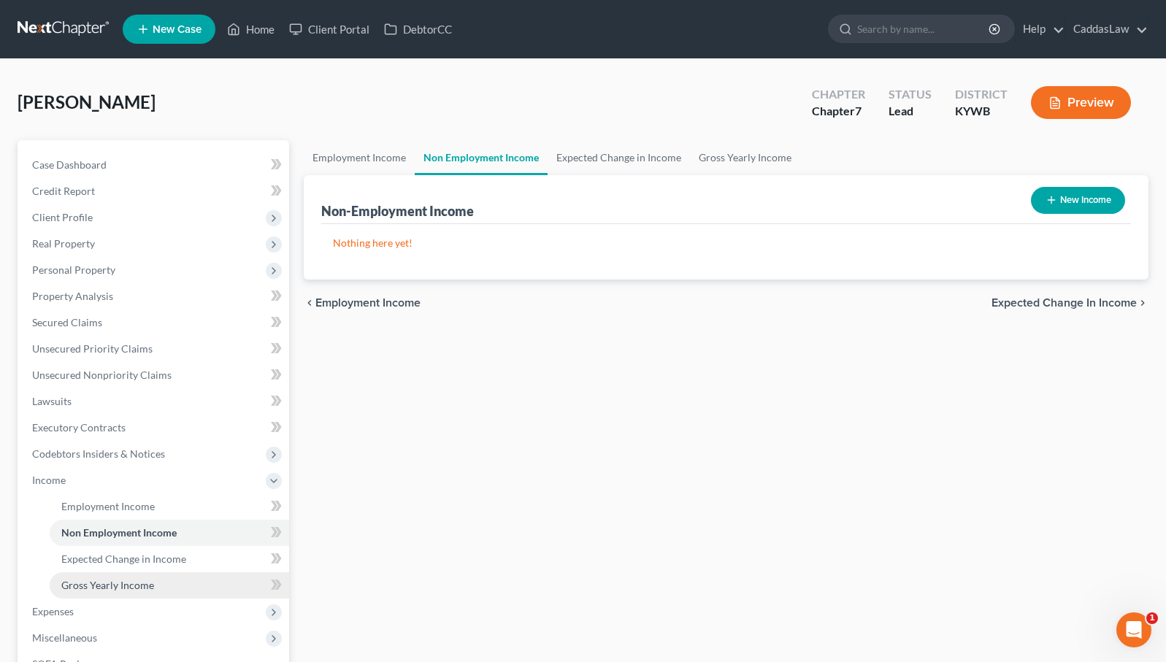
click at [84, 576] on link "Gross Yearly Income" at bounding box center [169, 585] width 239 height 26
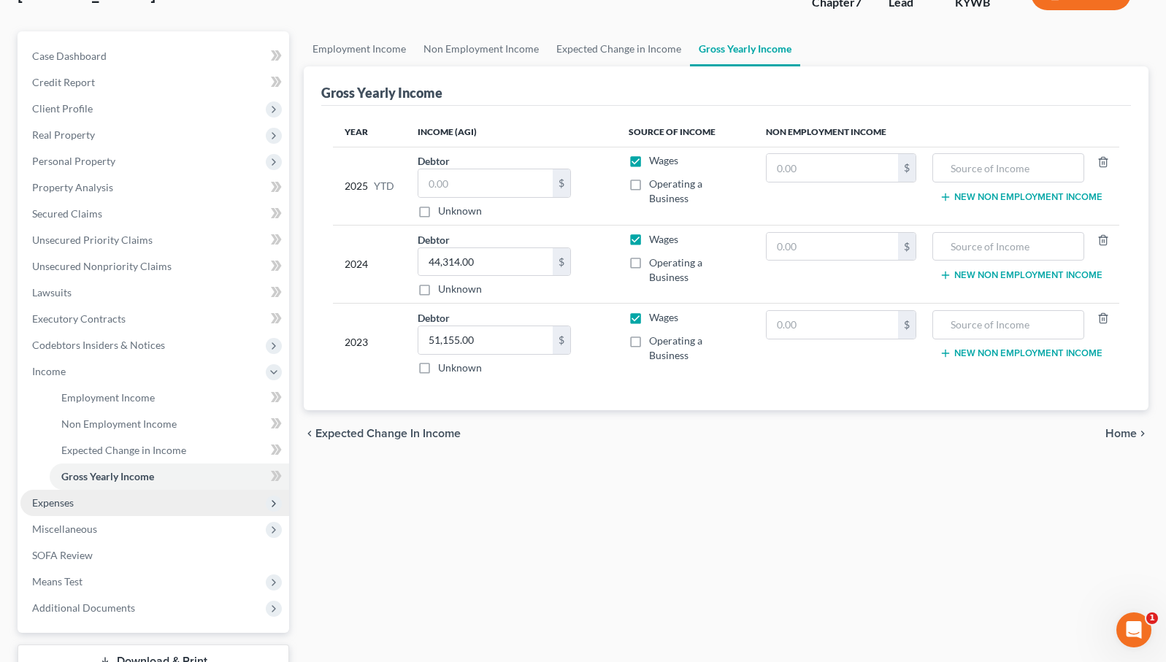
scroll to position [170, 0]
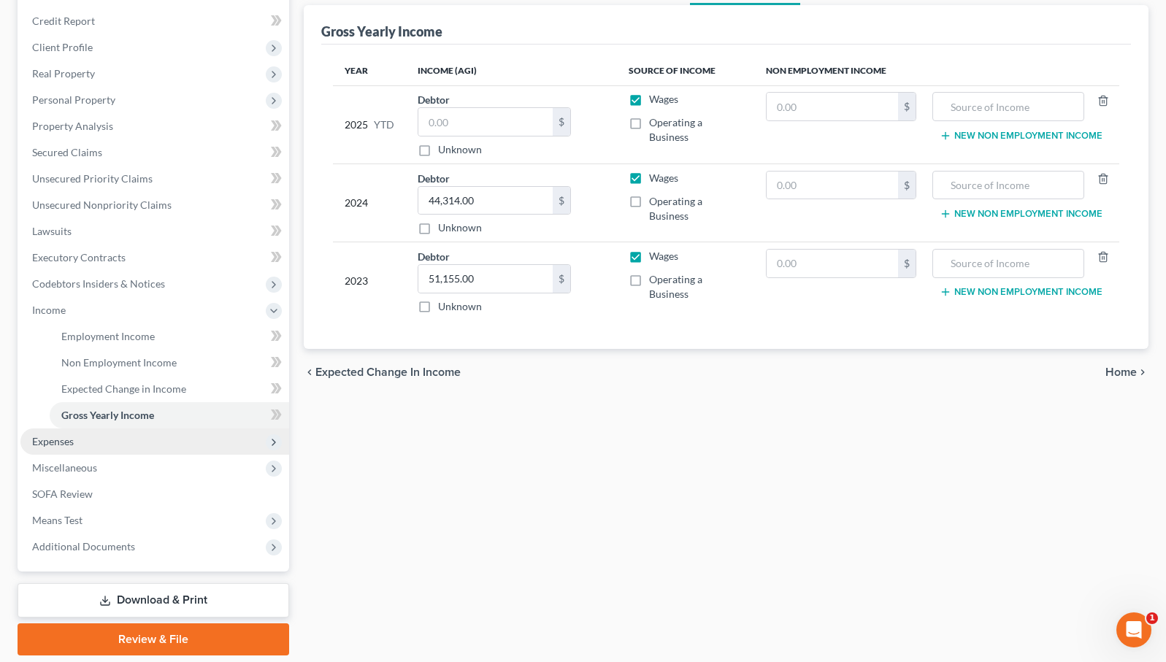
click at [77, 447] on span "Expenses" at bounding box center [154, 441] width 269 height 26
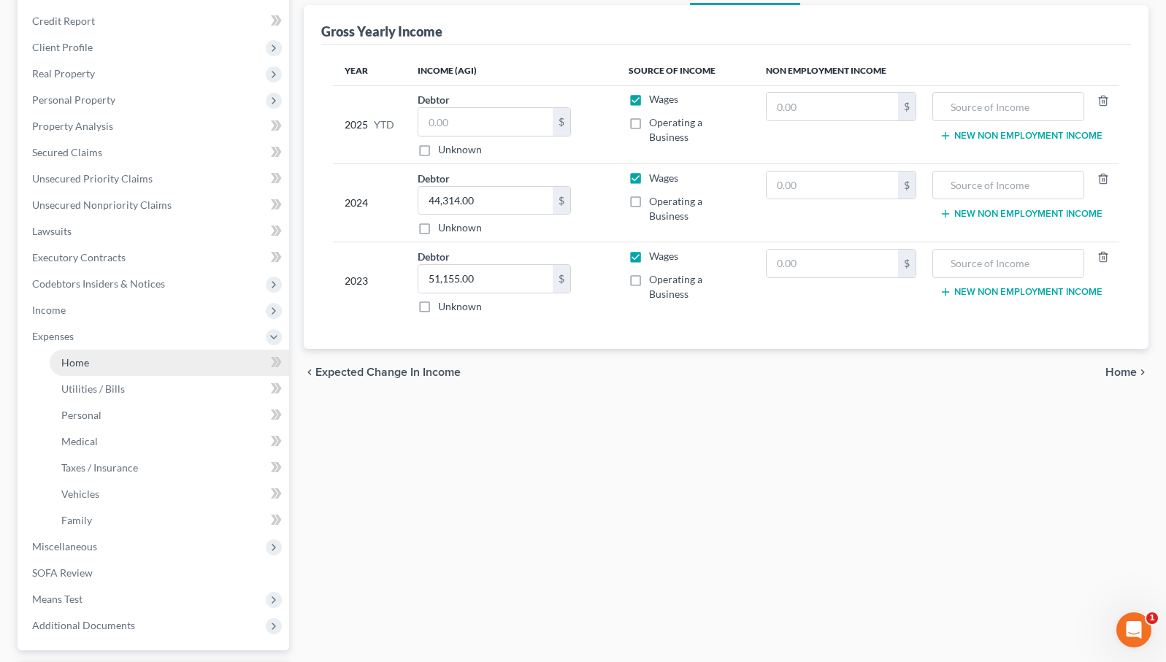
click at [107, 373] on link "Home" at bounding box center [169, 363] width 239 height 26
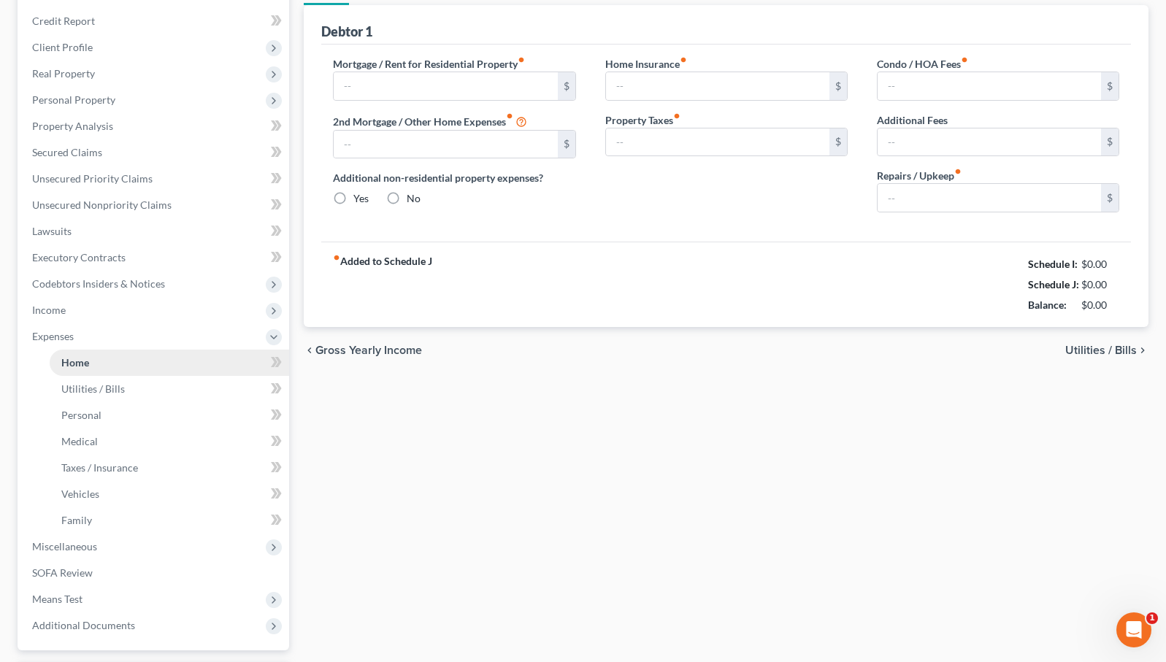
scroll to position [7, 0]
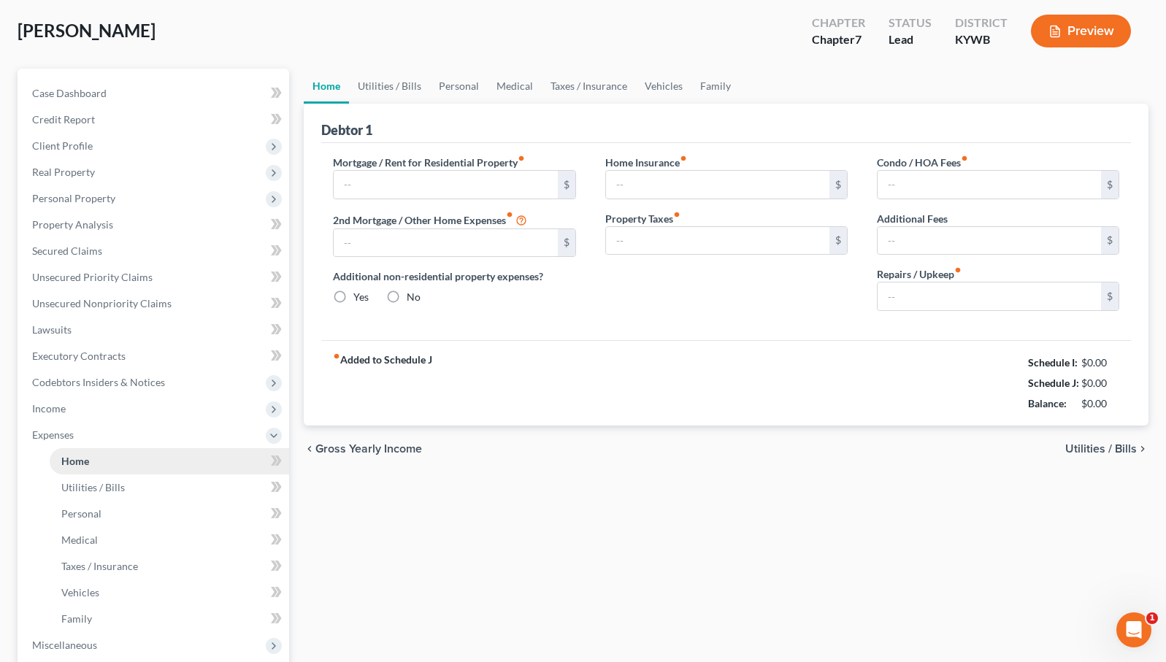
type input "950.00"
type input "0.00"
radio input "true"
type input "0.00"
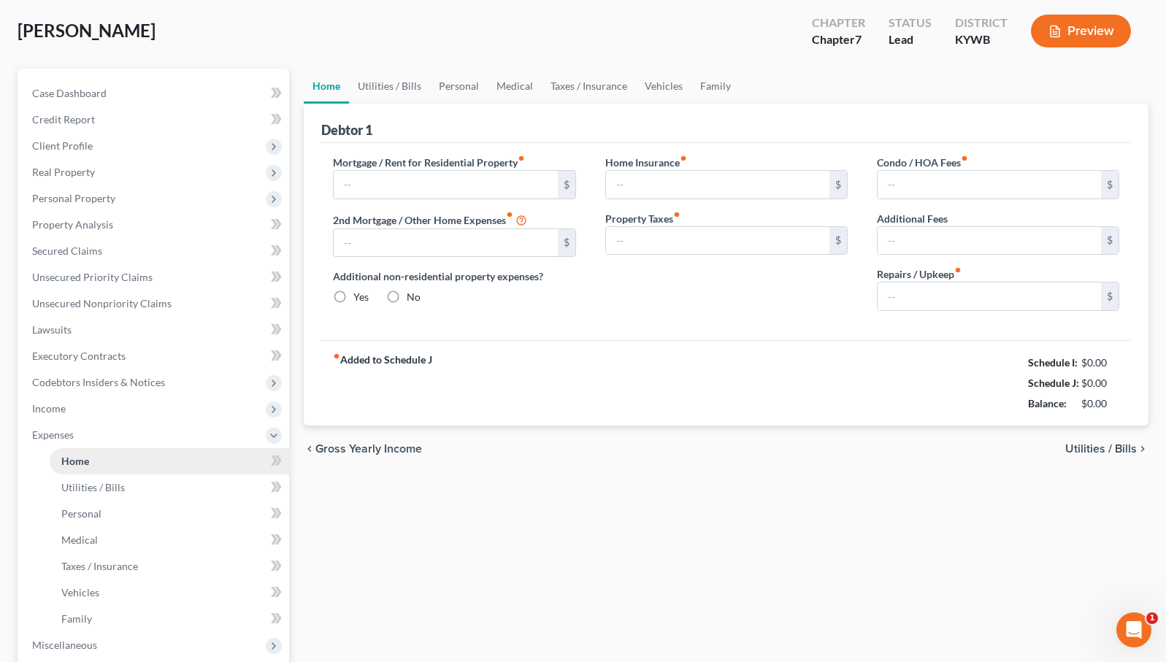
type input "0.00"
type input "100.00"
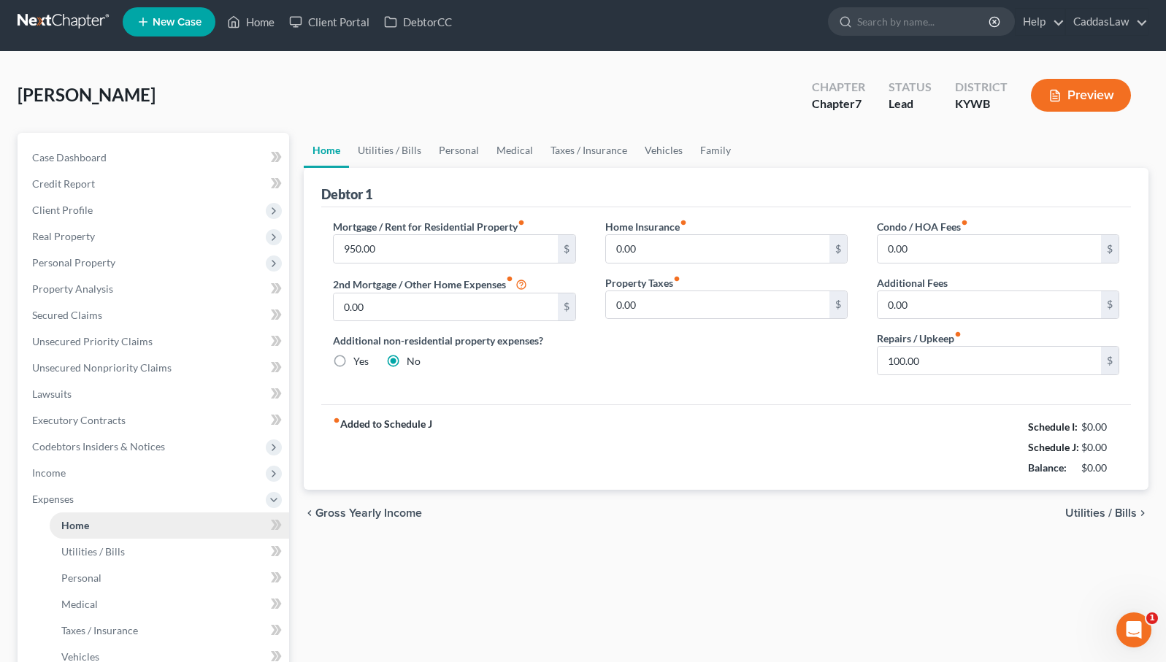
scroll to position [0, 0]
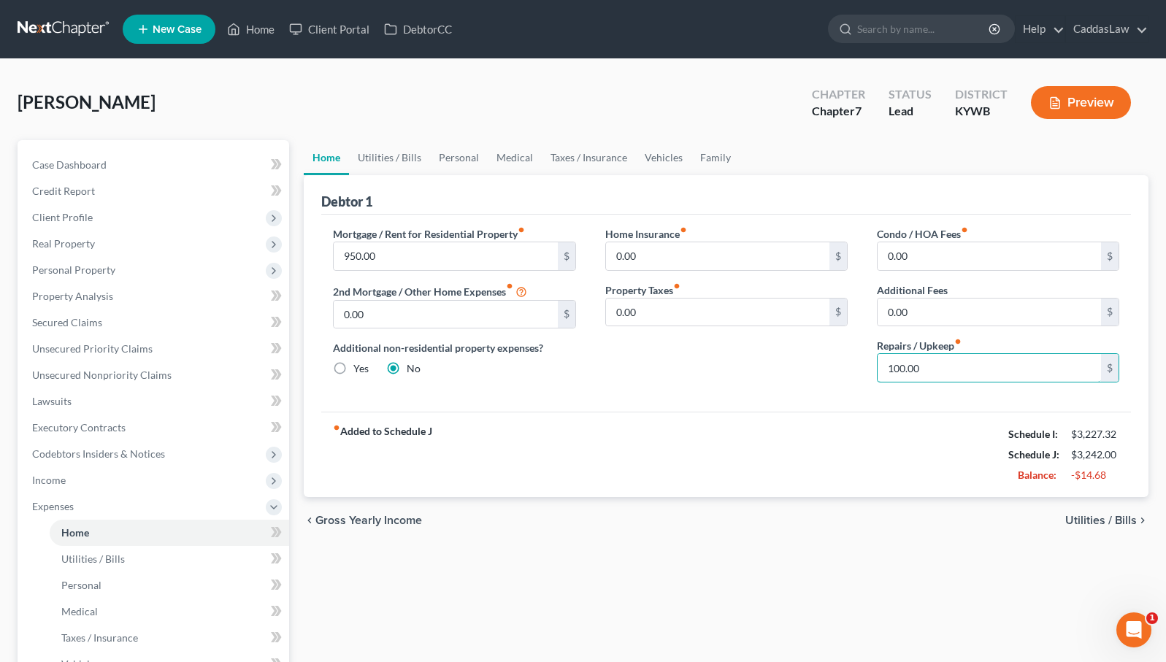
drag, startPoint x: 947, startPoint y: 375, endPoint x: 861, endPoint y: 370, distance: 86.3
click at [862, 370] on div "Condo / HOA Fees fiber_manual_record 0.00 $ Additional Fees 0.00 $ Repairs / Up…" at bounding box center [998, 310] width 272 height 168
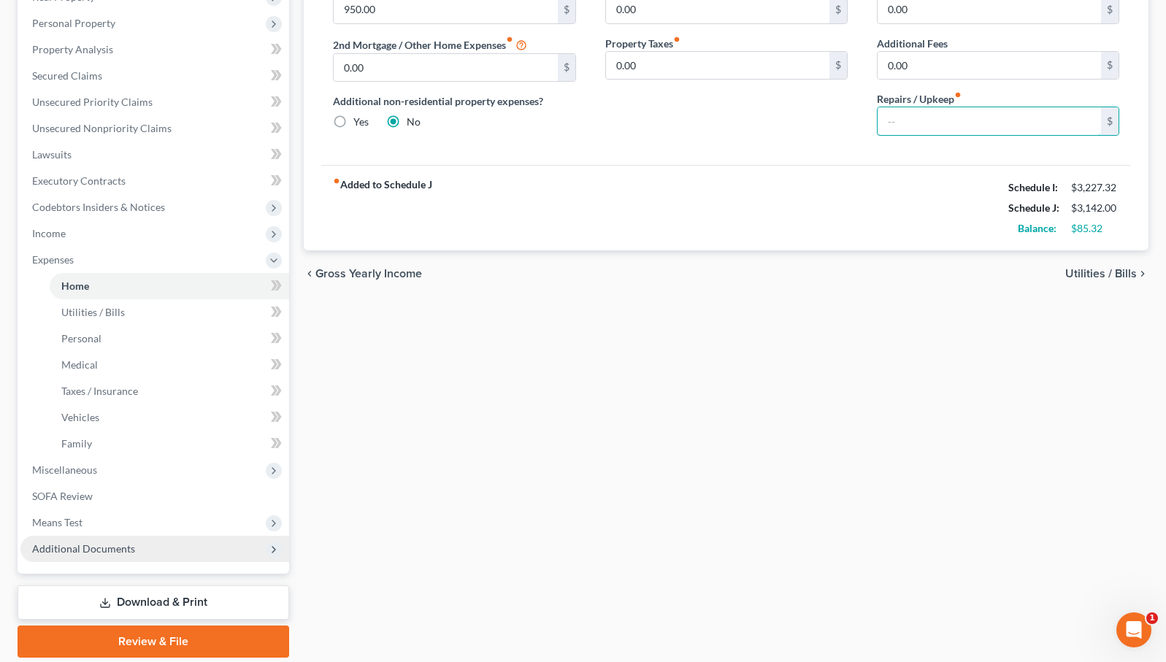
scroll to position [252, 0]
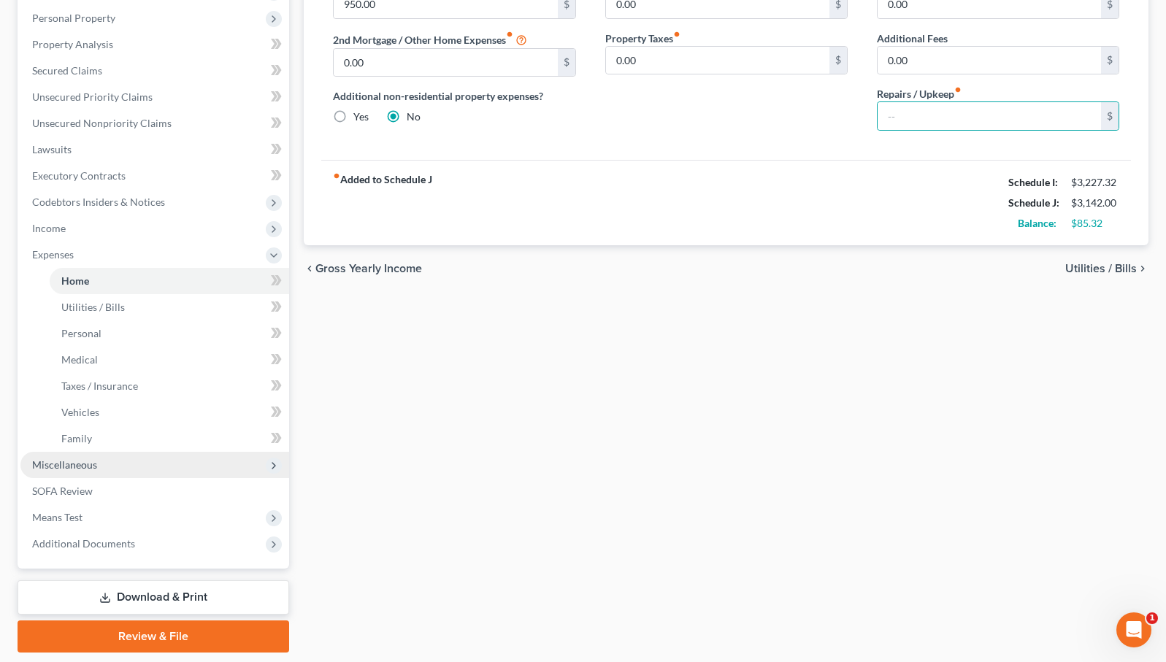
click at [113, 462] on span "Miscellaneous" at bounding box center [154, 465] width 269 height 26
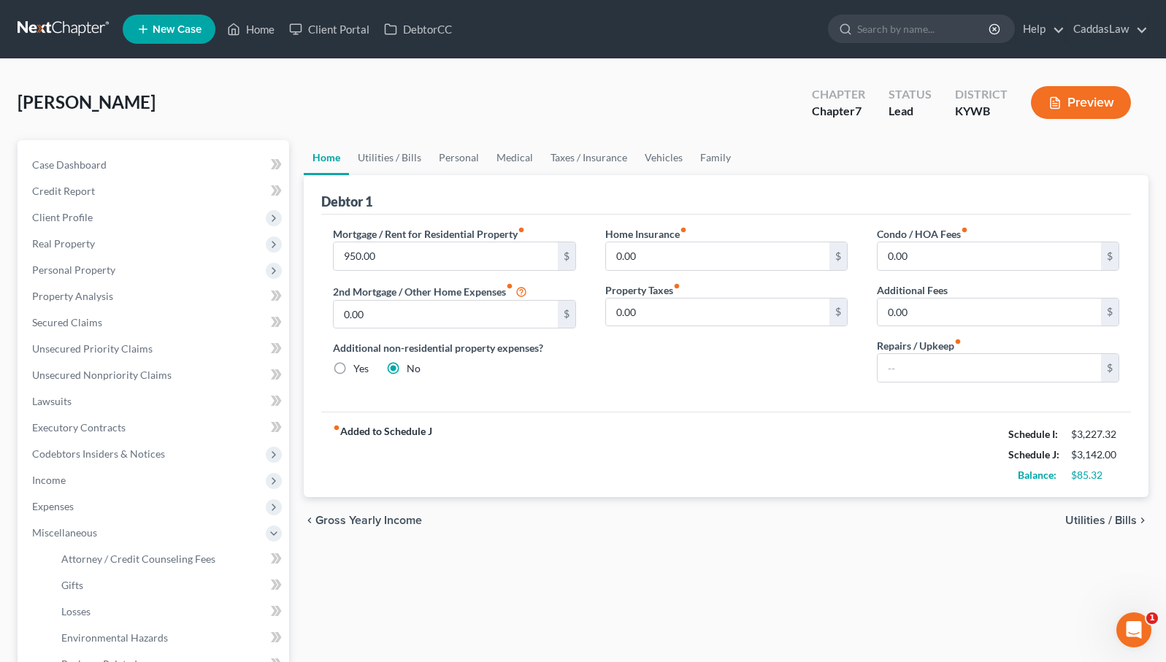
scroll to position [0, 0]
click at [361, 161] on link "Utilities / Bills" at bounding box center [389, 157] width 81 height 35
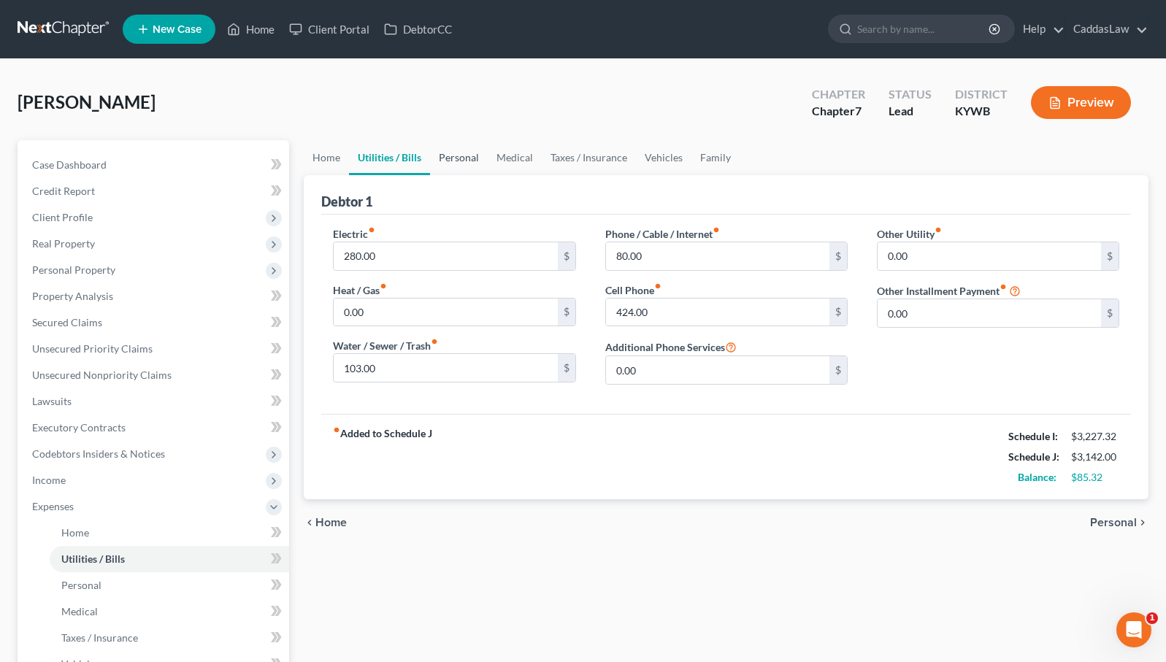
click at [447, 161] on link "Personal" at bounding box center [459, 157] width 58 height 35
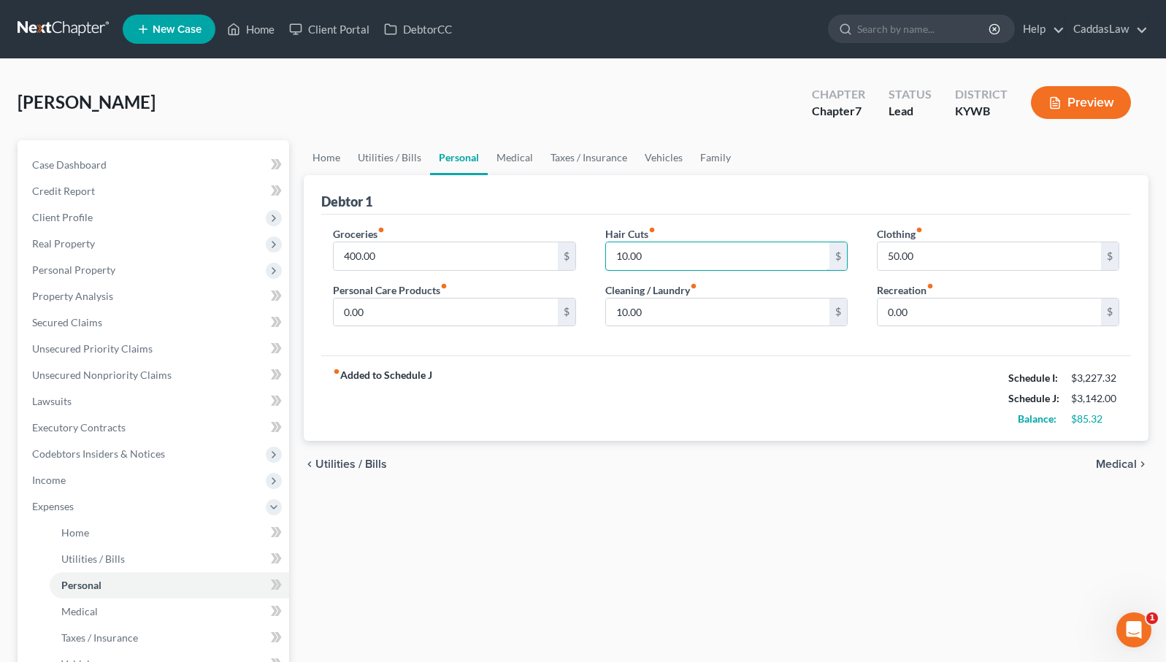
drag, startPoint x: 651, startPoint y: 251, endPoint x: 587, endPoint y: 251, distance: 64.2
click at [587, 251] on div "Groceries fiber_manual_record 400.00 $ Personal Care Products fiber_manual_reco…" at bounding box center [725, 282] width 815 height 112
click at [526, 160] on link "Medical" at bounding box center [515, 157] width 54 height 35
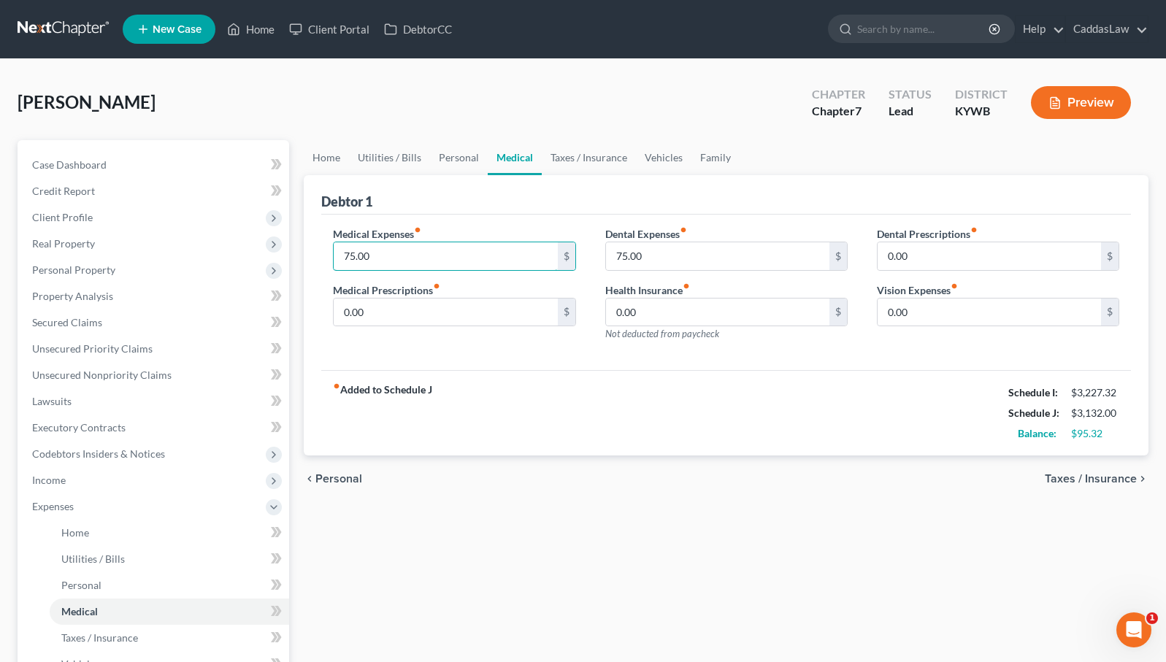
drag, startPoint x: 391, startPoint y: 262, endPoint x: 330, endPoint y: 249, distance: 62.7
click at [329, 249] on div "Medical Expenses fiber_manual_record 75.00 $ Medical Prescriptions fiber_manual…" at bounding box center [454, 289] width 272 height 127
drag, startPoint x: 657, startPoint y: 261, endPoint x: 611, endPoint y: 261, distance: 46.0
click at [611, 261] on input "75.00" at bounding box center [717, 256] width 223 height 28
click at [579, 158] on link "Taxes / Insurance" at bounding box center [589, 157] width 94 height 35
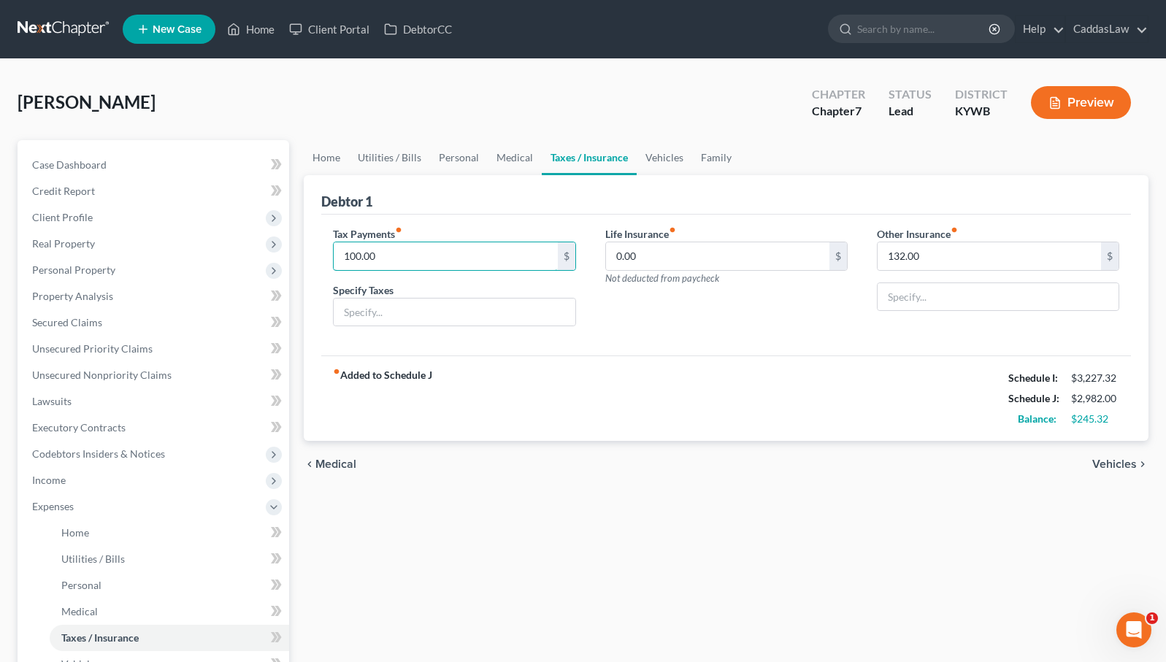
drag, startPoint x: 399, startPoint y: 250, endPoint x: 291, endPoint y: 250, distance: 108.0
click at [290, 250] on div "Petition Navigation Case Dashboard Payments Invoices Payments Payments Credit R…" at bounding box center [582, 522] width 1145 height 764
click at [657, 157] on link "Vehicles" at bounding box center [664, 157] width 55 height 35
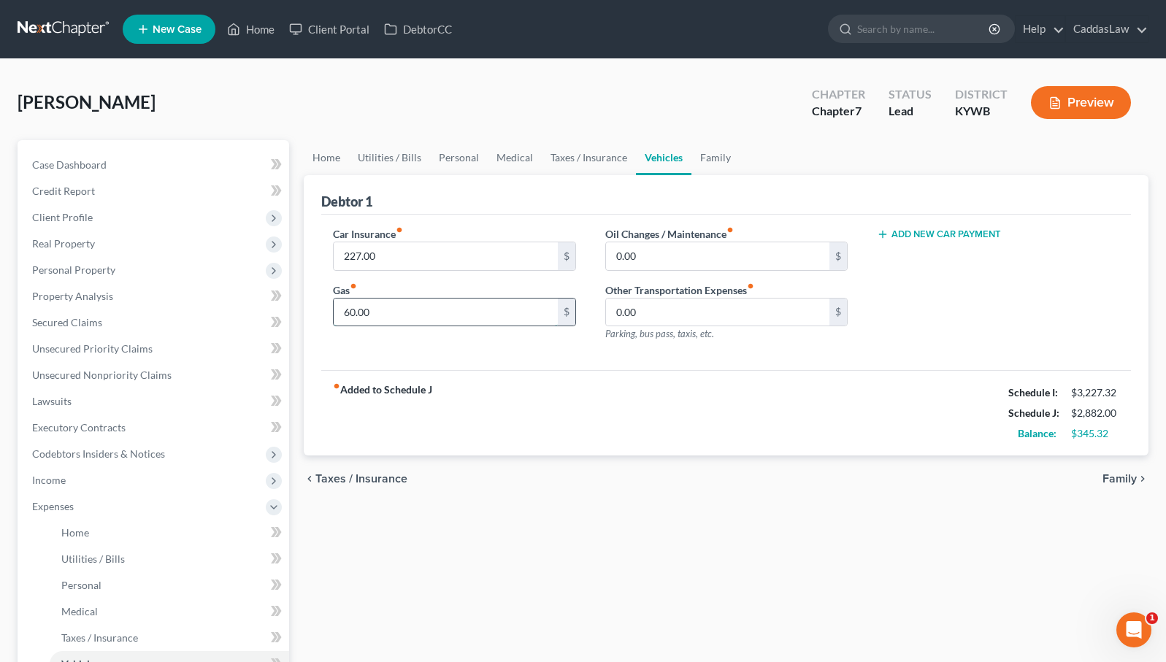
click at [347, 311] on input "60.00" at bounding box center [445, 313] width 223 height 28
type input "260.00"
click at [715, 160] on link "Family" at bounding box center [715, 157] width 48 height 35
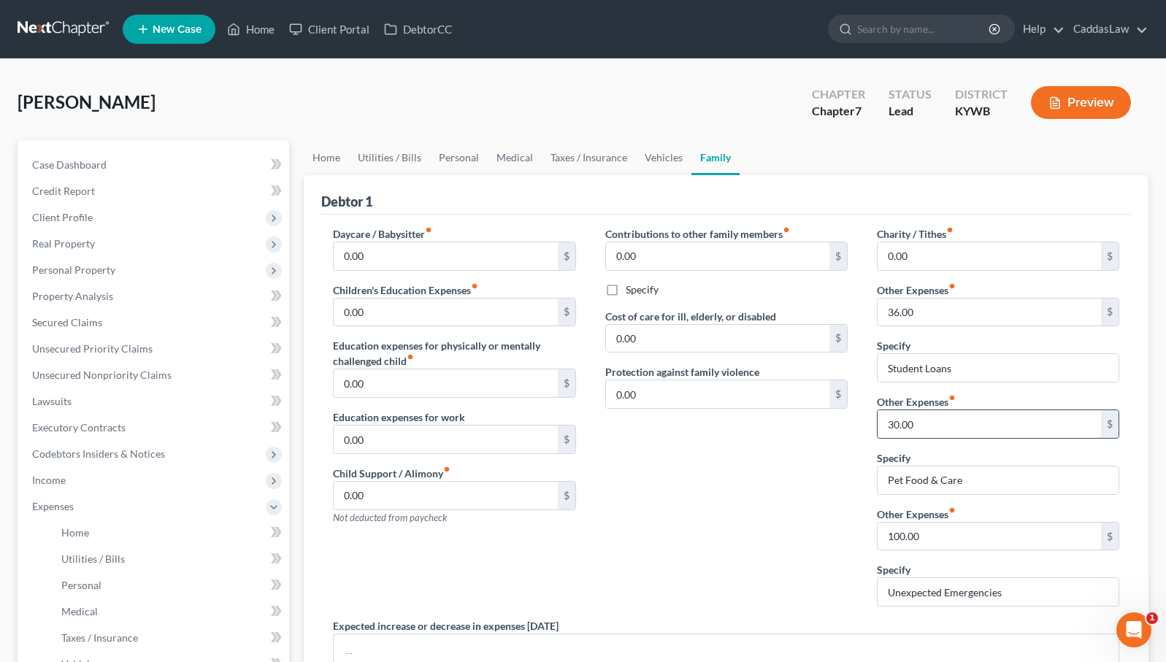
click at [888, 423] on input "30.00" at bounding box center [988, 424] width 223 height 28
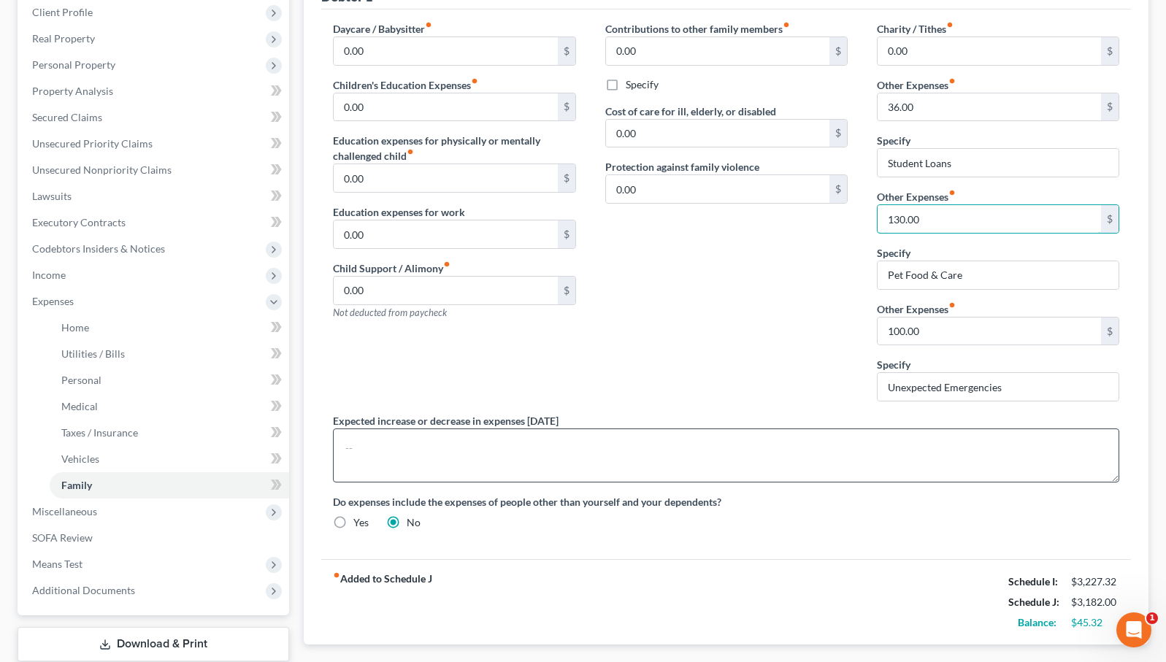
scroll to position [205, 0]
type input "130.00"
drag, startPoint x: 1020, startPoint y: 388, endPoint x: 848, endPoint y: 385, distance: 171.5
click at [848, 385] on div "Daycare / Babysitter fiber_manual_record 0.00 $ Children's Education Expenses f…" at bounding box center [725, 281] width 815 height 520
drag, startPoint x: 966, startPoint y: 323, endPoint x: 1001, endPoint y: 334, distance: 36.7
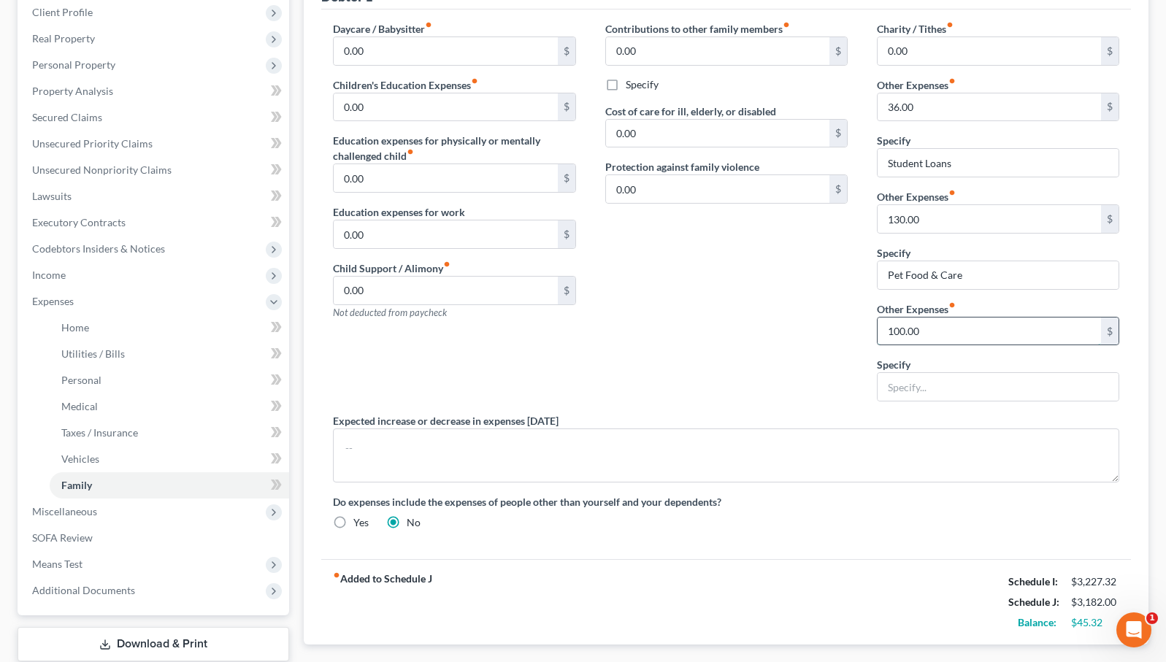
click at [1001, 335] on input "100.00" at bounding box center [988, 332] width 223 height 28
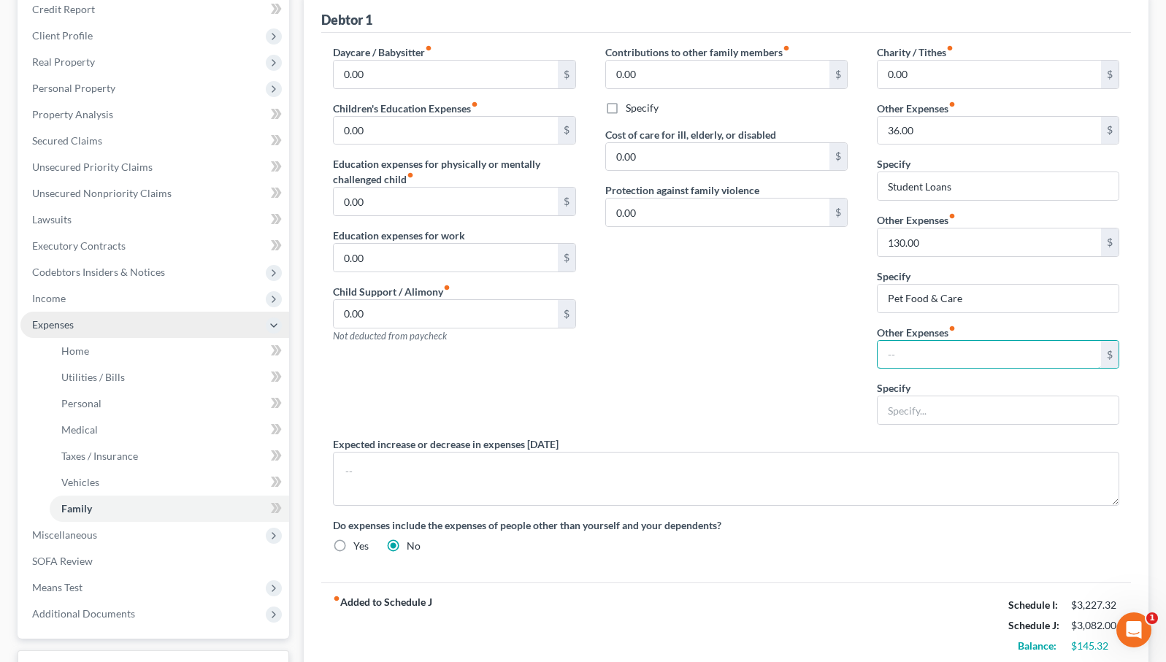
scroll to position [212, 0]
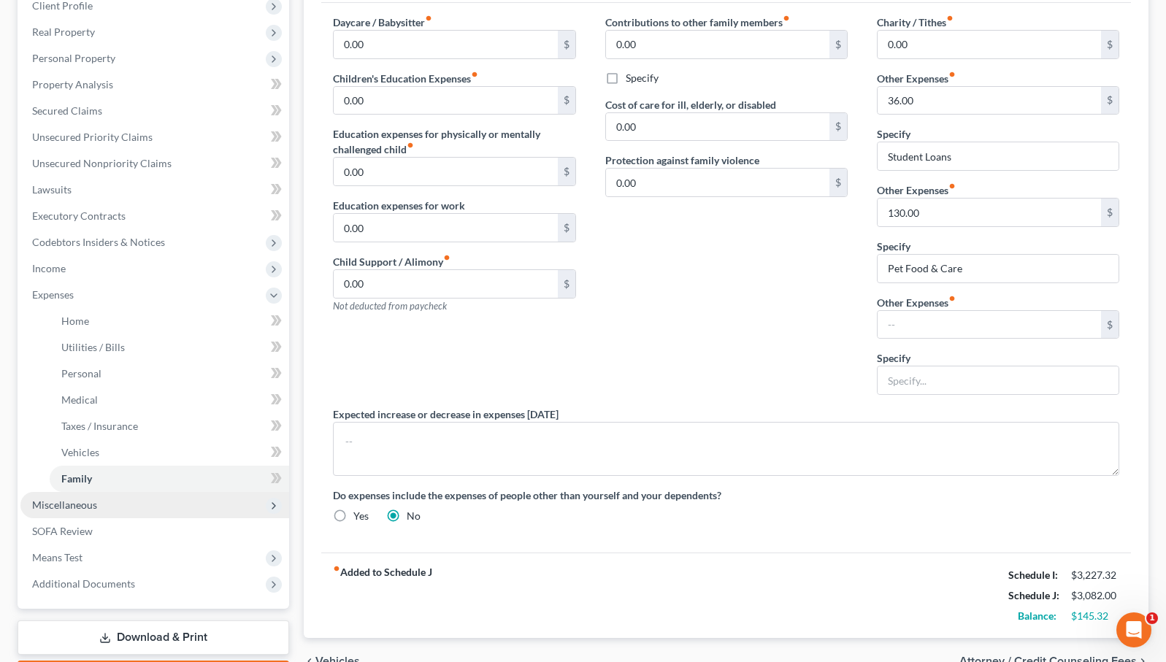
click at [123, 509] on span "Miscellaneous" at bounding box center [154, 505] width 269 height 26
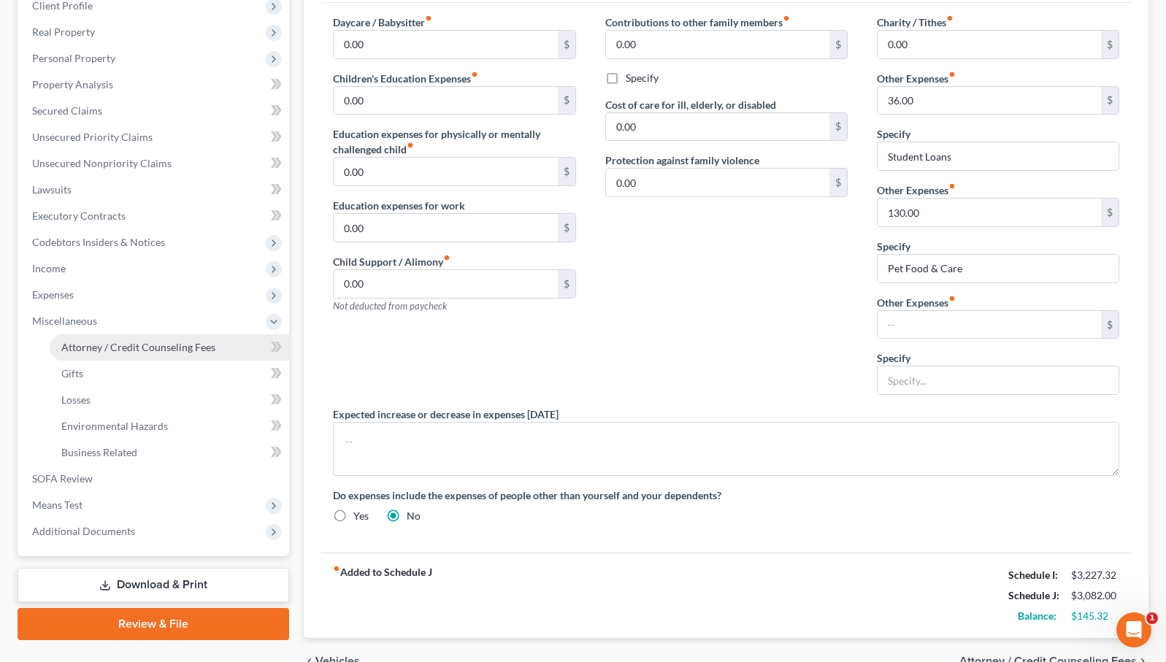
click at [176, 341] on span "Attorney / Credit Counseling Fees" at bounding box center [138, 347] width 154 height 12
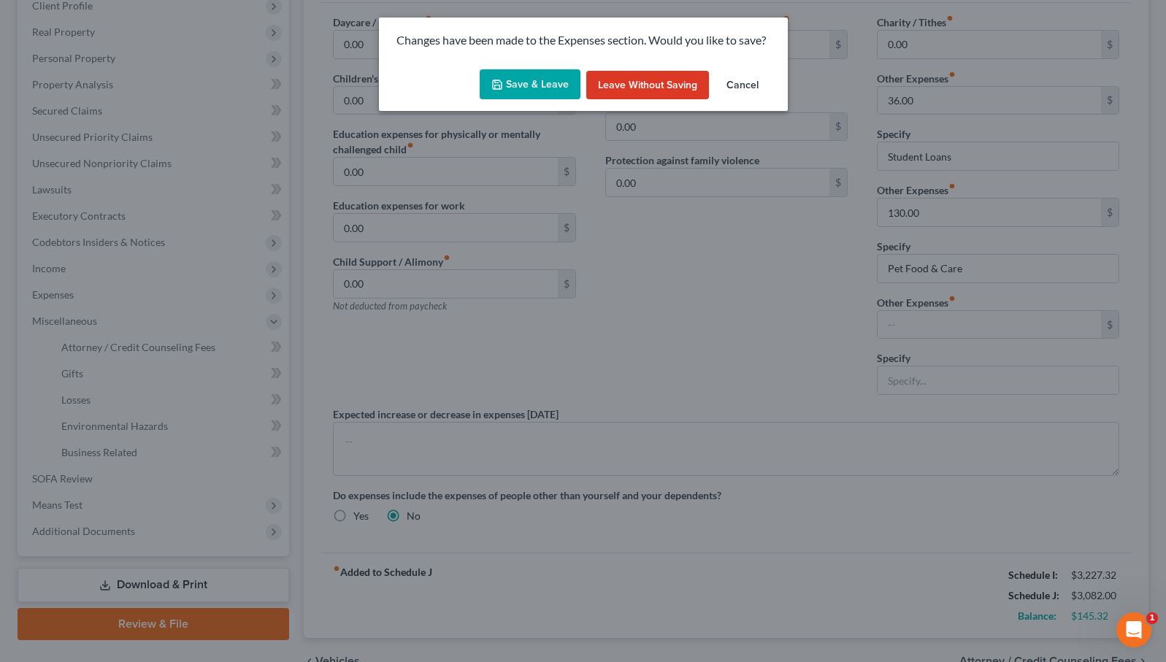
click at [533, 85] on button "Save & Leave" at bounding box center [530, 84] width 101 height 31
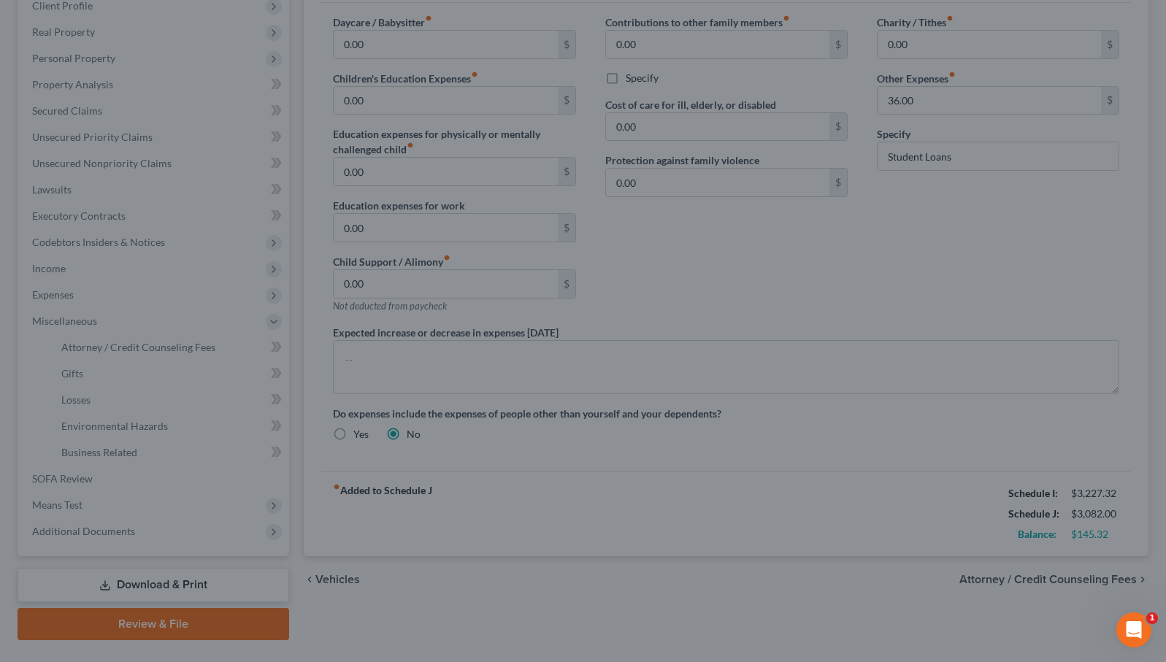
select select "1"
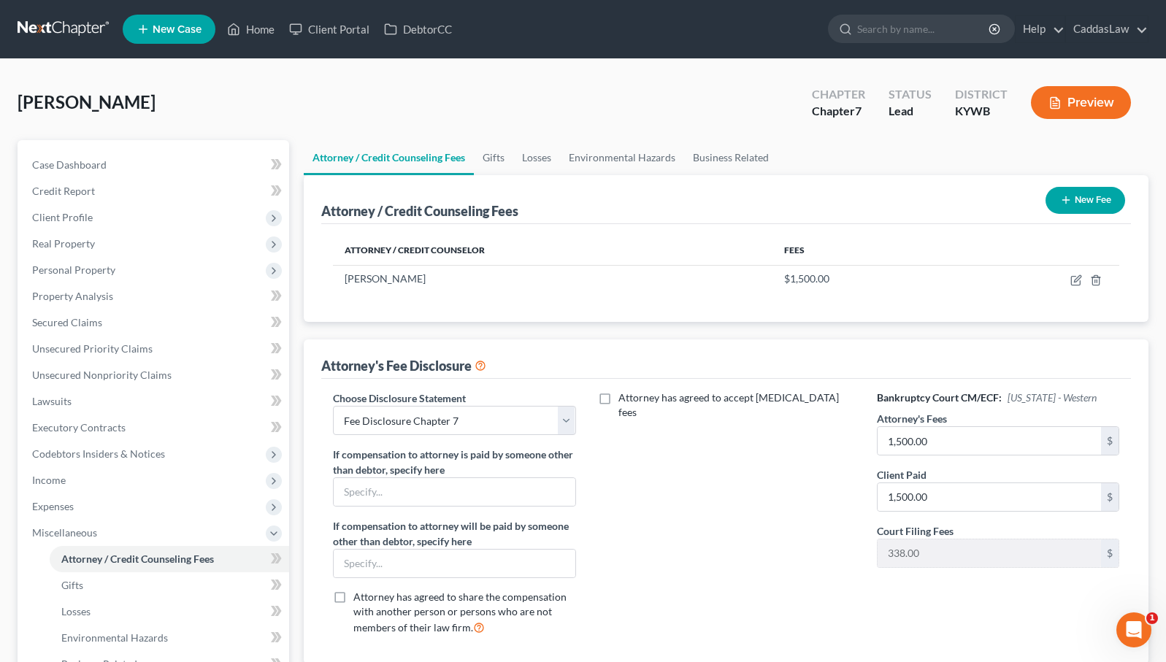
click at [1080, 187] on button "New Fee" at bounding box center [1085, 200] width 80 height 27
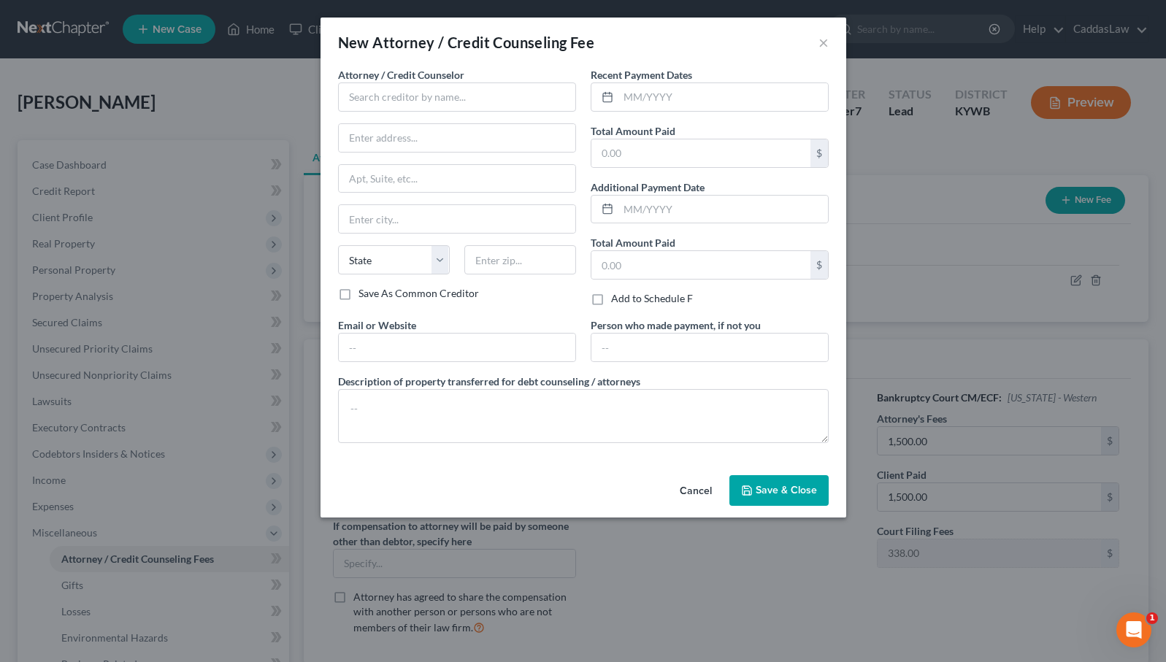
click at [706, 486] on button "Cancel" at bounding box center [695, 491] width 55 height 29
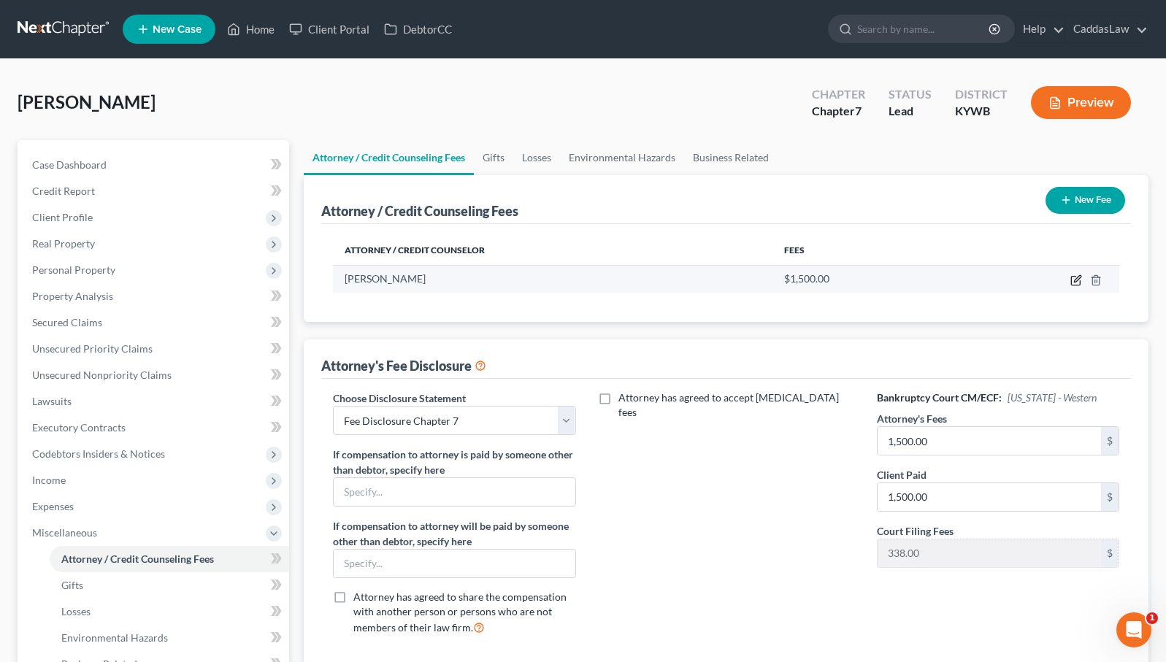
click at [1077, 281] on icon "button" at bounding box center [1076, 280] width 12 height 12
select select "18"
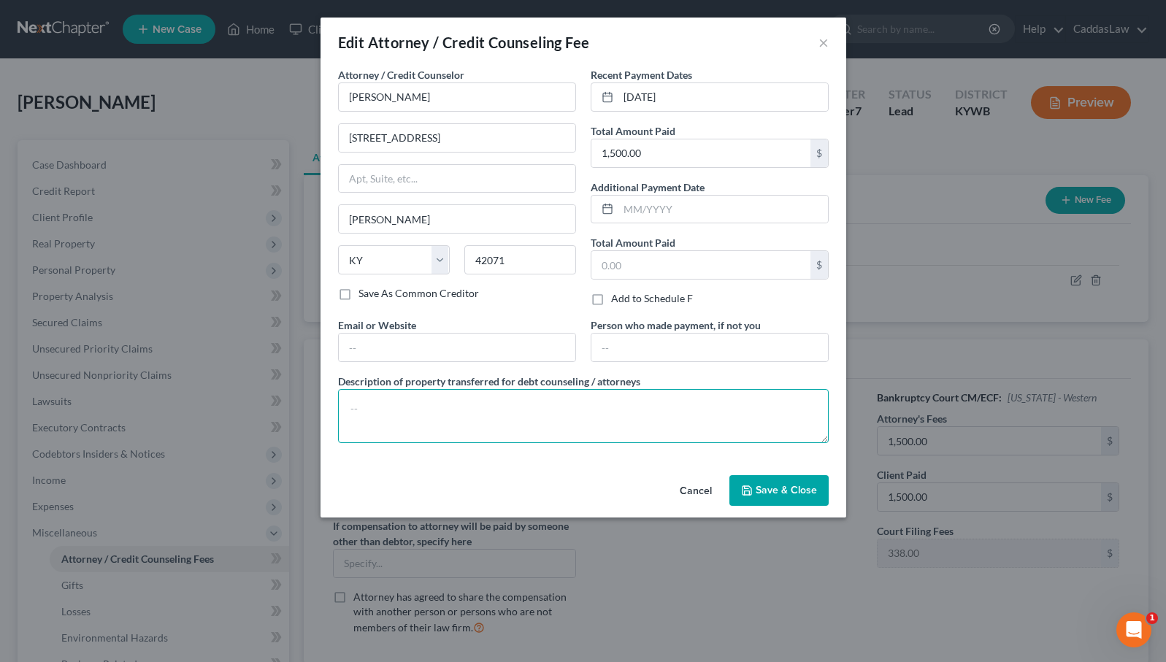
click at [466, 424] on textarea at bounding box center [583, 416] width 491 height 54
type textarea "Chapter 7 prep fees"
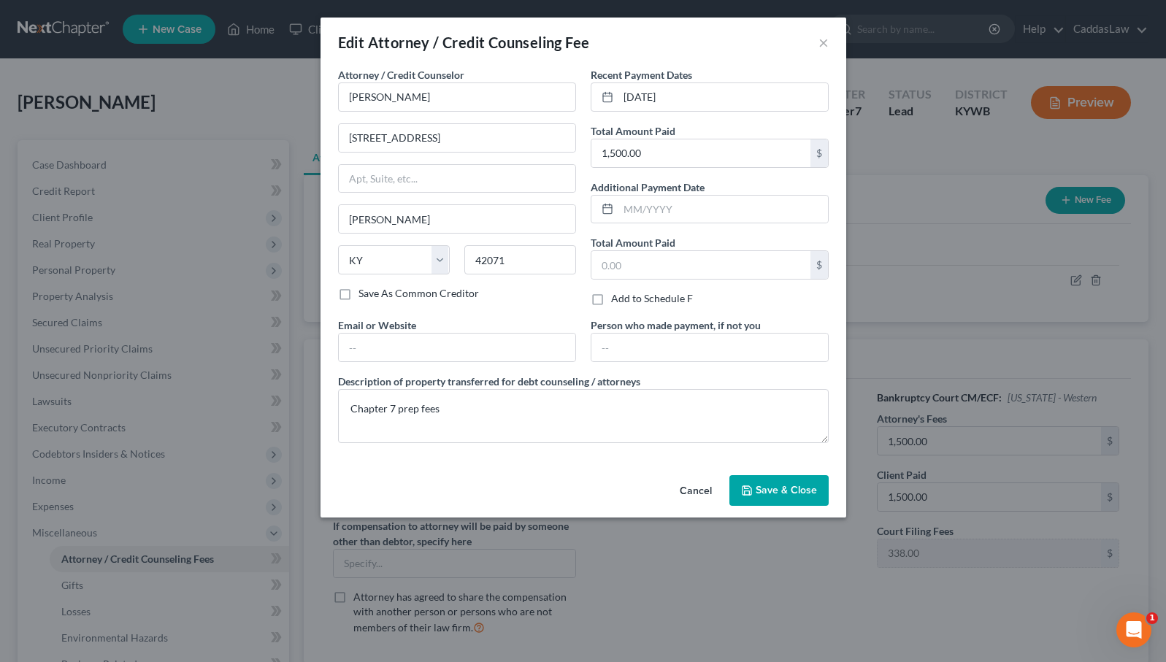
click at [802, 495] on span "Save & Close" at bounding box center [785, 490] width 61 height 12
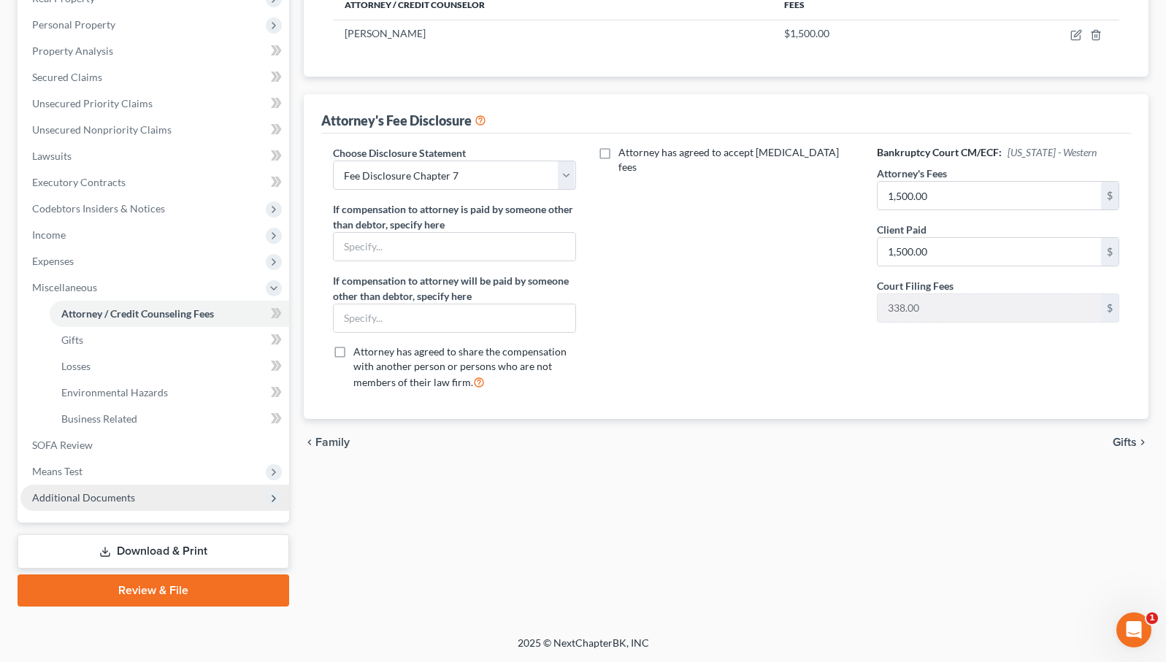
scroll to position [245, 0]
click at [127, 490] on span "Additional Documents" at bounding box center [154, 498] width 269 height 26
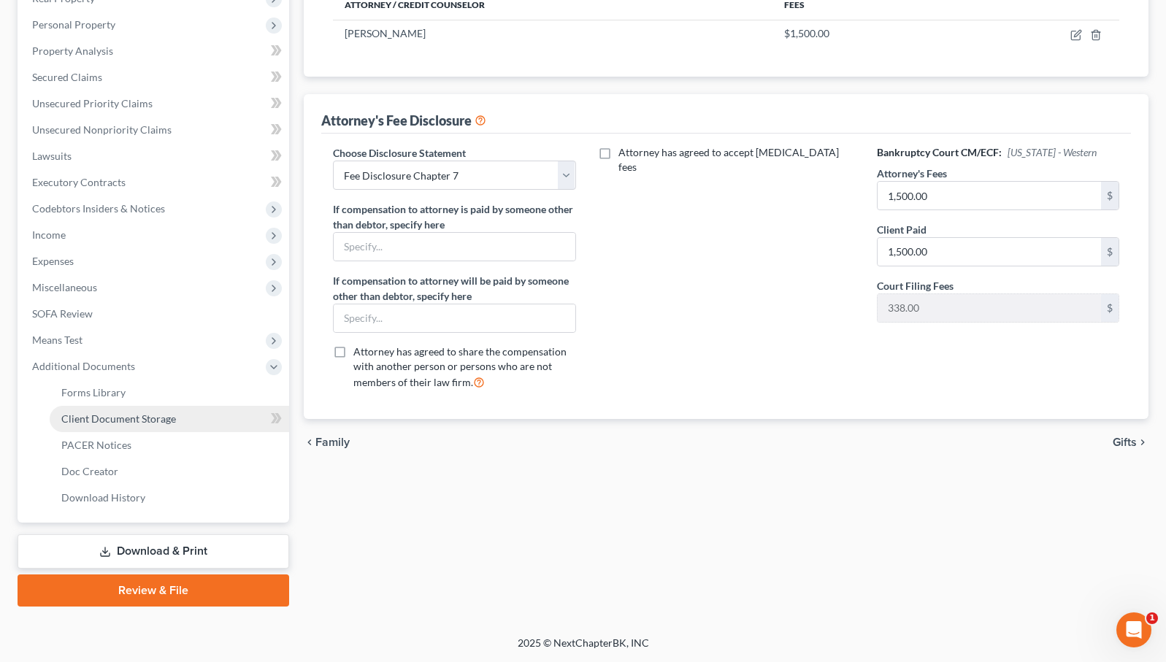
click at [172, 426] on link "Client Document Storage" at bounding box center [169, 419] width 239 height 26
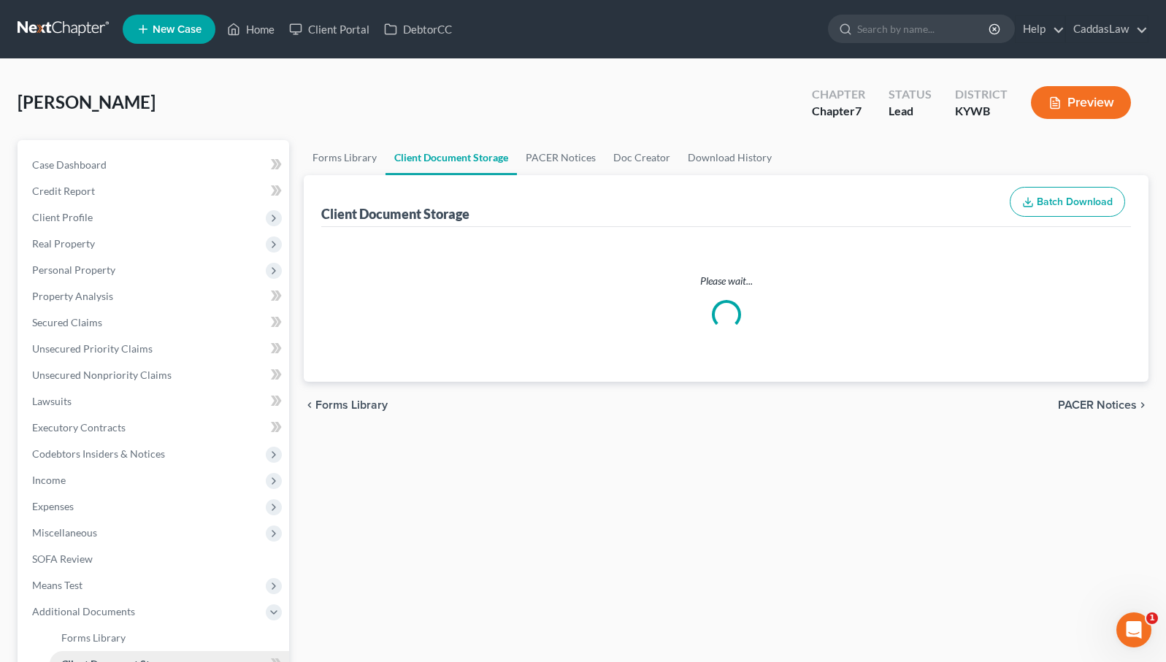
select select "7"
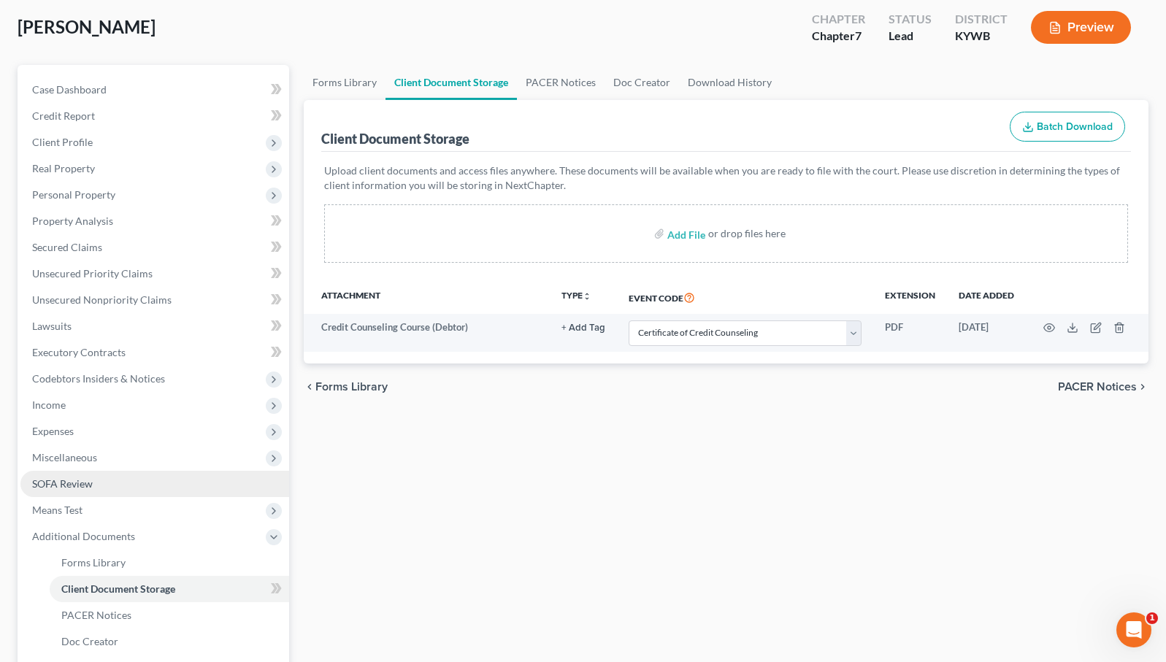
scroll to position [79, 0]
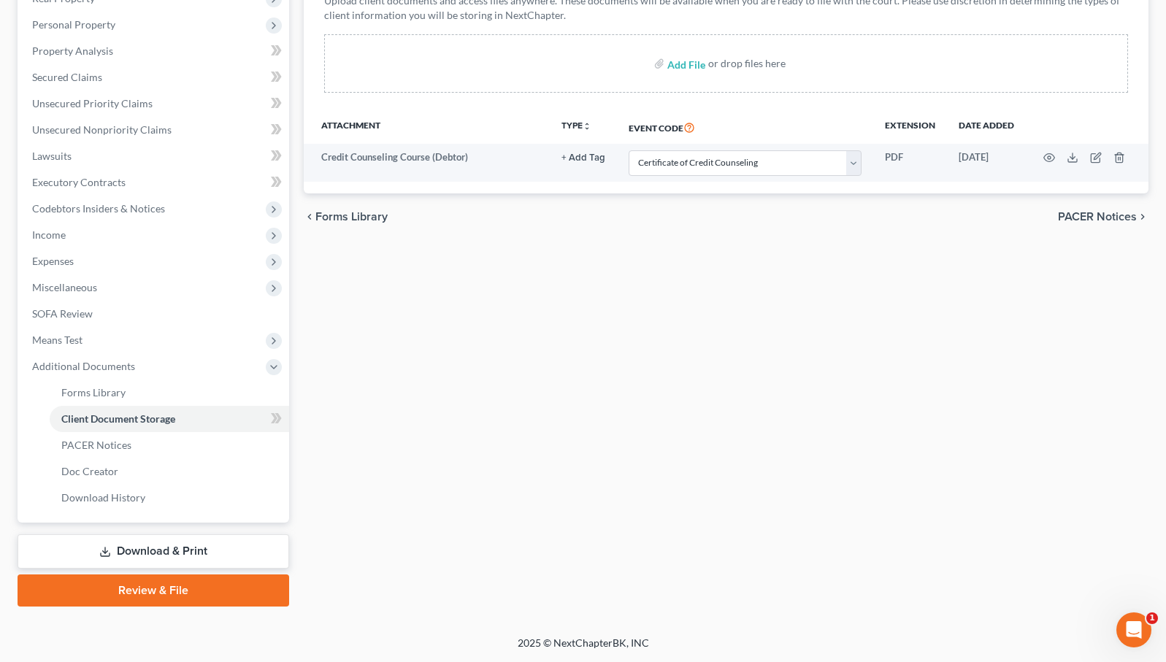
click at [146, 596] on link "Review & File" at bounding box center [154, 590] width 272 height 32
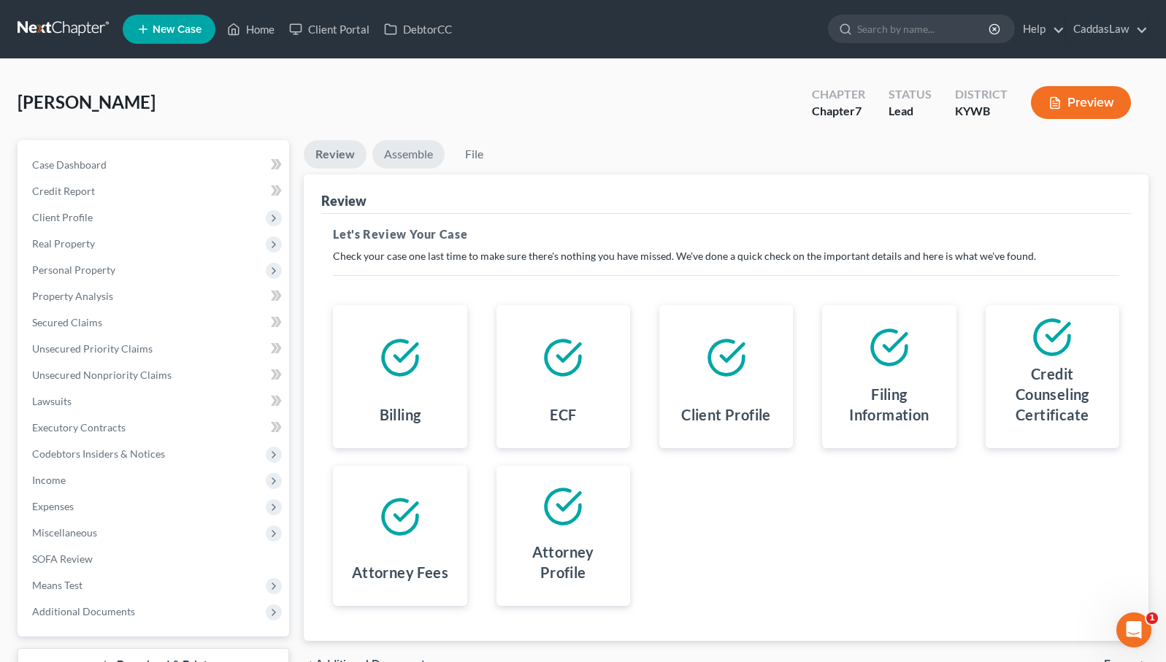
click at [404, 157] on link "Assemble" at bounding box center [408, 154] width 72 height 28
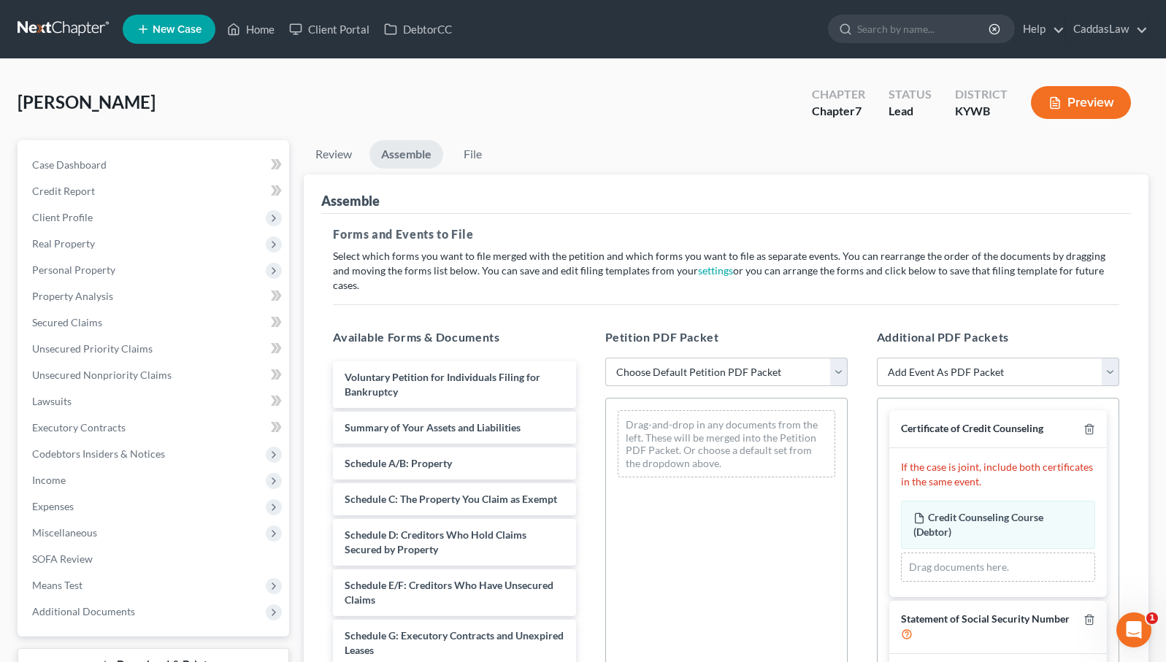
select select "2"
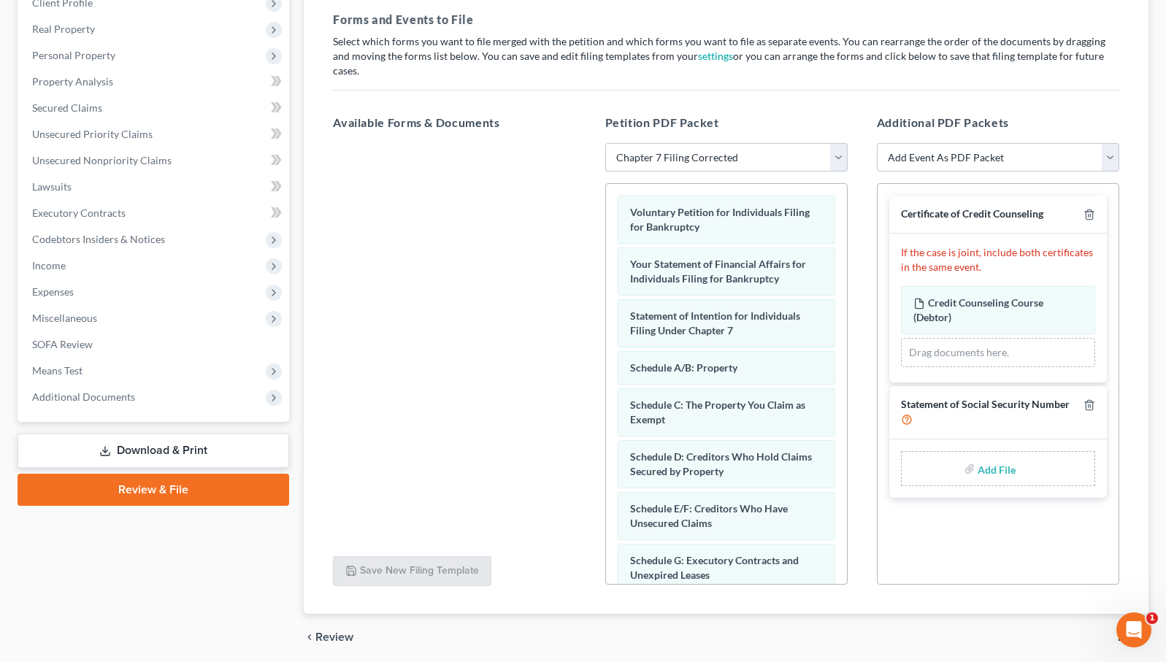
scroll to position [228, 0]
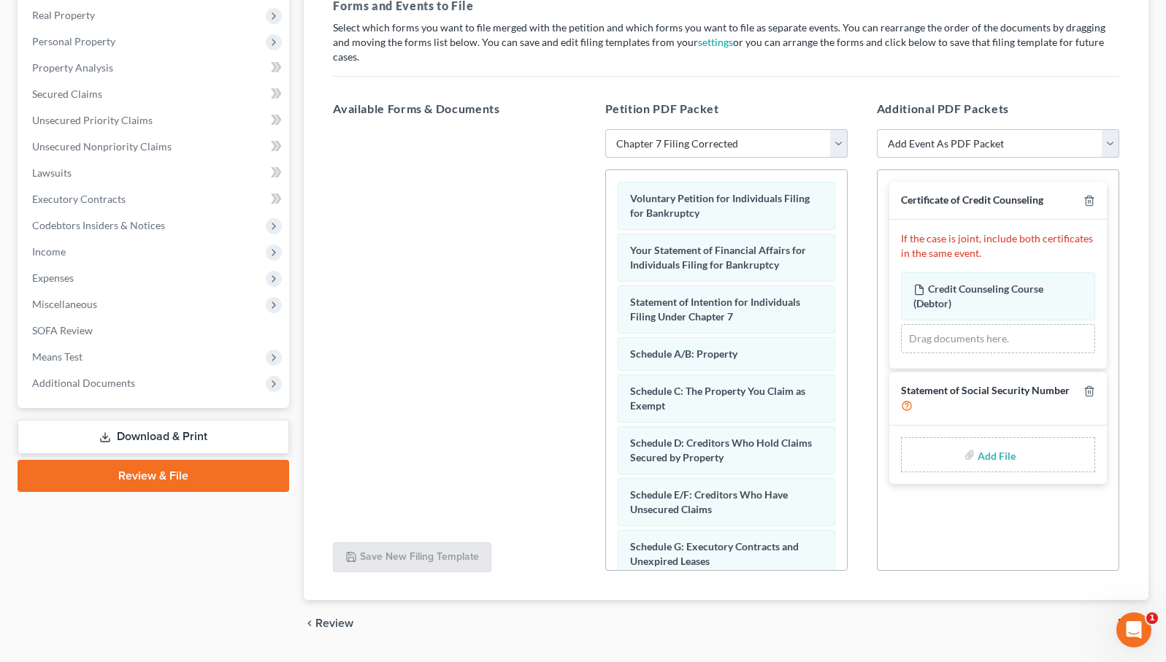
click at [994, 442] on input "file" at bounding box center [994, 455] width 35 height 26
type input "C:\fakepath\form_b121-90.pdf"
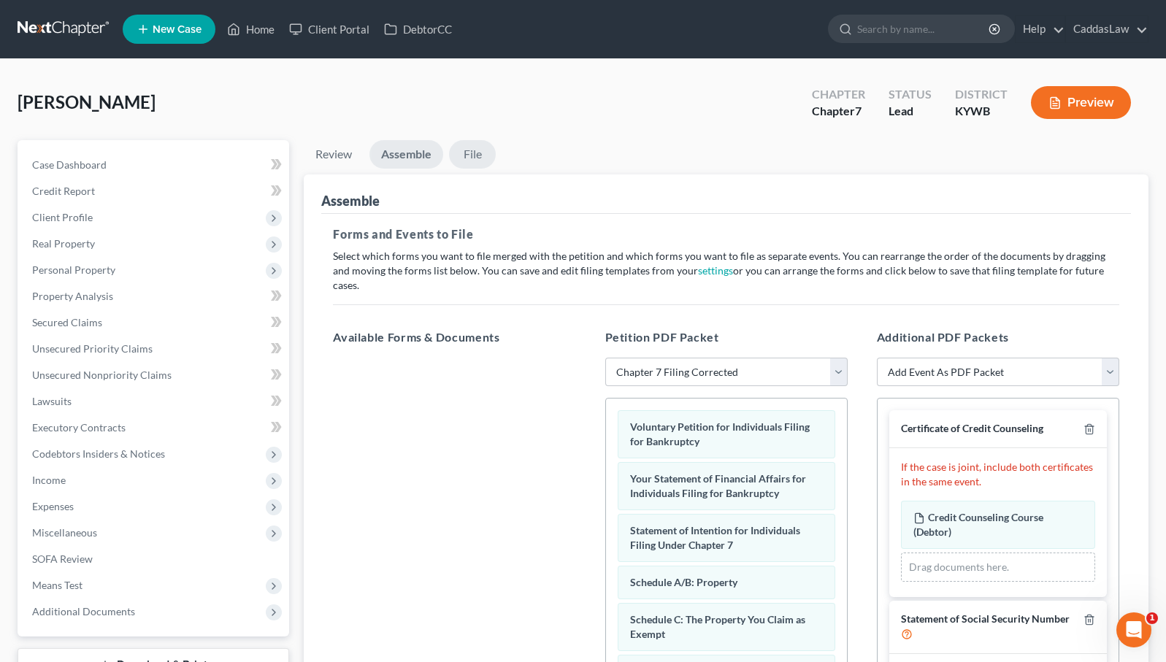
scroll to position [0, 0]
click at [477, 155] on link "File" at bounding box center [472, 154] width 47 height 28
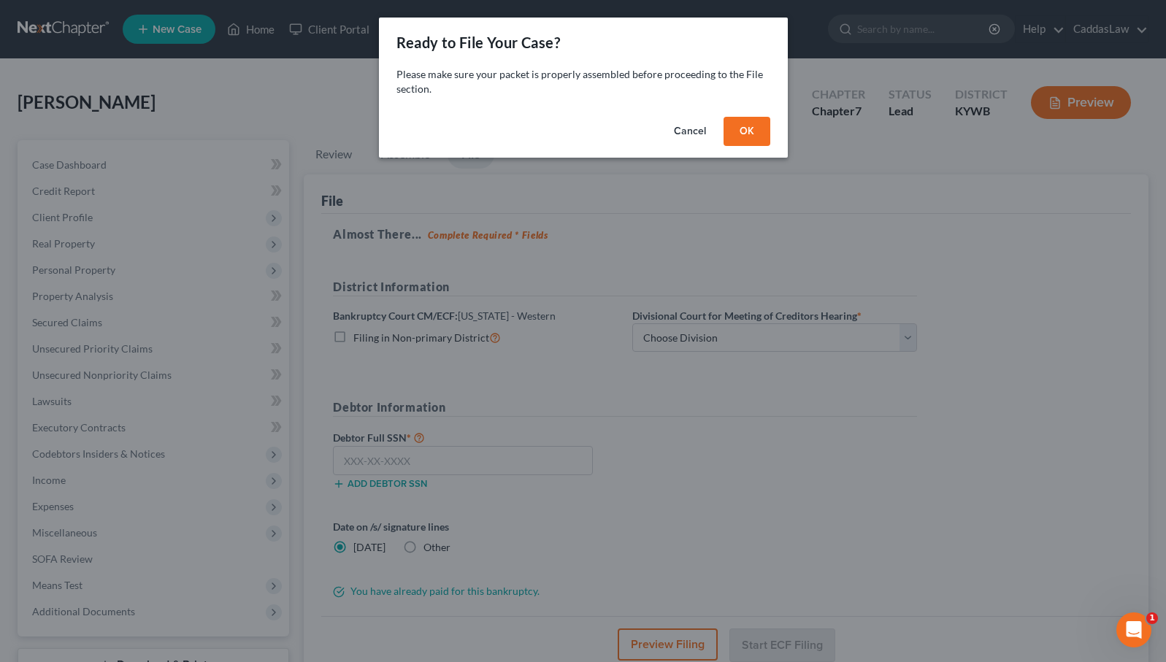
click at [747, 127] on button "OK" at bounding box center [746, 131] width 47 height 29
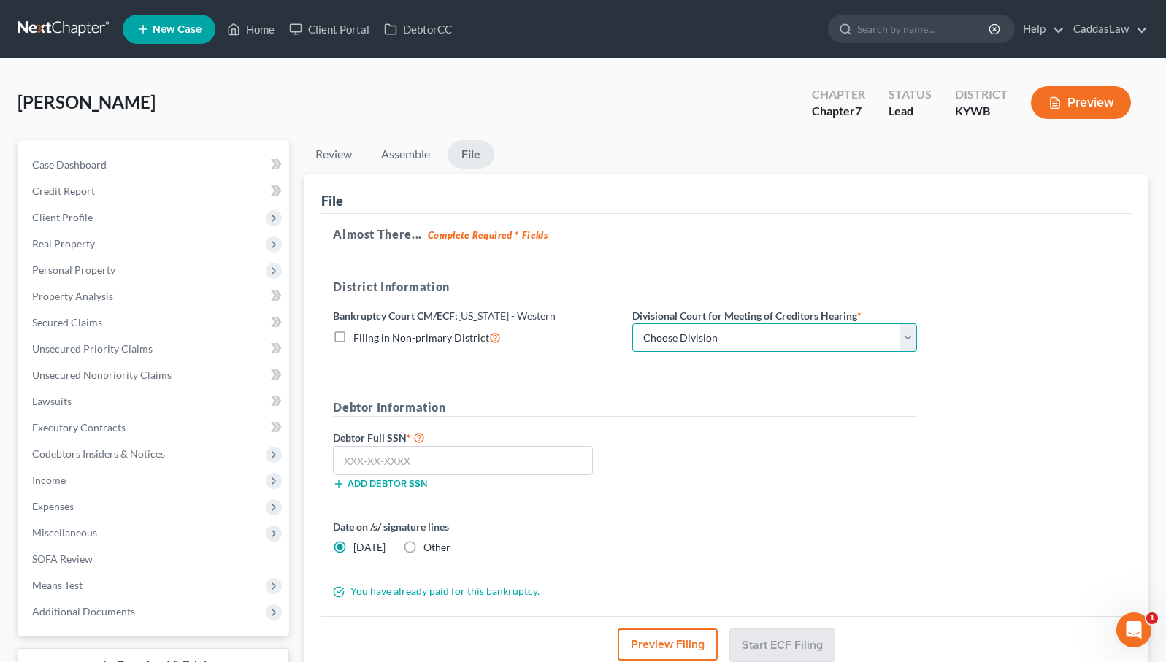
select select "3"
click at [422, 456] on input "text" at bounding box center [463, 460] width 260 height 29
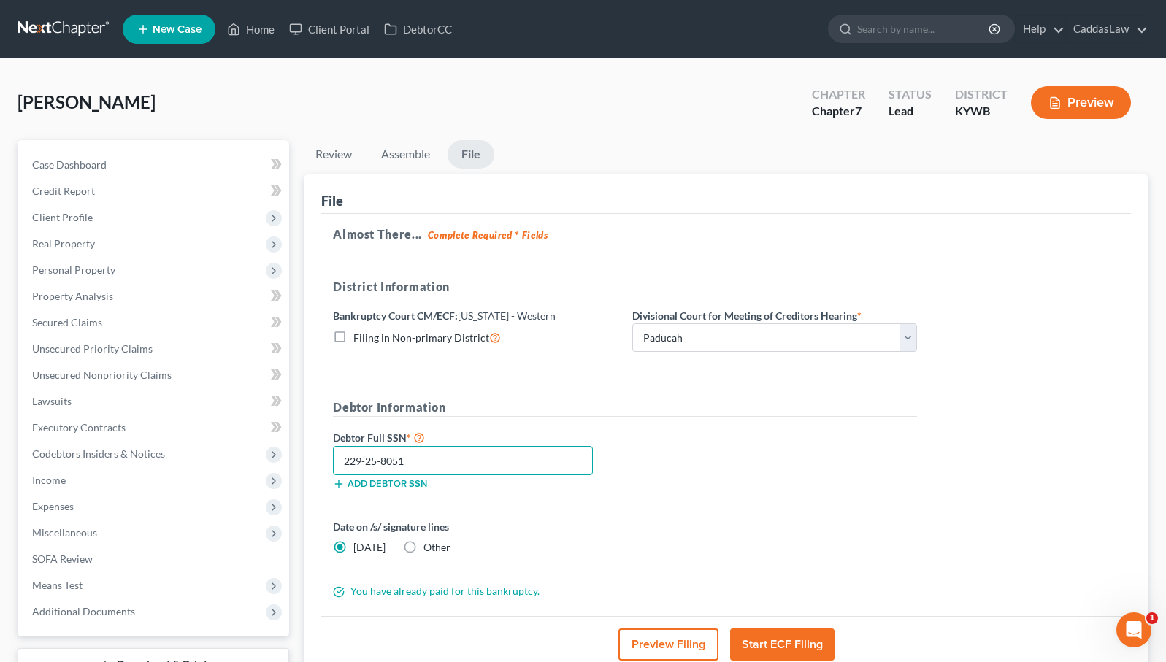
type input "229-25-8051"
click at [799, 651] on button "Start ECF Filing" at bounding box center [782, 644] width 104 height 32
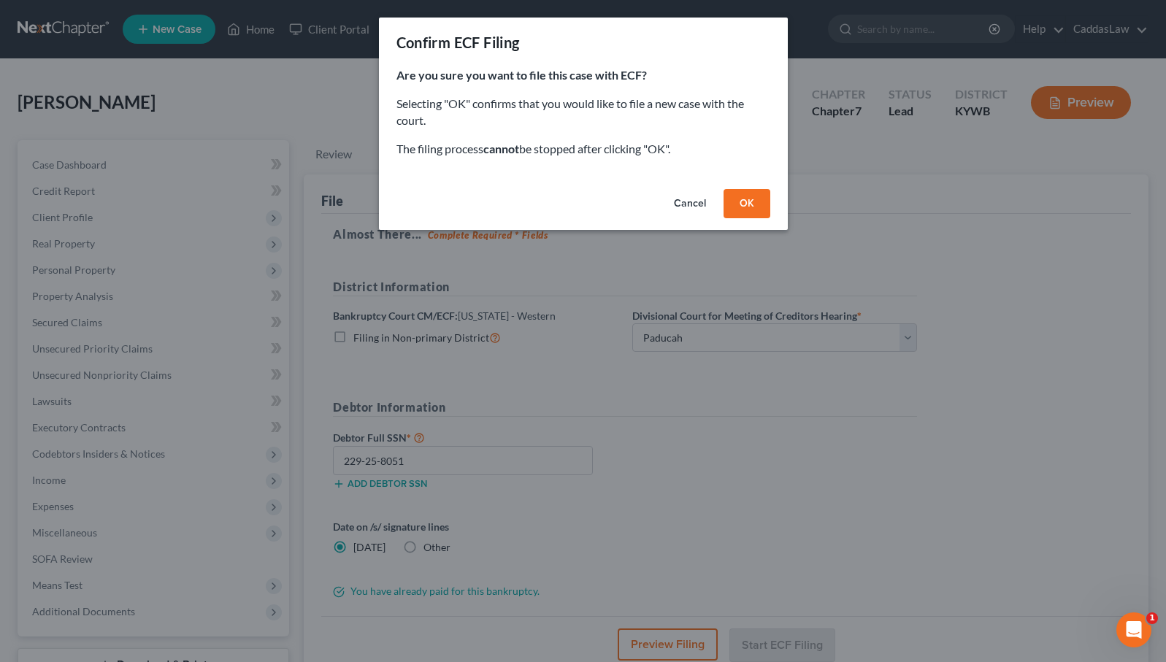
click at [737, 210] on button "OK" at bounding box center [746, 203] width 47 height 29
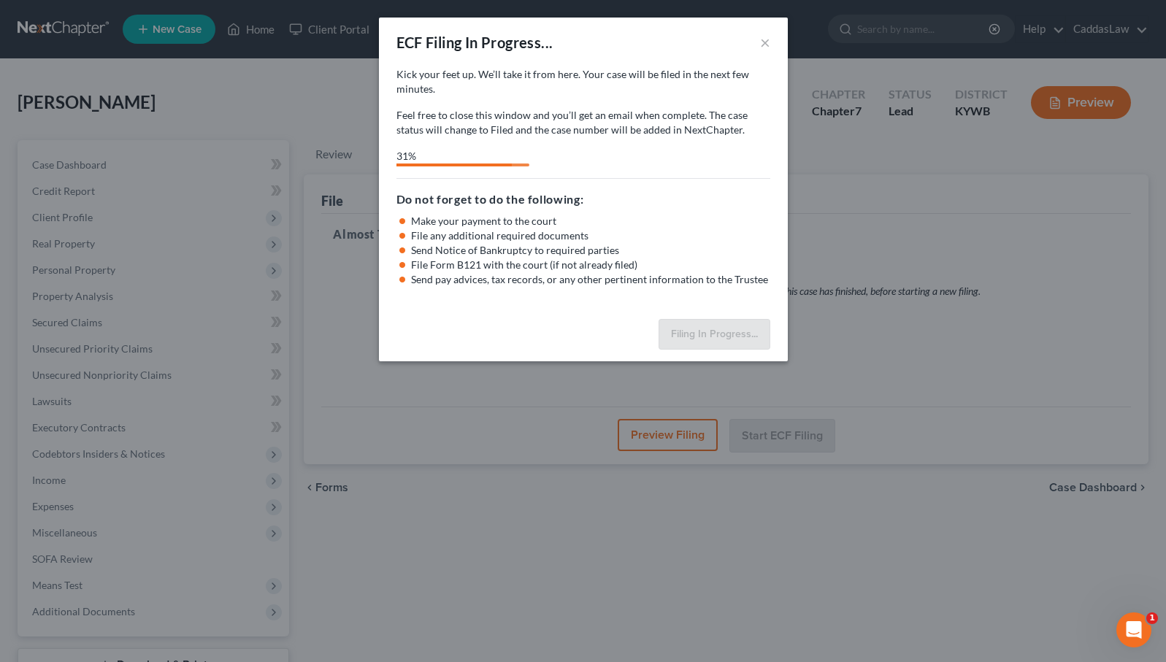
select select "3"
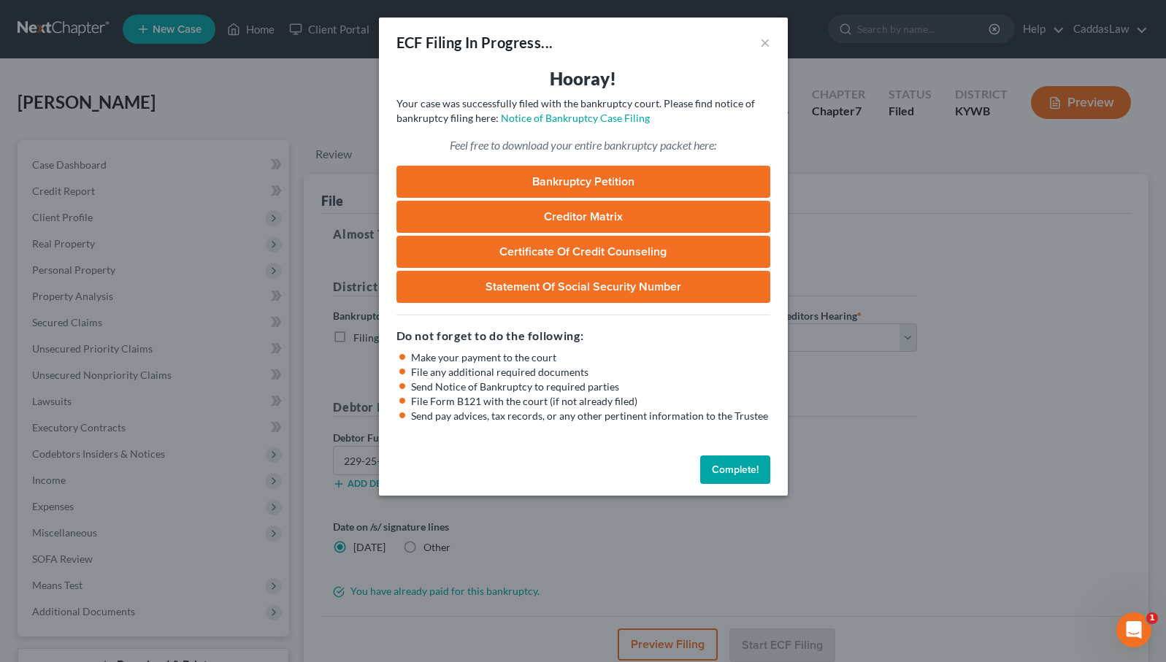
click at [755, 463] on button "Complete!" at bounding box center [735, 469] width 70 height 29
